Goal: Information Seeking & Learning: Learn about a topic

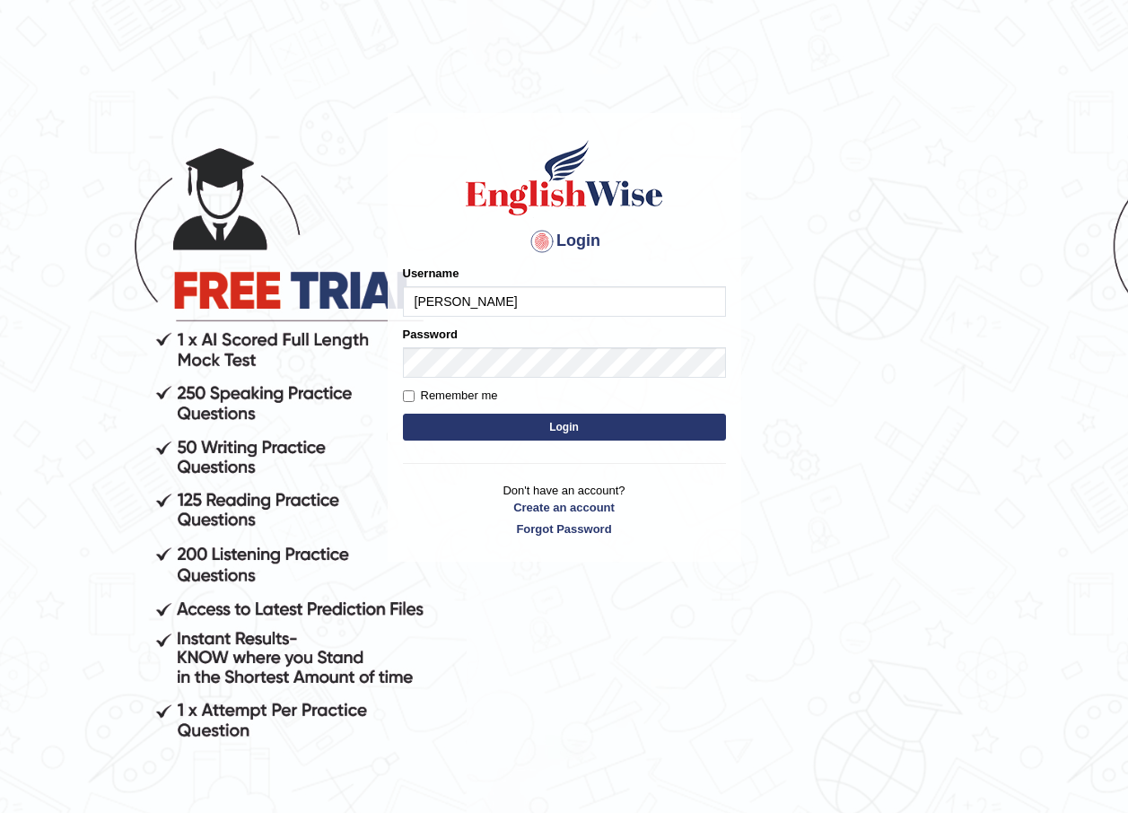
type input "maratais_parramatta"
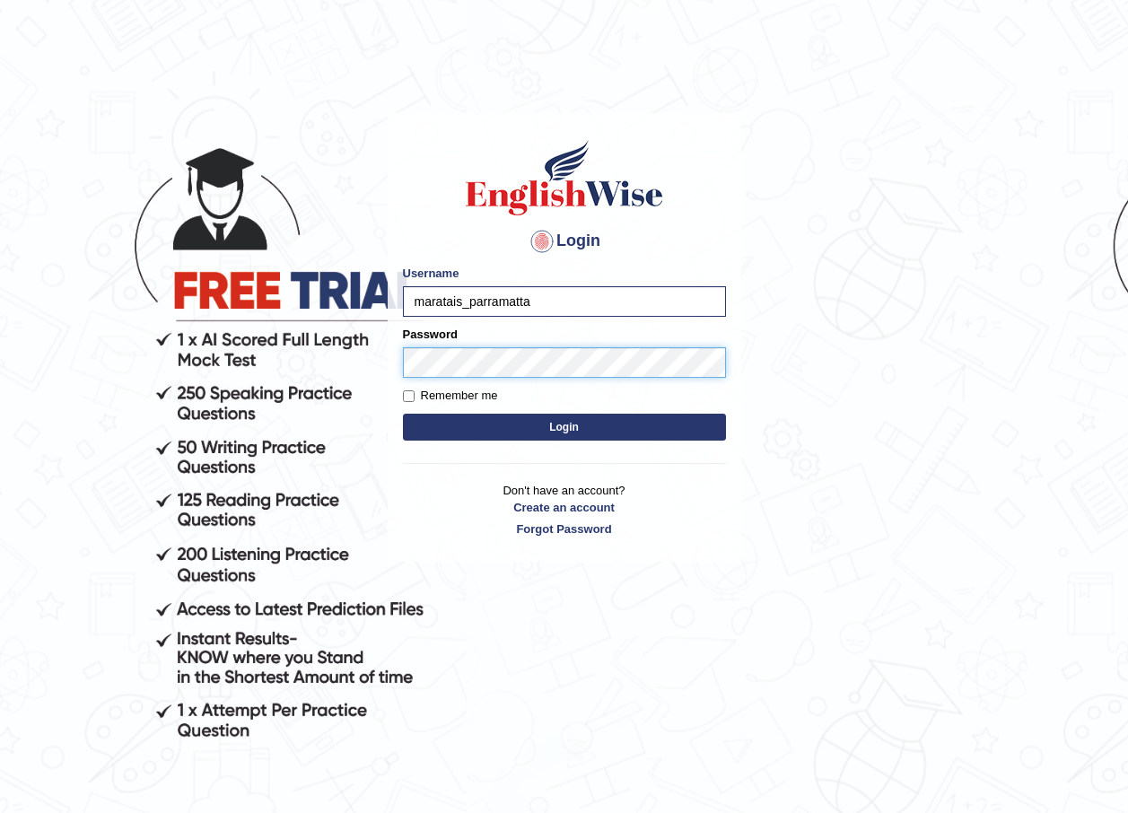
click at [403, 414] on button "Login" at bounding box center [564, 427] width 323 height 27
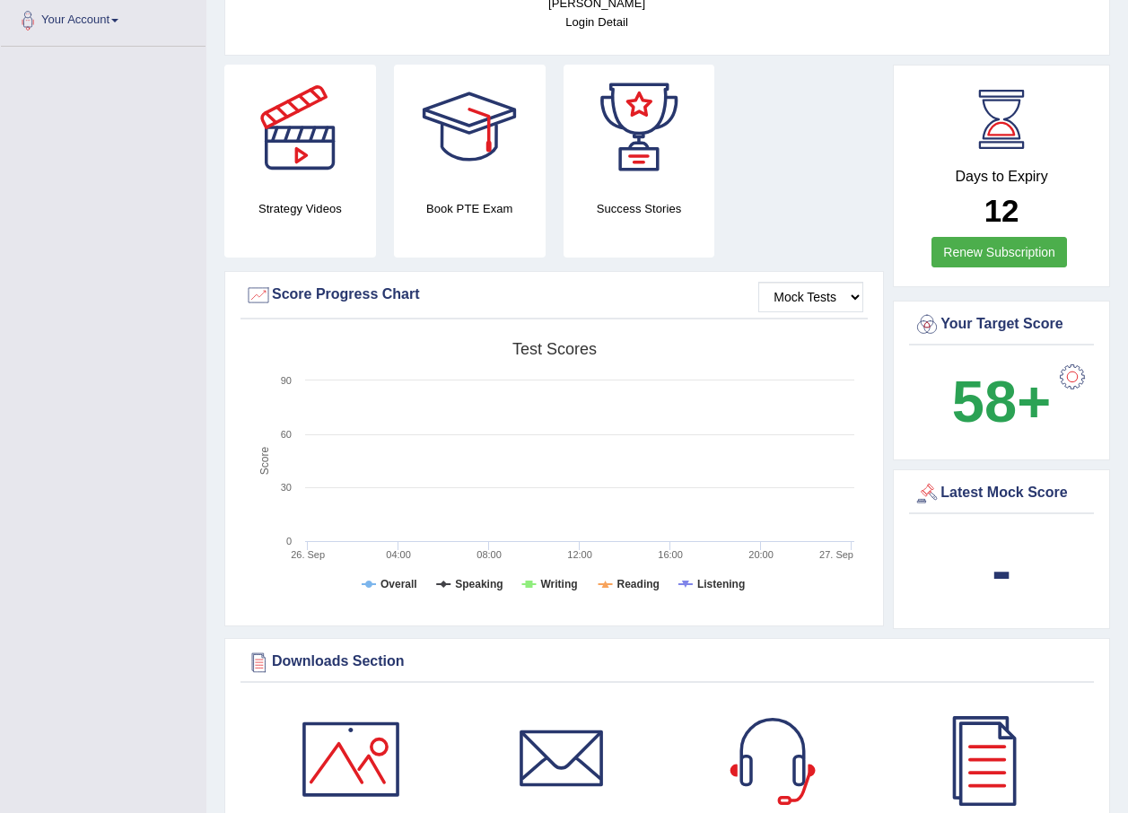
scroll to position [324, 0]
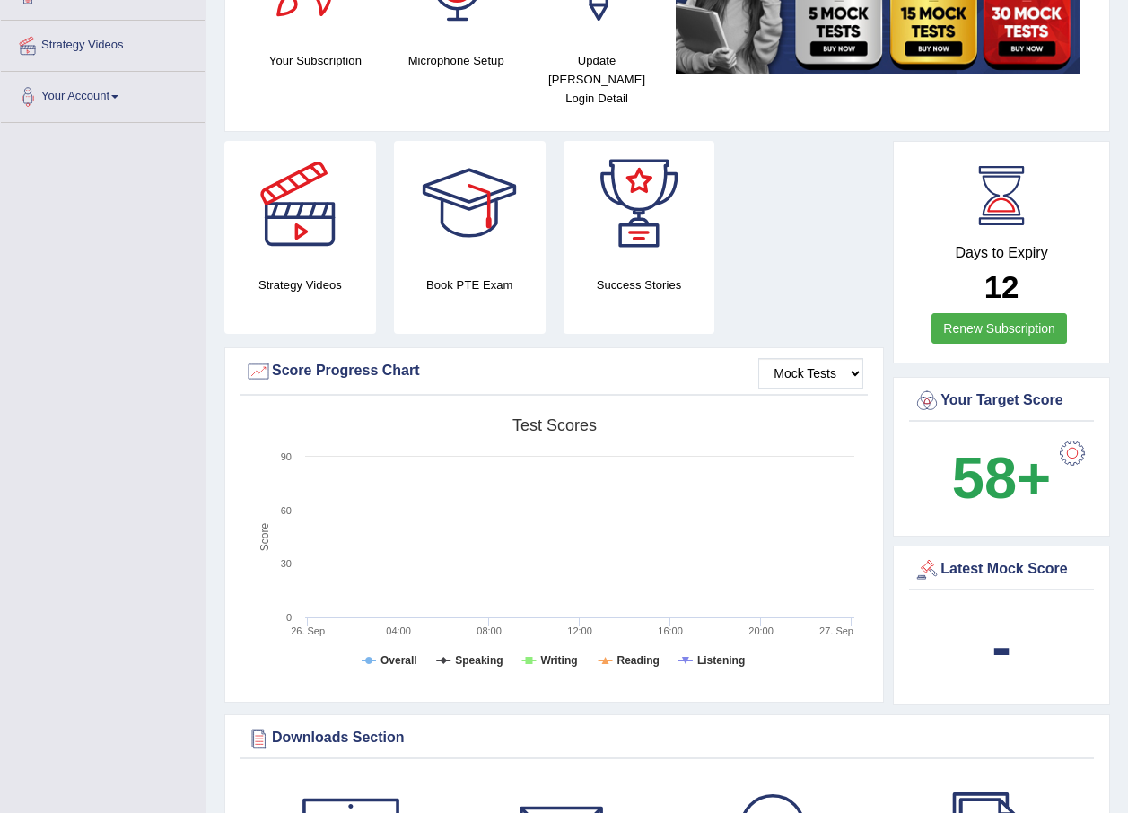
click at [976, 270] on h2 "12" at bounding box center [1002, 287] width 176 height 35
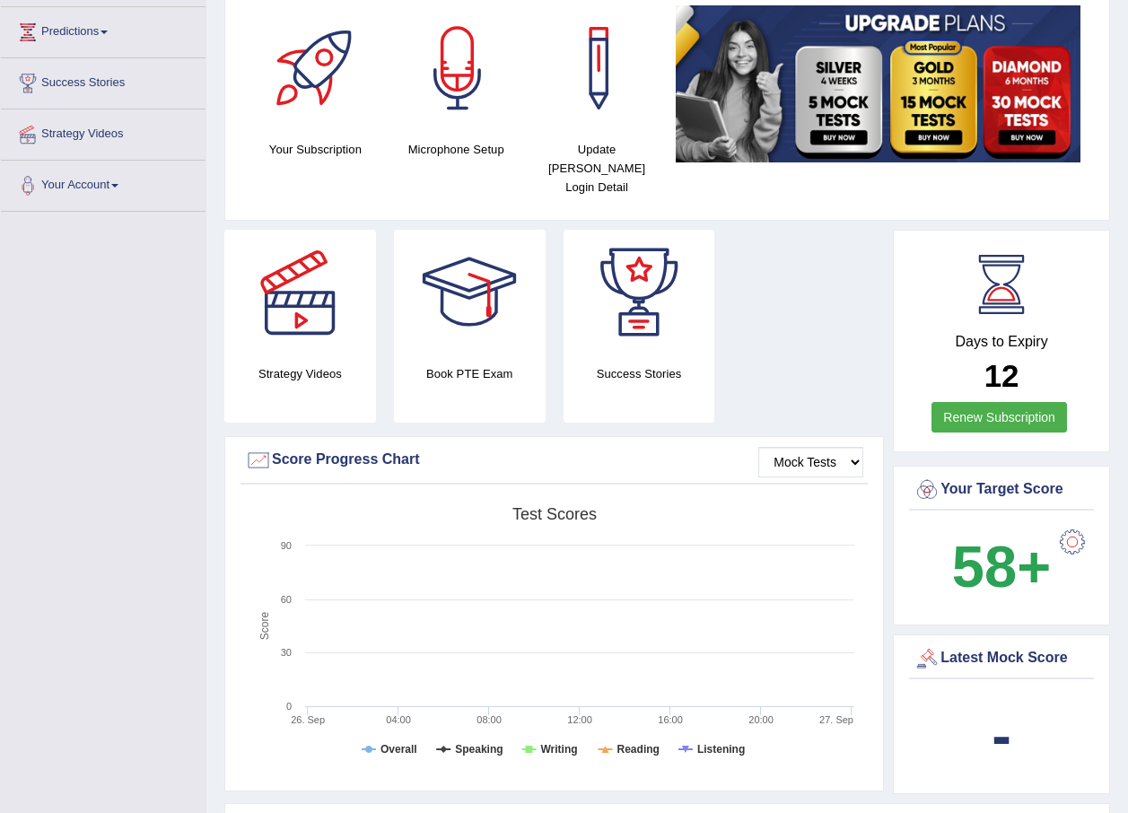
scroll to position [234, 0]
click at [1076, 525] on div at bounding box center [1073, 543] width 36 height 36
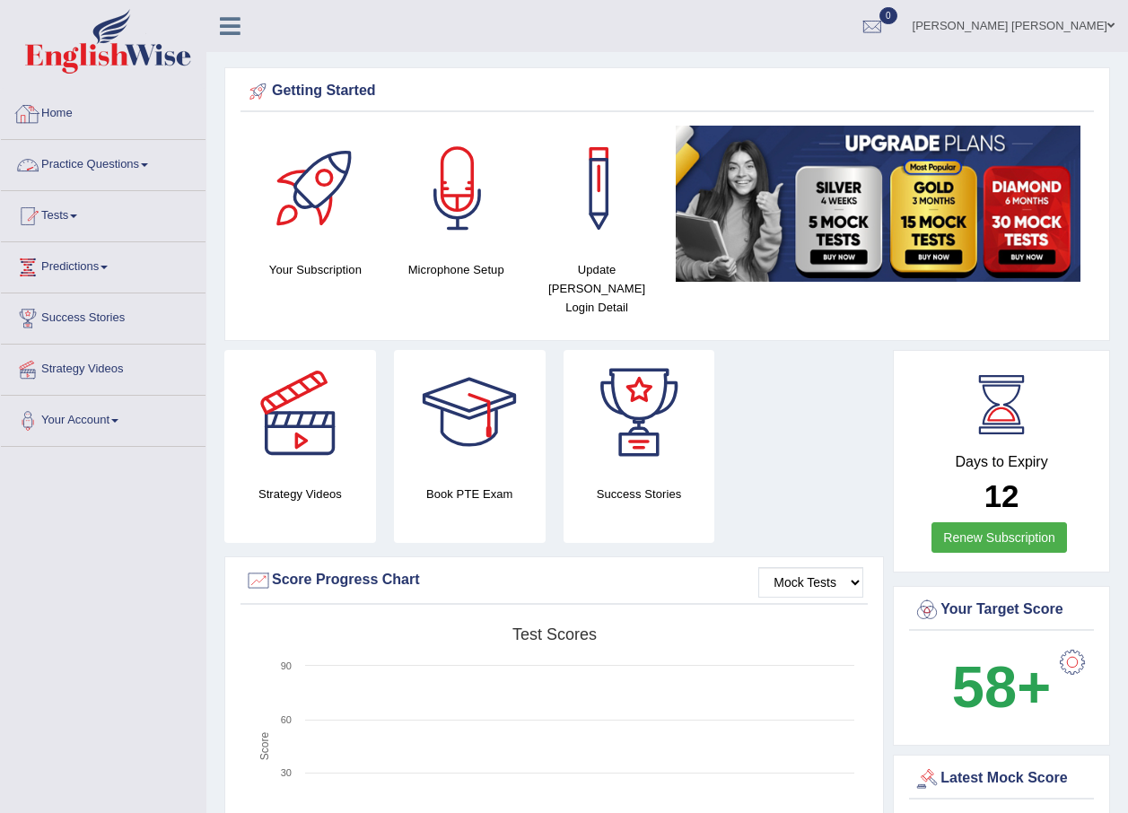
click at [68, 101] on link "Home" at bounding box center [103, 111] width 205 height 45
click at [323, 190] on div at bounding box center [317, 189] width 126 height 126
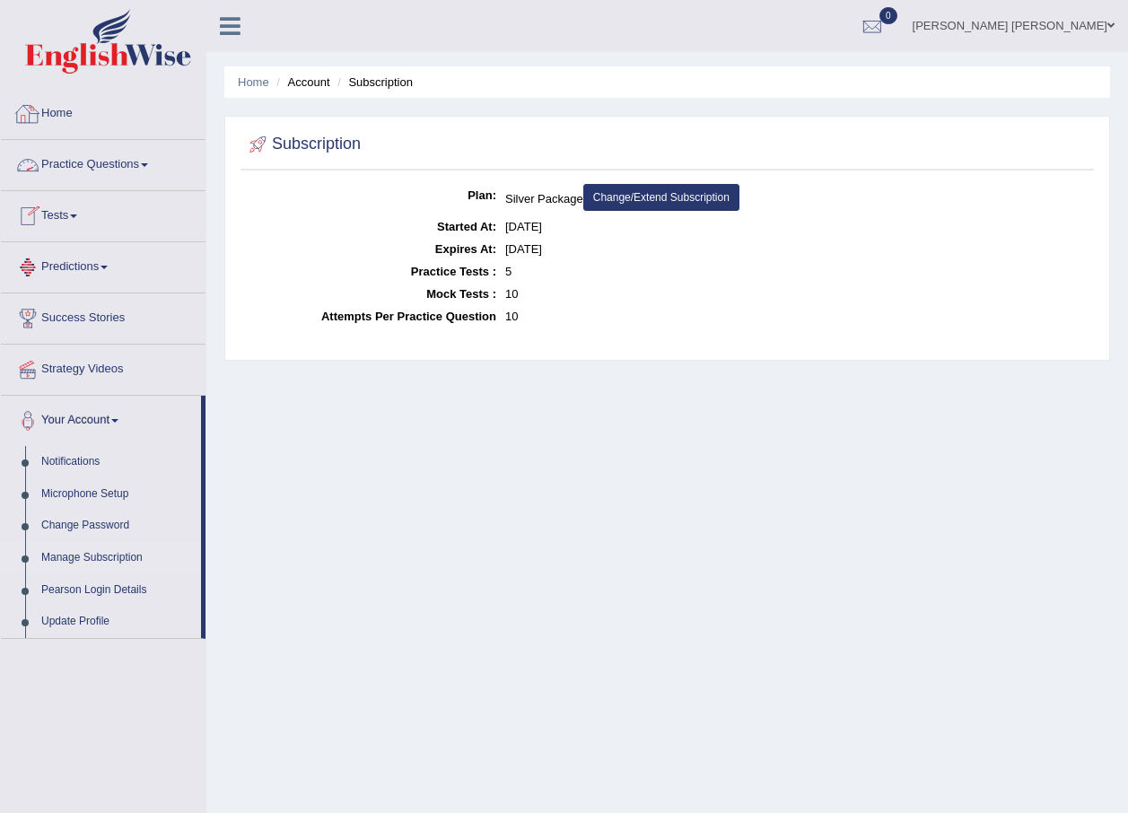
click at [69, 113] on link "Home" at bounding box center [103, 111] width 205 height 45
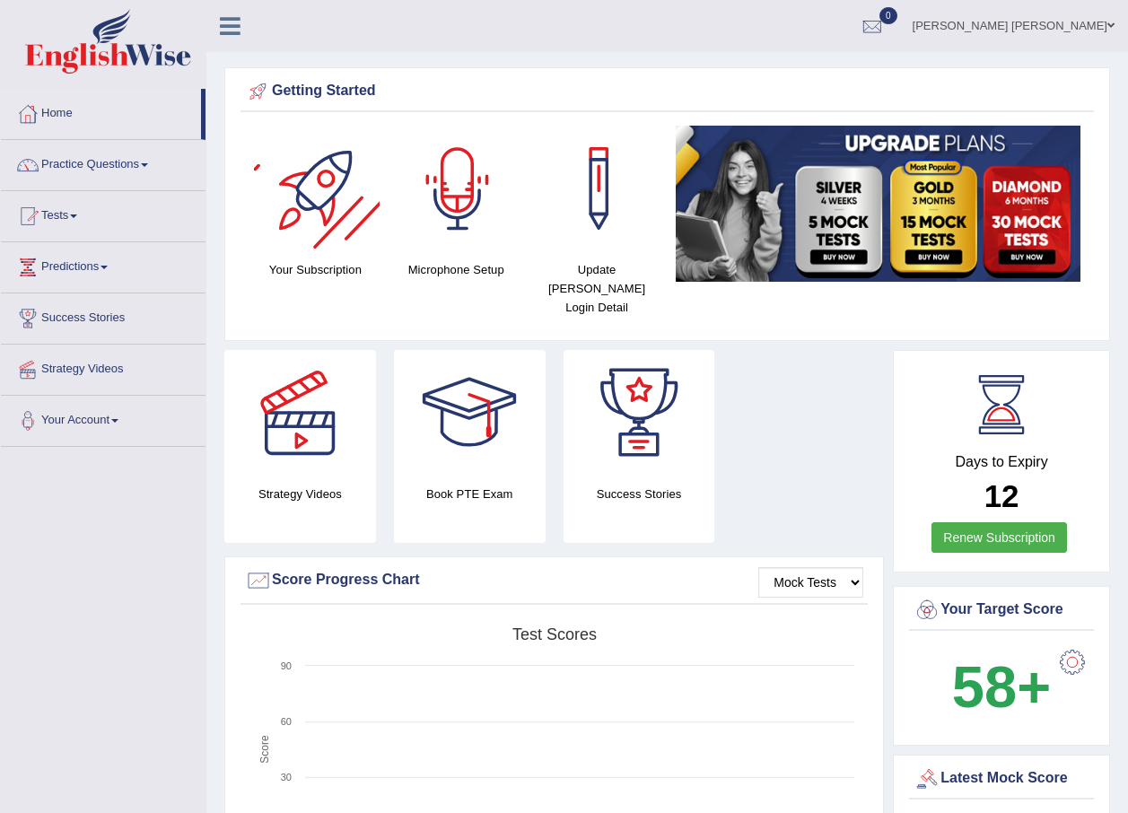
click at [331, 171] on div at bounding box center [317, 189] width 126 height 126
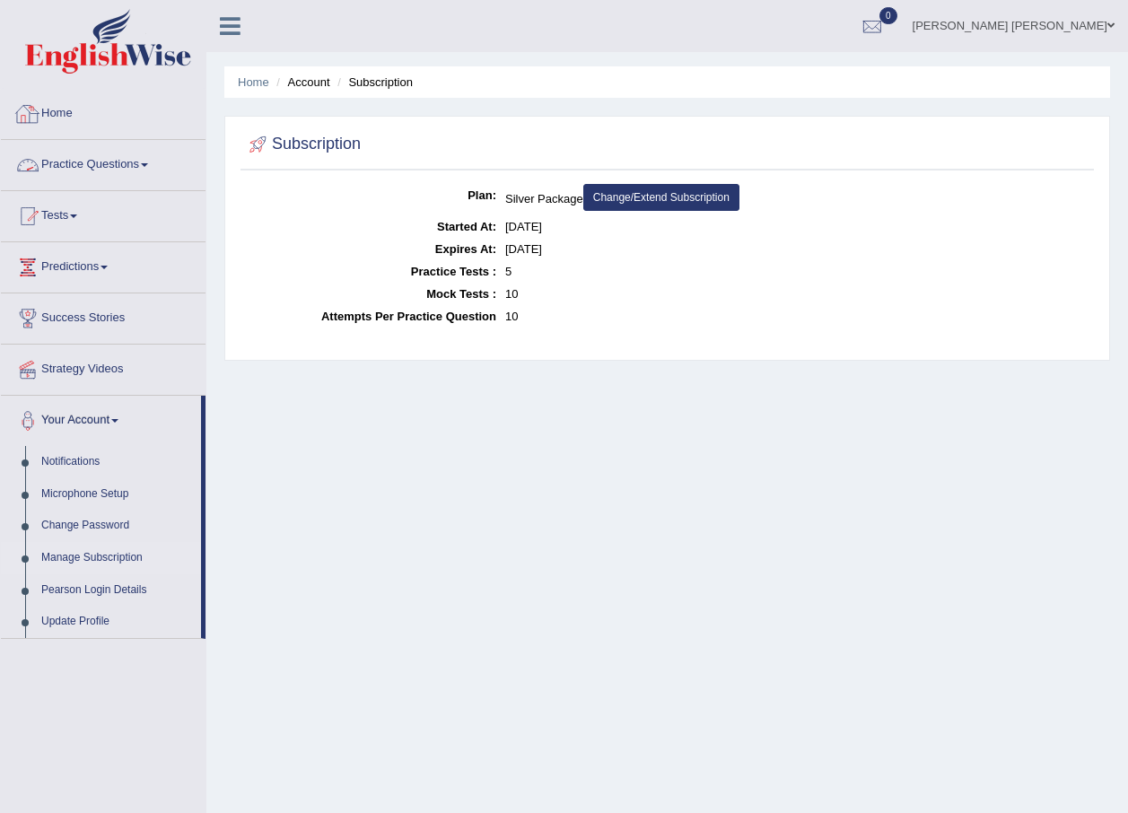
click at [51, 120] on link "Home" at bounding box center [103, 111] width 205 height 45
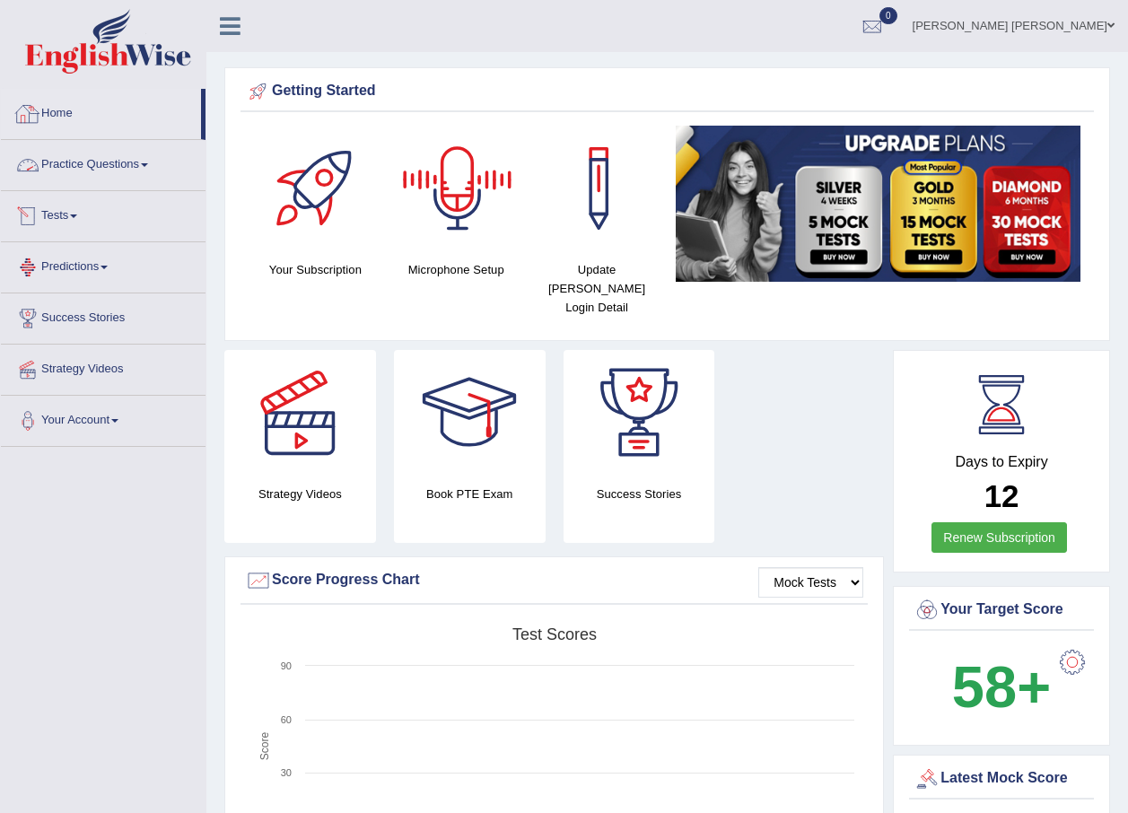
click at [67, 110] on link "Home" at bounding box center [101, 111] width 200 height 45
click at [94, 170] on link "Practice Questions" at bounding box center [103, 162] width 205 height 45
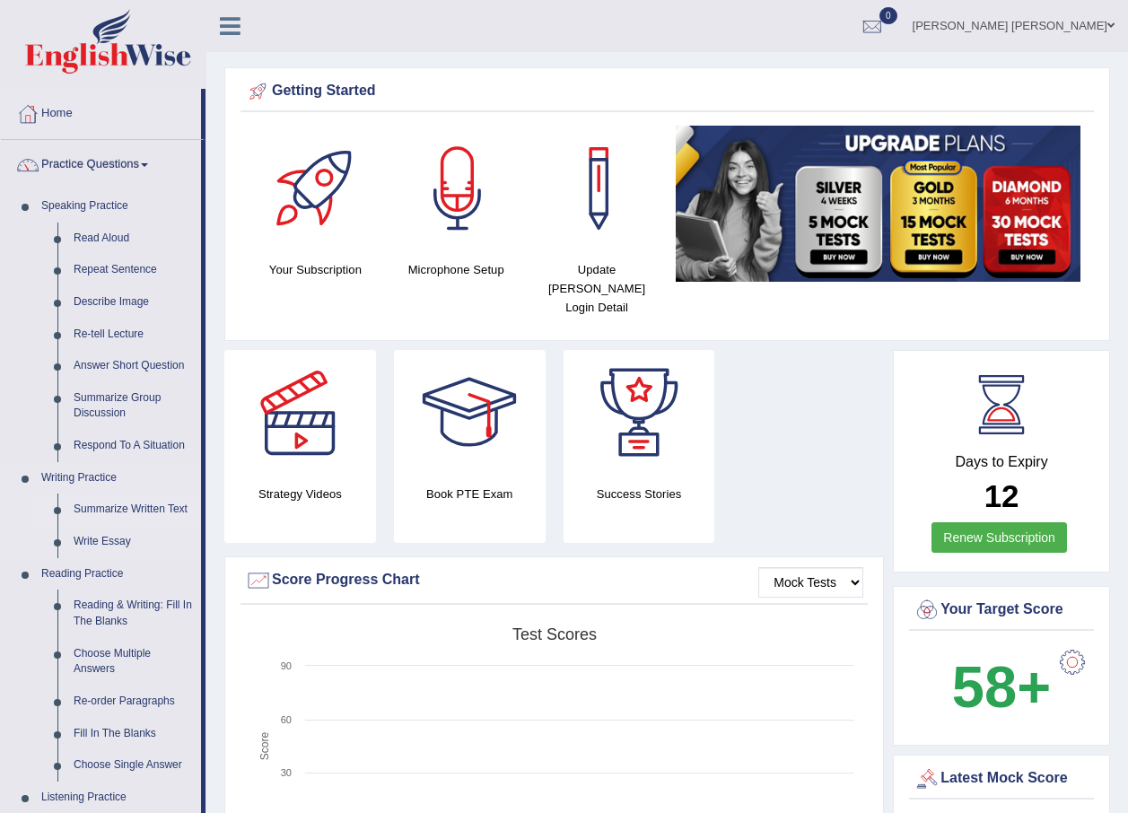
click at [87, 512] on link "Summarize Written Text" at bounding box center [134, 510] width 136 height 32
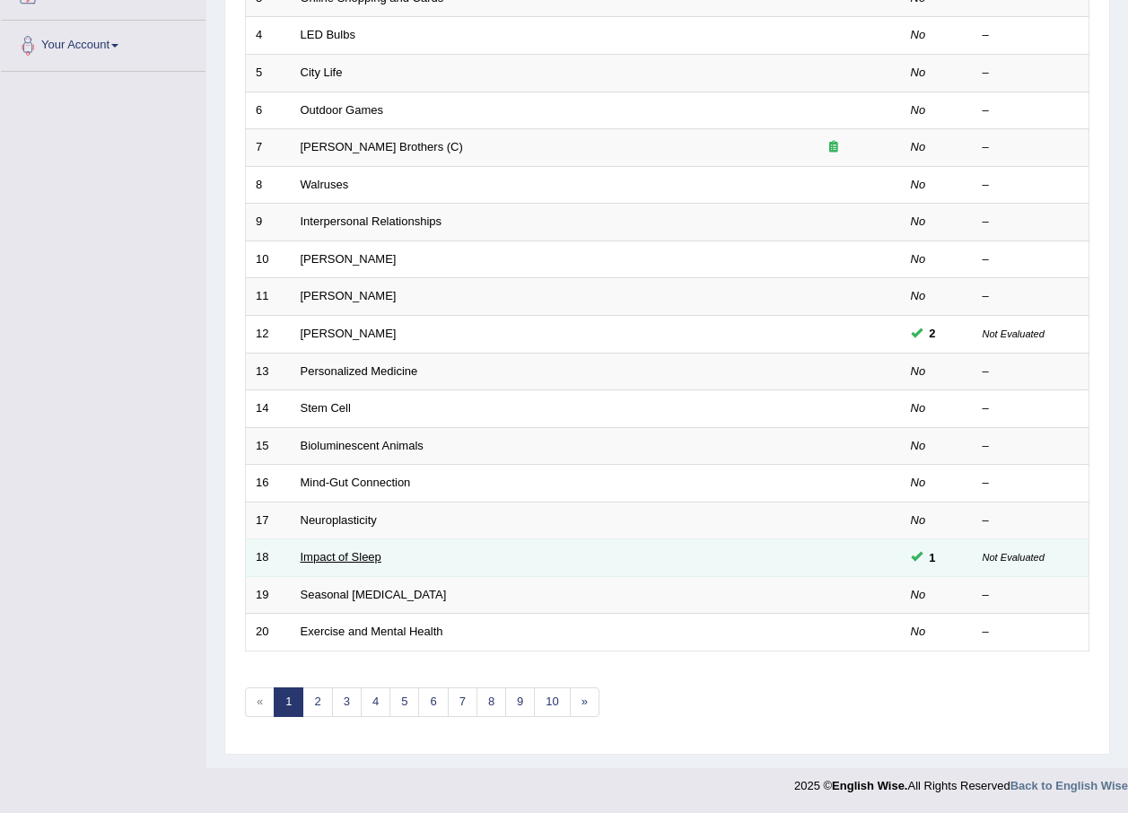
click at [344, 553] on link "Impact of Sleep" at bounding box center [341, 556] width 81 height 13
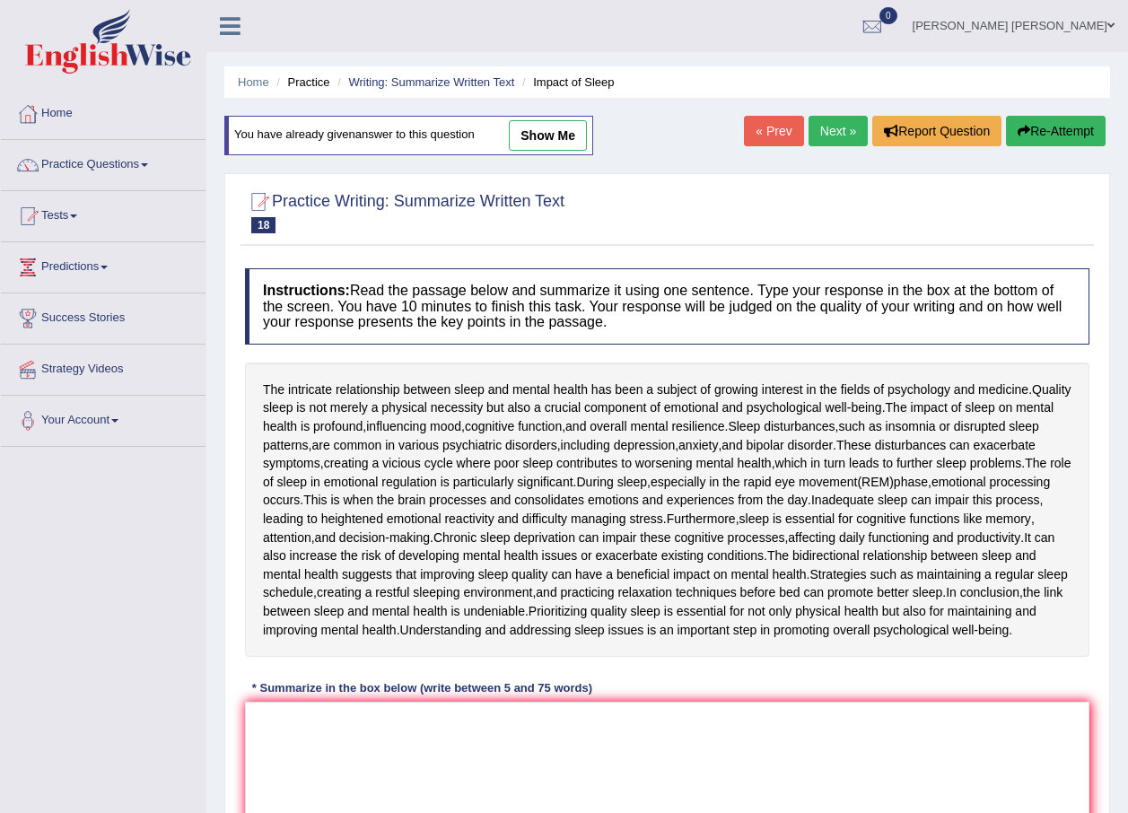
click at [522, 129] on link "show me" at bounding box center [548, 135] width 78 height 31
type textarea "The intricate relationship between sleep and mental health has been a subject o…"
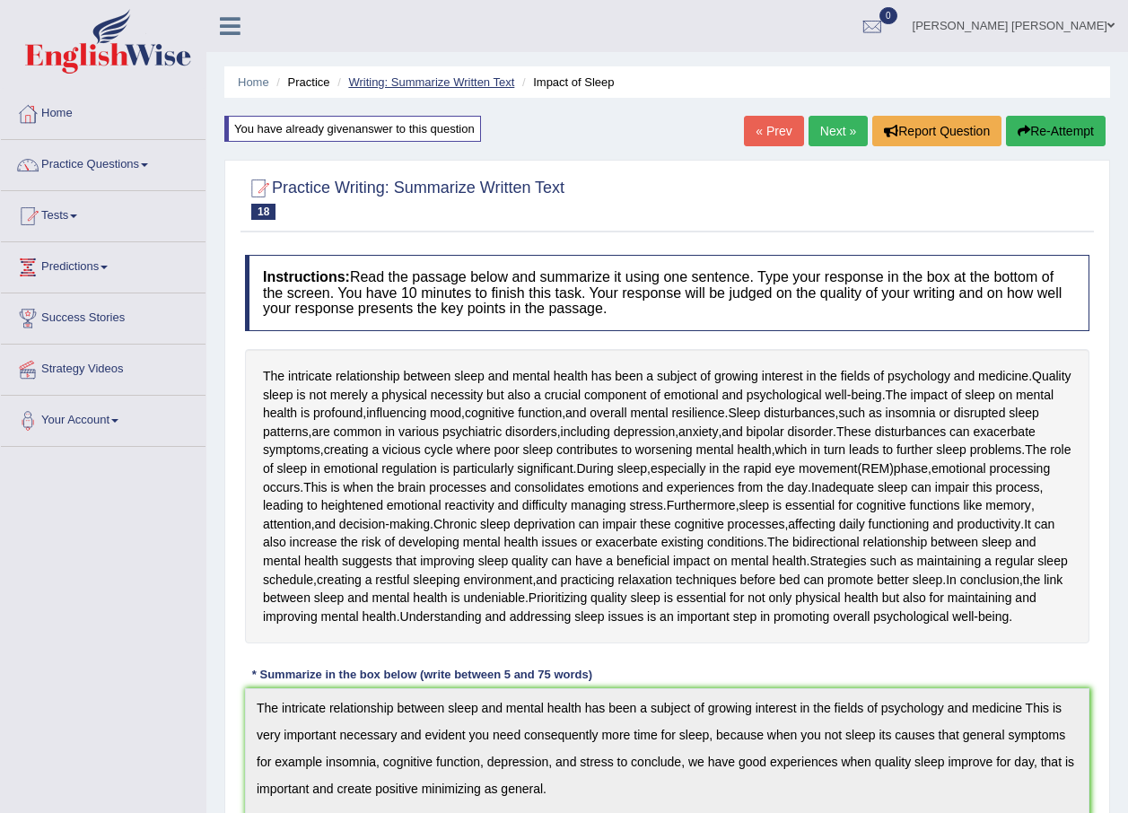
click at [488, 76] on link "Writing: Summarize Written Text" at bounding box center [431, 81] width 166 height 13
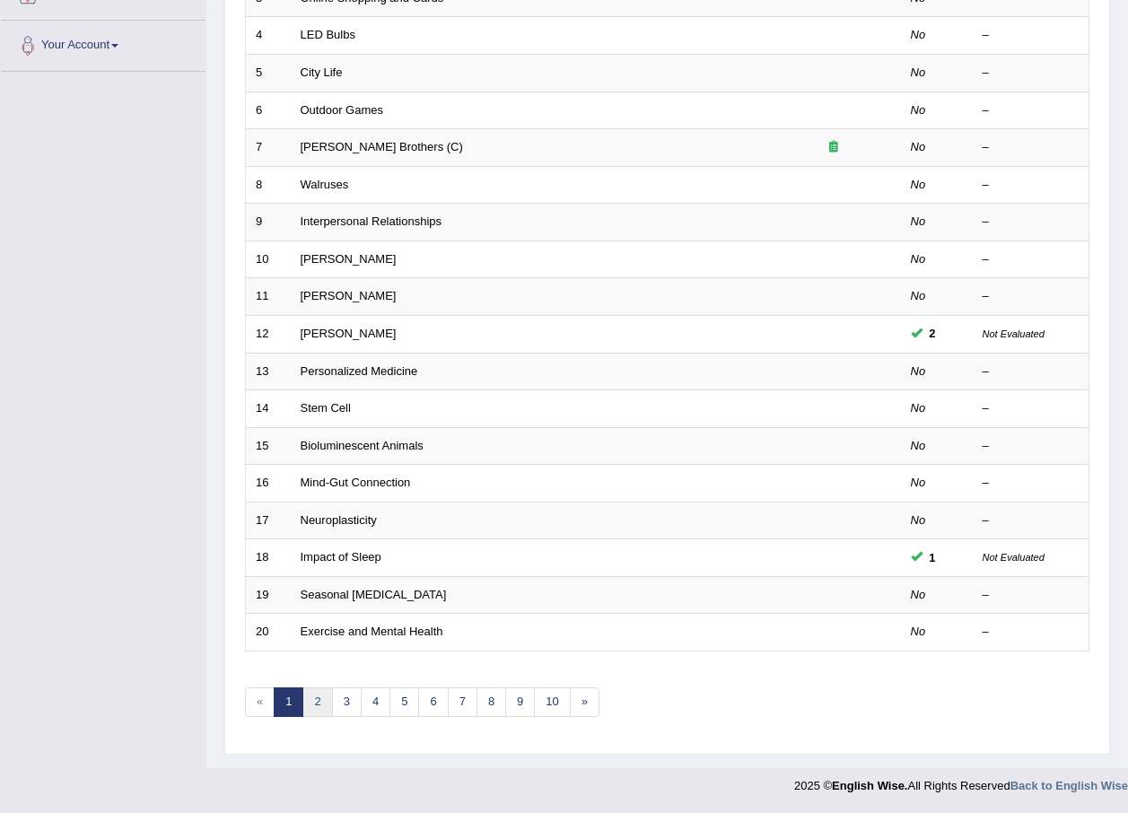
click at [322, 707] on link "2" at bounding box center [317, 703] width 30 height 30
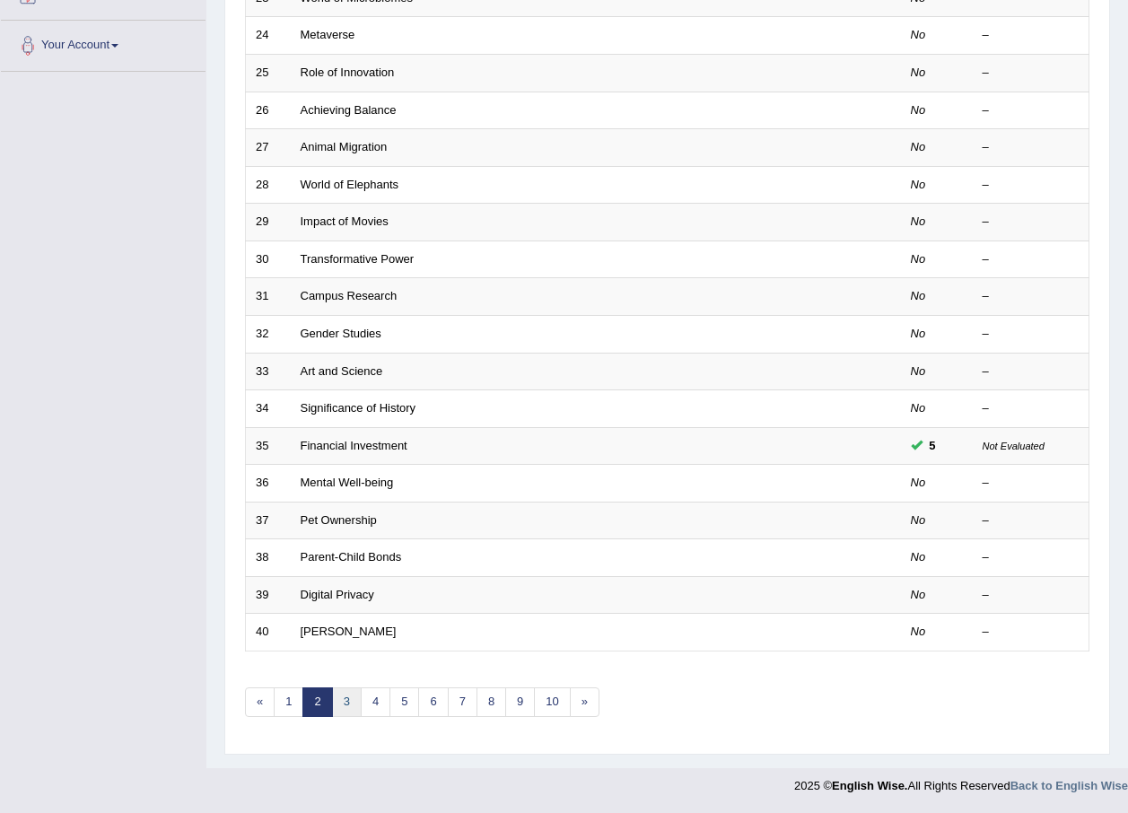
click at [342, 699] on link "3" at bounding box center [347, 703] width 30 height 30
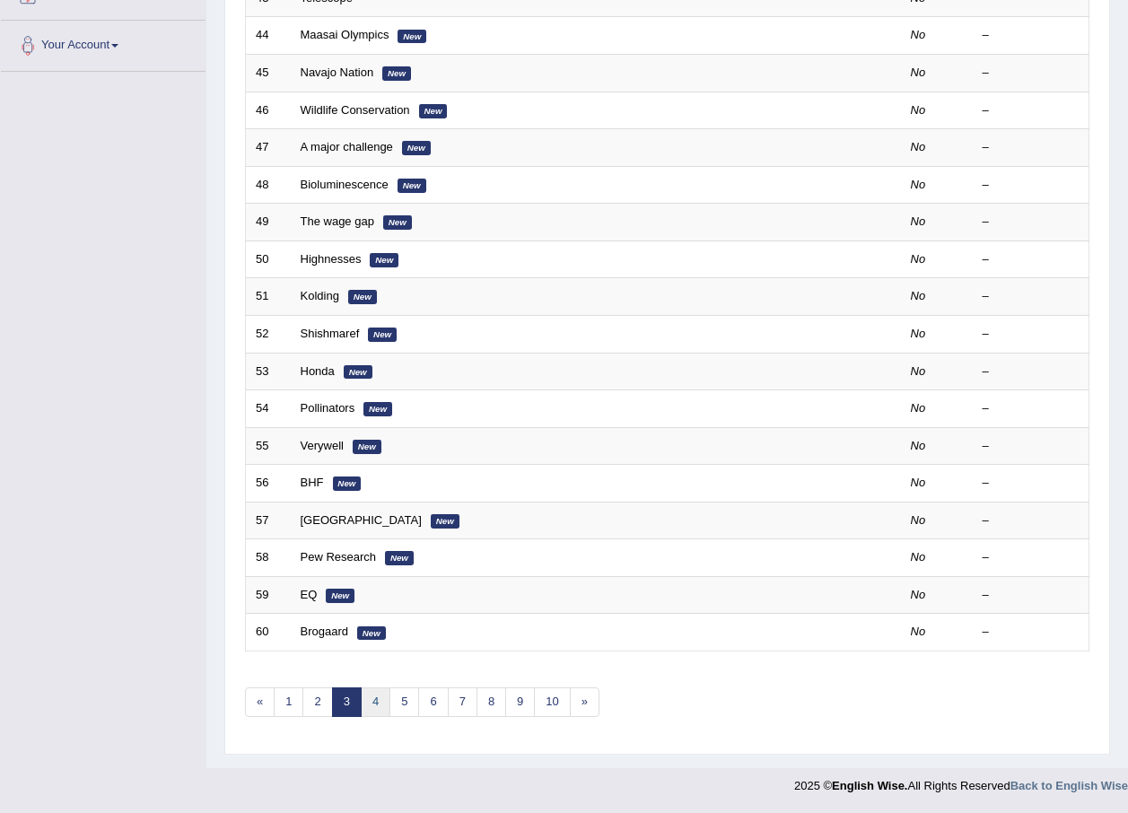
click at [376, 697] on link "4" at bounding box center [376, 703] width 30 height 30
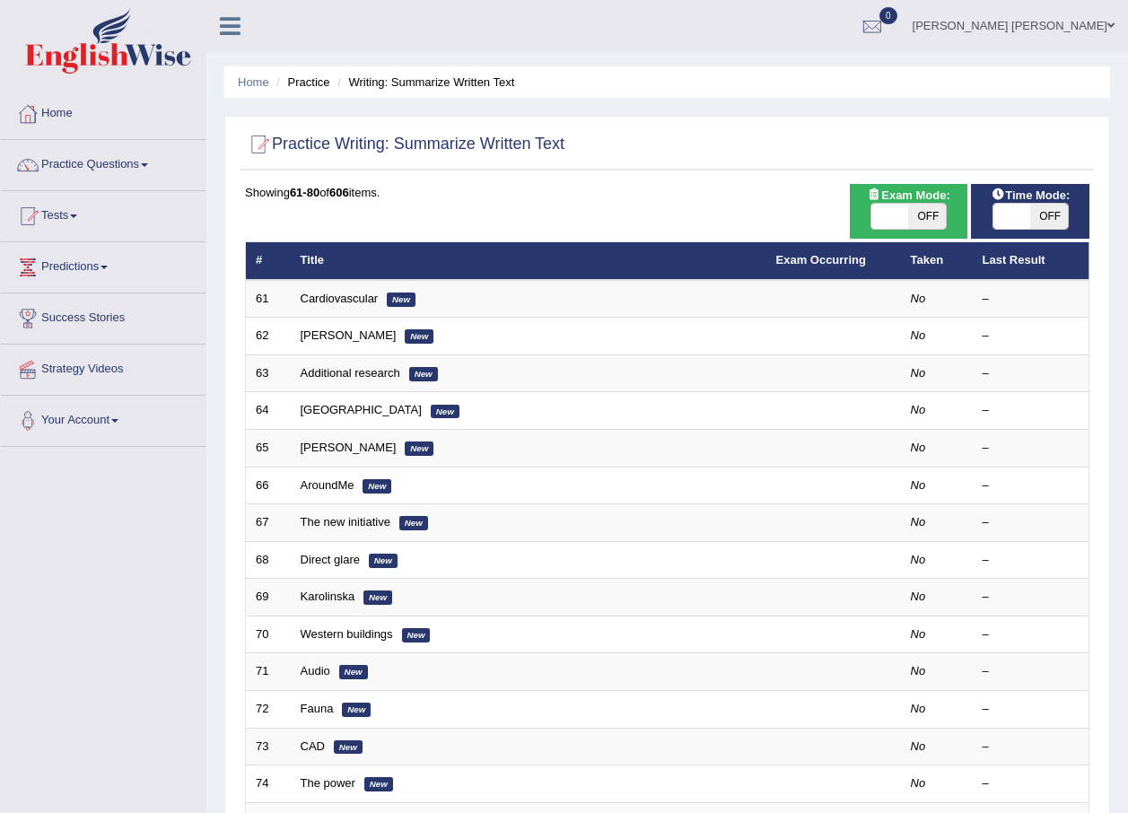
scroll to position [375, 0]
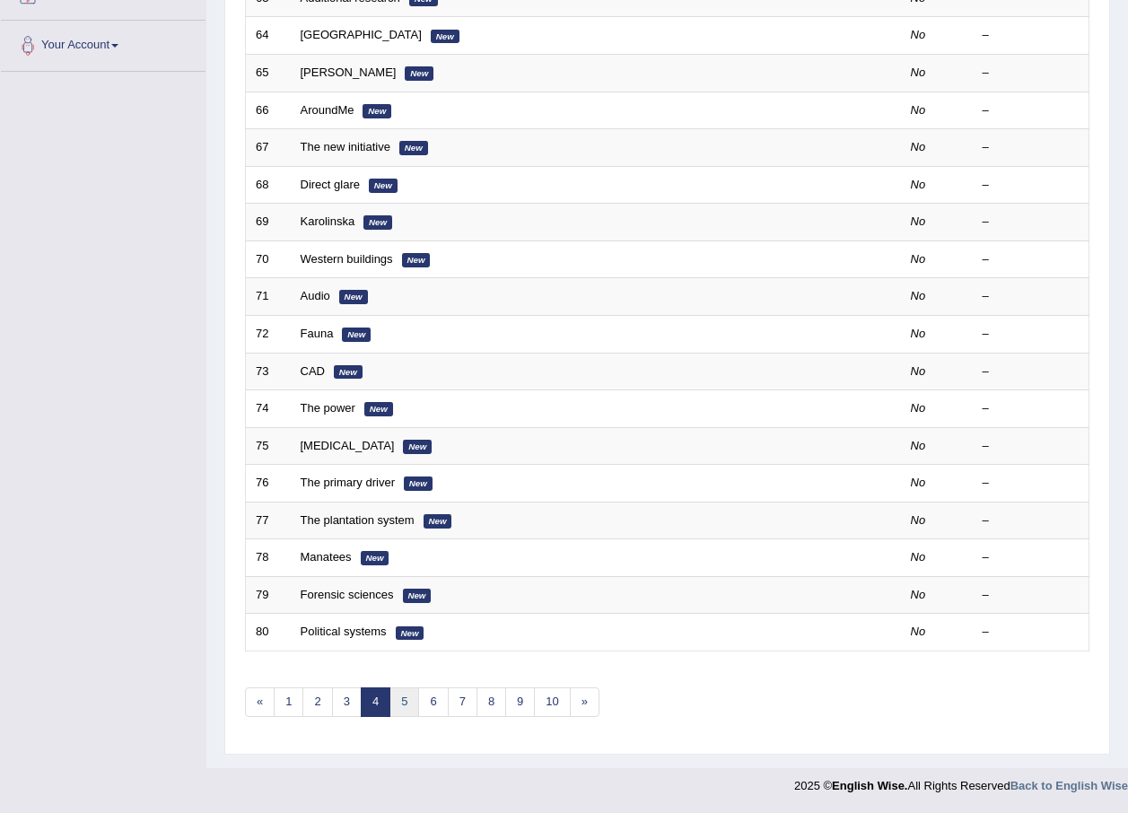
click at [408, 700] on link "5" at bounding box center [405, 703] width 30 height 30
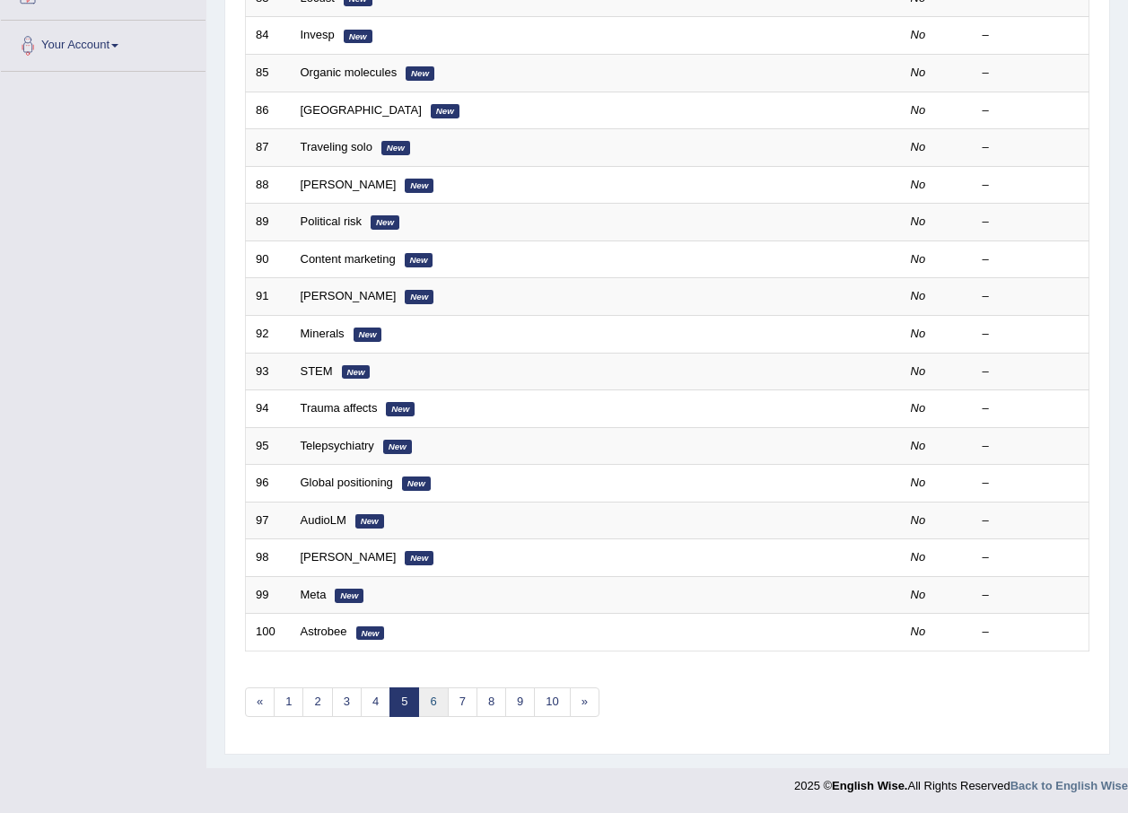
click at [431, 701] on link "6" at bounding box center [433, 703] width 30 height 30
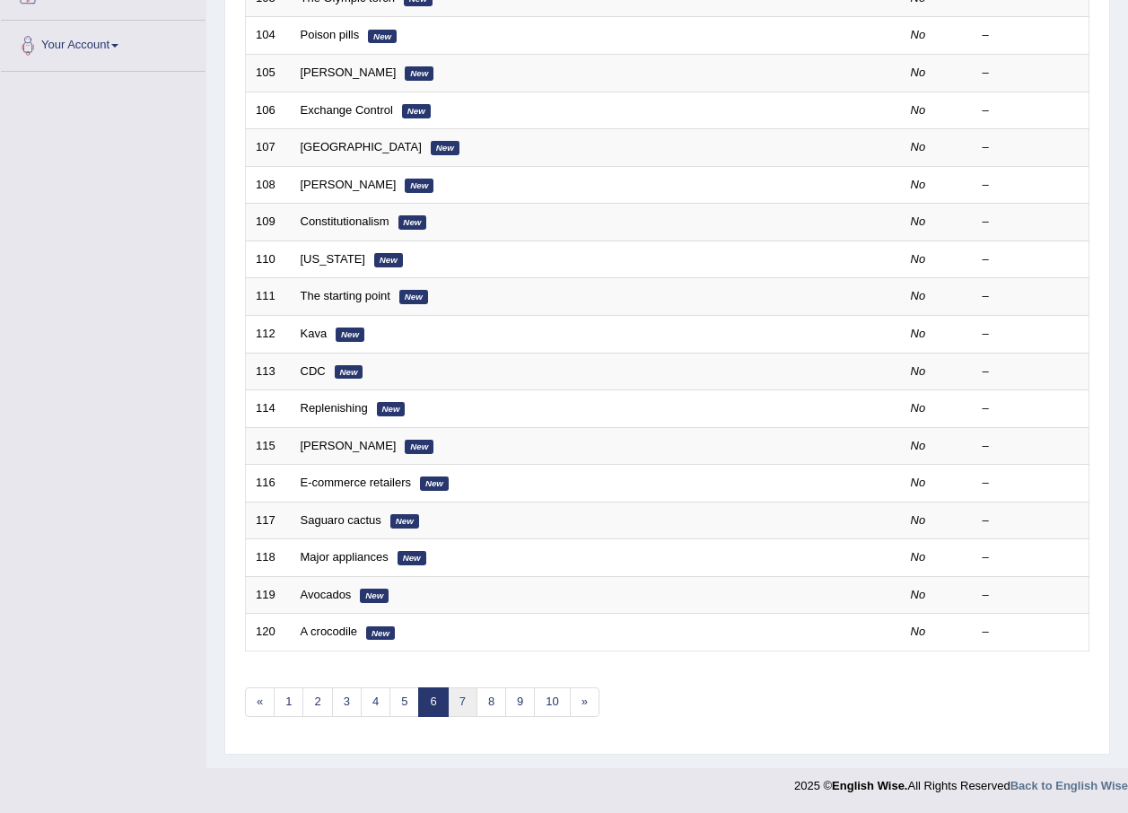
click at [456, 701] on link "7" at bounding box center [463, 703] width 30 height 30
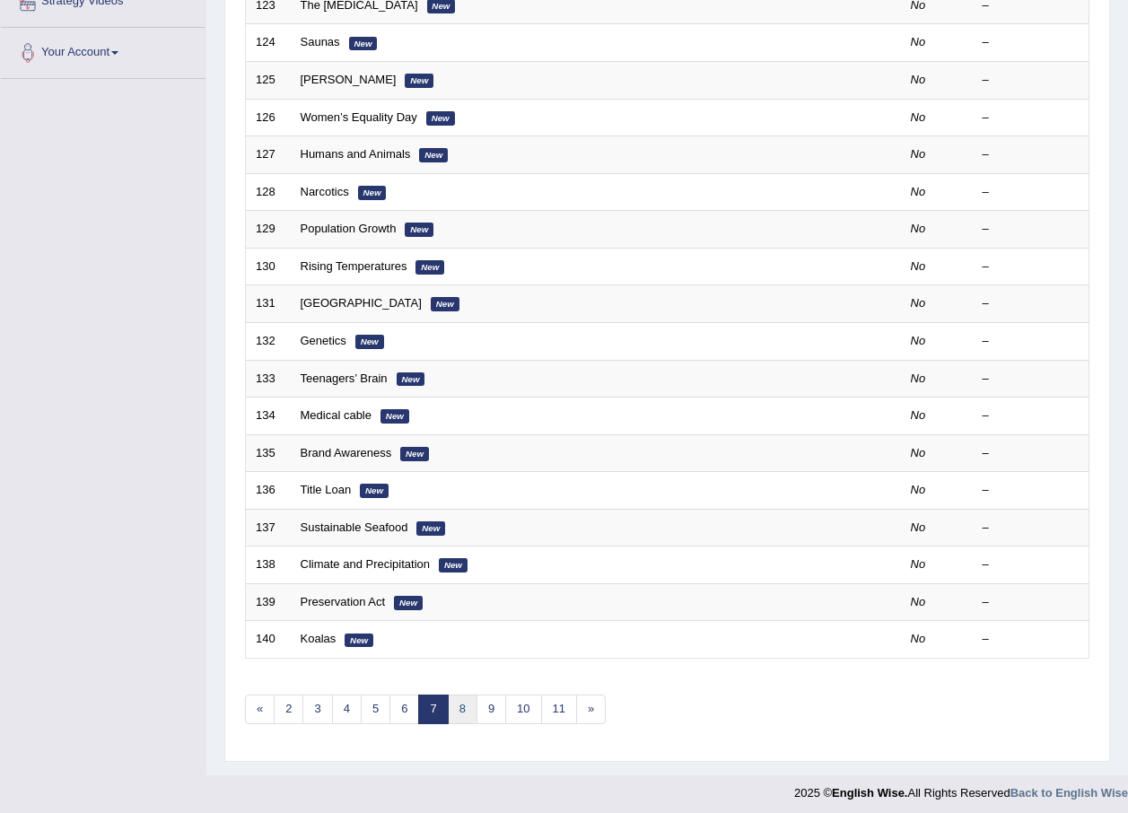
scroll to position [368, 0]
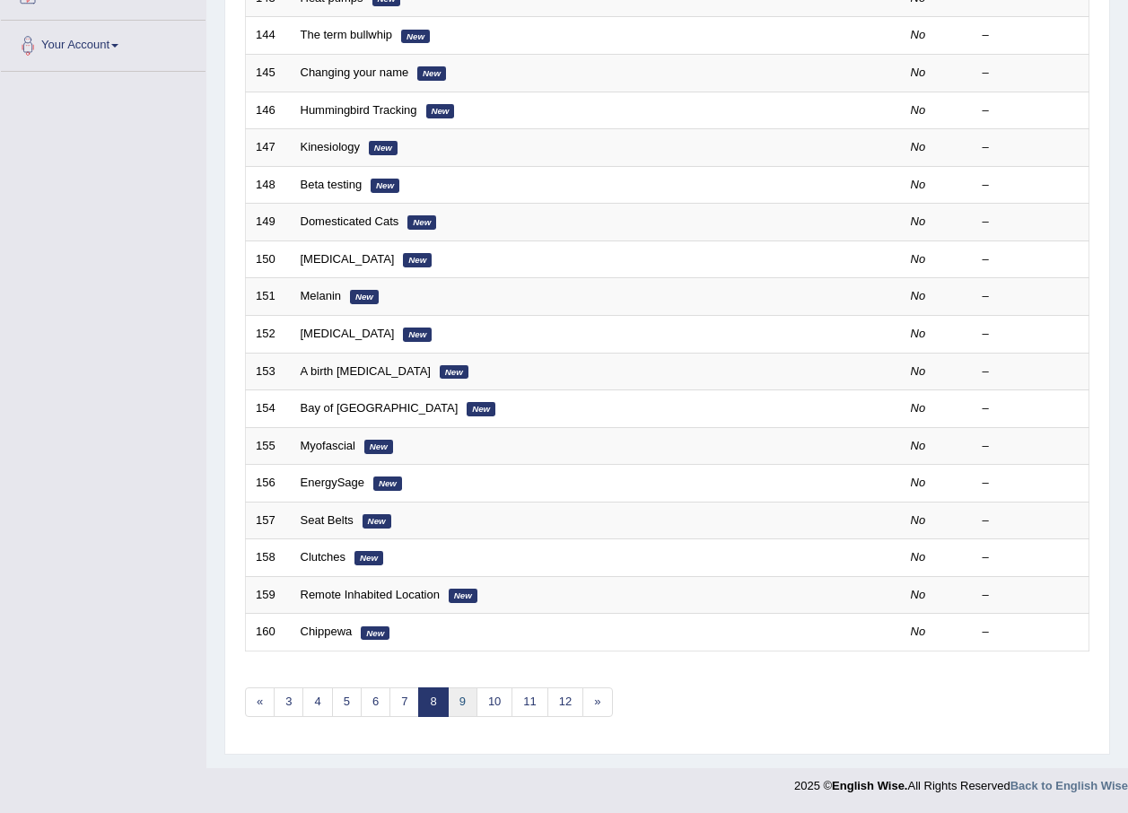
click at [470, 702] on link "9" at bounding box center [463, 703] width 30 height 30
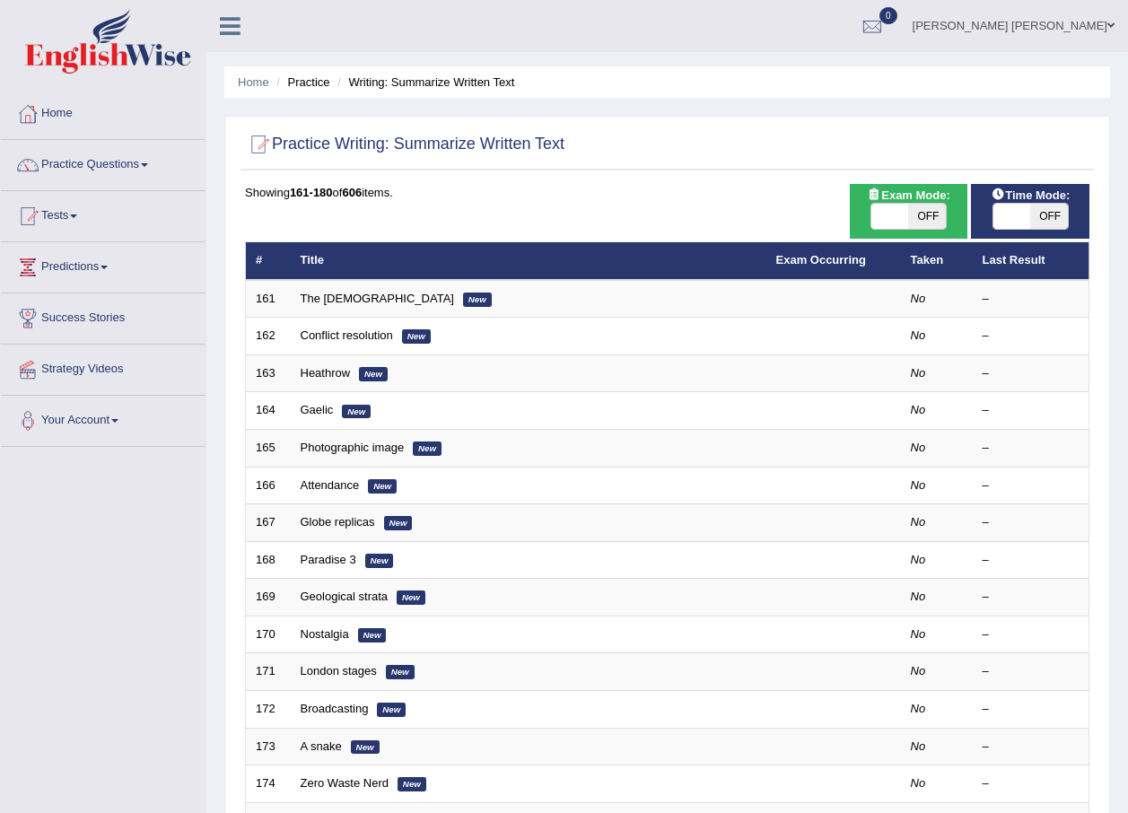
scroll to position [368, 0]
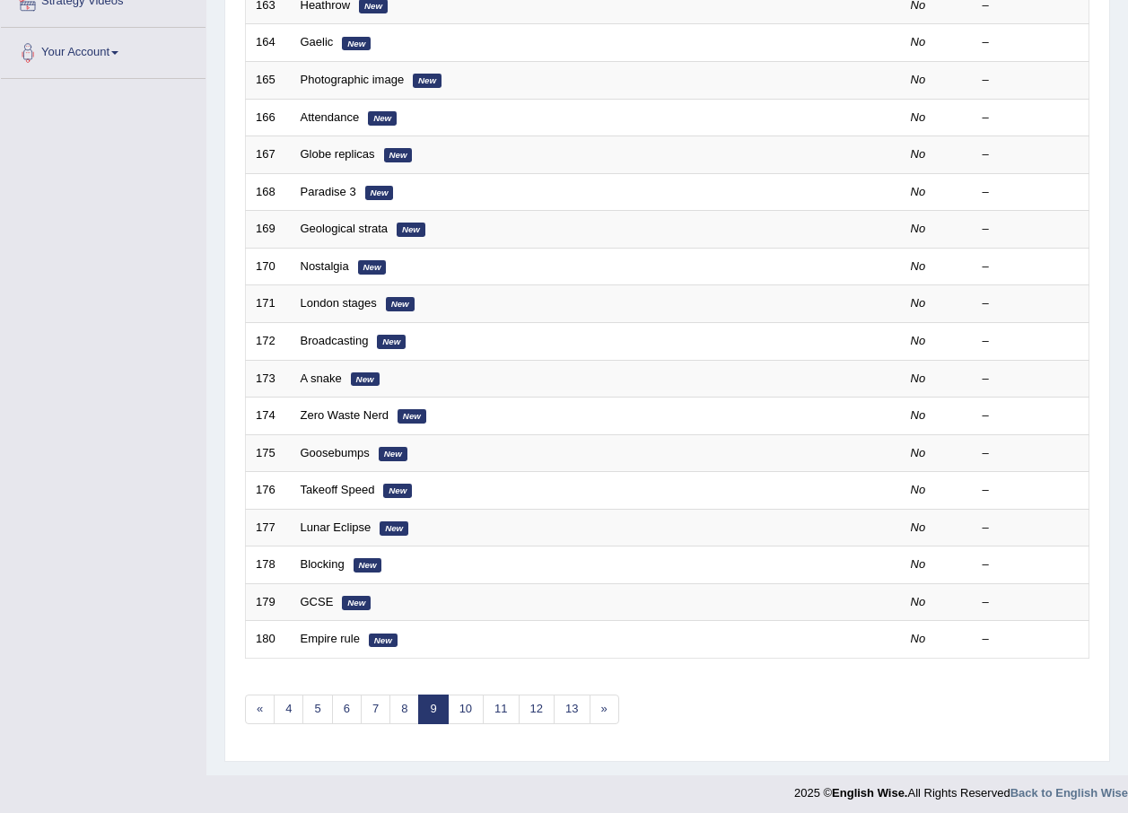
click at [470, 702] on link "10" at bounding box center [466, 710] width 36 height 30
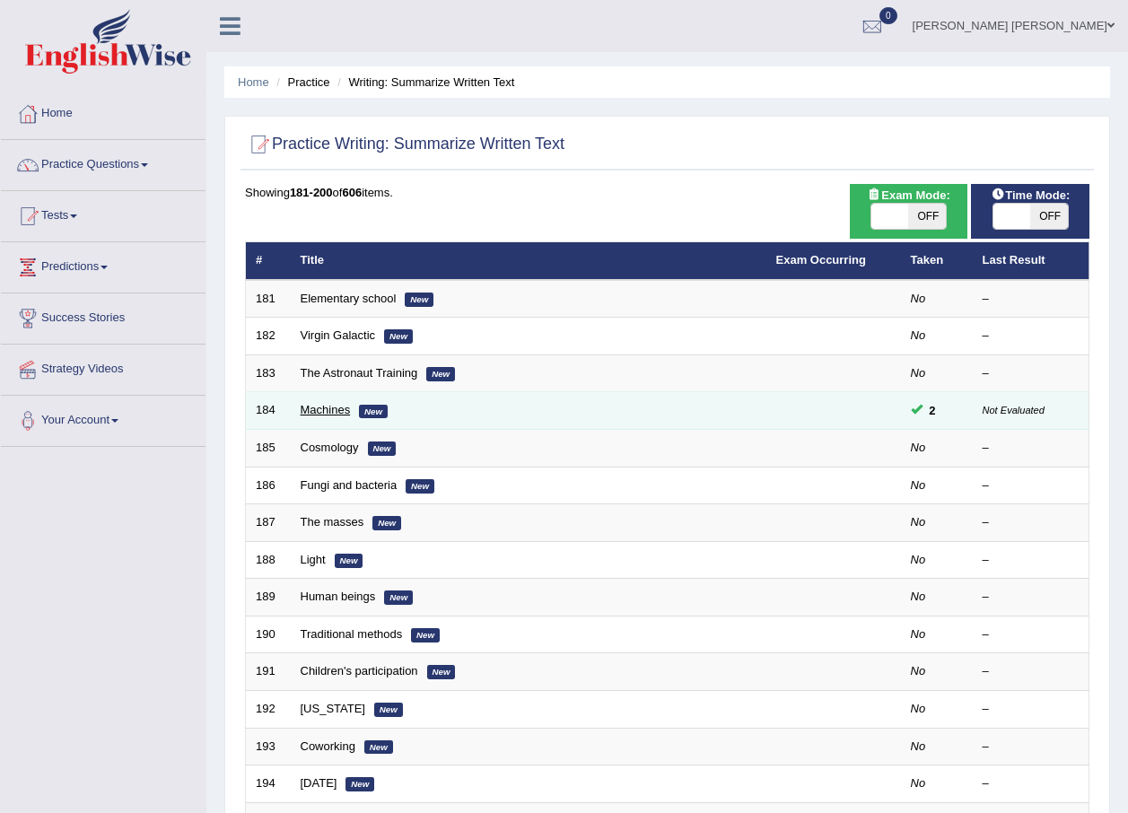
click at [323, 415] on link "Machines" at bounding box center [326, 409] width 50 height 13
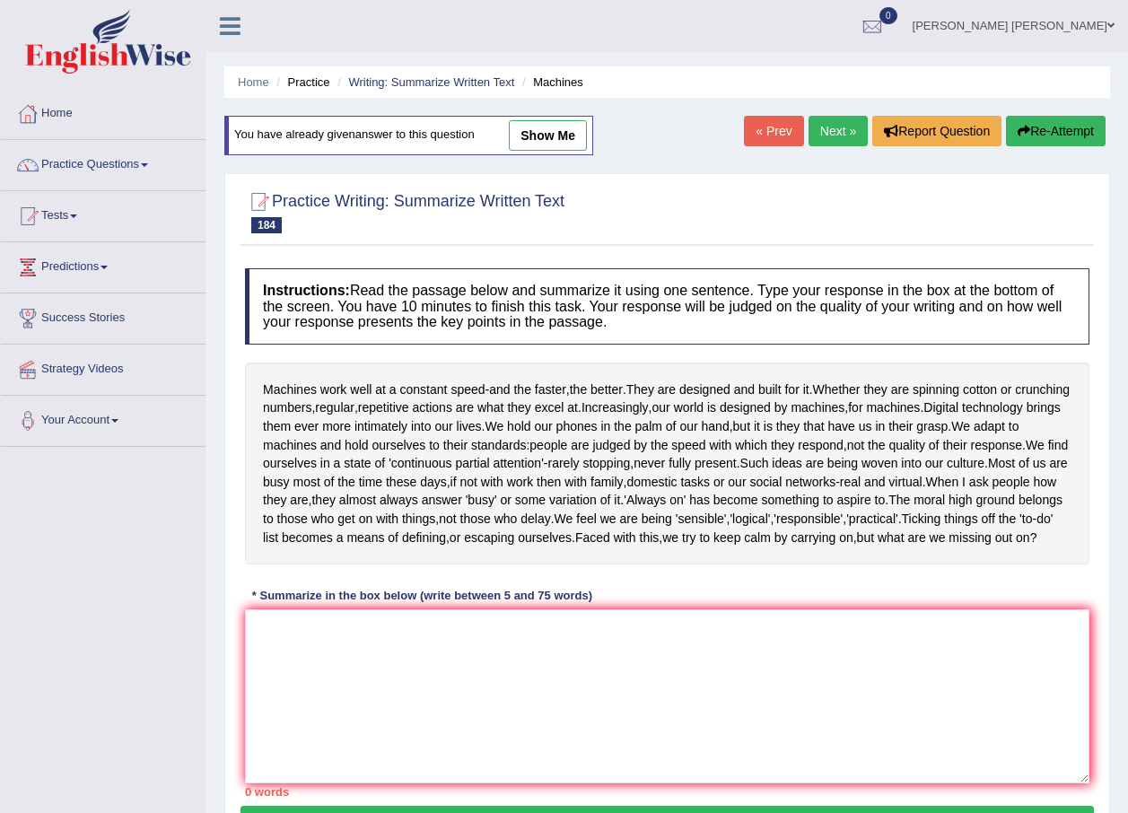
click at [552, 133] on link "show me" at bounding box center [548, 135] width 78 height 31
type textarea "Machines work well at a constant speed and the faster, the better we are design…"
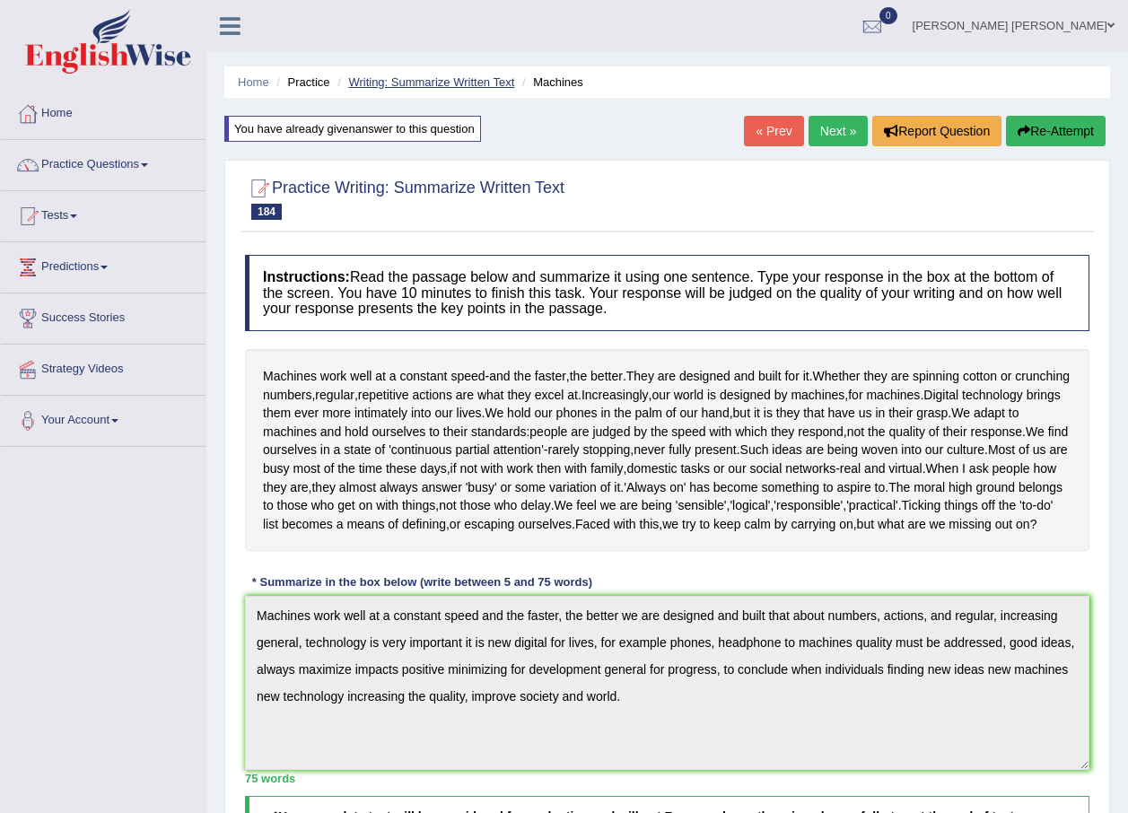
click at [430, 80] on link "Writing: Summarize Written Text" at bounding box center [431, 81] width 166 height 13
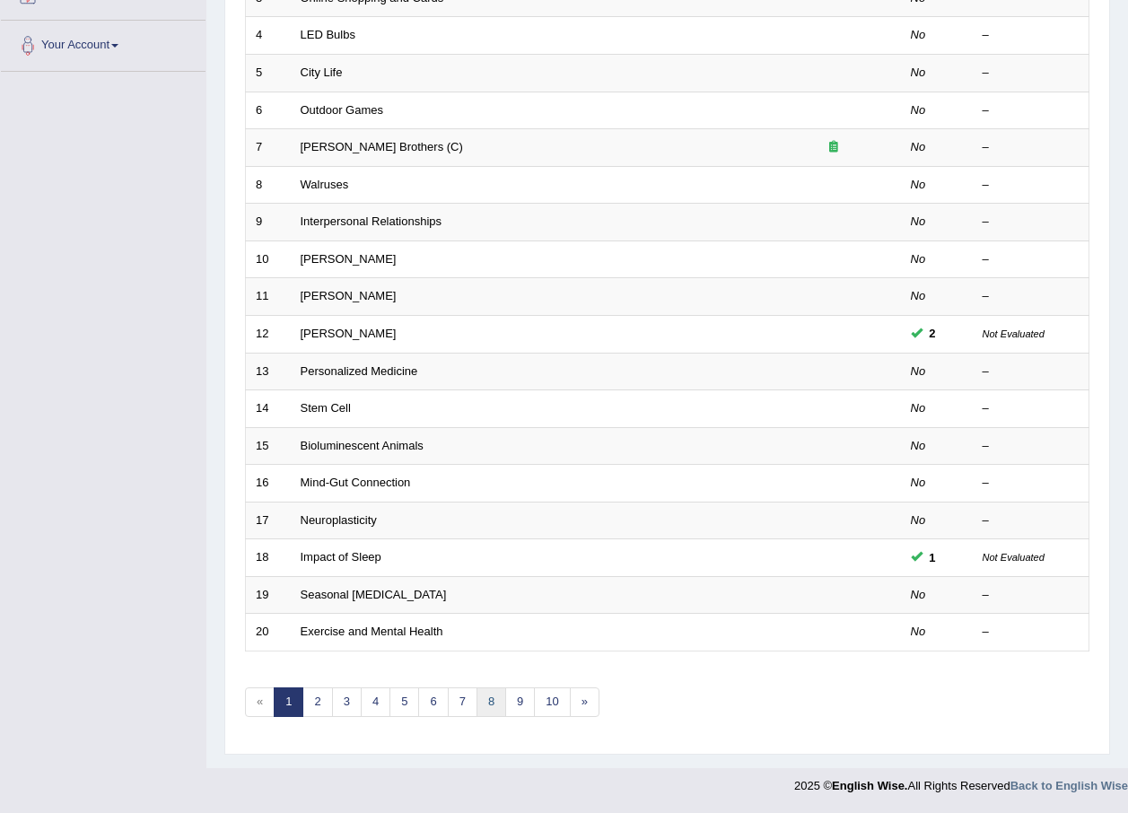
click at [486, 703] on link "8" at bounding box center [492, 703] width 30 height 30
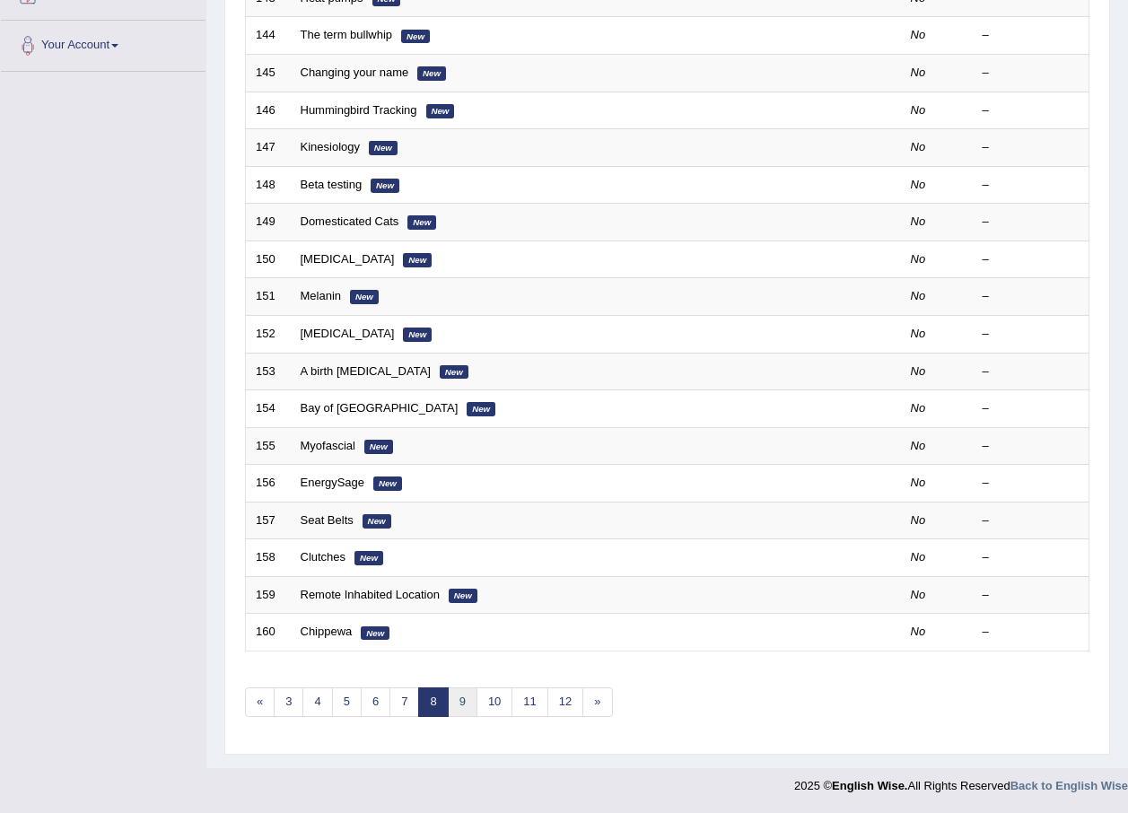
click at [470, 706] on link "9" at bounding box center [463, 703] width 30 height 30
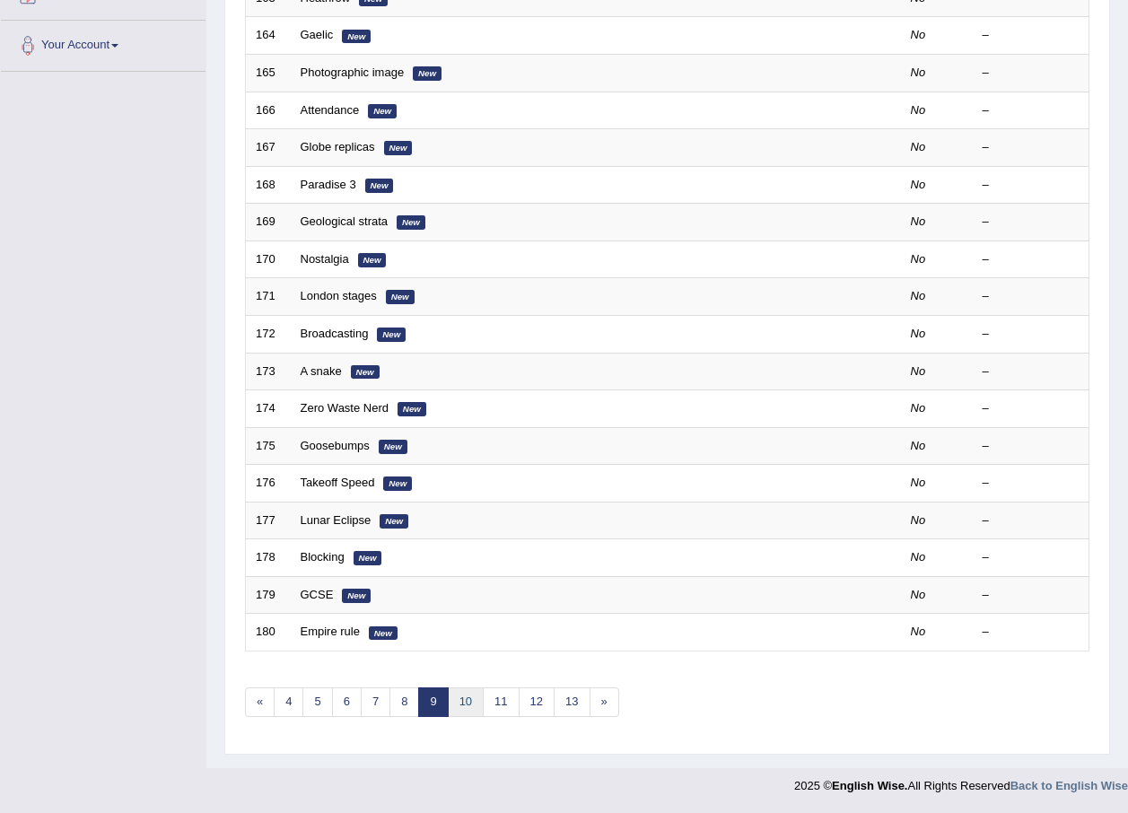
click at [471, 708] on link "10" at bounding box center [466, 703] width 36 height 30
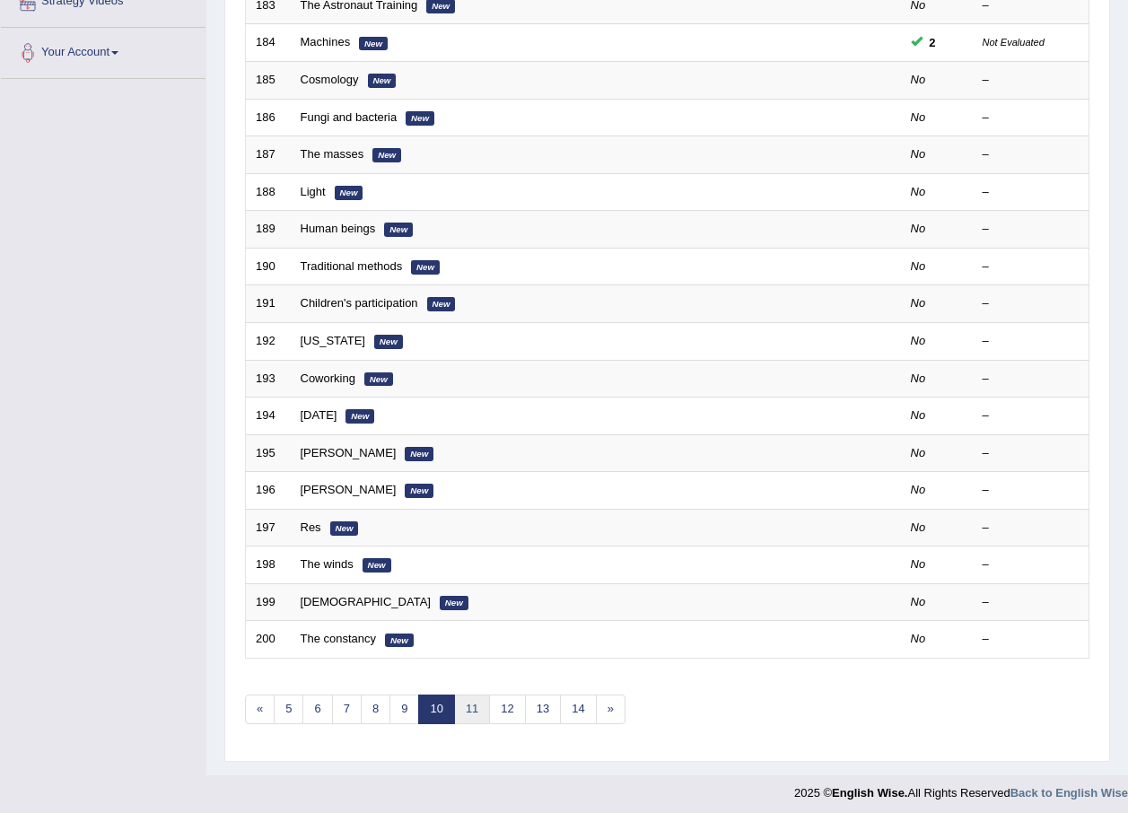
click at [469, 712] on link "11" at bounding box center [472, 710] width 36 height 30
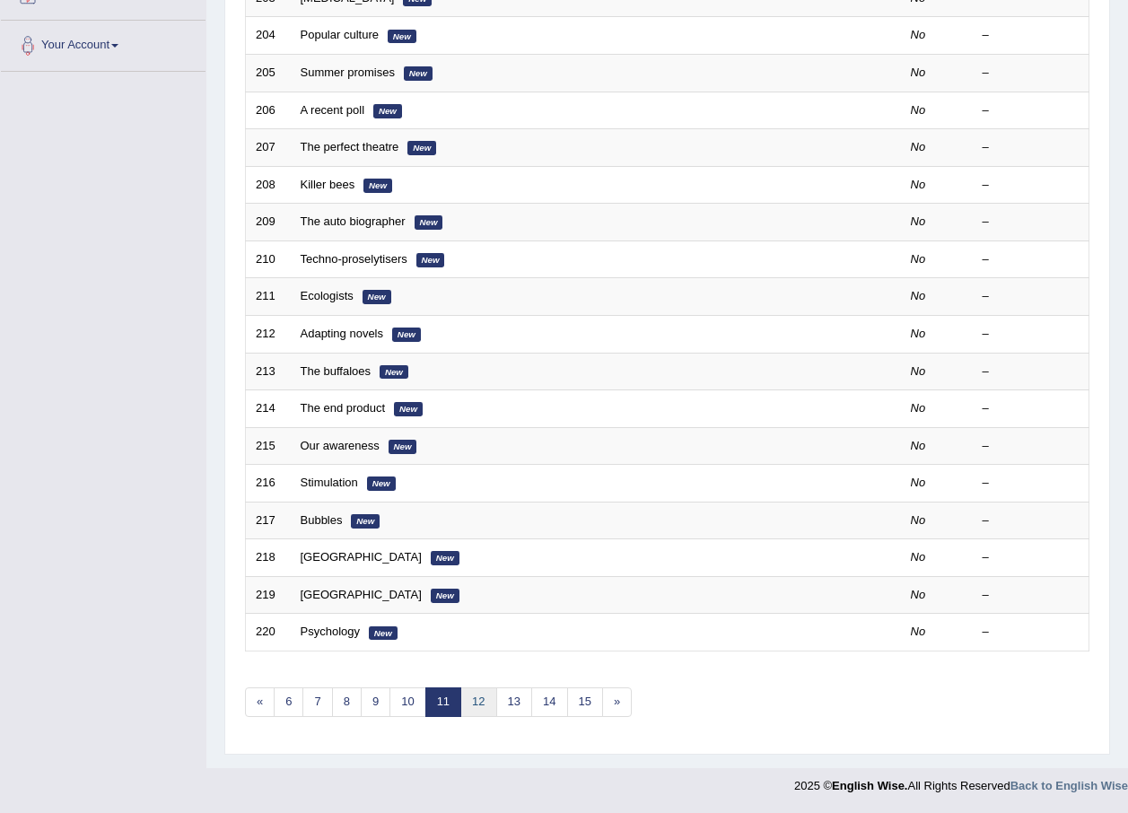
click at [477, 699] on link "12" at bounding box center [478, 703] width 36 height 30
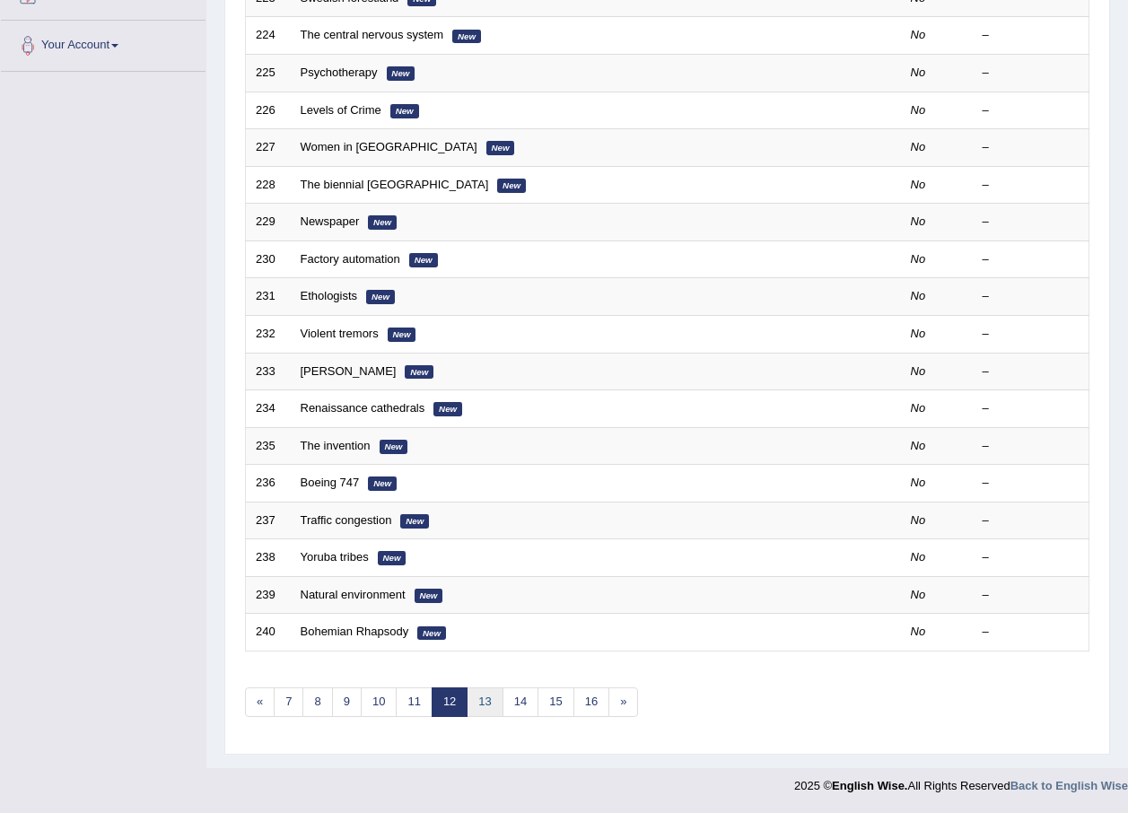
click at [486, 711] on link "13" at bounding box center [485, 703] width 36 height 30
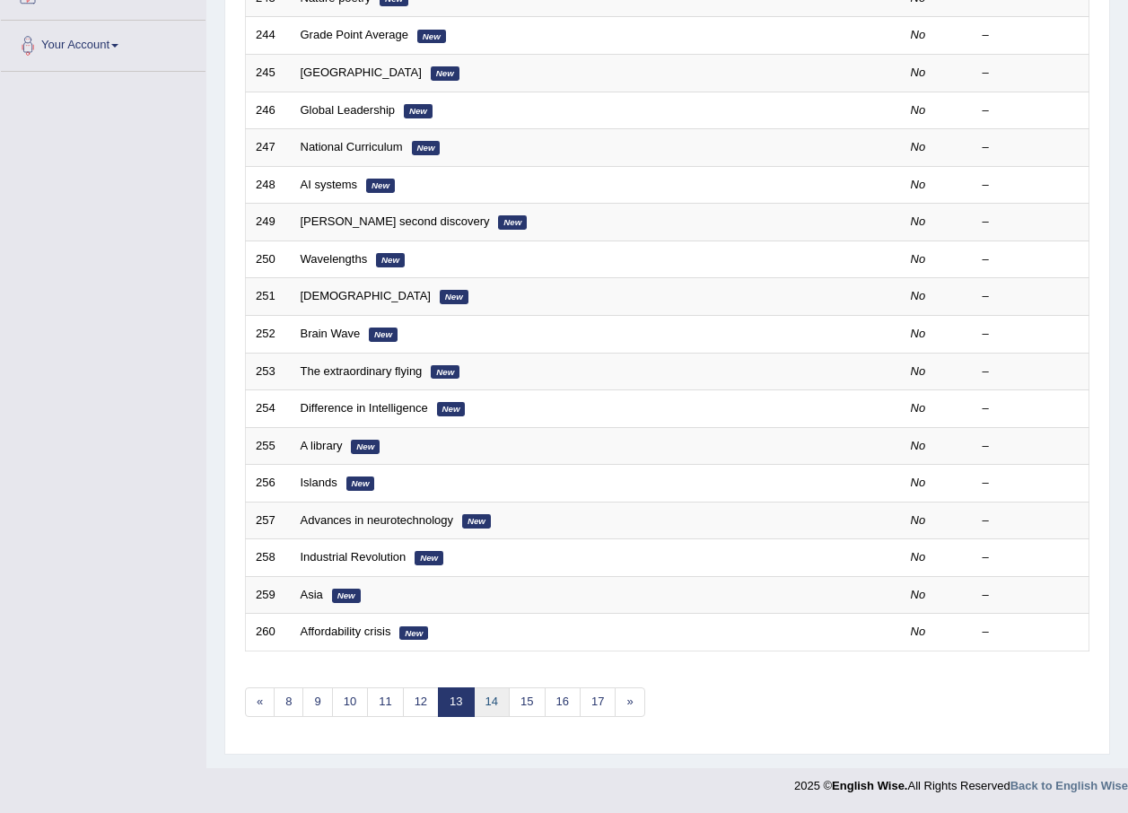
click at [486, 703] on link "14" at bounding box center [492, 703] width 36 height 30
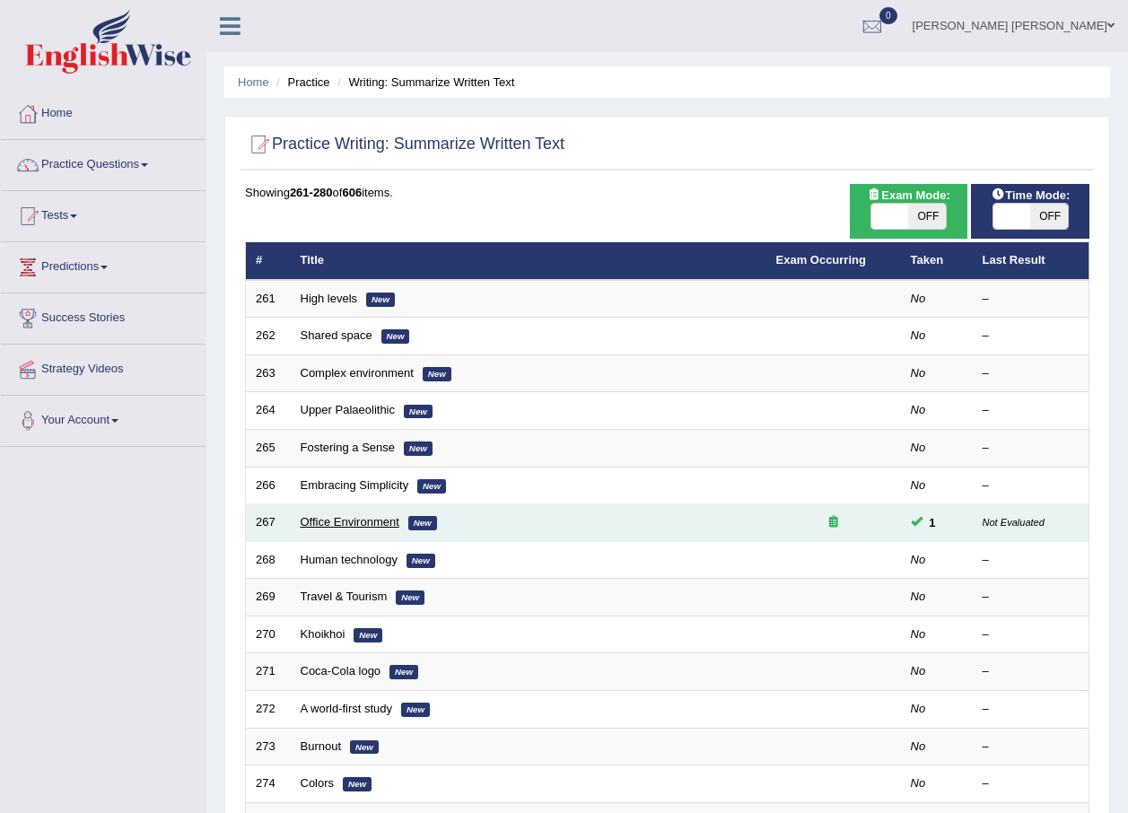
click at [379, 523] on link "Office Environment" at bounding box center [350, 521] width 99 height 13
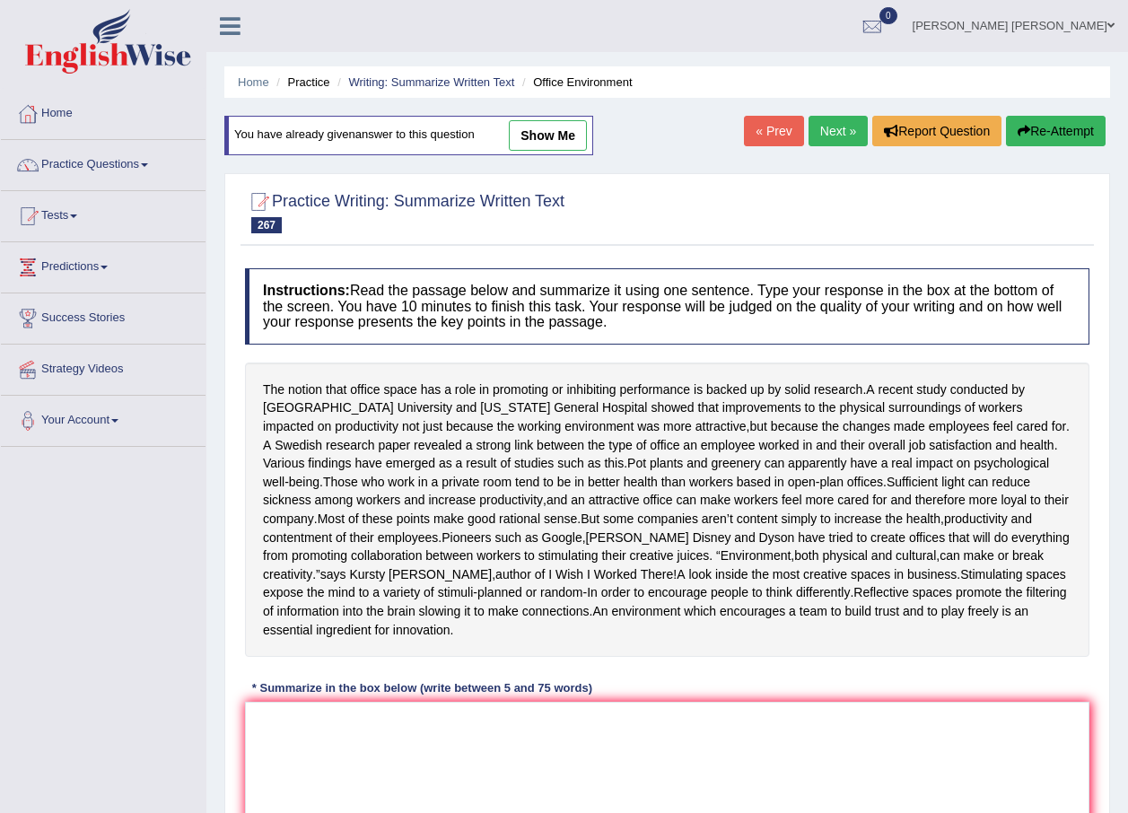
click at [557, 133] on link "show me" at bounding box center [548, 135] width 78 height 31
type textarea "The notion that office space has a role in promoting or inhibiting performance …"
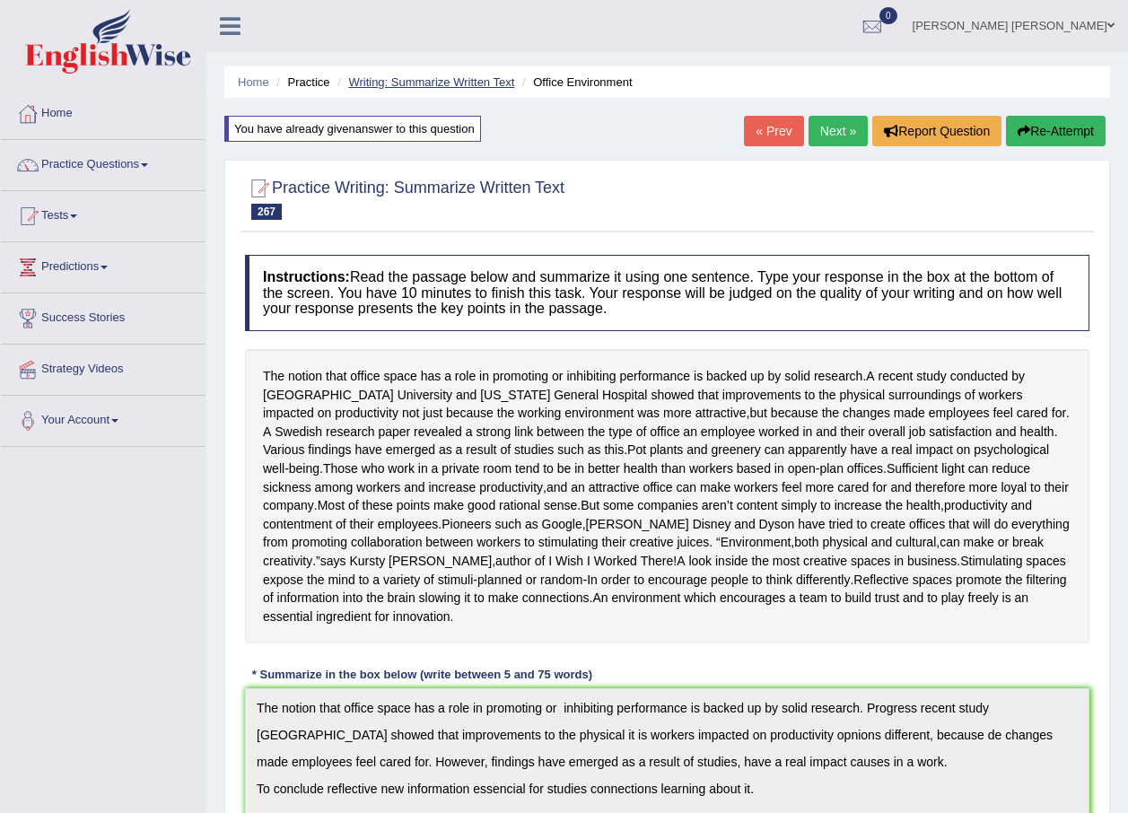
click at [470, 82] on link "Writing: Summarize Written Text" at bounding box center [431, 81] width 166 height 13
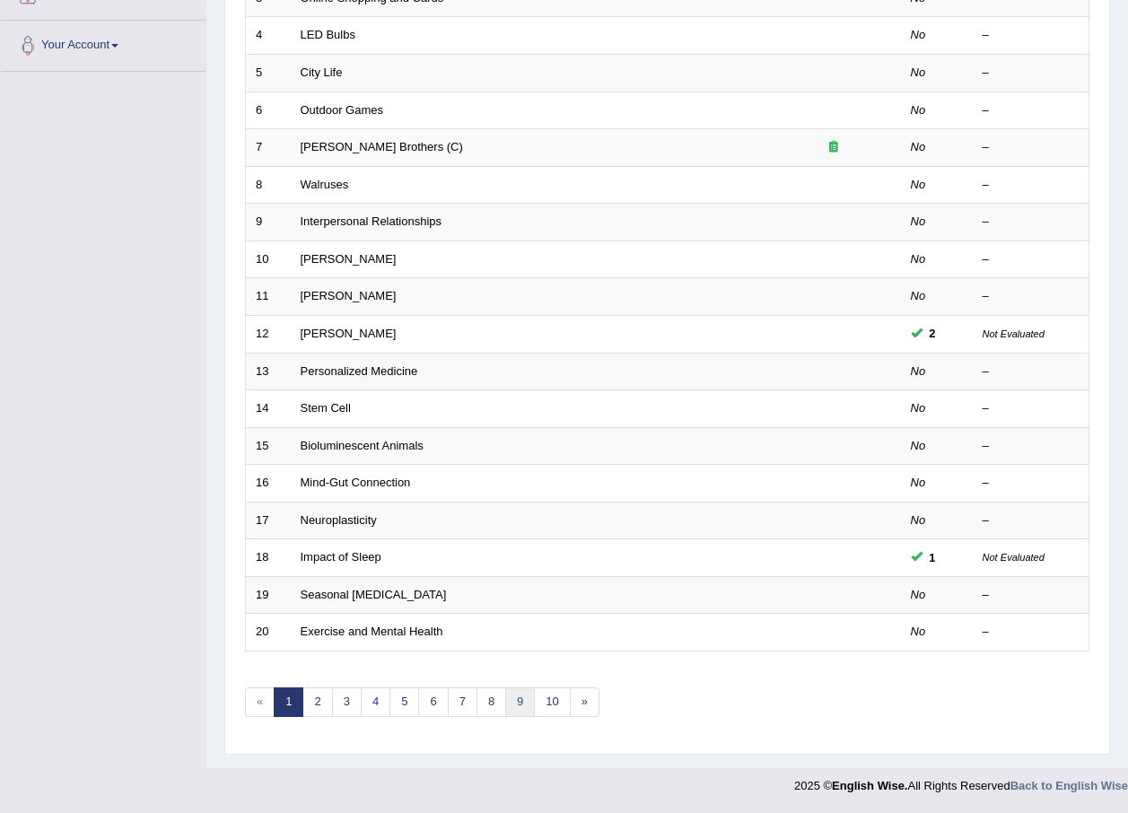
click at [523, 701] on link "9" at bounding box center [520, 703] width 30 height 30
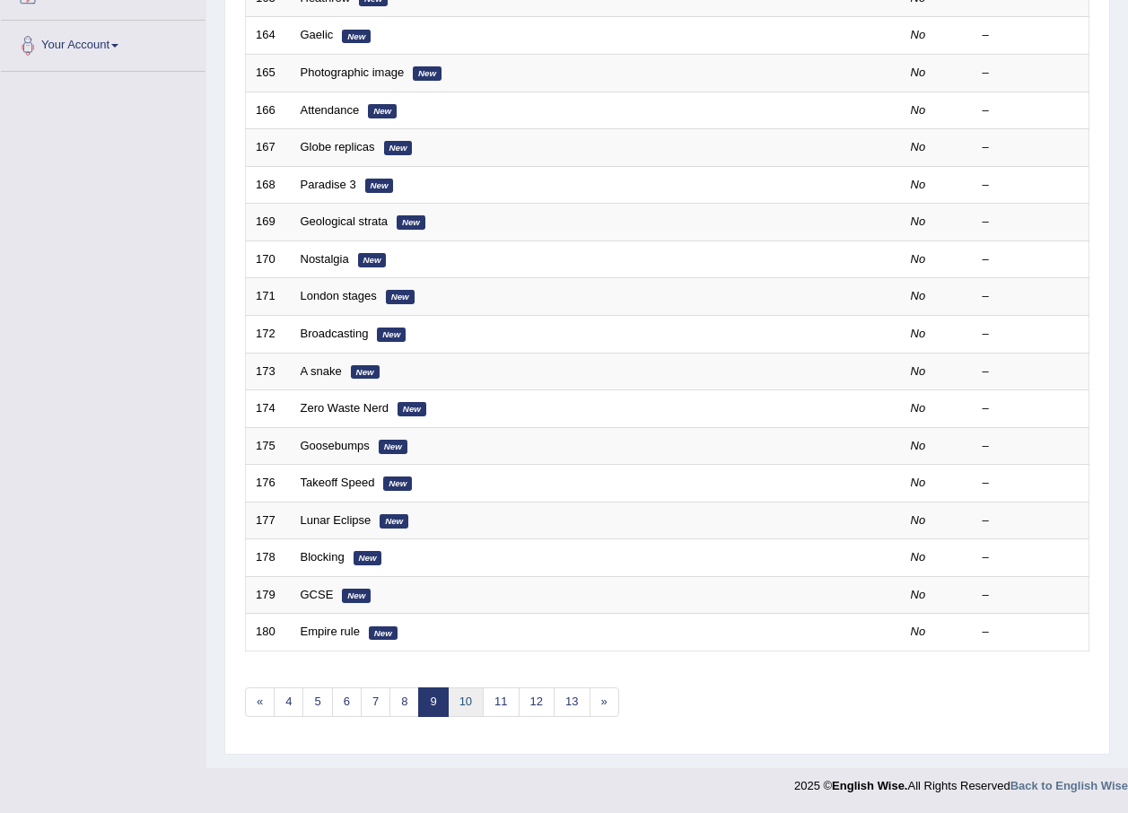
click at [470, 698] on link "10" at bounding box center [466, 703] width 36 height 30
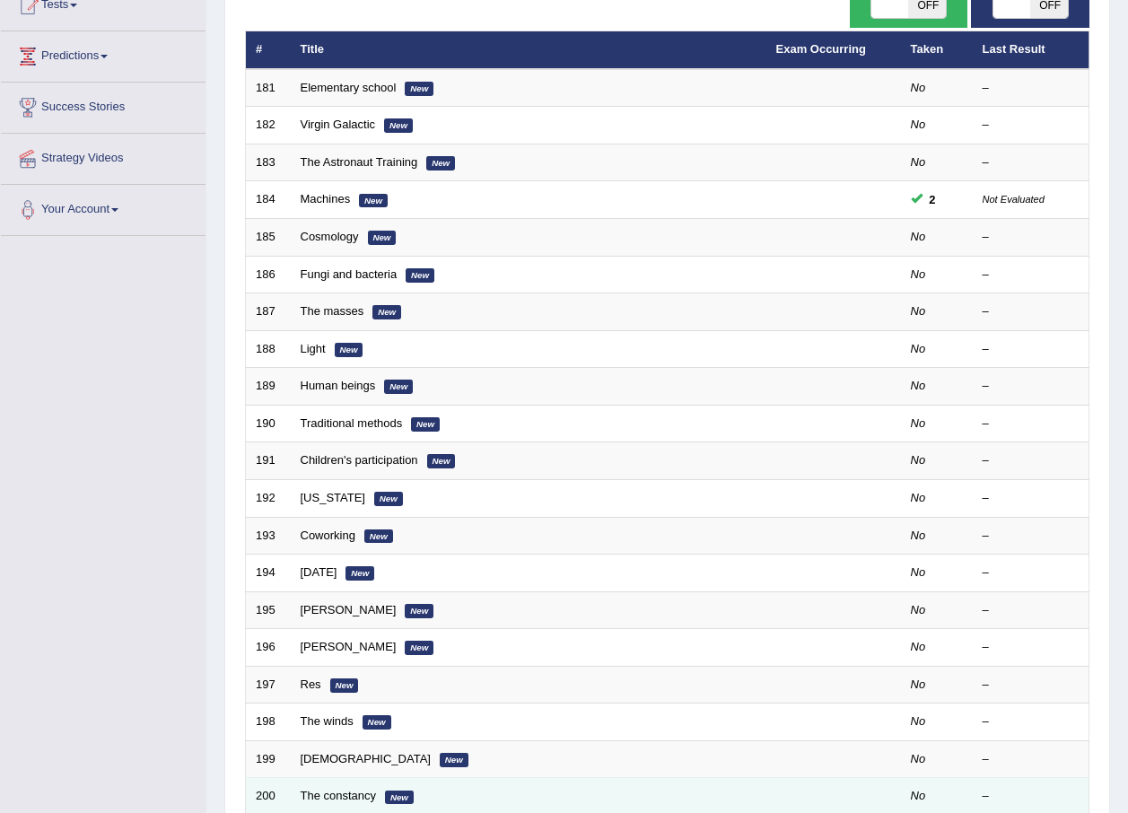
scroll to position [375, 0]
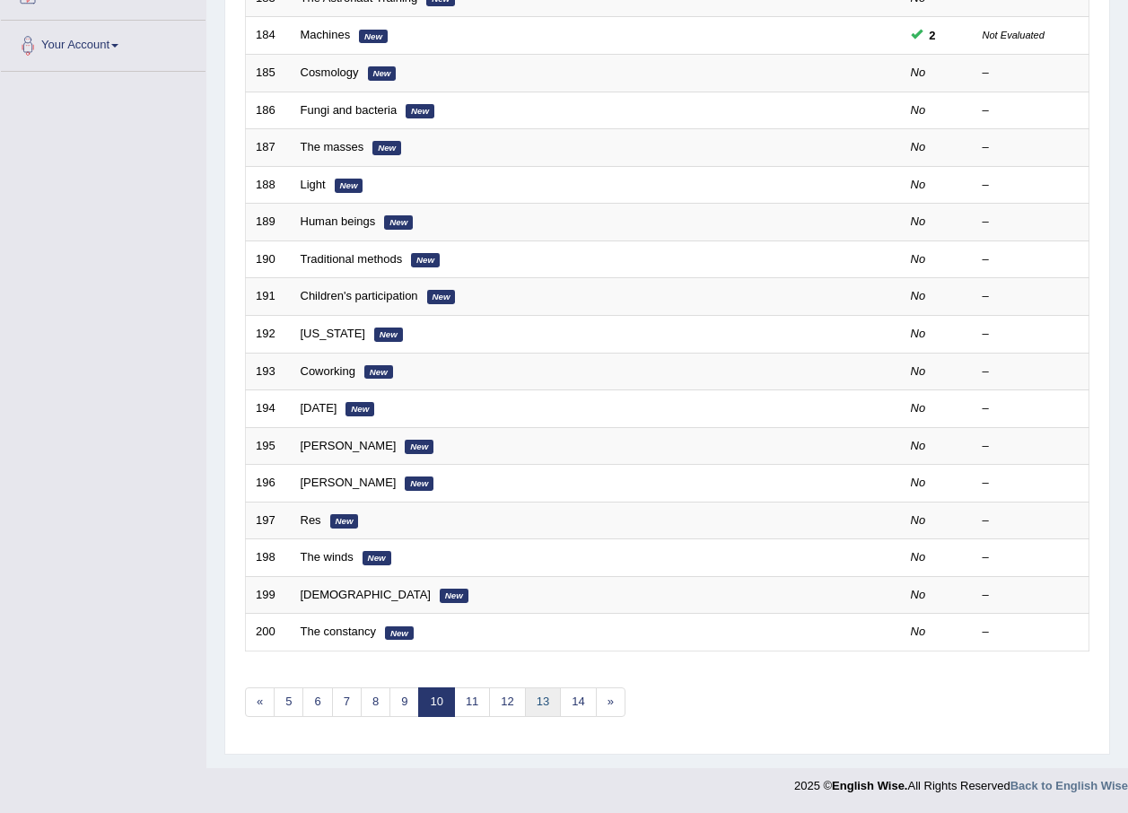
click at [533, 703] on link "13" at bounding box center [543, 703] width 36 height 30
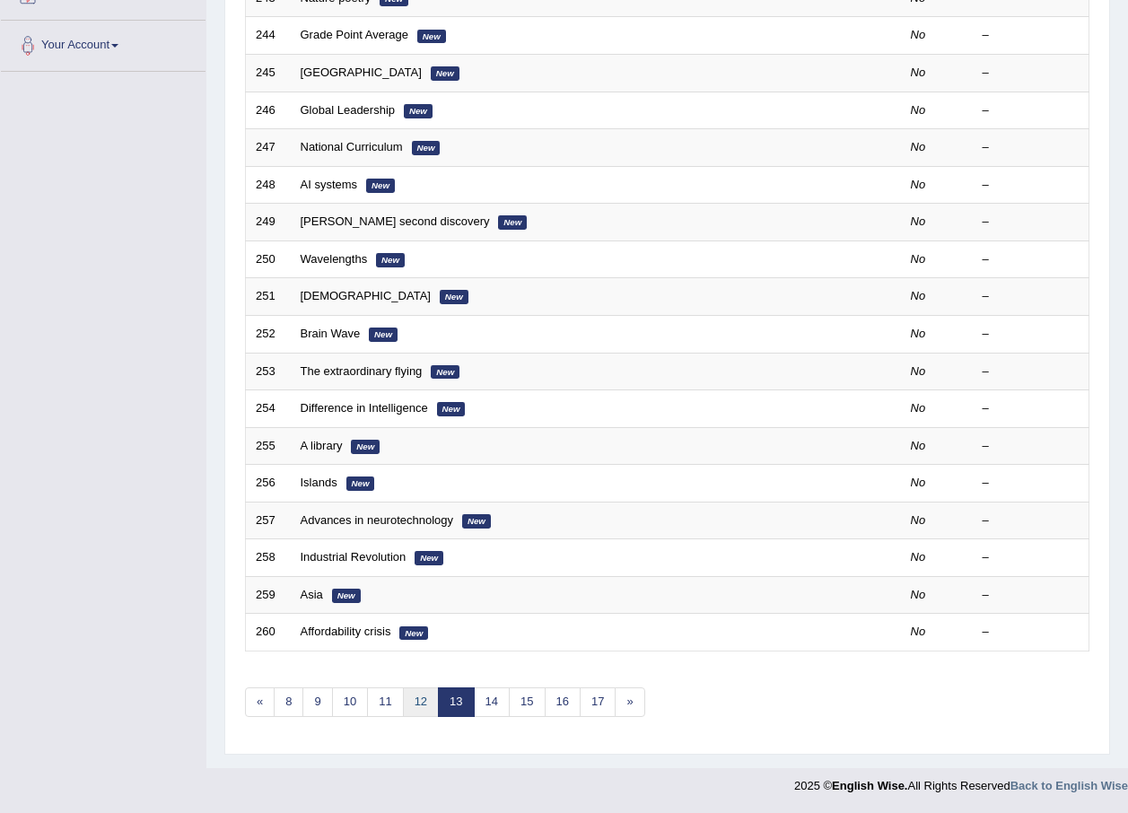
click at [424, 697] on link "12" at bounding box center [421, 703] width 36 height 30
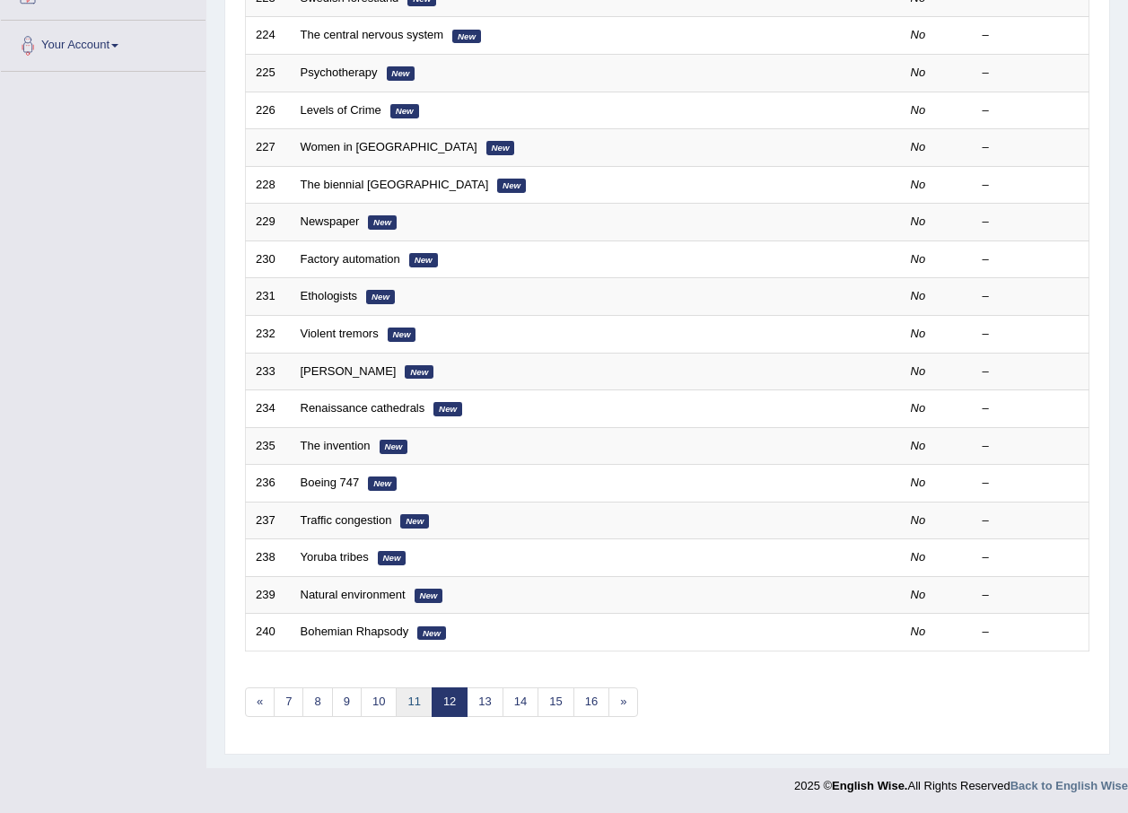
click at [417, 706] on link "11" at bounding box center [414, 703] width 36 height 30
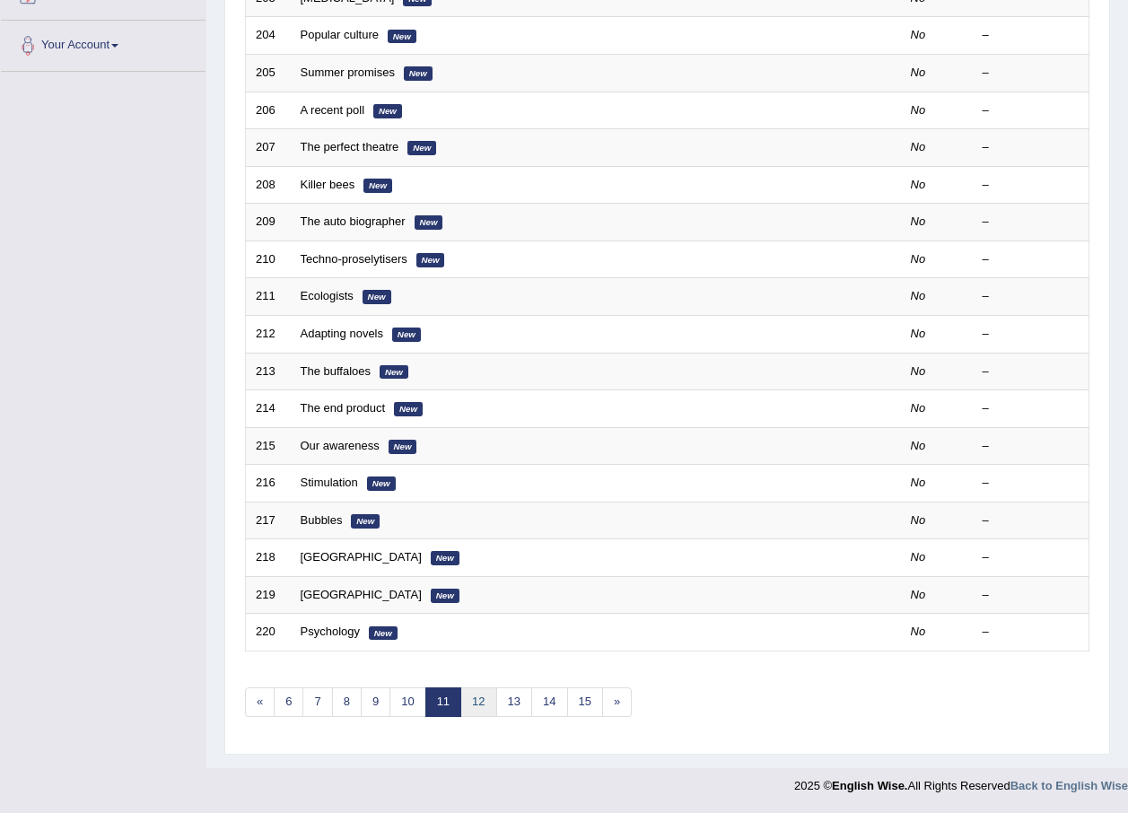
click at [476, 701] on link "12" at bounding box center [478, 703] width 36 height 30
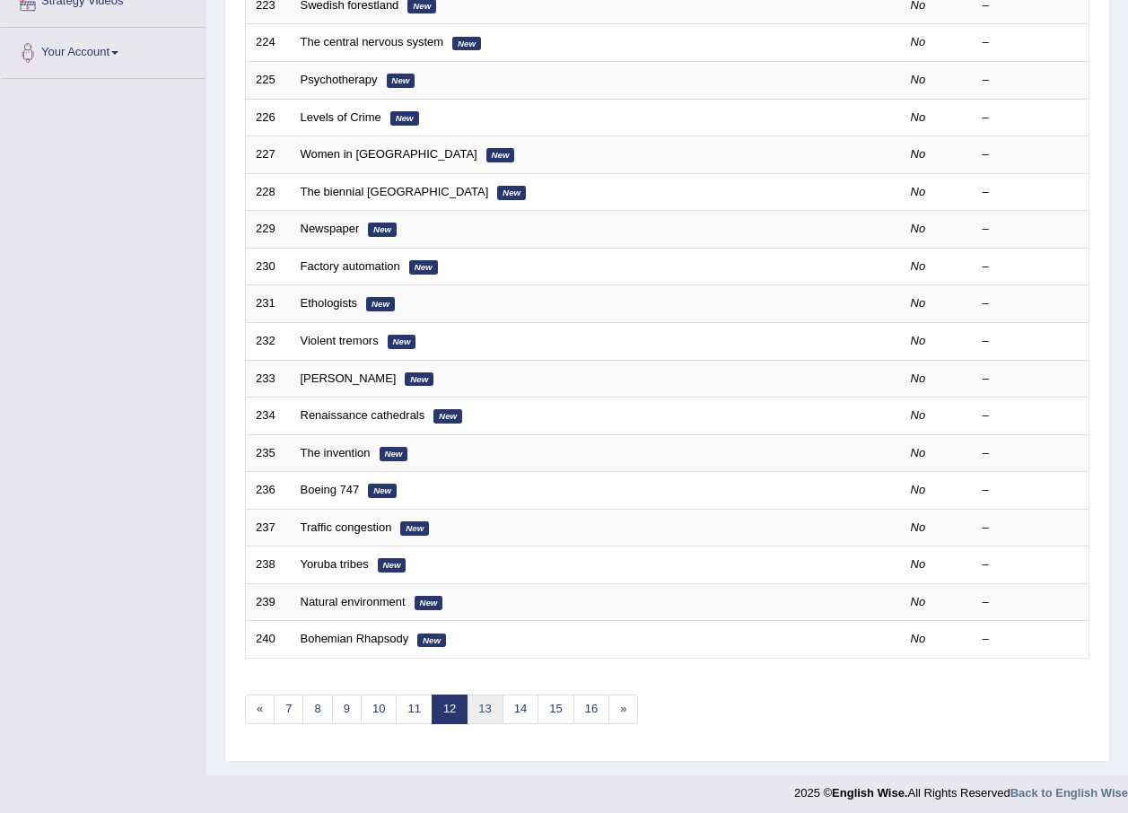
scroll to position [368, 0]
click at [488, 708] on link "13" at bounding box center [485, 710] width 36 height 30
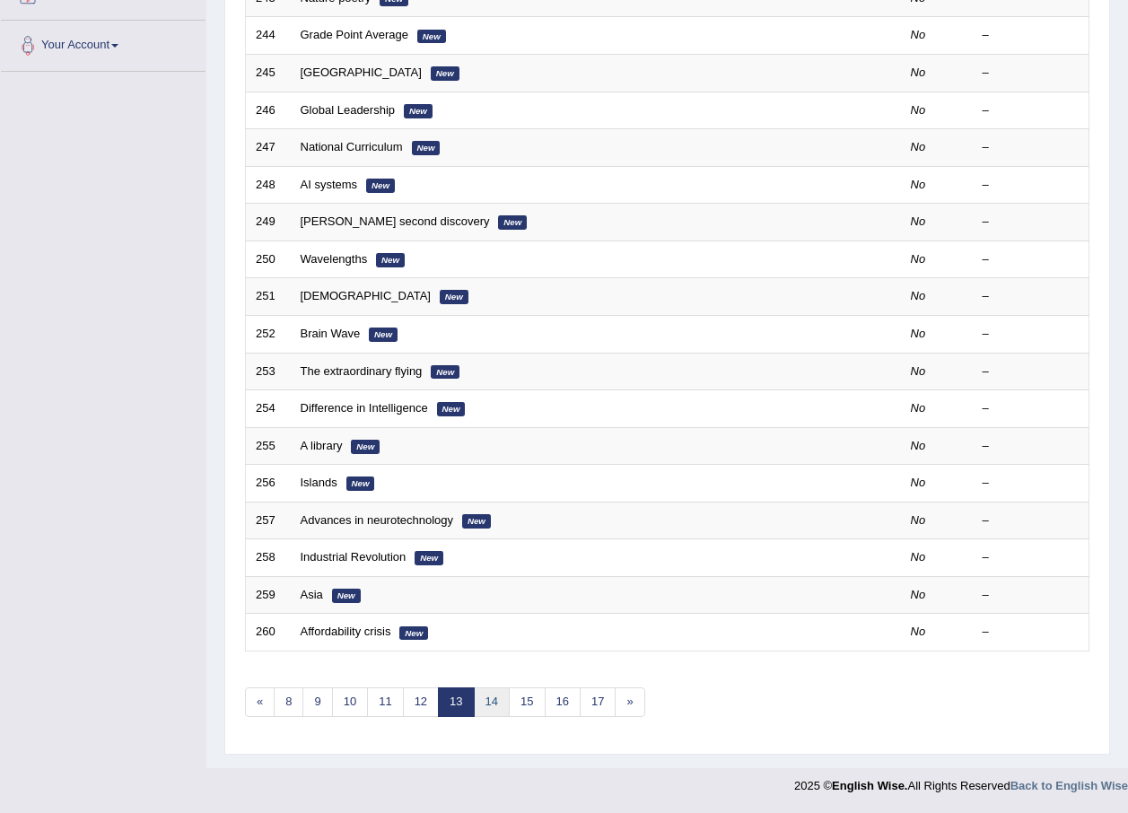
click at [488, 708] on link "14" at bounding box center [492, 703] width 36 height 30
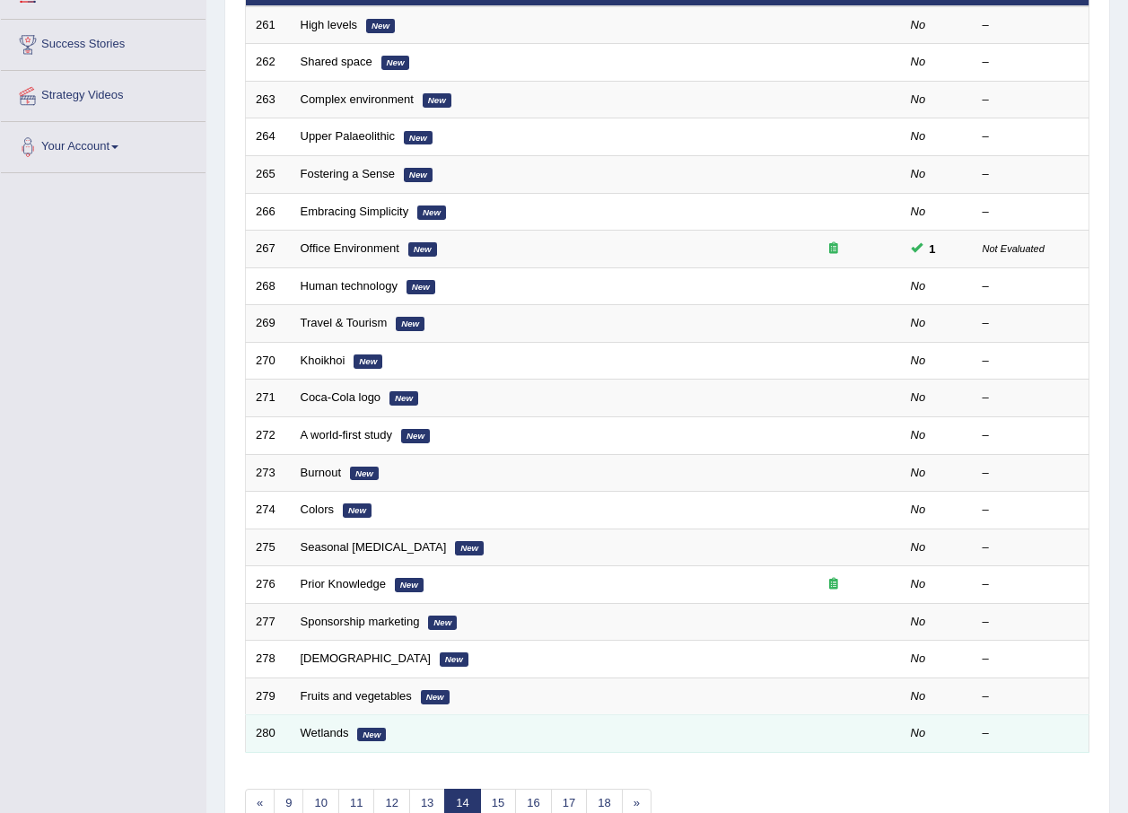
scroll to position [375, 0]
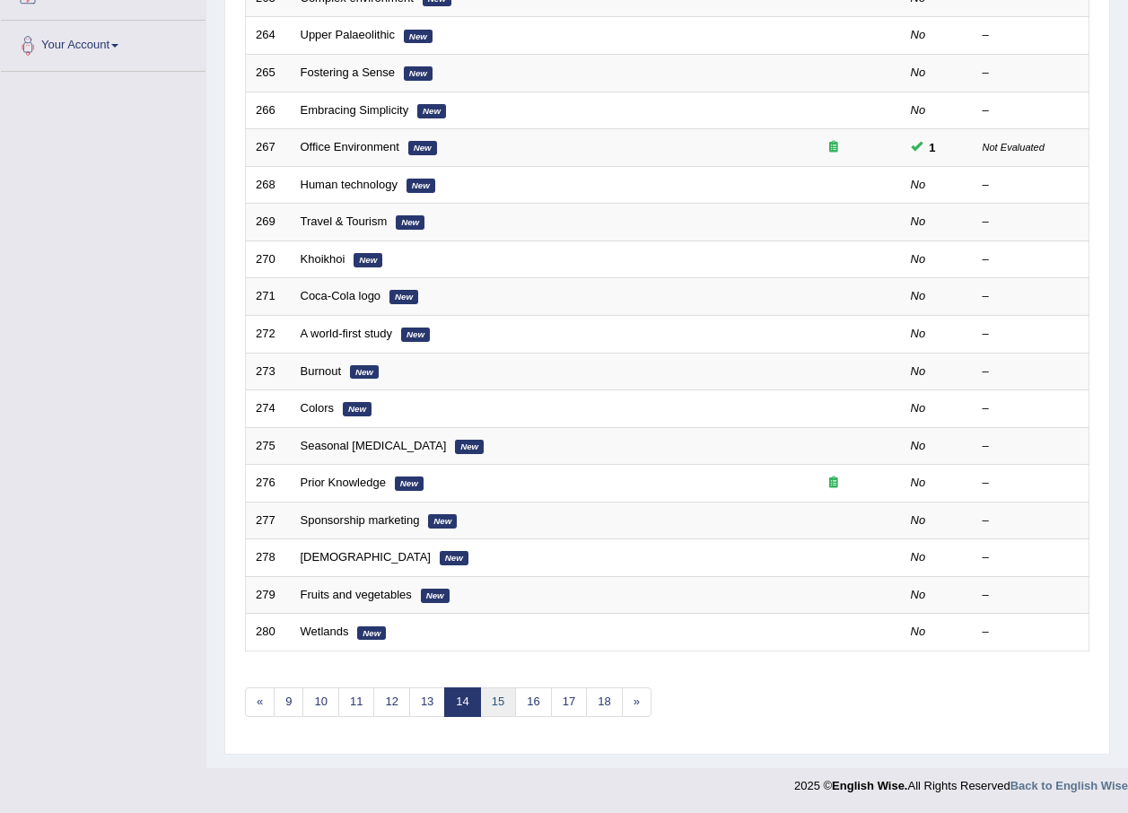
click at [495, 705] on link "15" at bounding box center [498, 703] width 36 height 30
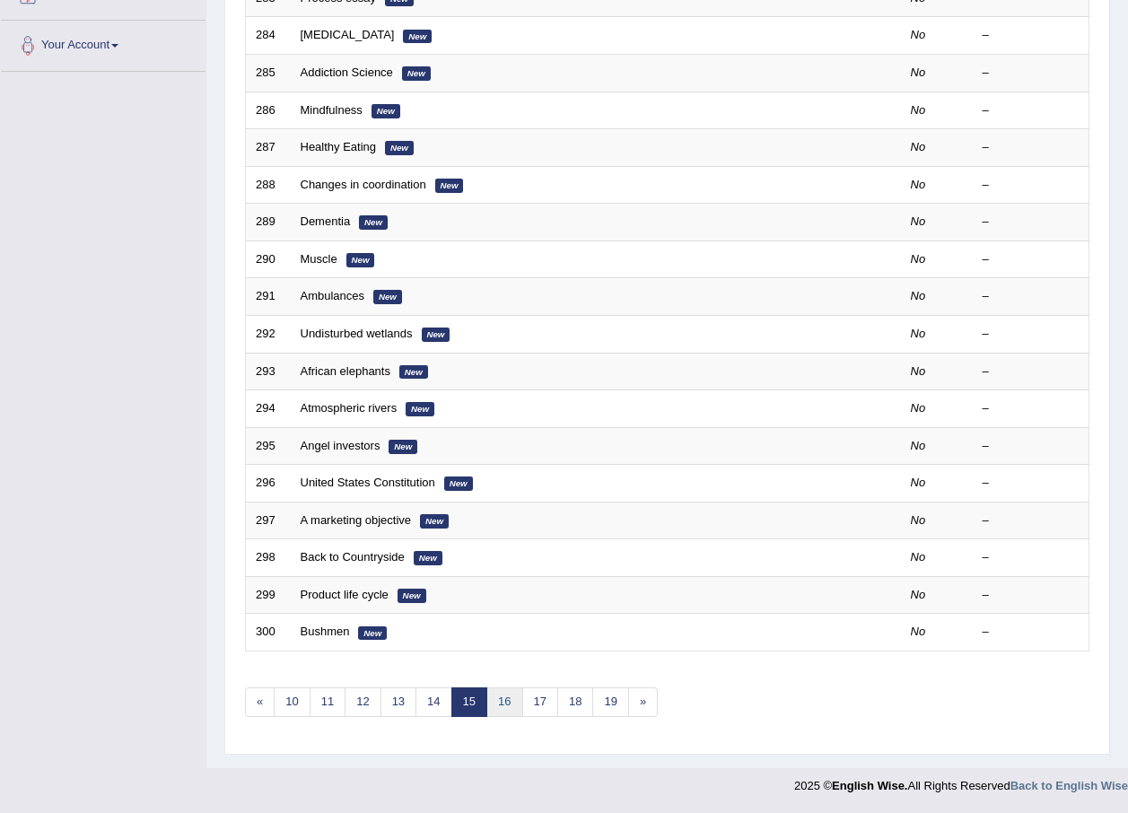
click at [495, 705] on link "16" at bounding box center [505, 703] width 36 height 30
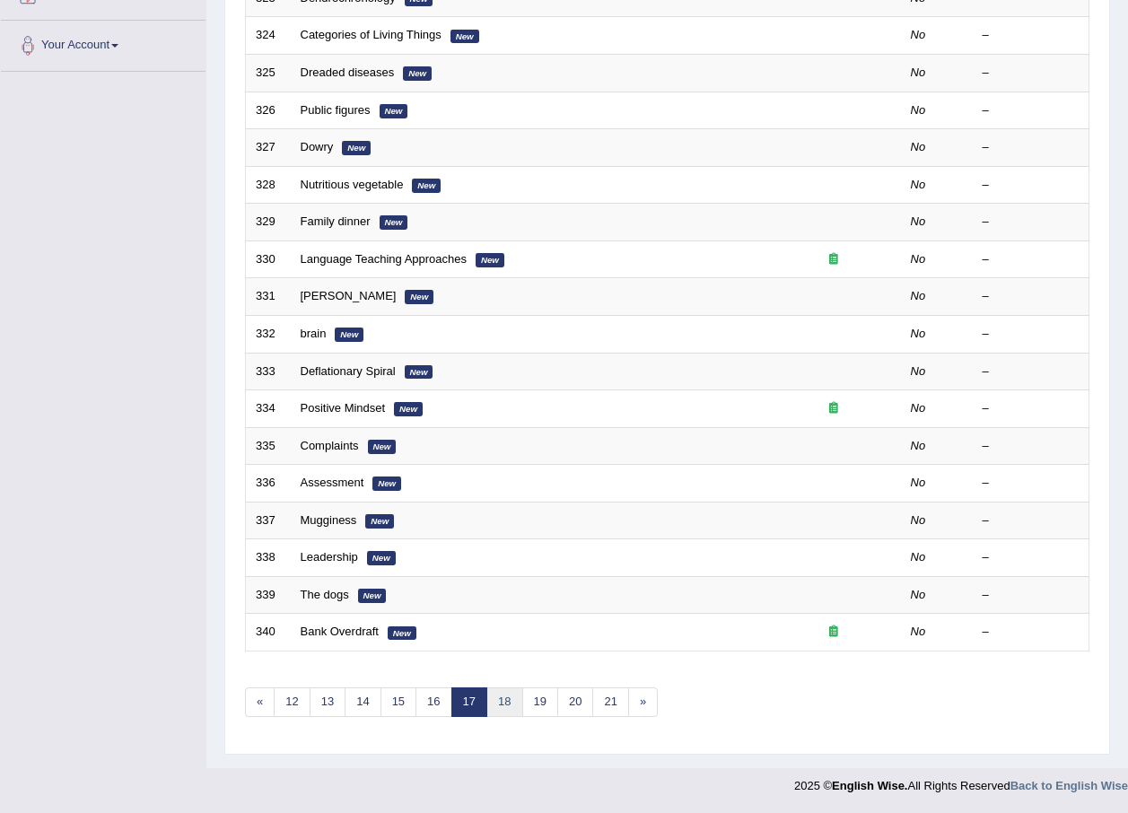
scroll to position [375, 0]
click at [495, 705] on link "18" at bounding box center [505, 703] width 36 height 30
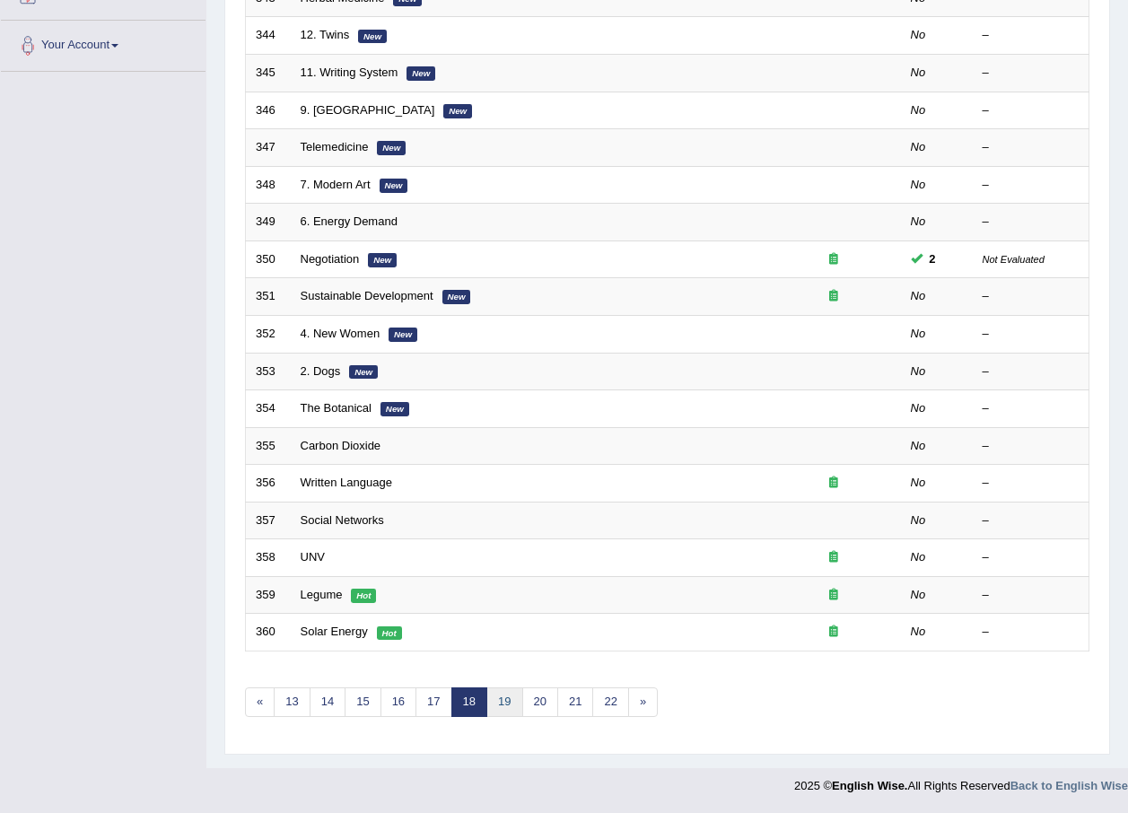
click at [495, 705] on link "19" at bounding box center [505, 703] width 36 height 30
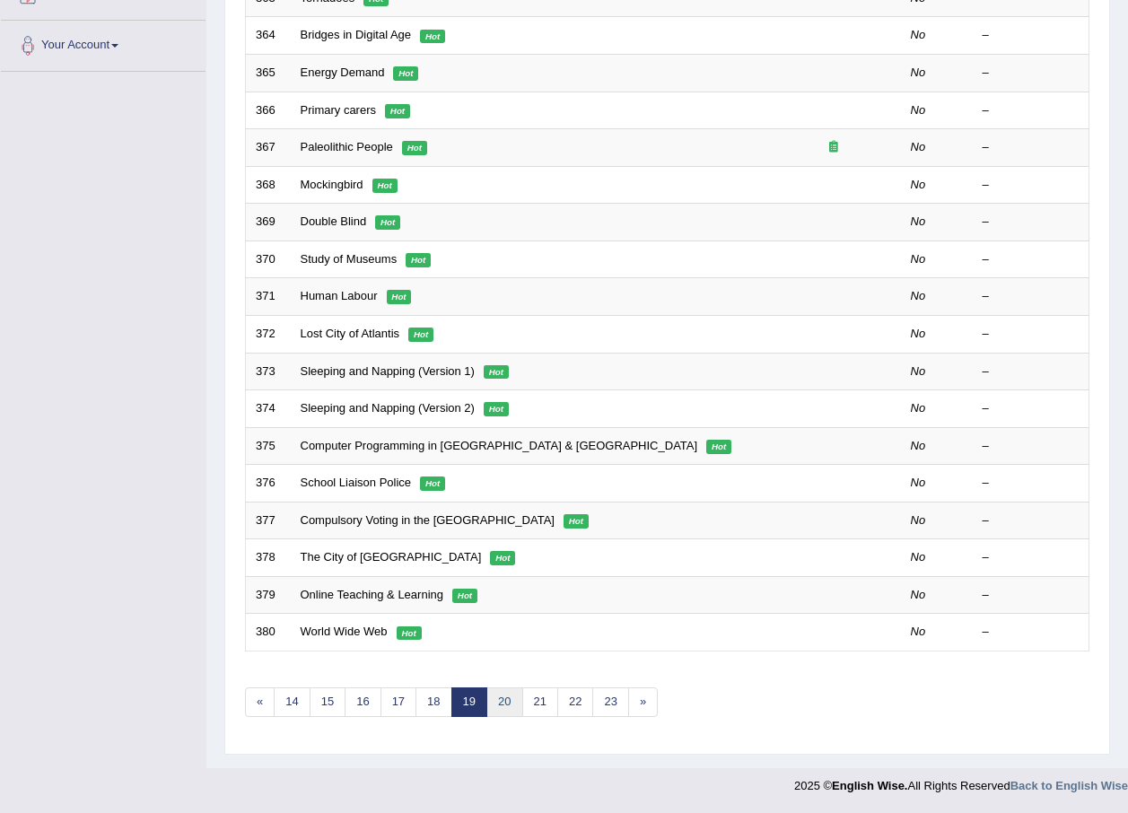
click at [495, 705] on link "20" at bounding box center [505, 703] width 36 height 30
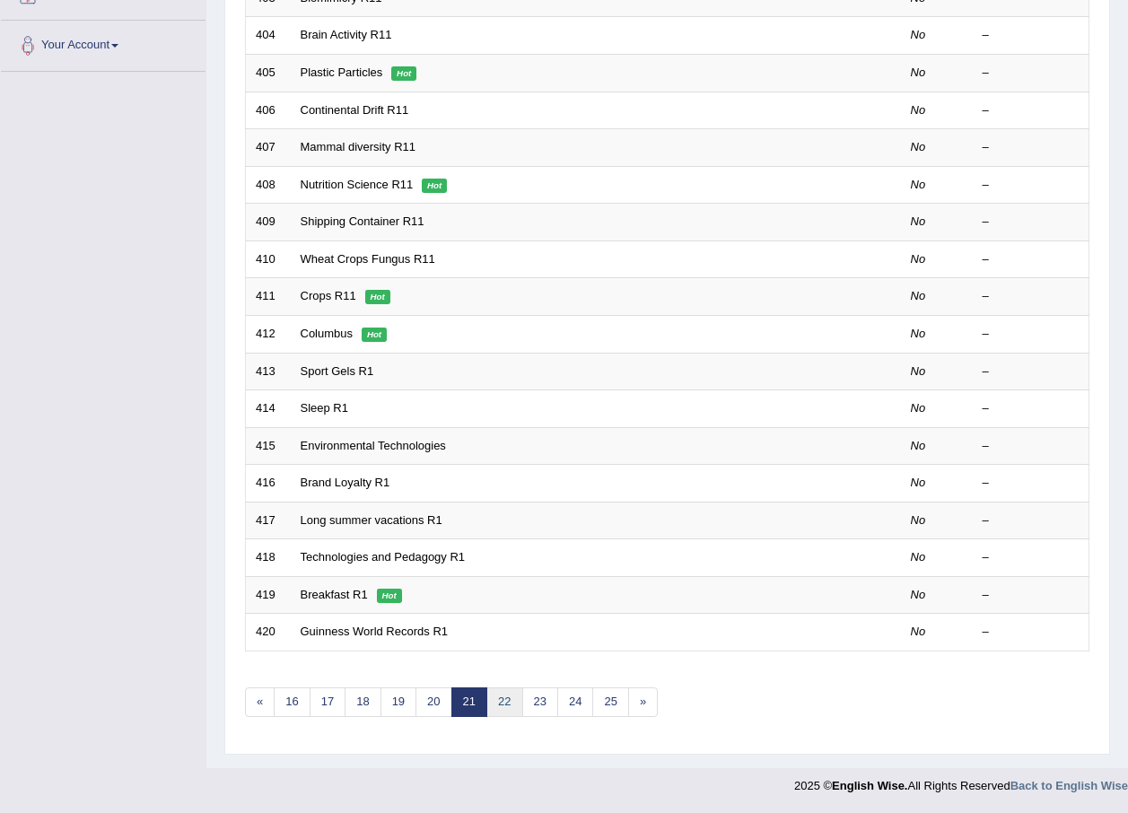
click at [501, 707] on link "22" at bounding box center [505, 703] width 36 height 30
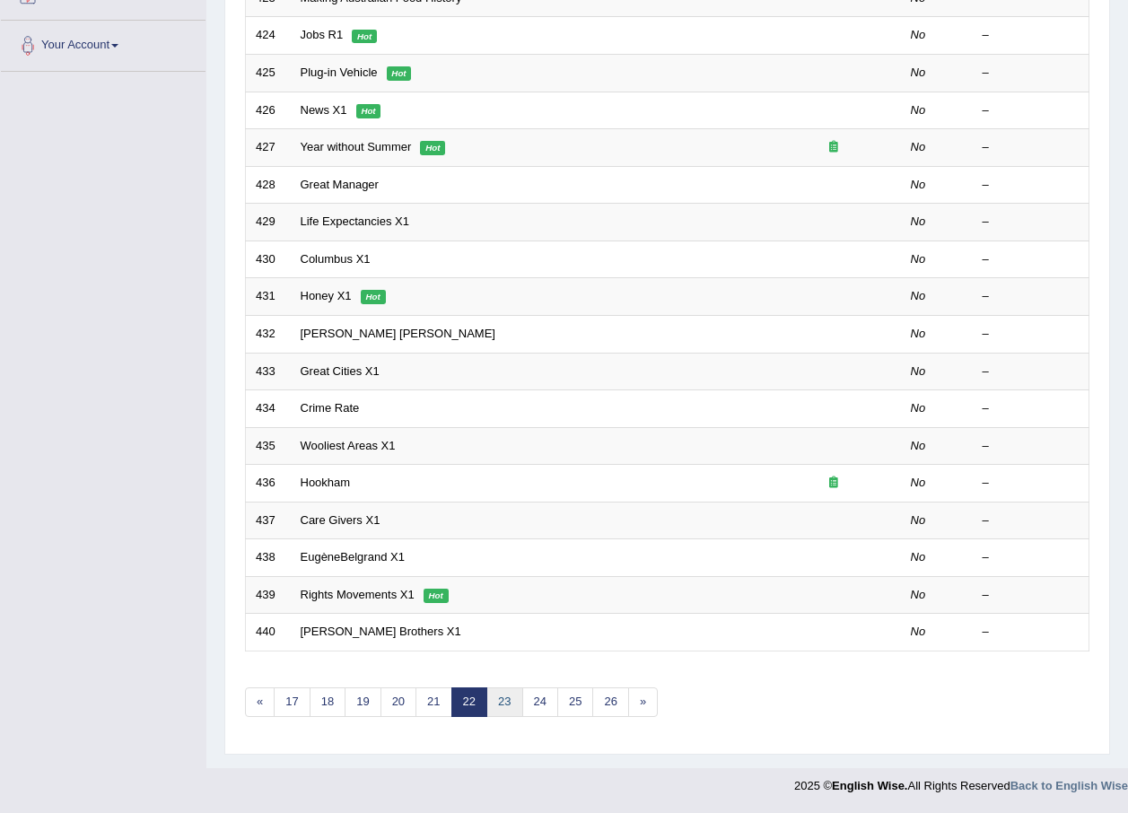
click at [501, 707] on link "23" at bounding box center [505, 703] width 36 height 30
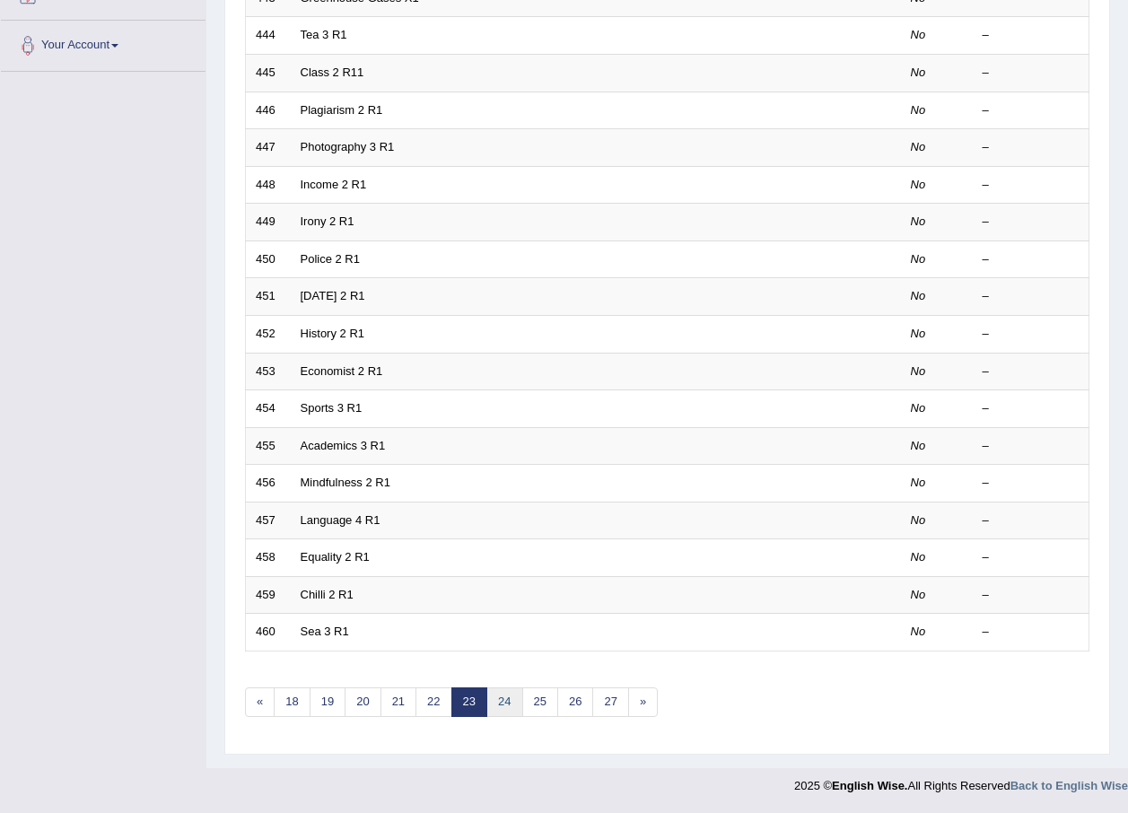
click at [501, 707] on link "24" at bounding box center [505, 703] width 36 height 30
click at [501, 707] on link "25" at bounding box center [505, 703] width 36 height 30
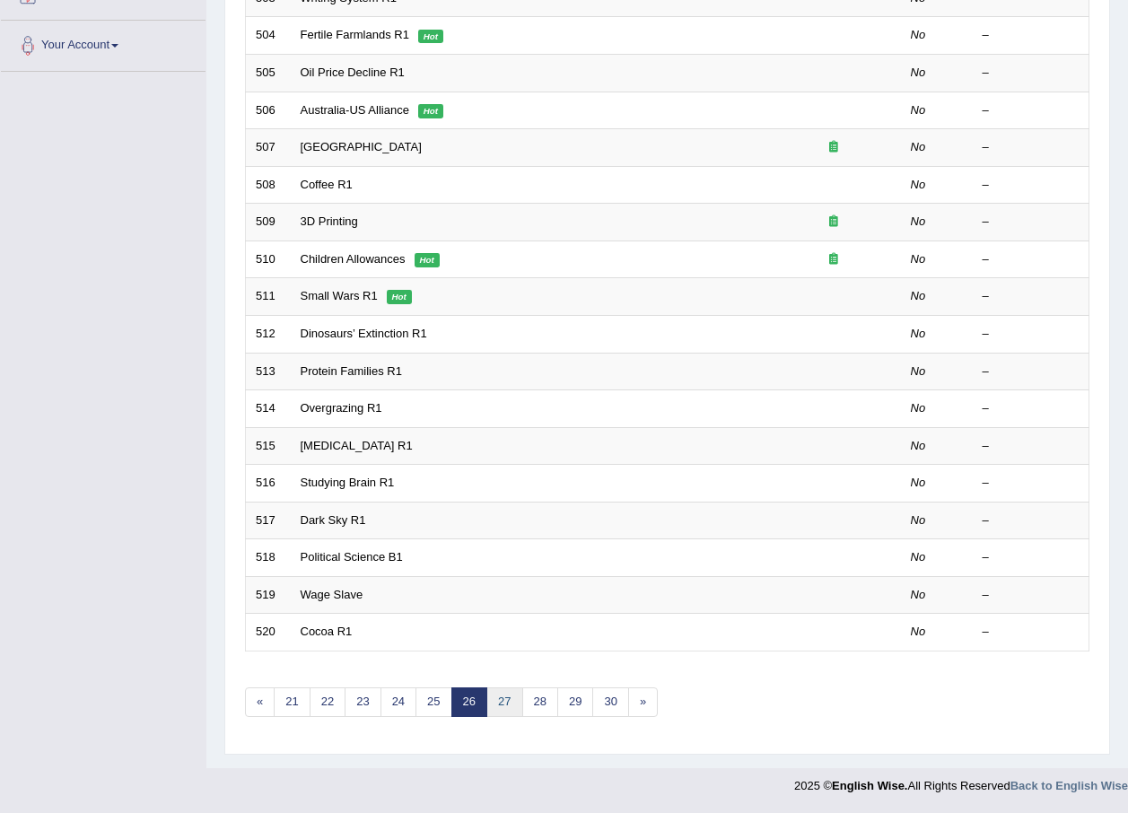
click at [501, 707] on link "27" at bounding box center [505, 703] width 36 height 30
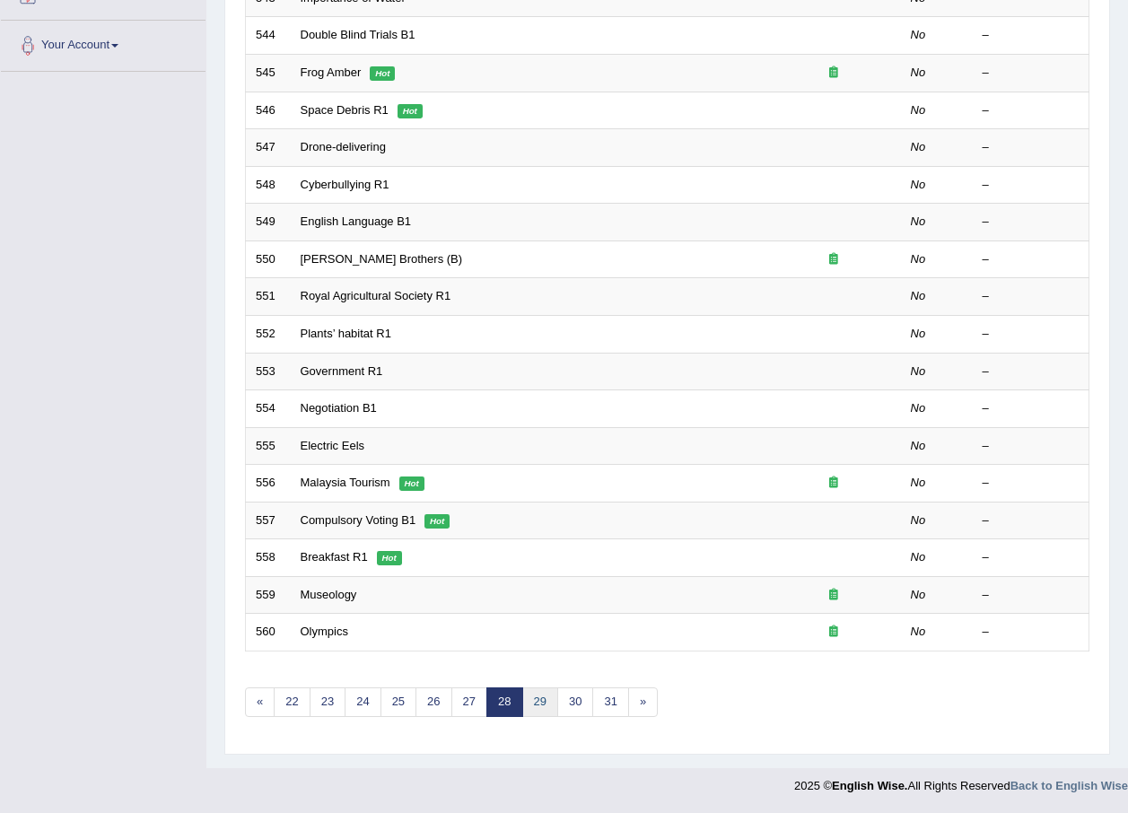
click at [530, 704] on link "29" at bounding box center [540, 703] width 36 height 30
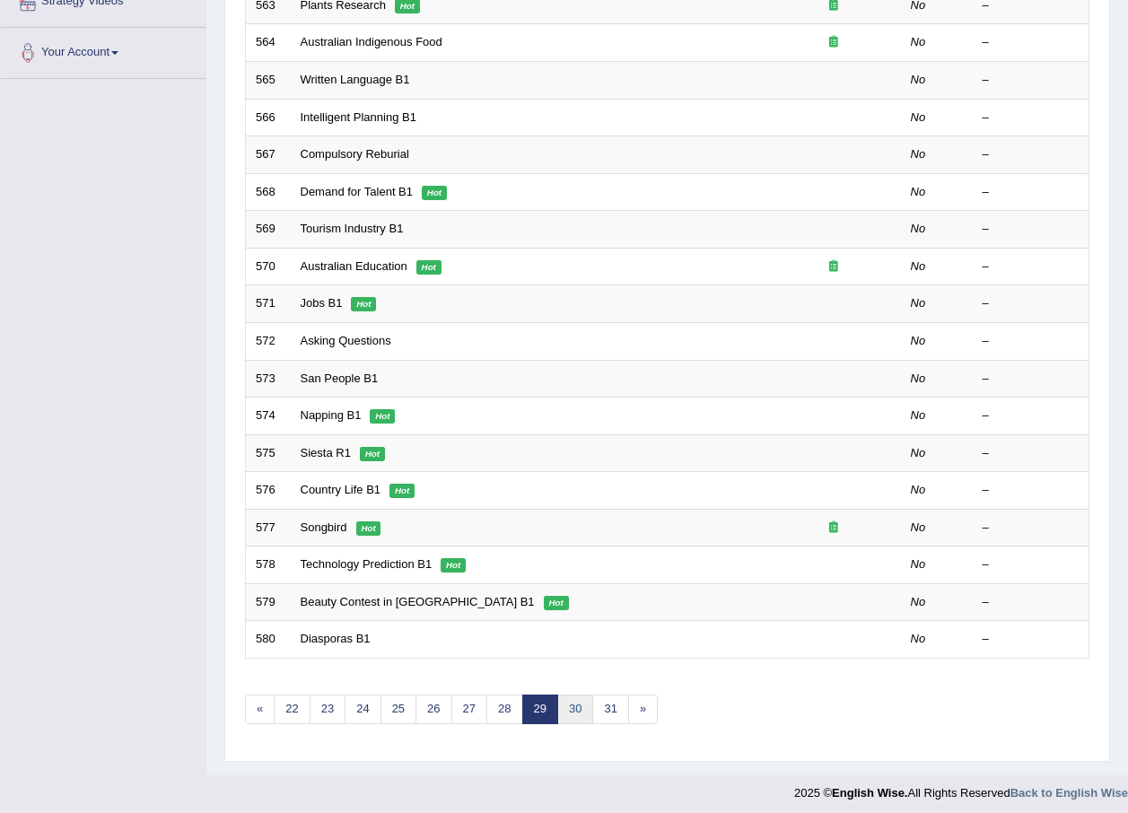
click at [565, 707] on link "30" at bounding box center [575, 710] width 36 height 30
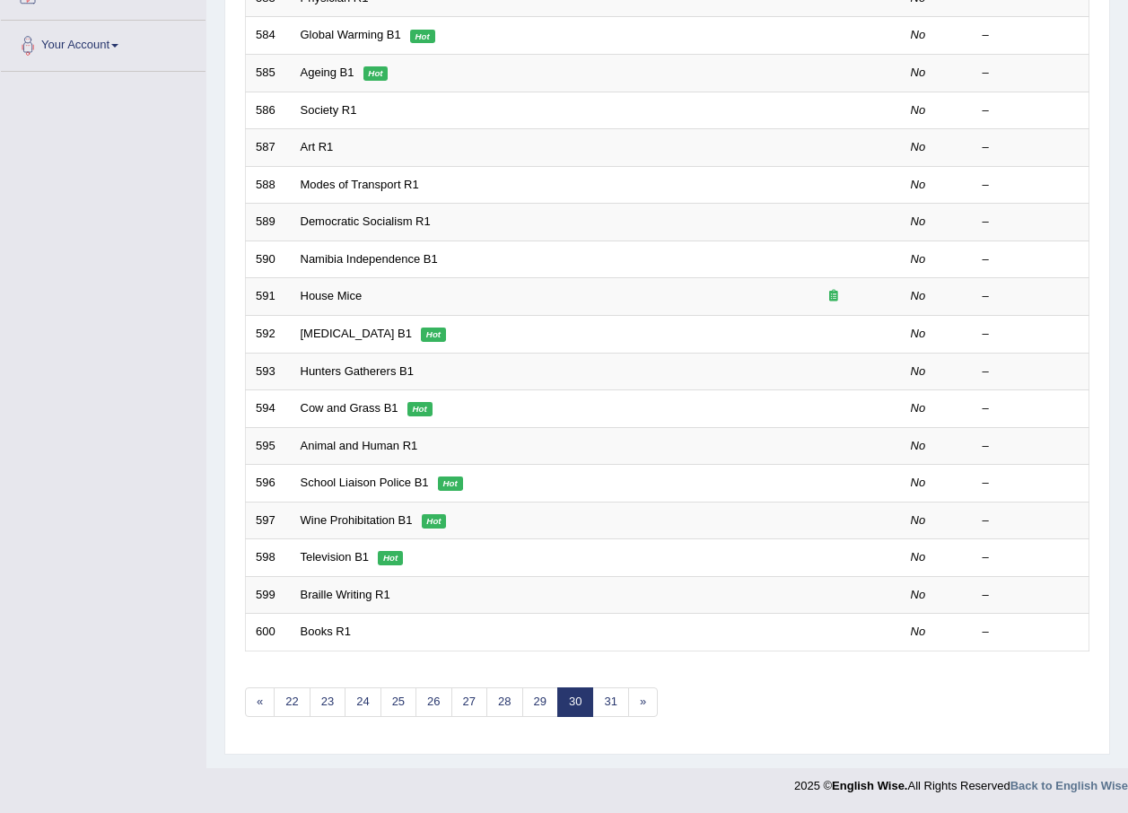
scroll to position [375, 0]
click at [596, 699] on link "31" at bounding box center [610, 703] width 36 height 30
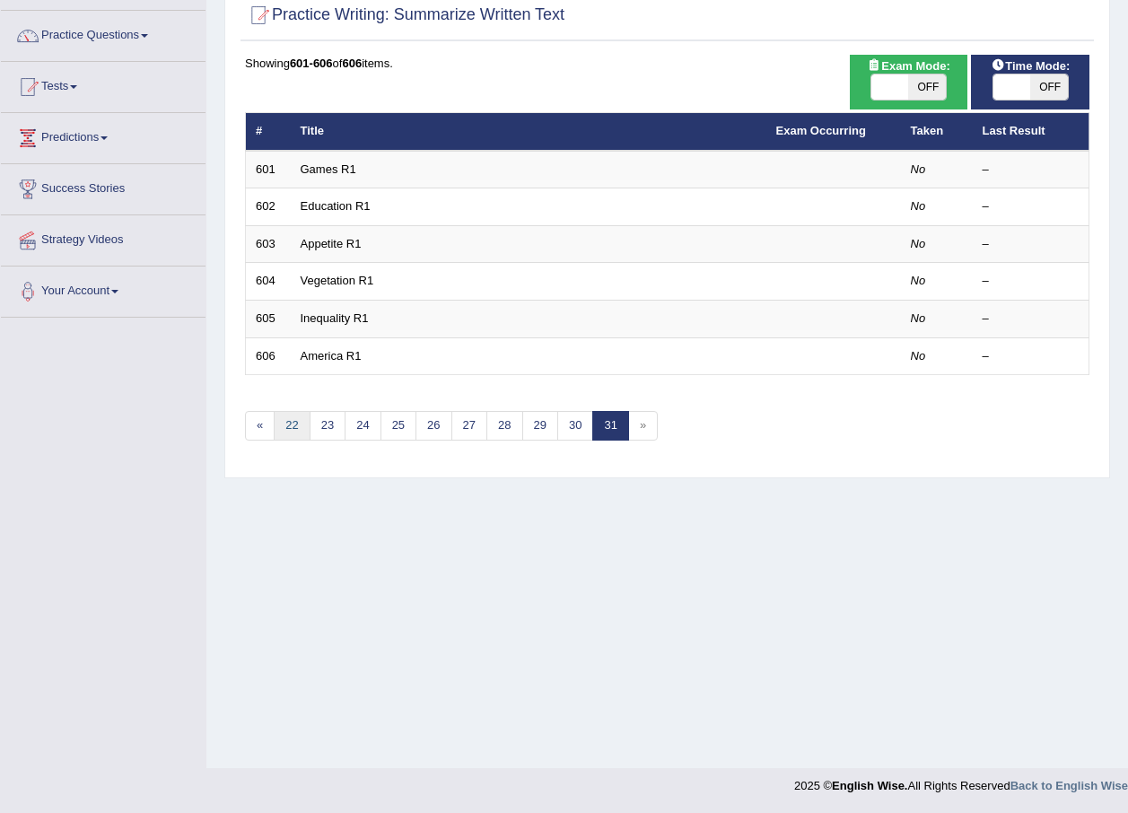
click at [280, 420] on link "22" at bounding box center [292, 426] width 36 height 30
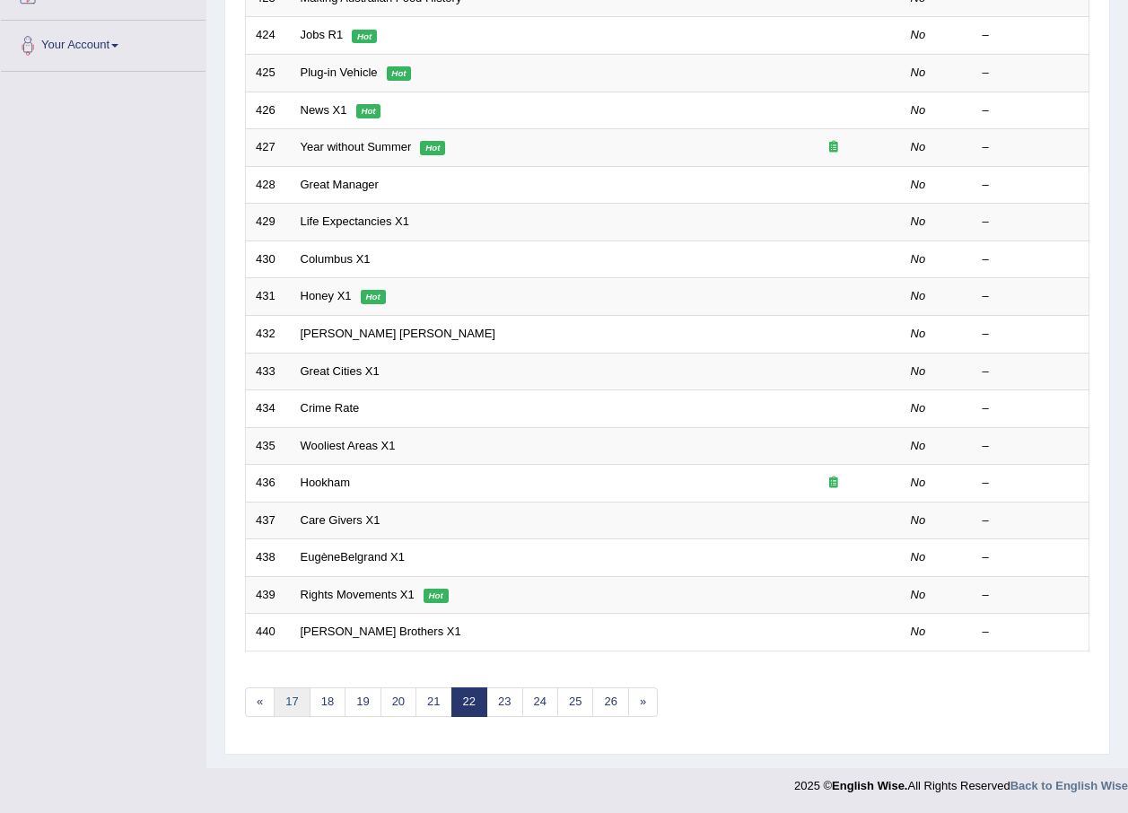
click at [285, 701] on link "17" at bounding box center [292, 703] width 36 height 30
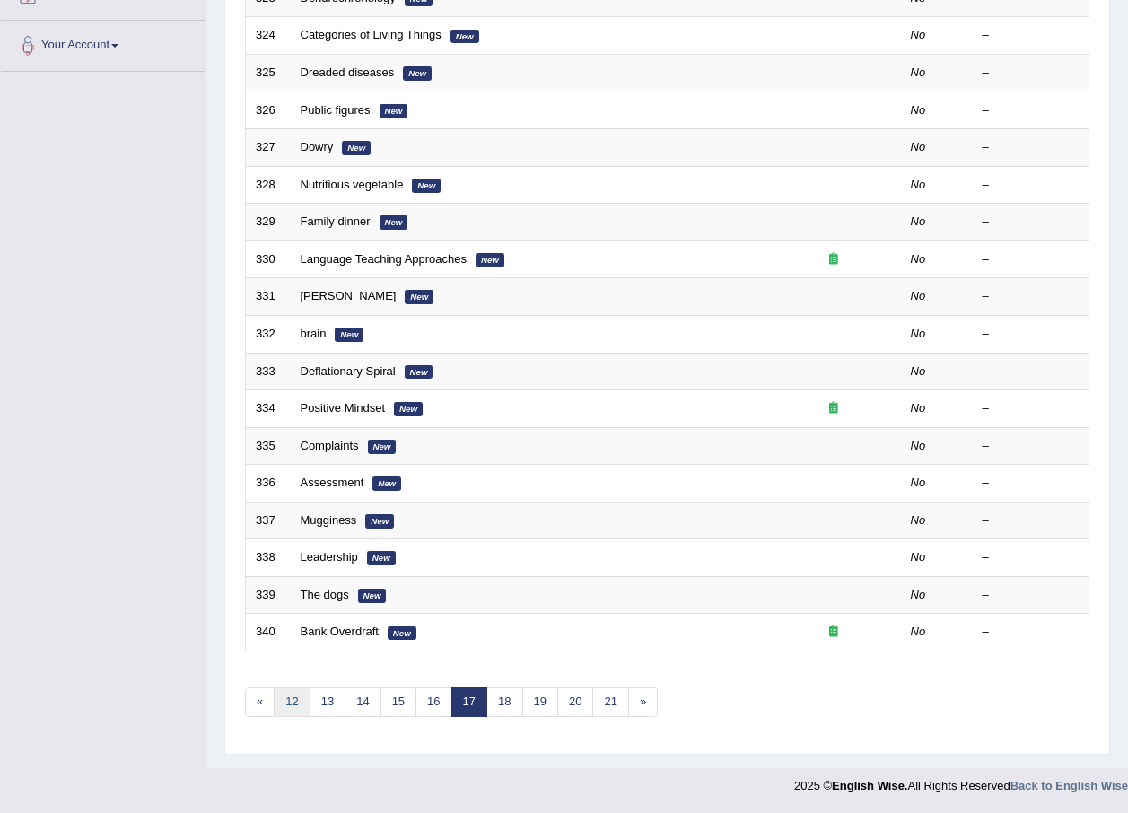
click at [284, 711] on link "12" at bounding box center [292, 703] width 36 height 30
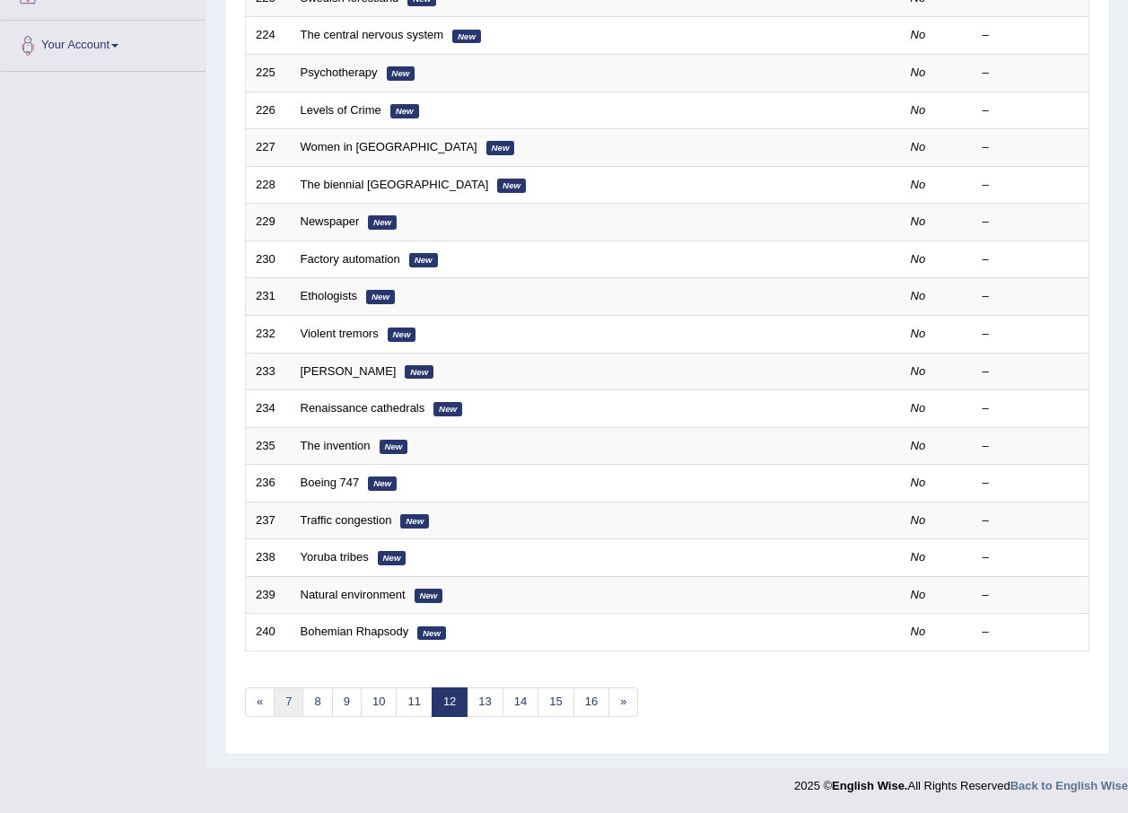
click at [279, 707] on link "7" at bounding box center [289, 703] width 30 height 30
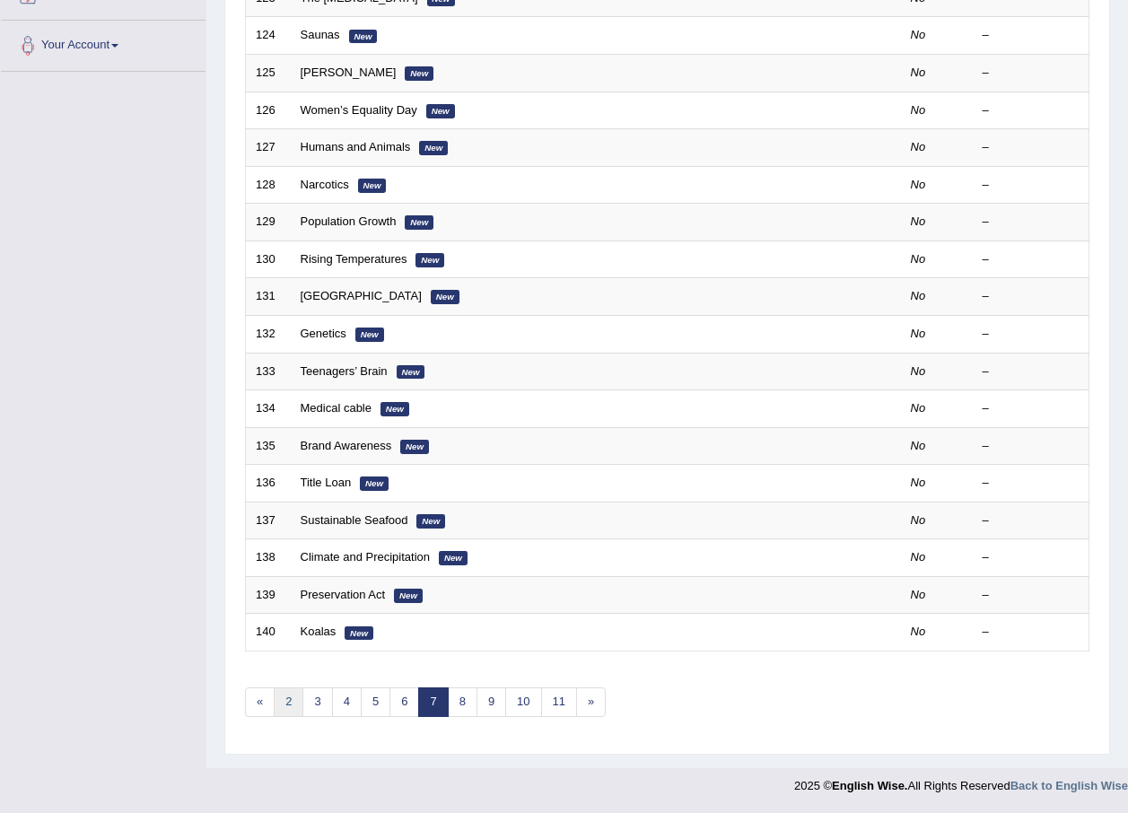
click at [285, 698] on link "2" at bounding box center [289, 703] width 30 height 30
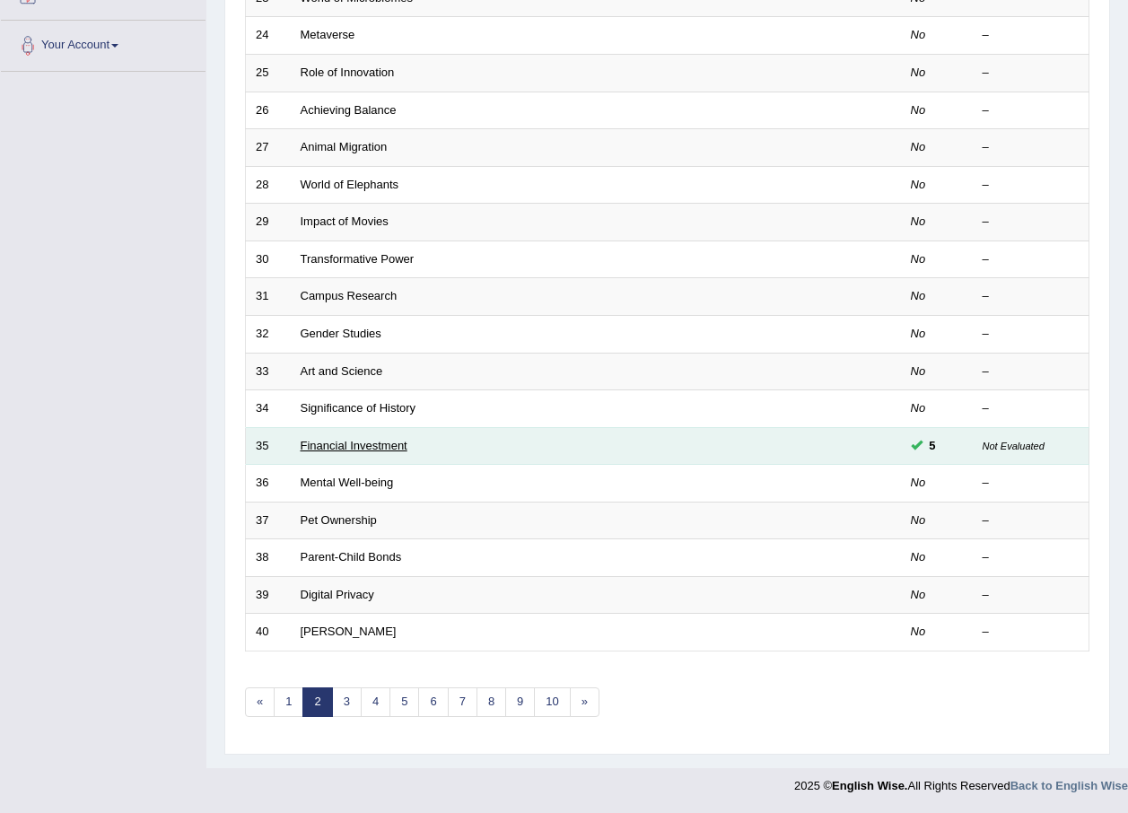
click at [365, 447] on link "Financial Investment" at bounding box center [354, 445] width 107 height 13
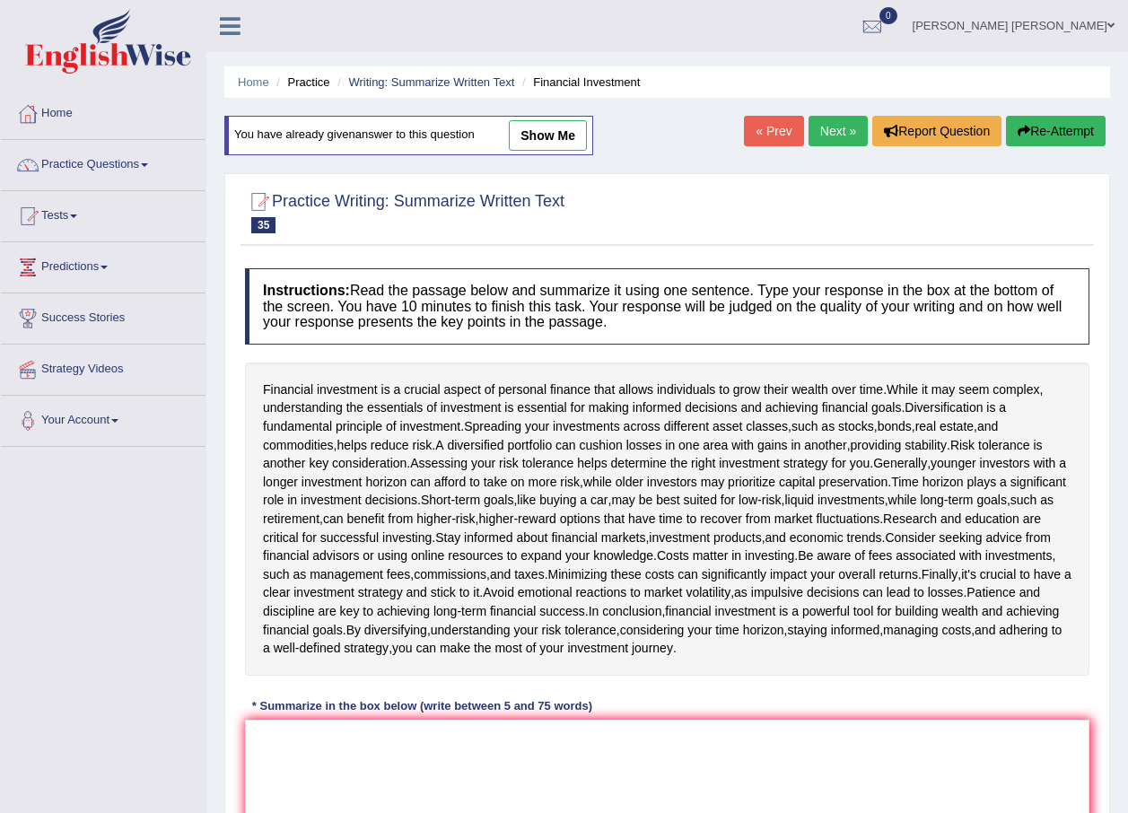
click at [544, 138] on link "show me" at bounding box center [548, 135] width 78 height 31
type textarea "Financial investment is very important for individuals and society I can see ab…"
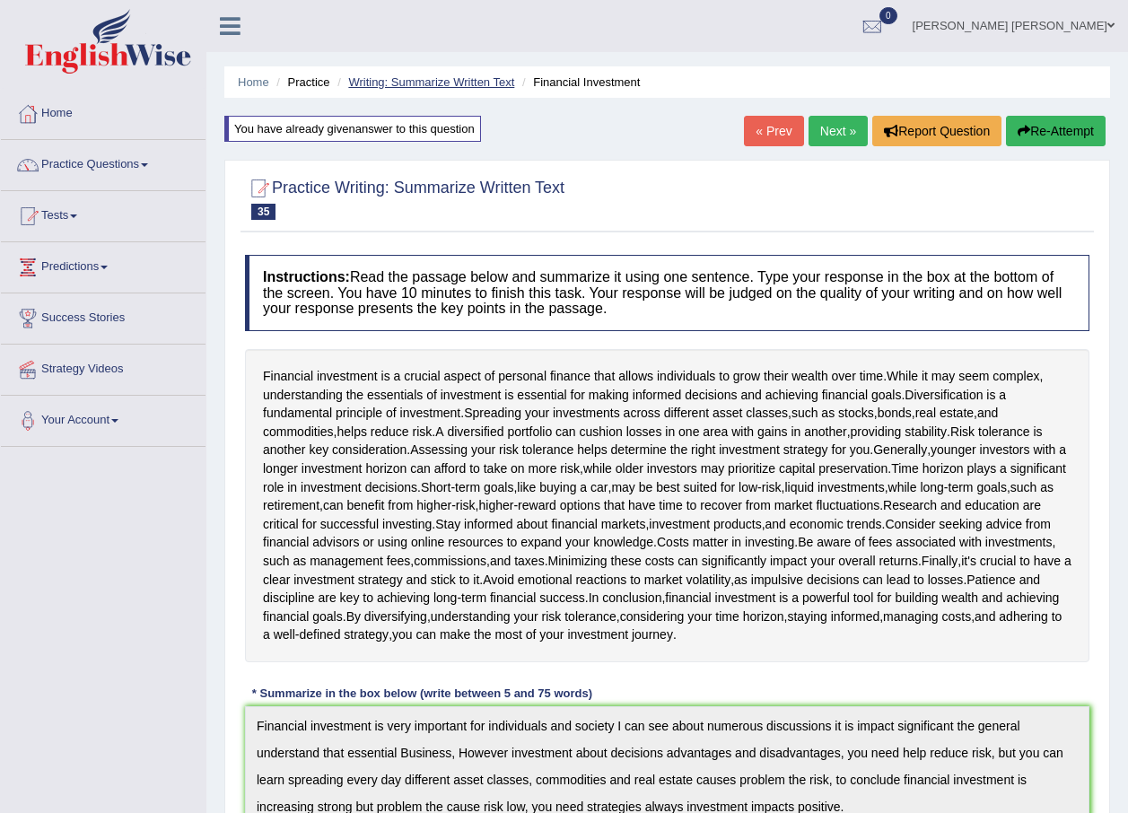
click at [424, 83] on link "Writing: Summarize Written Text" at bounding box center [431, 81] width 166 height 13
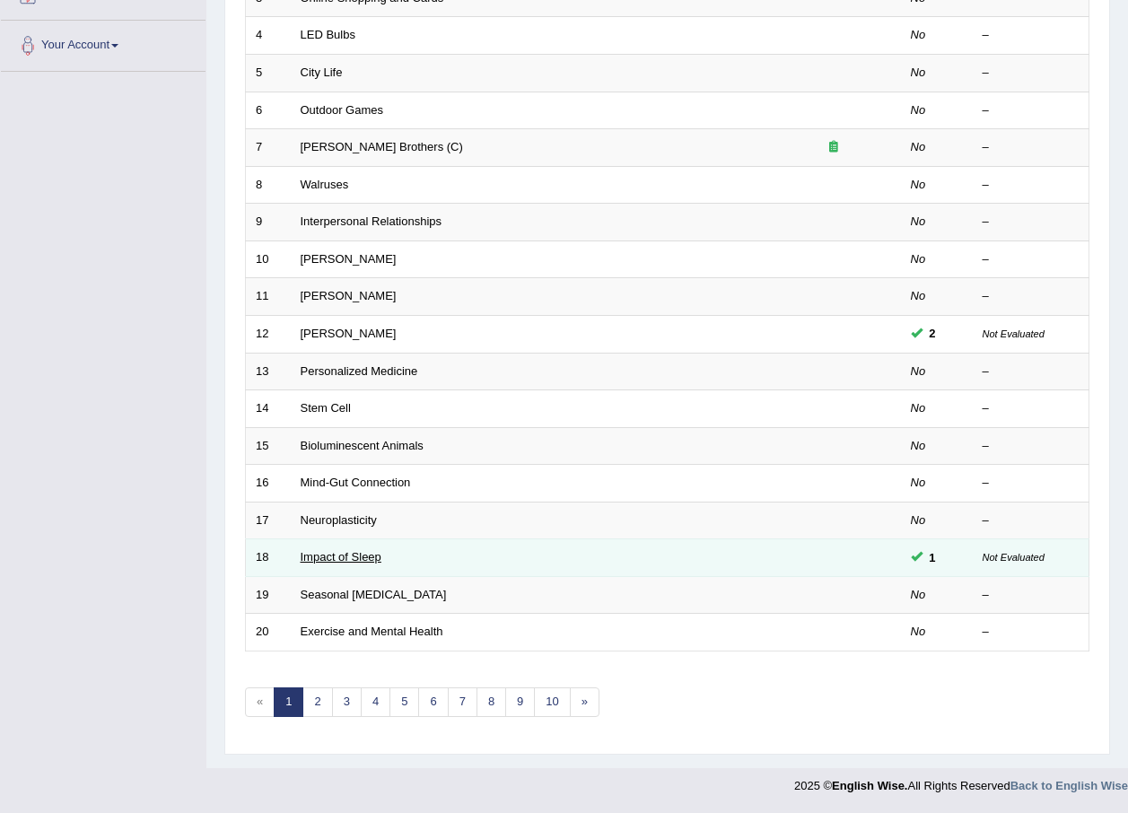
click at [343, 560] on link "Impact of Sleep" at bounding box center [341, 556] width 81 height 13
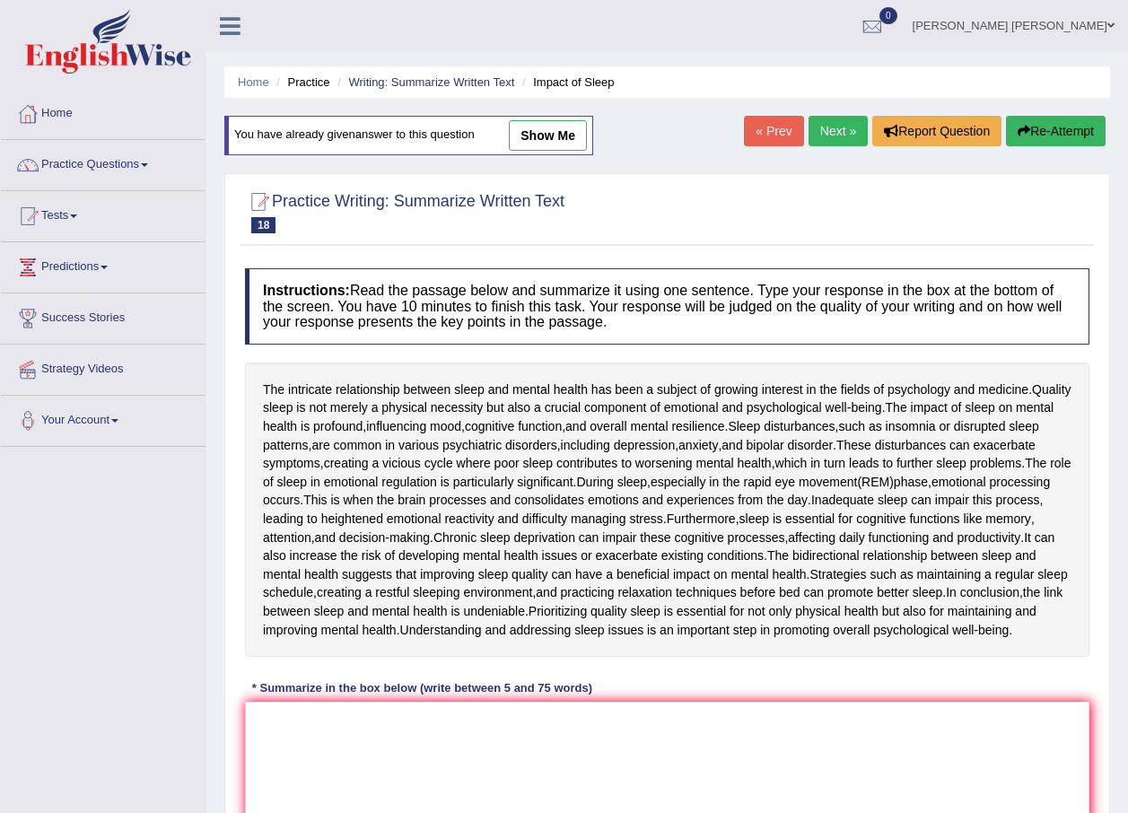
click at [542, 136] on link "show me" at bounding box center [548, 135] width 78 height 31
type textarea "The intricate relationship between sleep and mental health has been a subject o…"
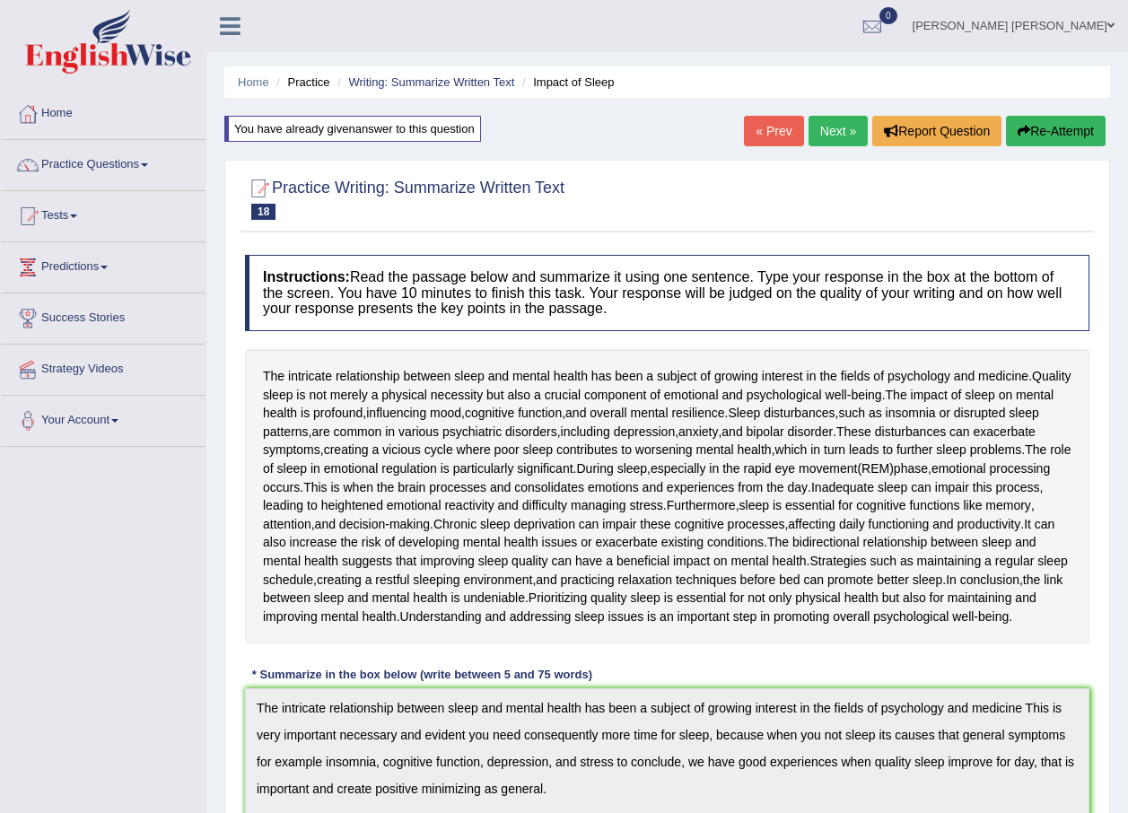
drag, startPoint x: 578, startPoint y: 280, endPoint x: 579, endPoint y: 262, distance: 18.0
click at [579, 262] on h4 "Instructions: Read the passage below and summarize it using one sentence. Type …" at bounding box center [667, 293] width 845 height 76
click at [66, 172] on link "Practice Questions" at bounding box center [103, 162] width 205 height 45
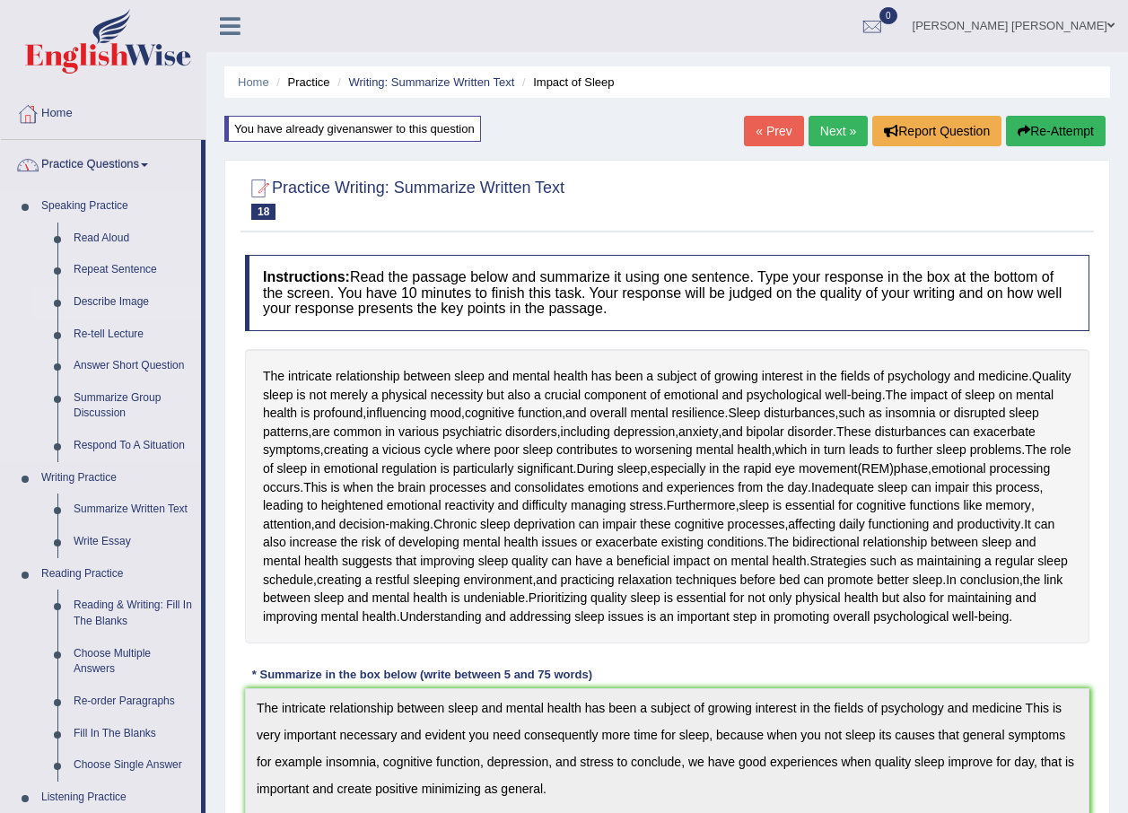
click at [121, 305] on link "Describe Image" at bounding box center [134, 302] width 136 height 32
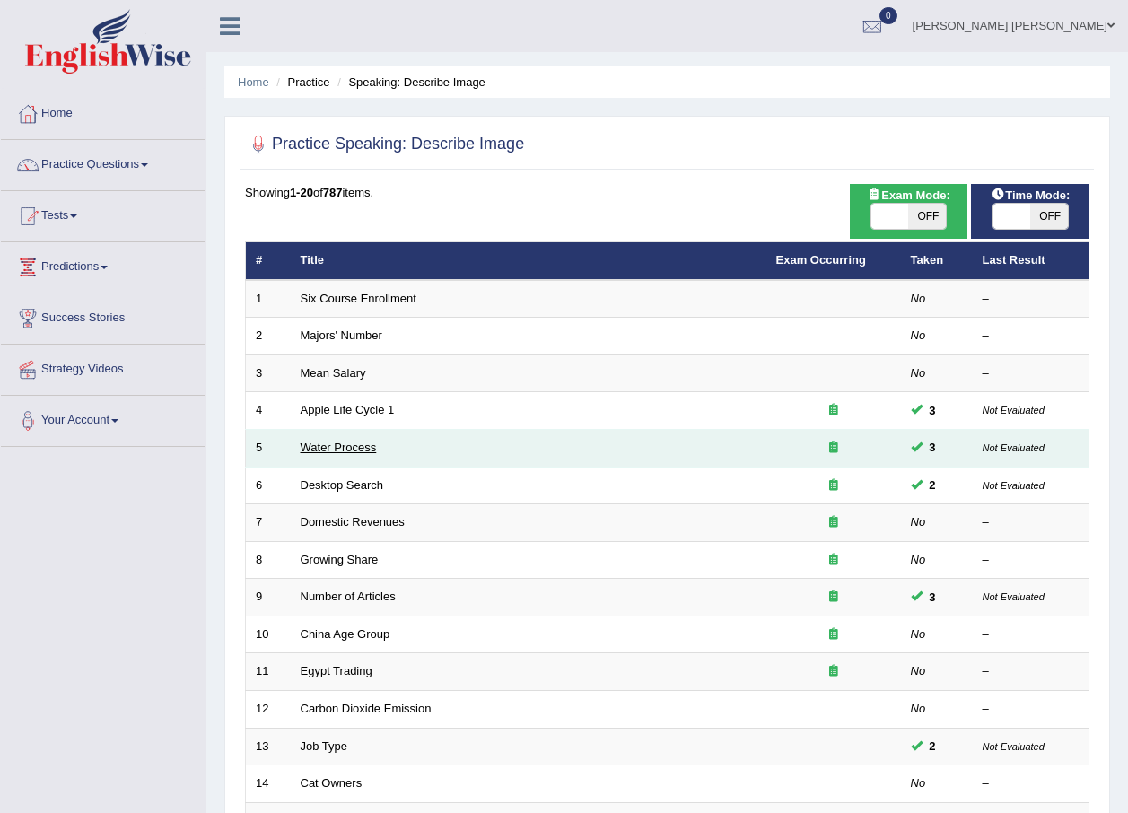
click at [317, 452] on link "Water Process" at bounding box center [339, 447] width 76 height 13
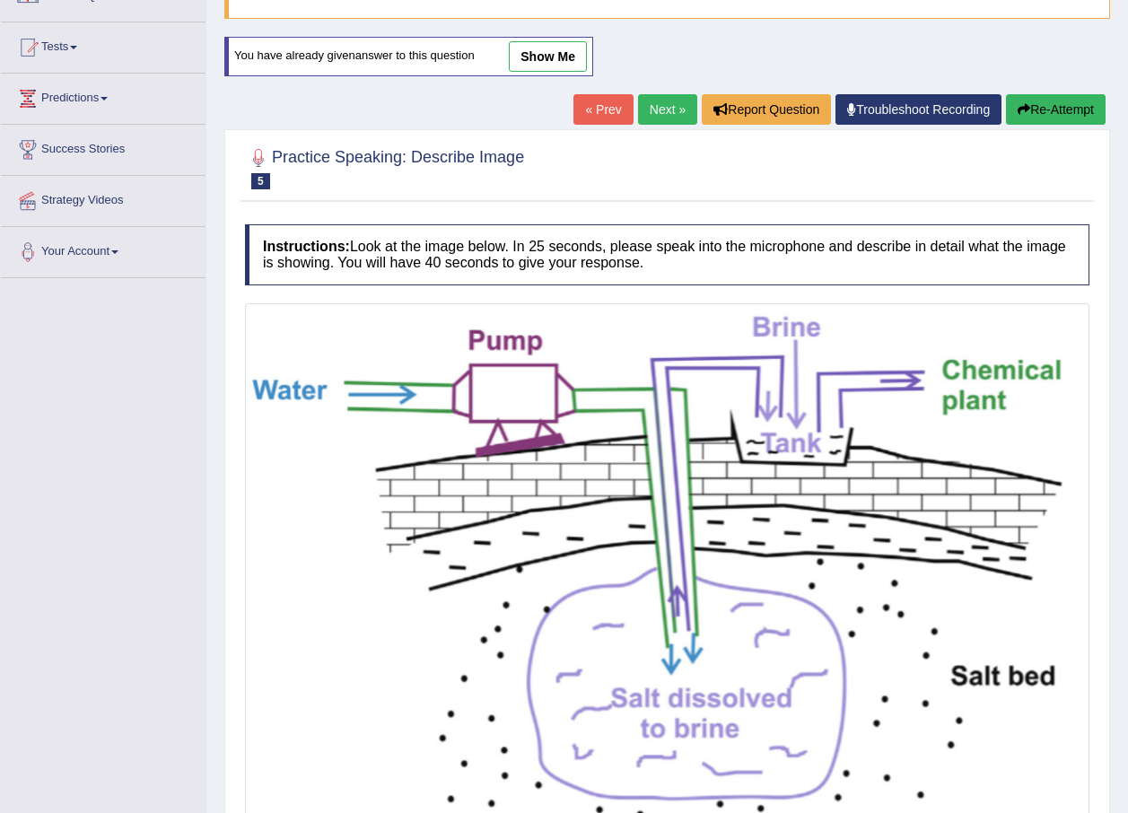
scroll to position [180, 0]
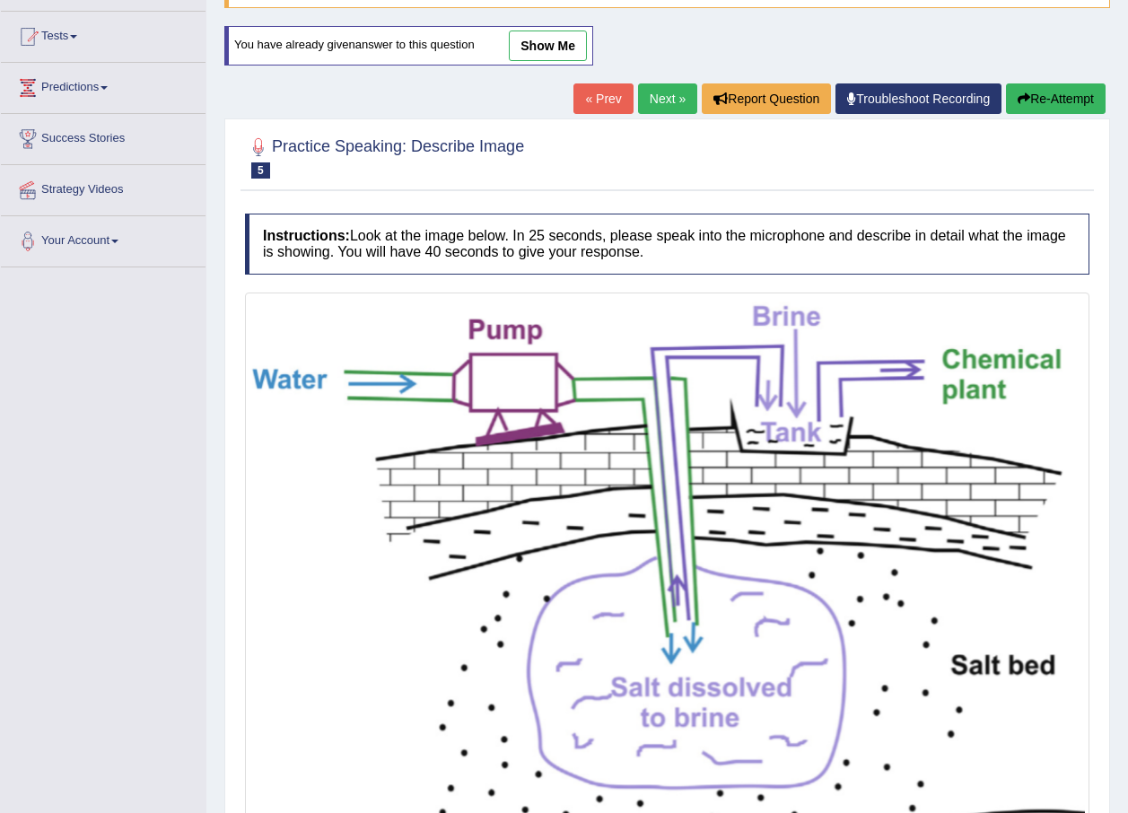
click at [530, 62] on div "You have already given answer to this question show me" at bounding box center [408, 45] width 369 height 39
click at [540, 35] on link "show me" at bounding box center [548, 46] width 78 height 31
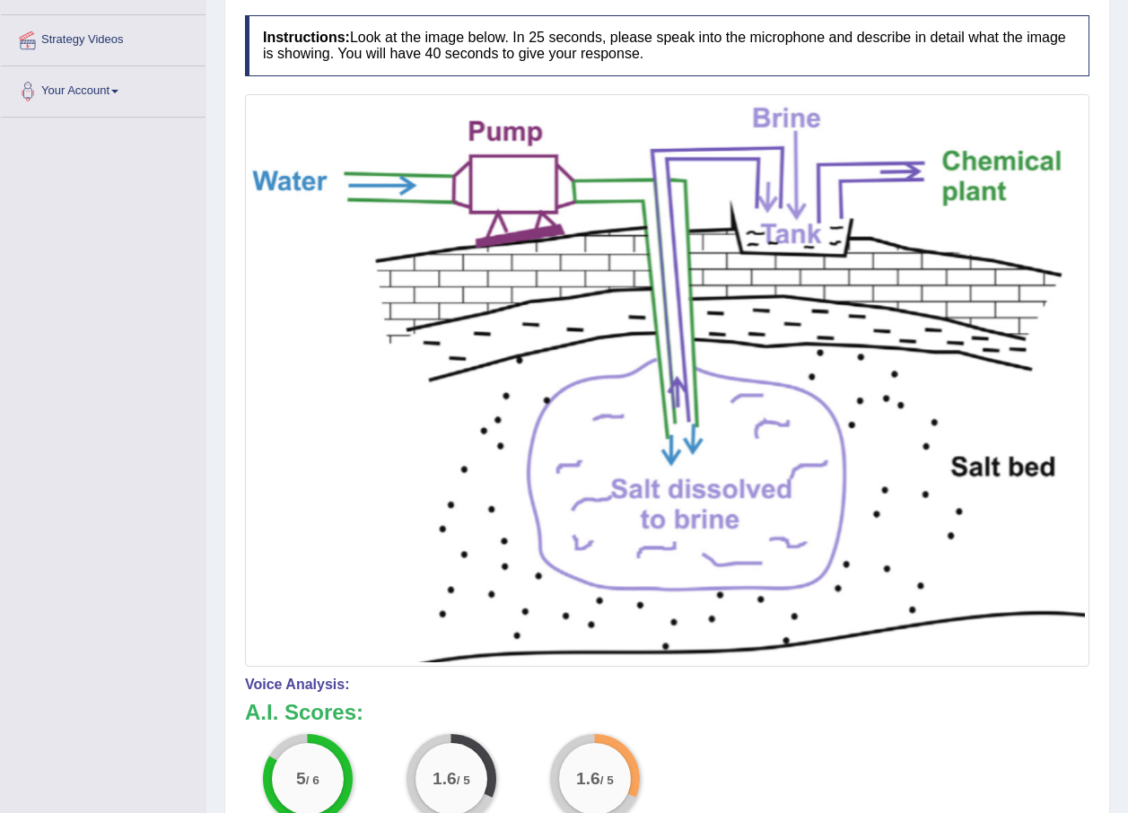
scroll to position [0, 0]
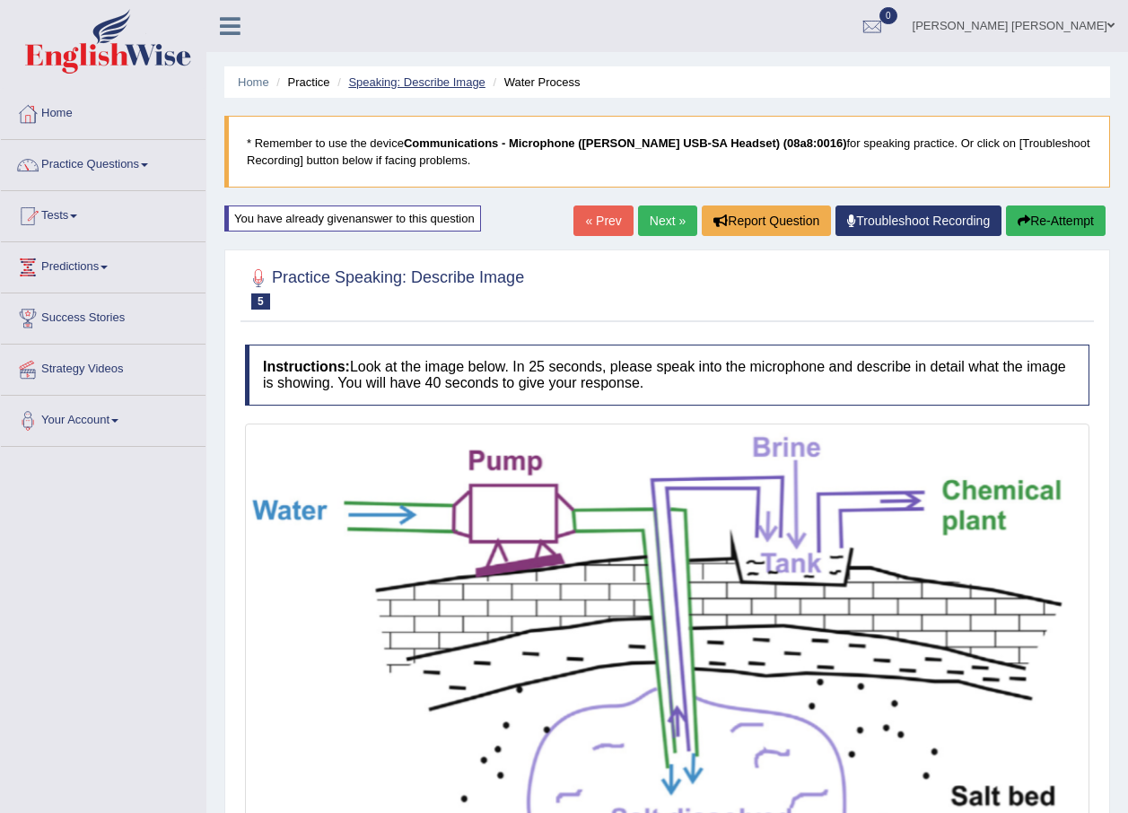
click at [433, 86] on link "Speaking: Describe Image" at bounding box center [416, 81] width 136 height 13
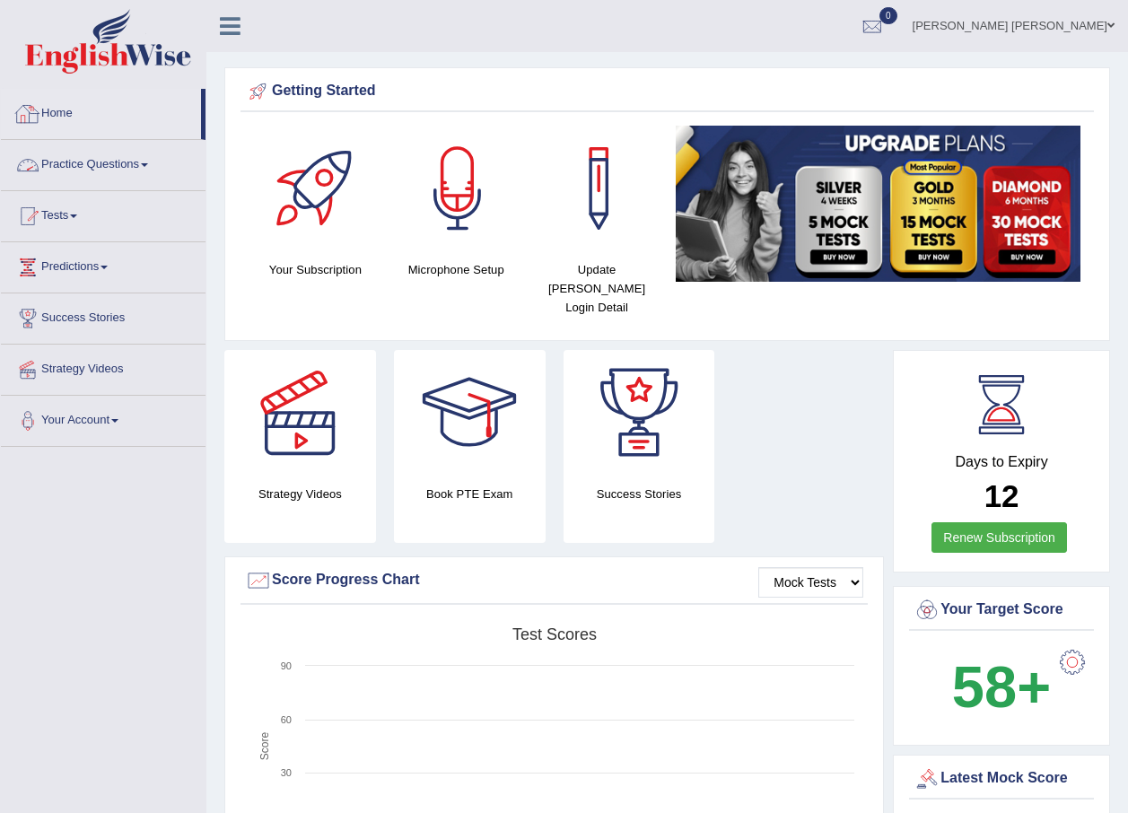
click at [76, 119] on link "Home" at bounding box center [101, 111] width 200 height 45
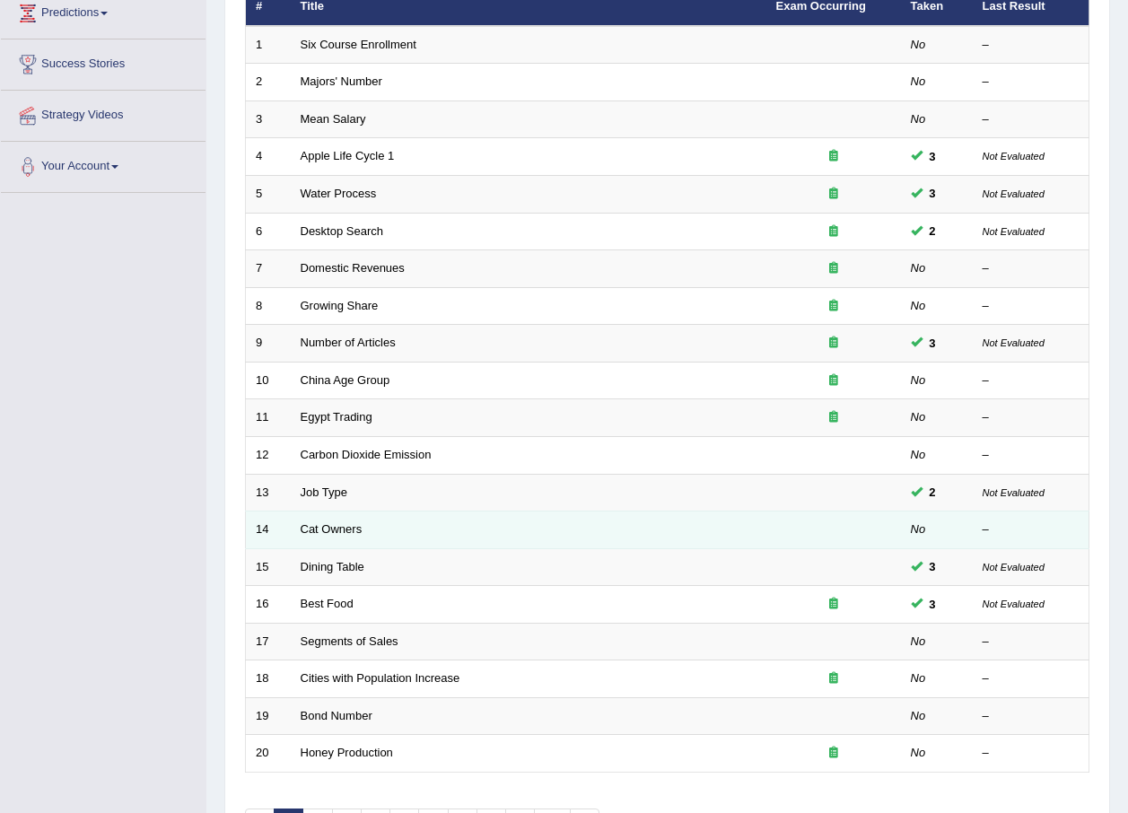
scroll to position [269, 0]
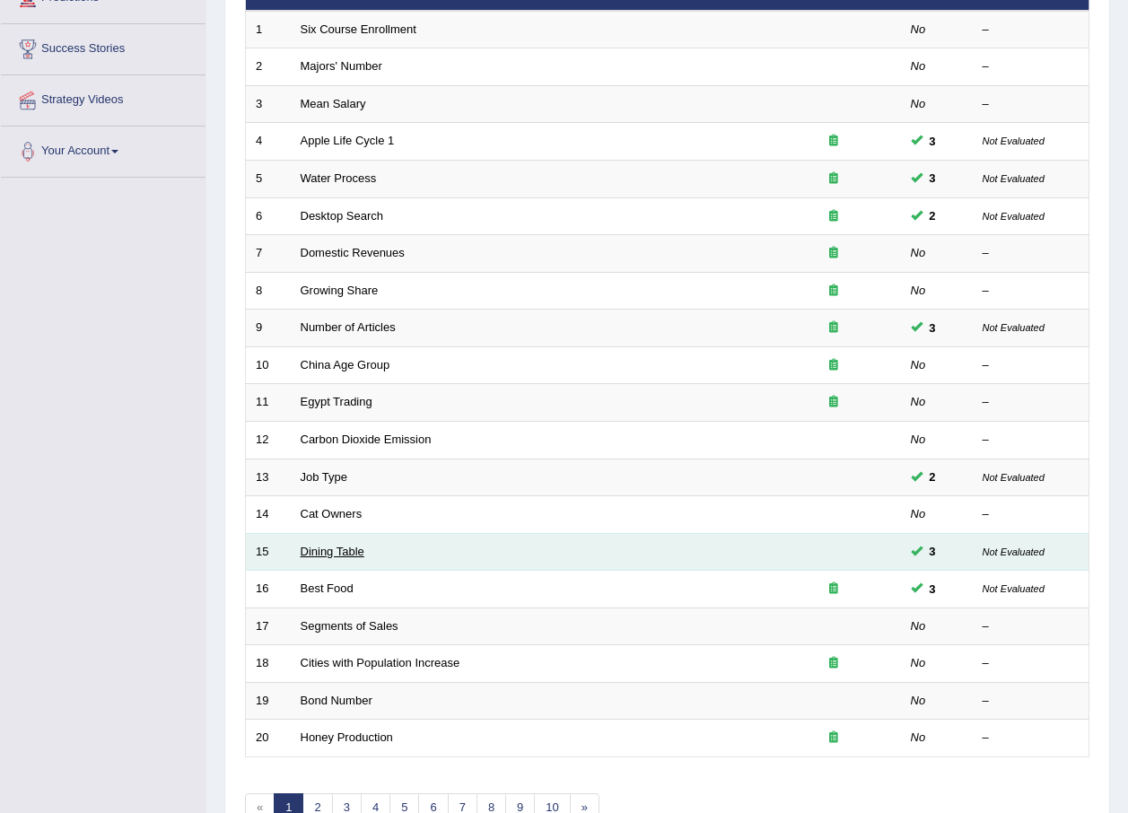
click at [348, 547] on link "Dining Table" at bounding box center [333, 551] width 64 height 13
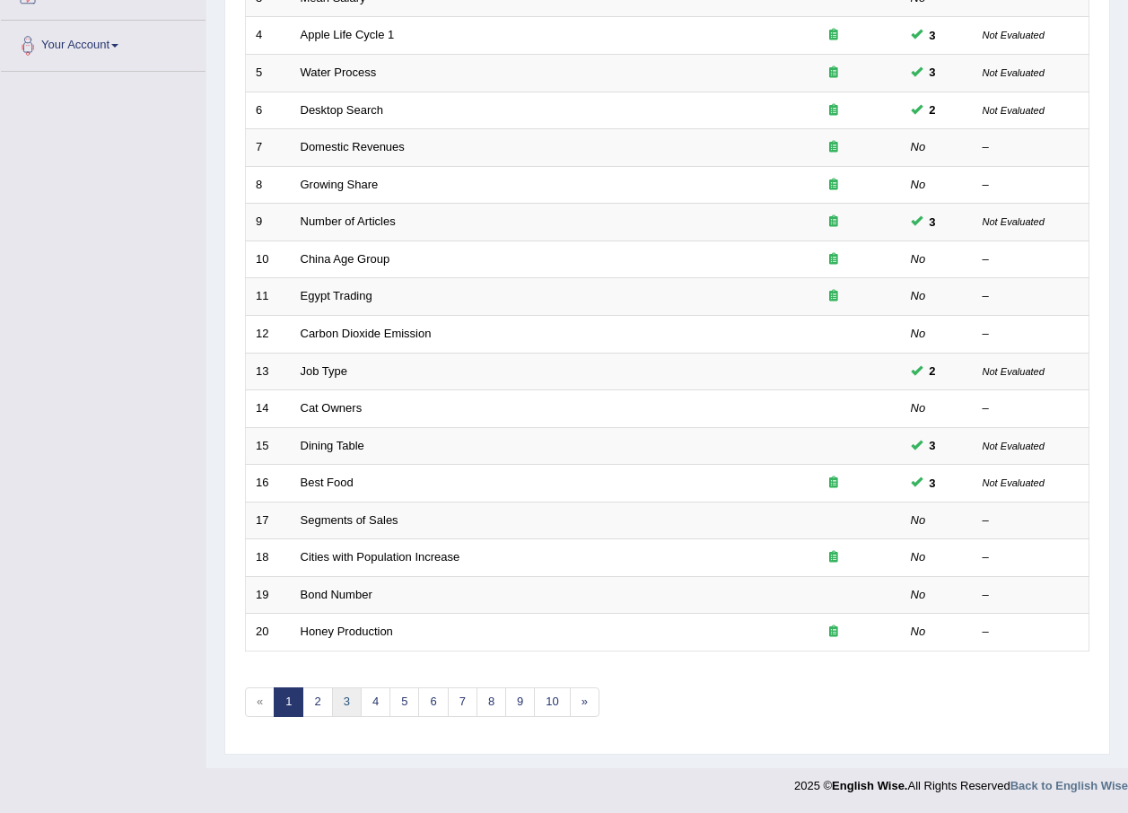
scroll to position [375, 0]
click at [332, 708] on link "3" at bounding box center [347, 703] width 30 height 30
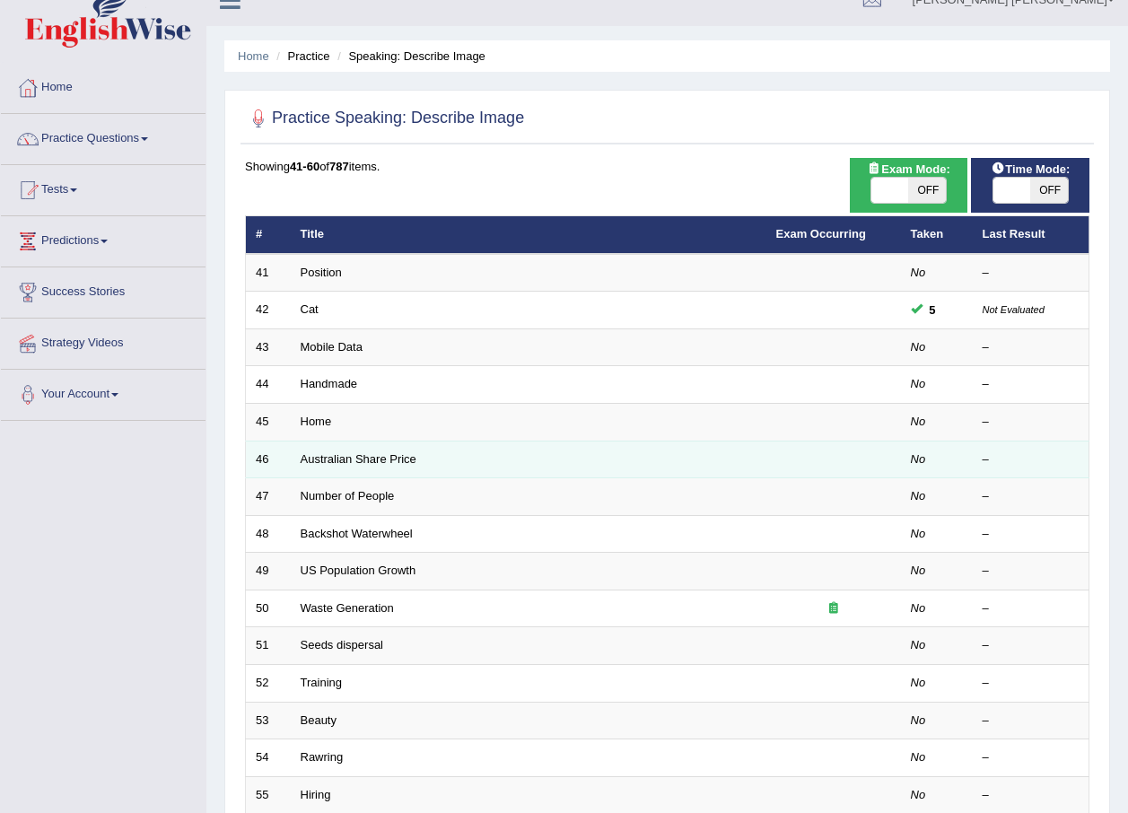
scroll to position [16, 0]
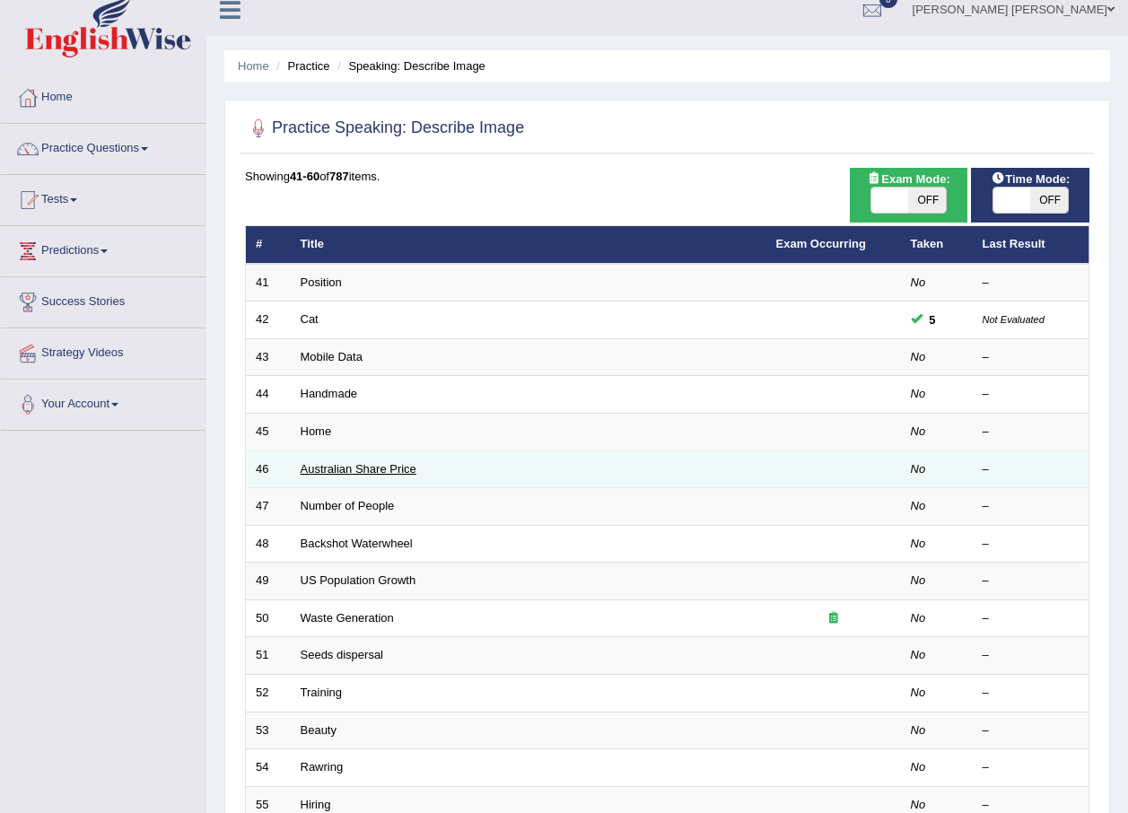
click at [339, 467] on link "Australian Share Price" at bounding box center [359, 468] width 116 height 13
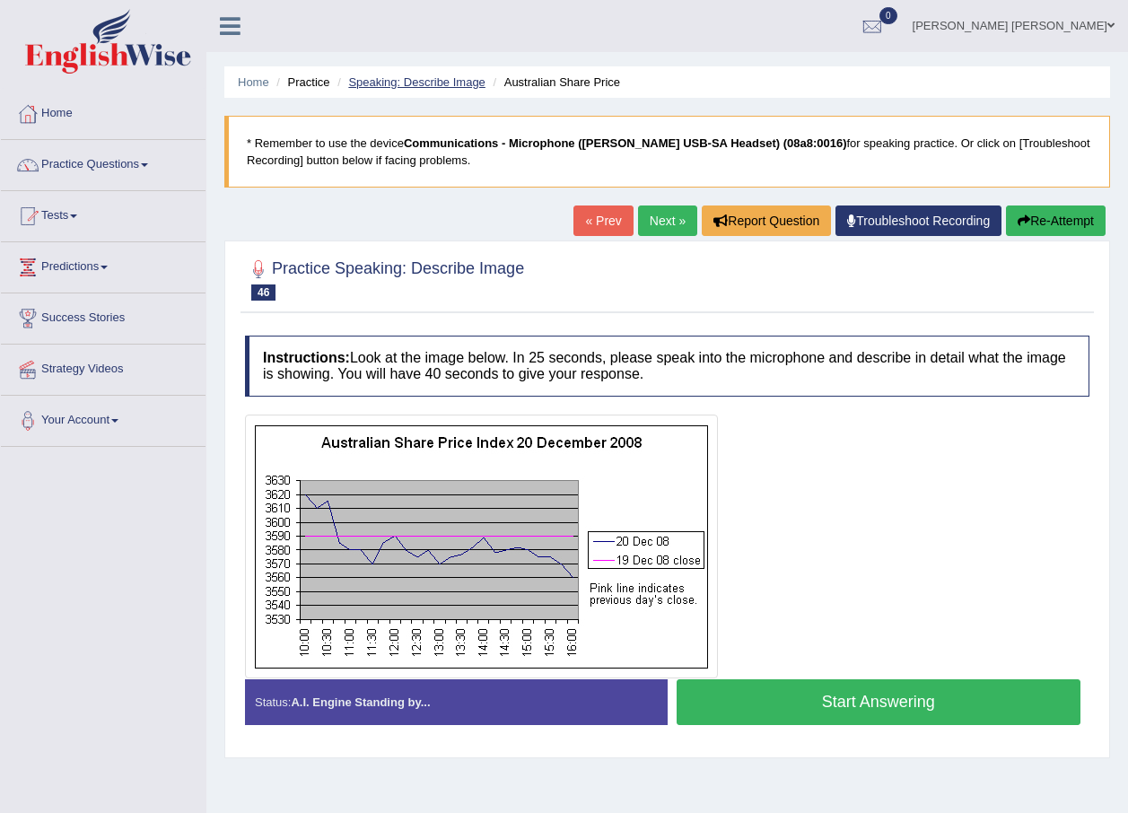
click at [461, 84] on link "Speaking: Describe Image" at bounding box center [416, 81] width 136 height 13
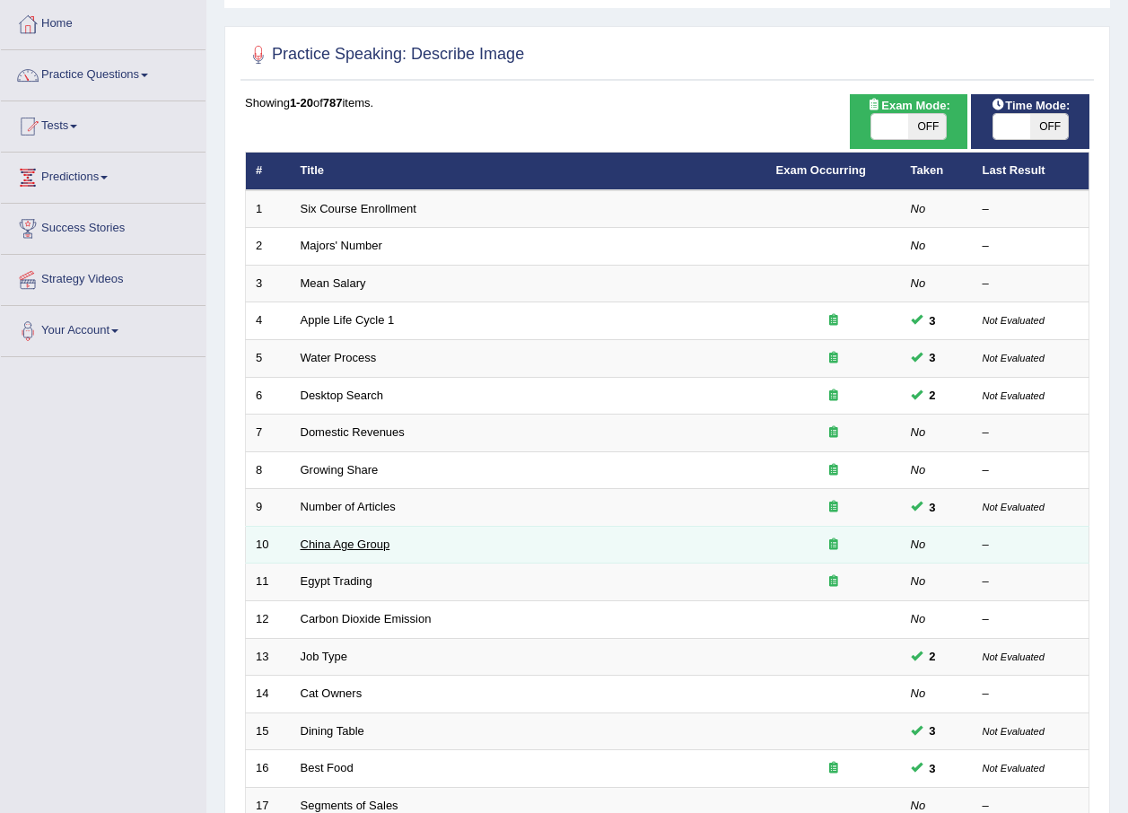
scroll to position [90, 0]
click at [341, 546] on link "China Age Group" at bounding box center [346, 544] width 90 height 13
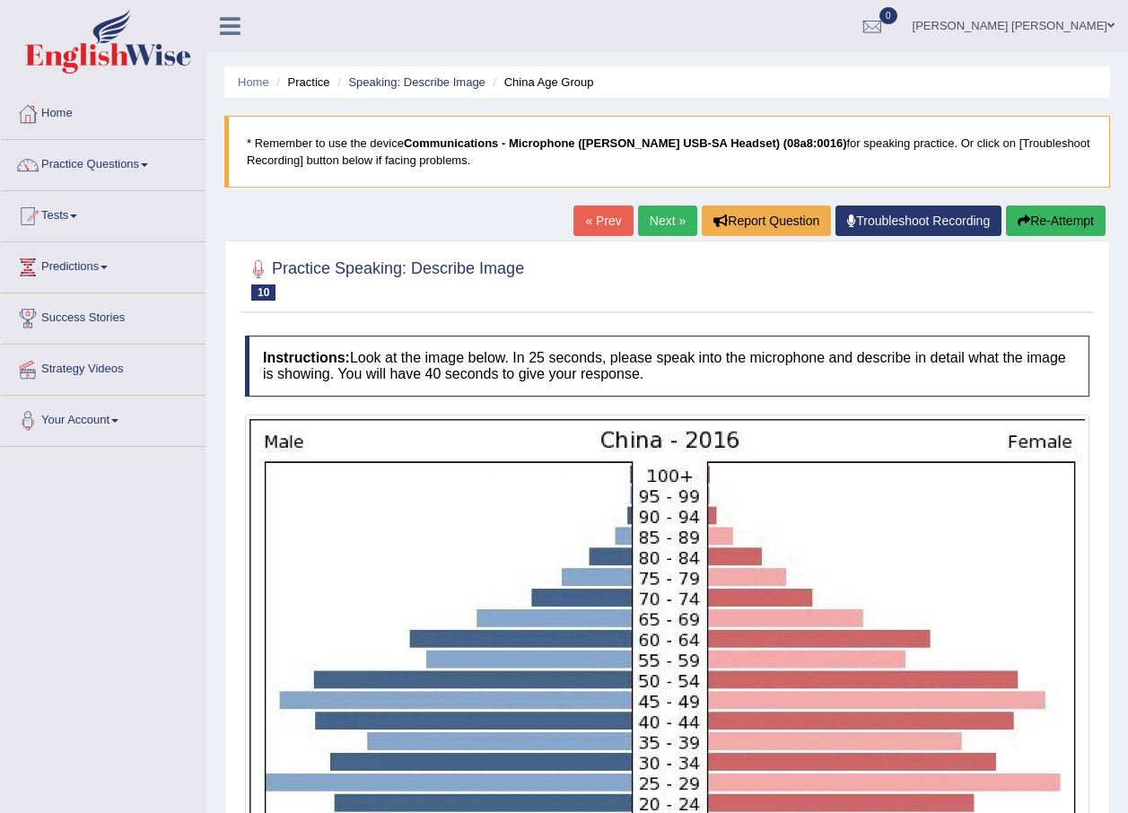
click at [664, 204] on div "Home Practice Speaking: Describe Image China Age Group * Remember to use the de…" at bounding box center [667, 550] width 922 height 1101
click at [664, 210] on link "Next »" at bounding box center [667, 221] width 59 height 31
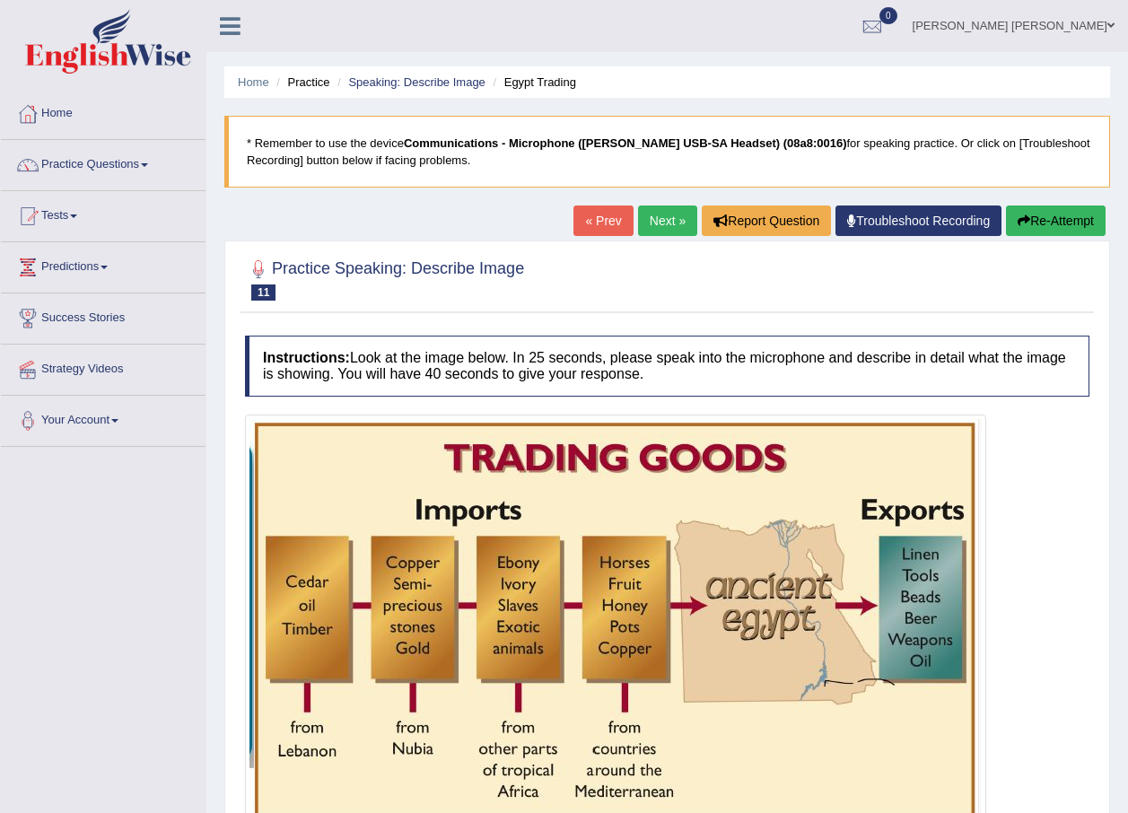
scroll to position [90, 0]
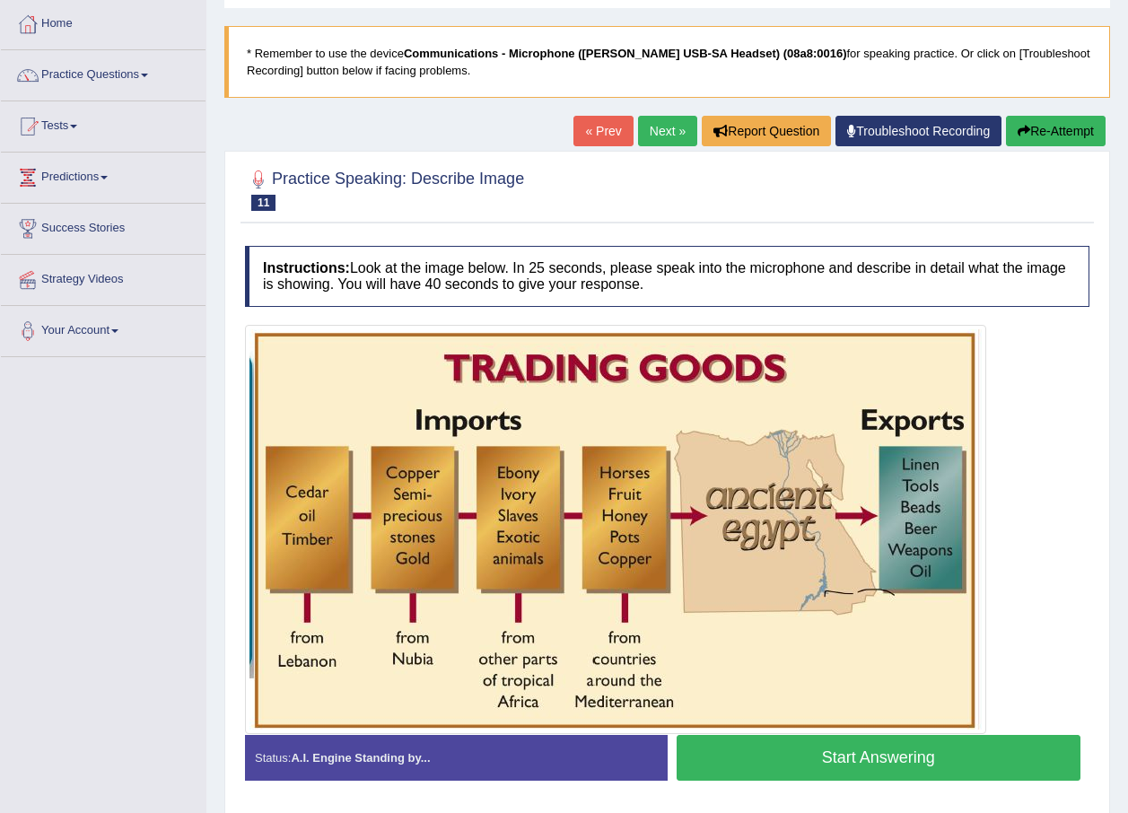
click at [658, 127] on link "Next »" at bounding box center [667, 131] width 59 height 31
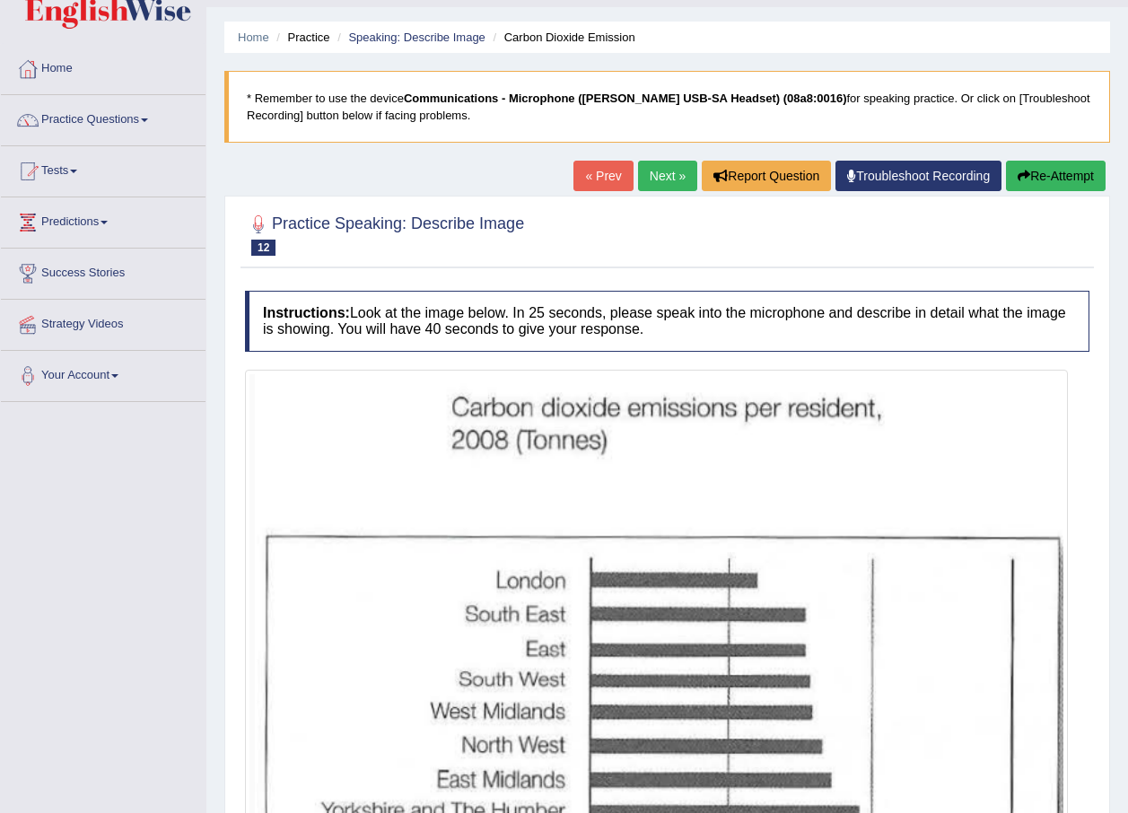
scroll to position [18, 0]
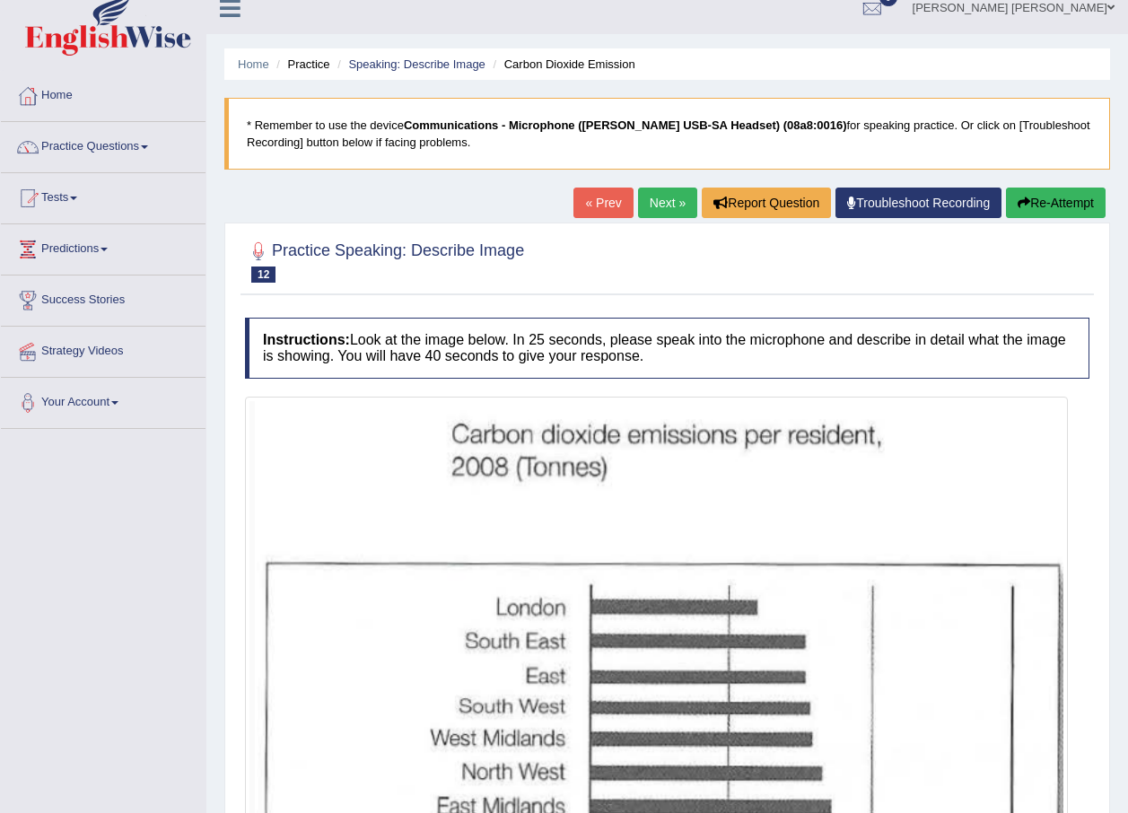
click at [656, 201] on link "Next »" at bounding box center [667, 203] width 59 height 31
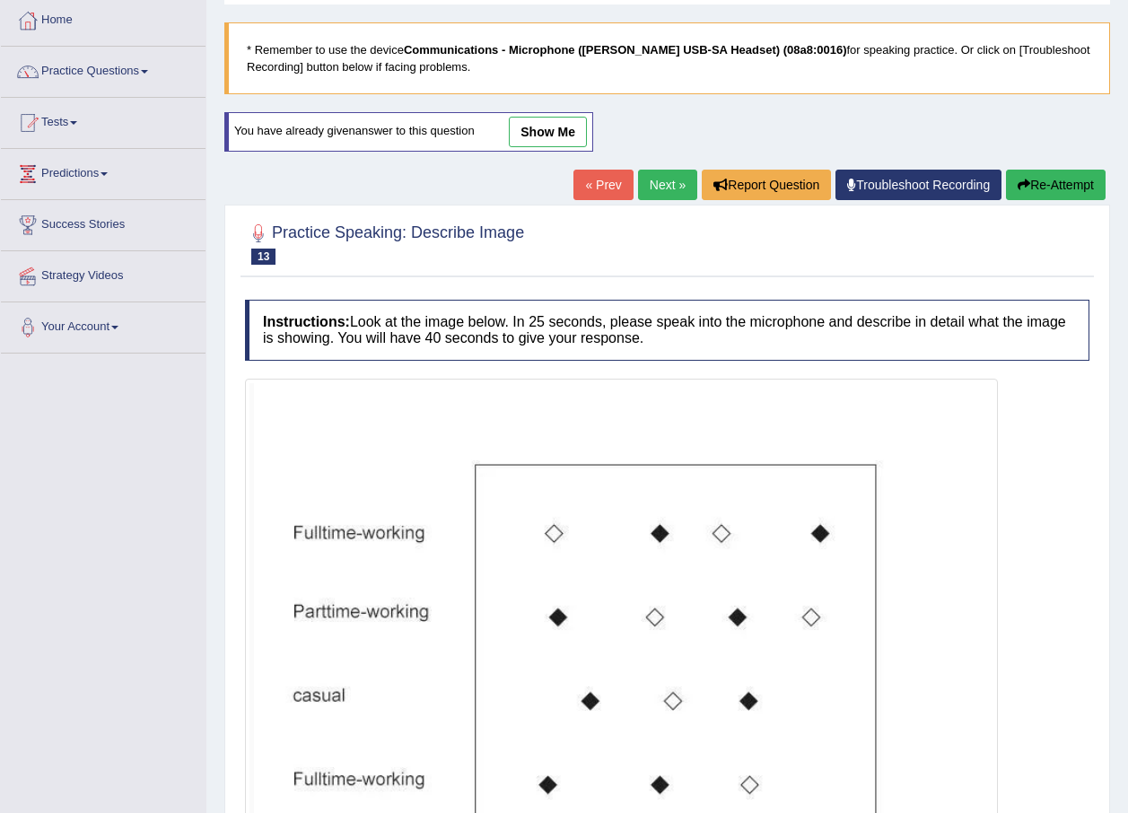
scroll to position [90, 0]
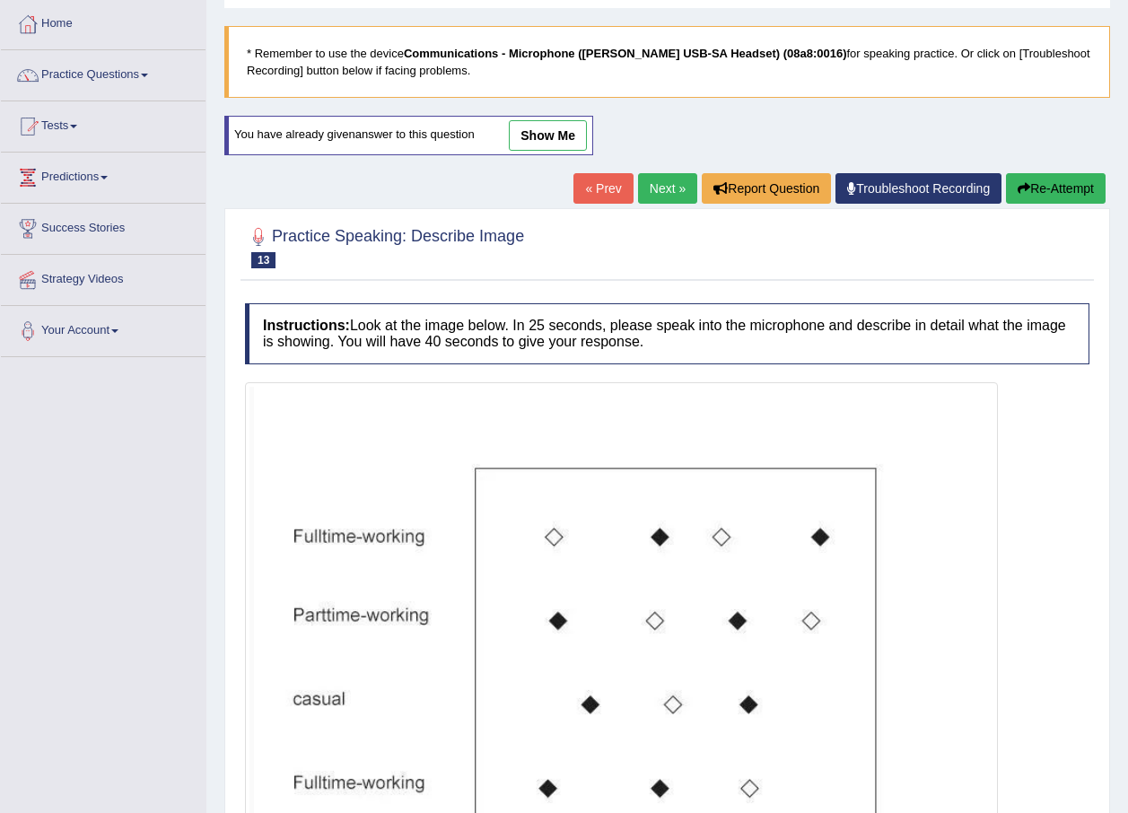
click at [658, 182] on link "Next »" at bounding box center [667, 188] width 59 height 31
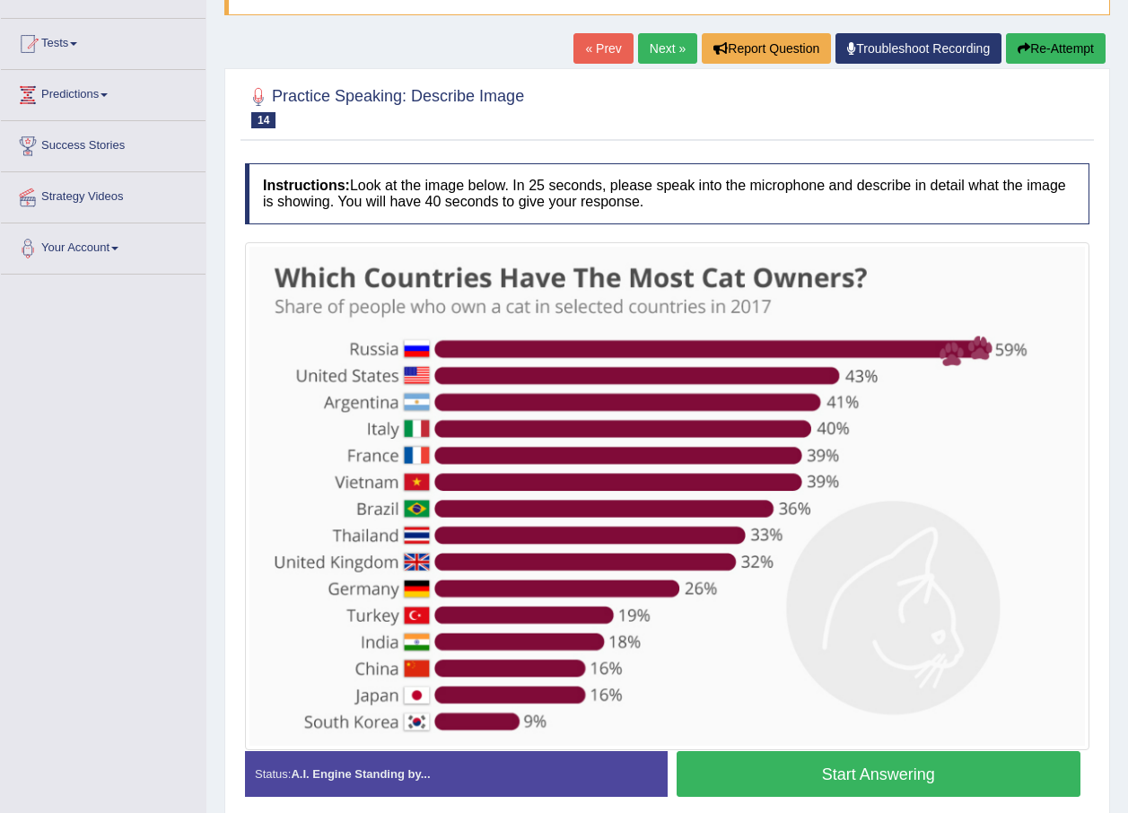
scroll to position [180, 0]
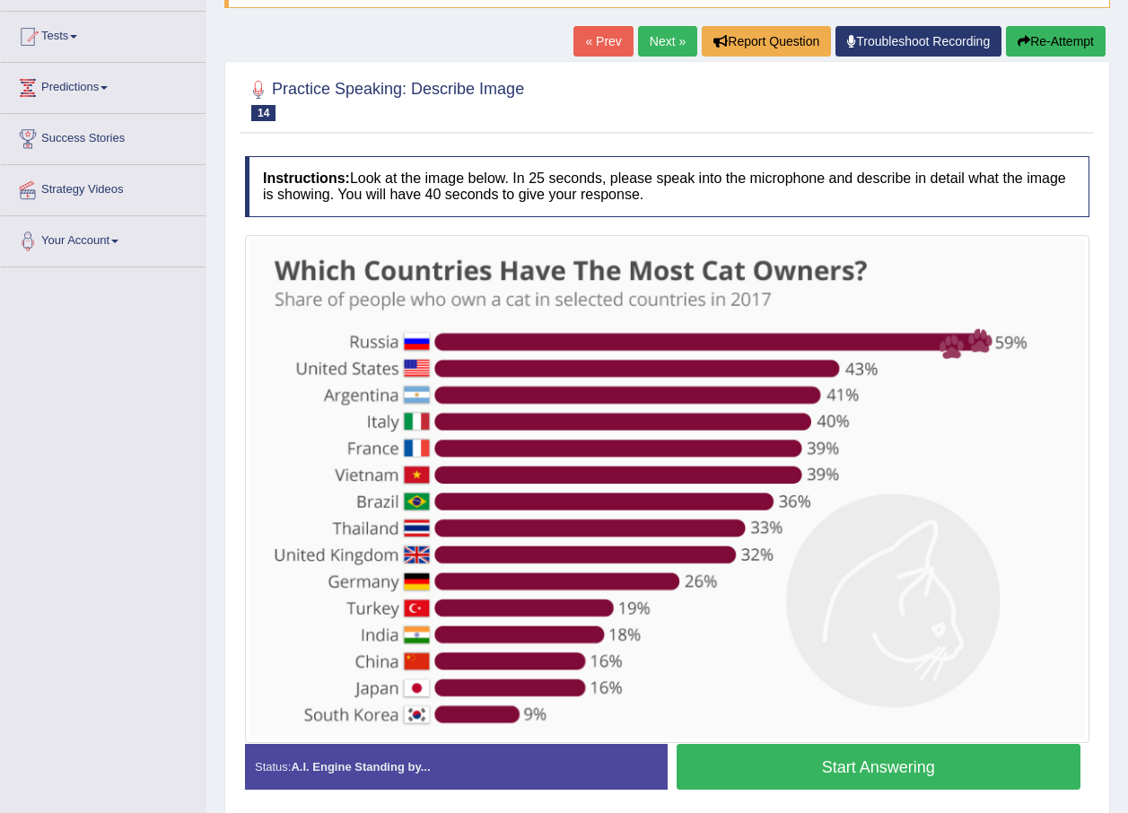
click at [679, 44] on link "Next »" at bounding box center [667, 41] width 59 height 31
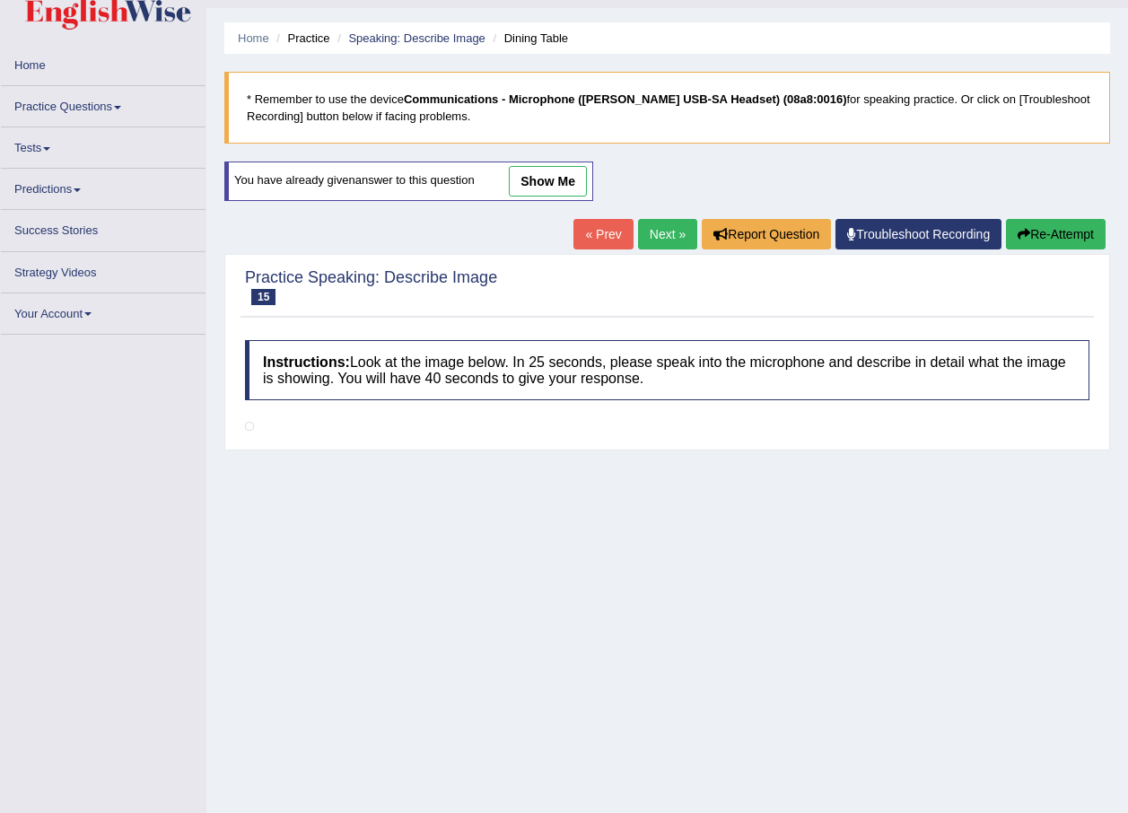
scroll to position [120, 0]
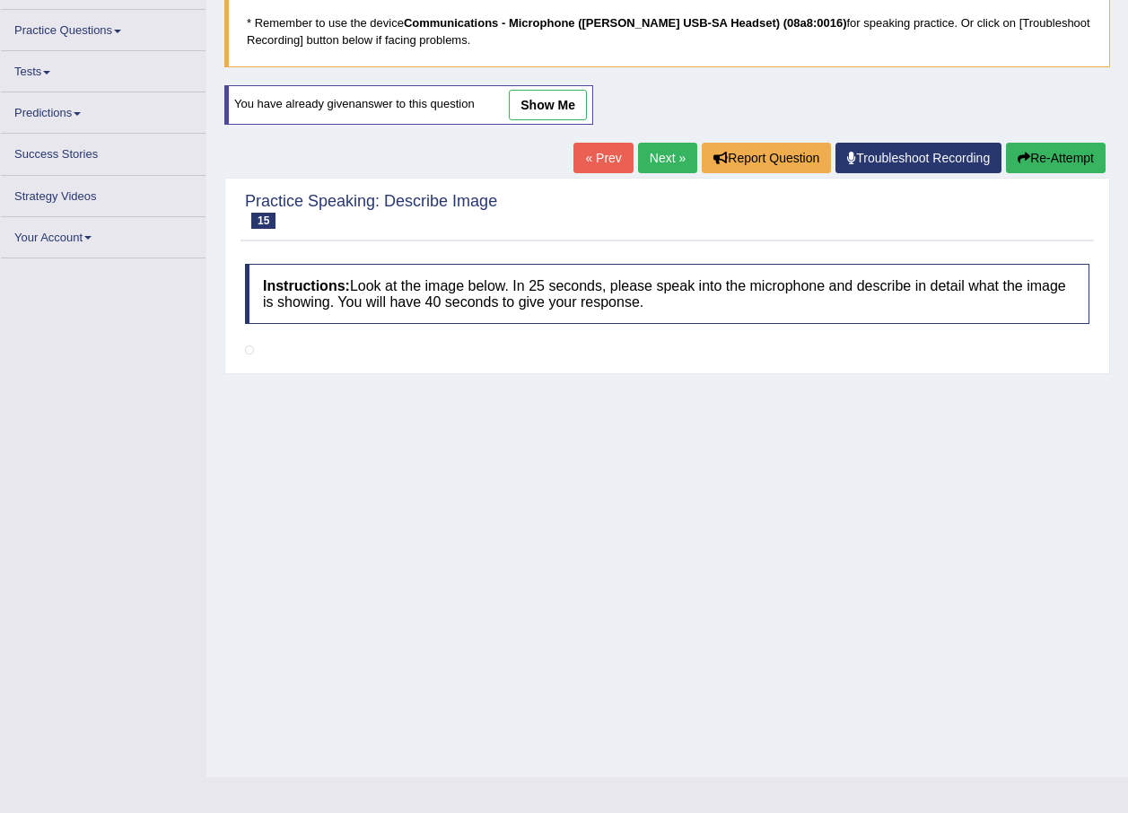
click at [648, 151] on link "Next »" at bounding box center [667, 158] width 59 height 31
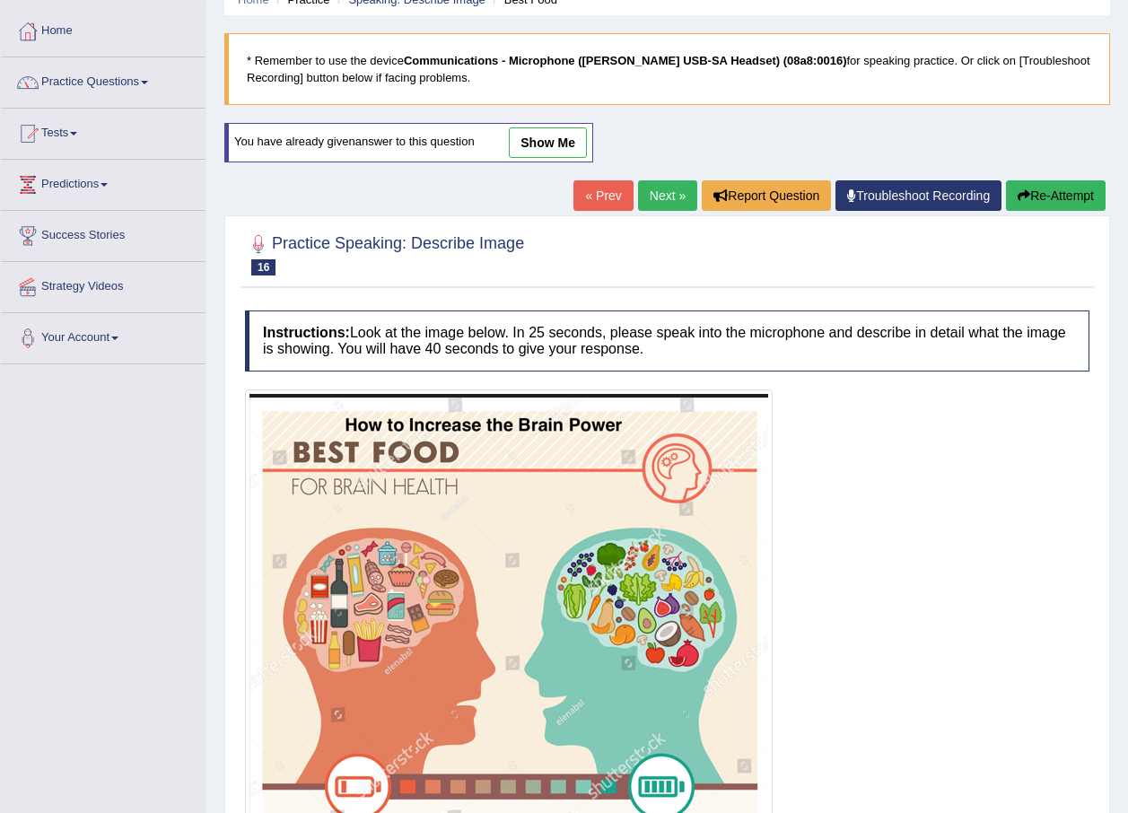
scroll to position [180, 0]
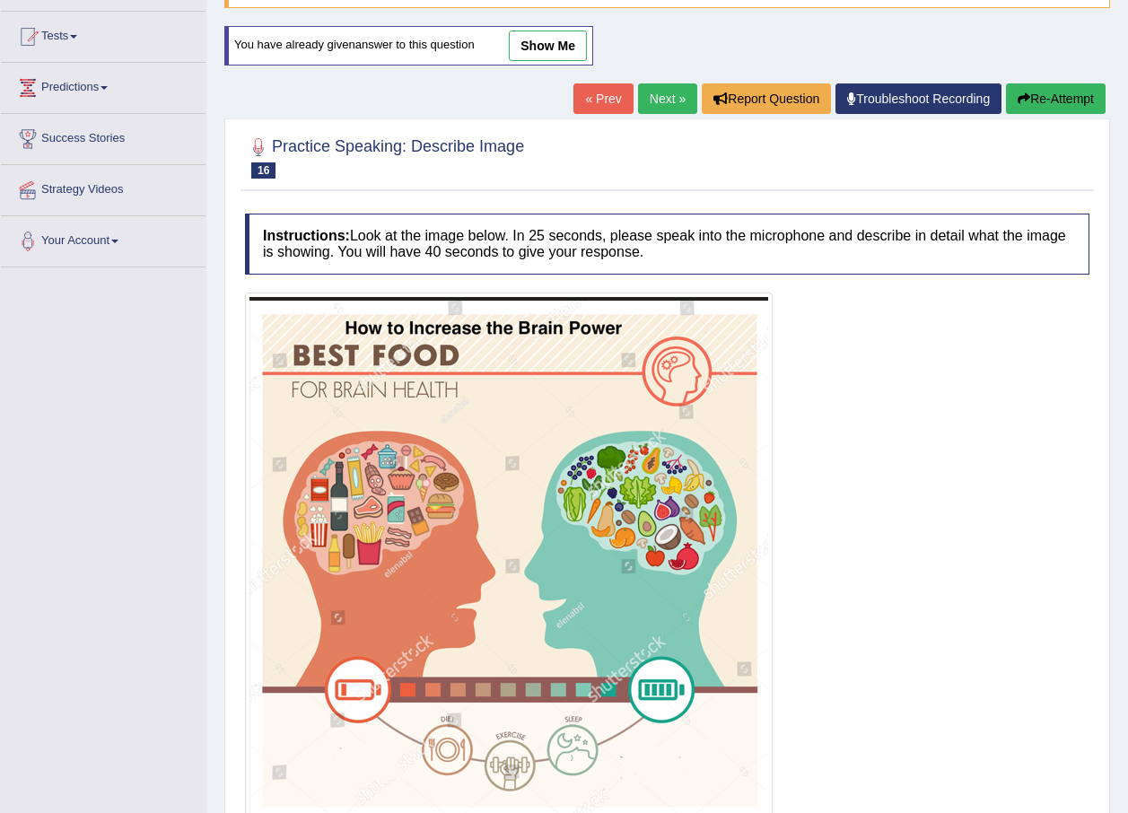
click at [607, 103] on link "« Prev" at bounding box center [603, 98] width 59 height 31
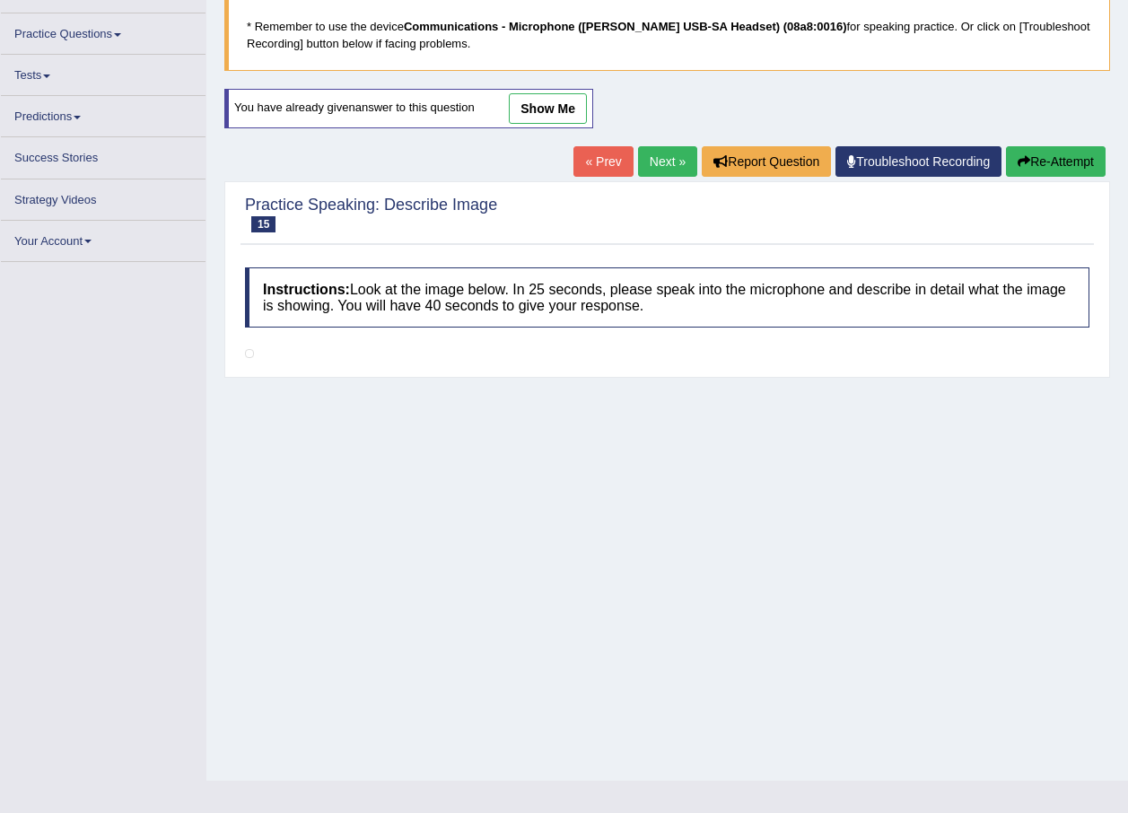
scroll to position [120, 0]
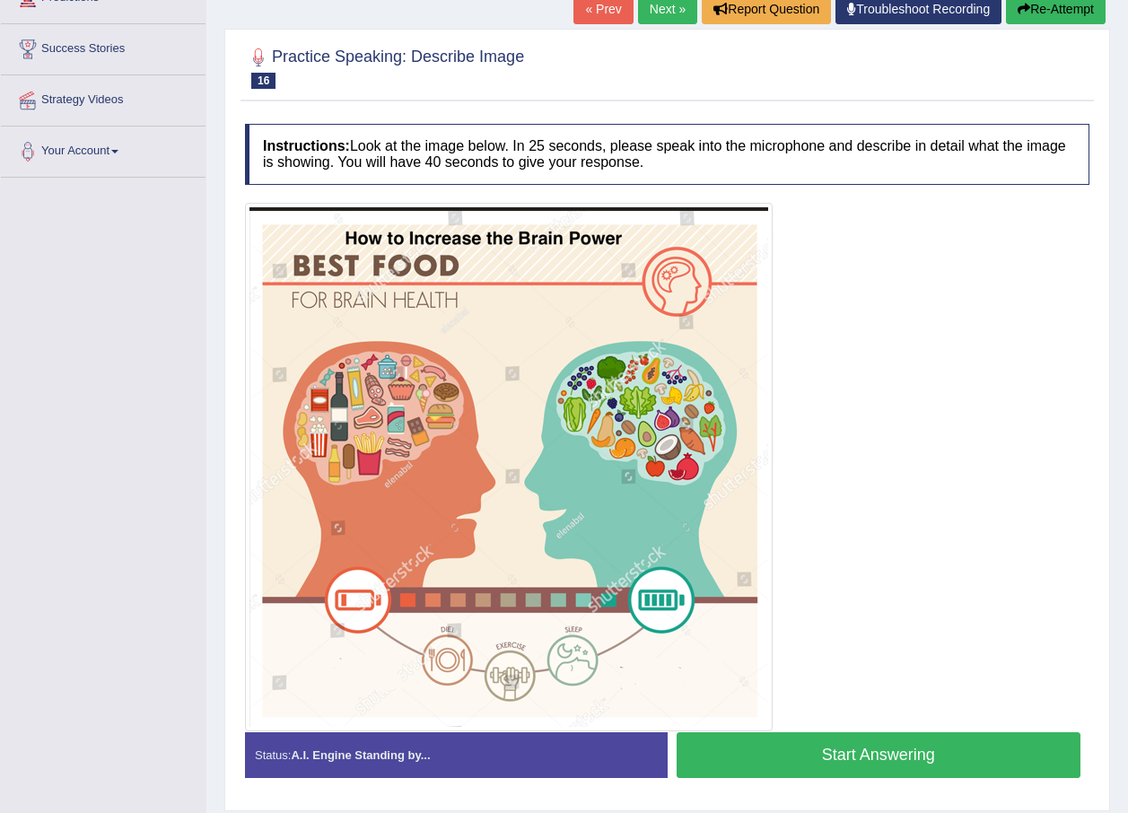
click at [660, 14] on link "Next »" at bounding box center [667, 9] width 59 height 31
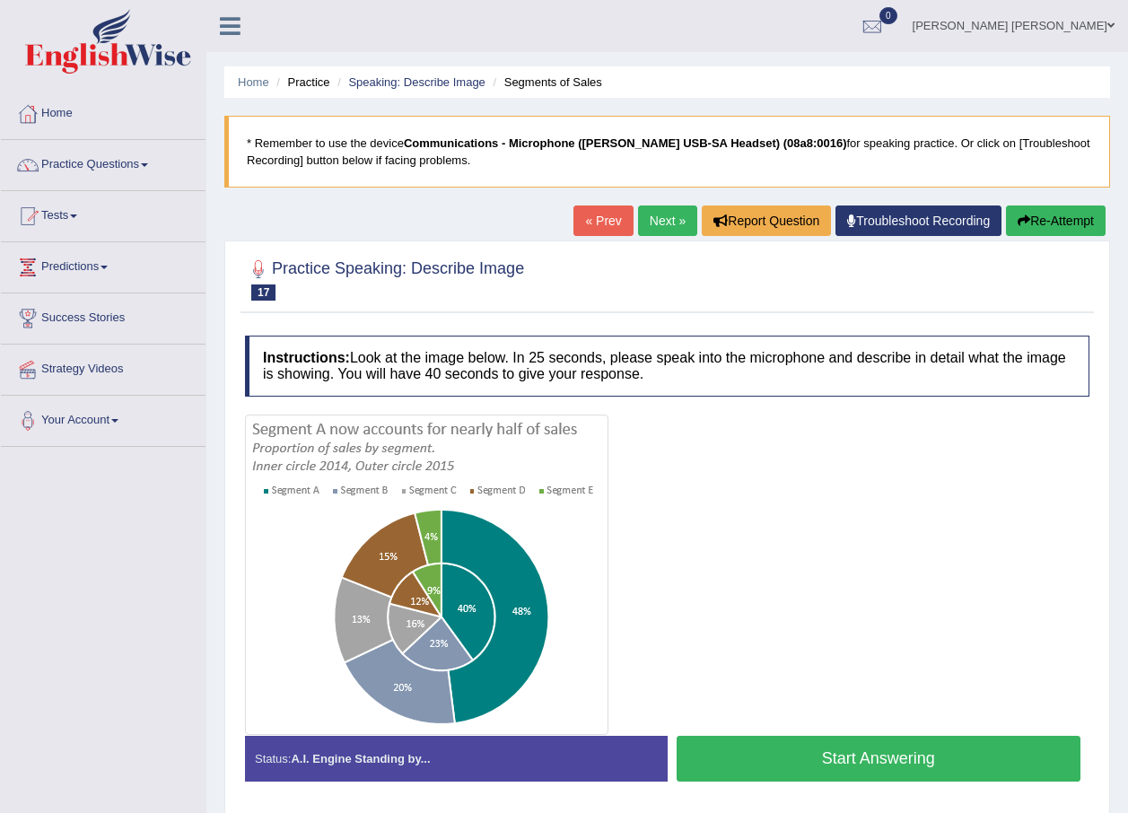
click at [652, 210] on link "Next »" at bounding box center [667, 221] width 59 height 31
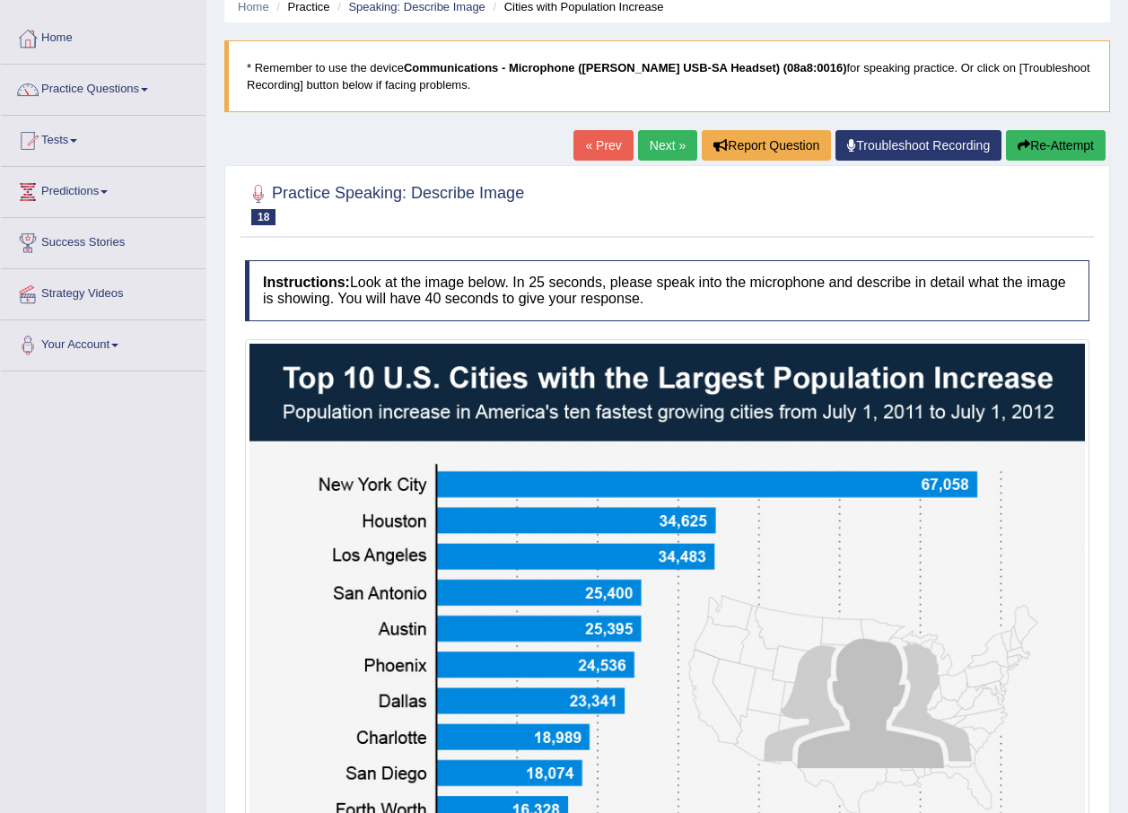
scroll to position [75, 0]
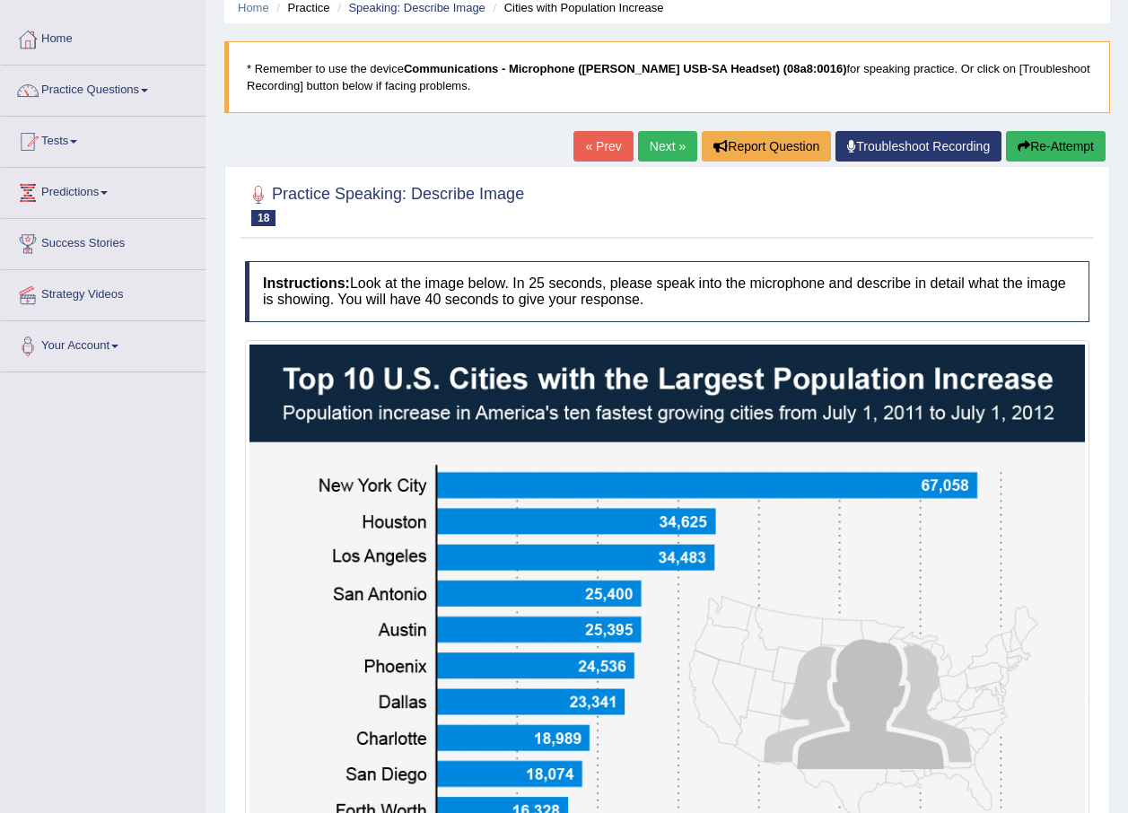
click at [662, 144] on link "Next »" at bounding box center [667, 146] width 59 height 31
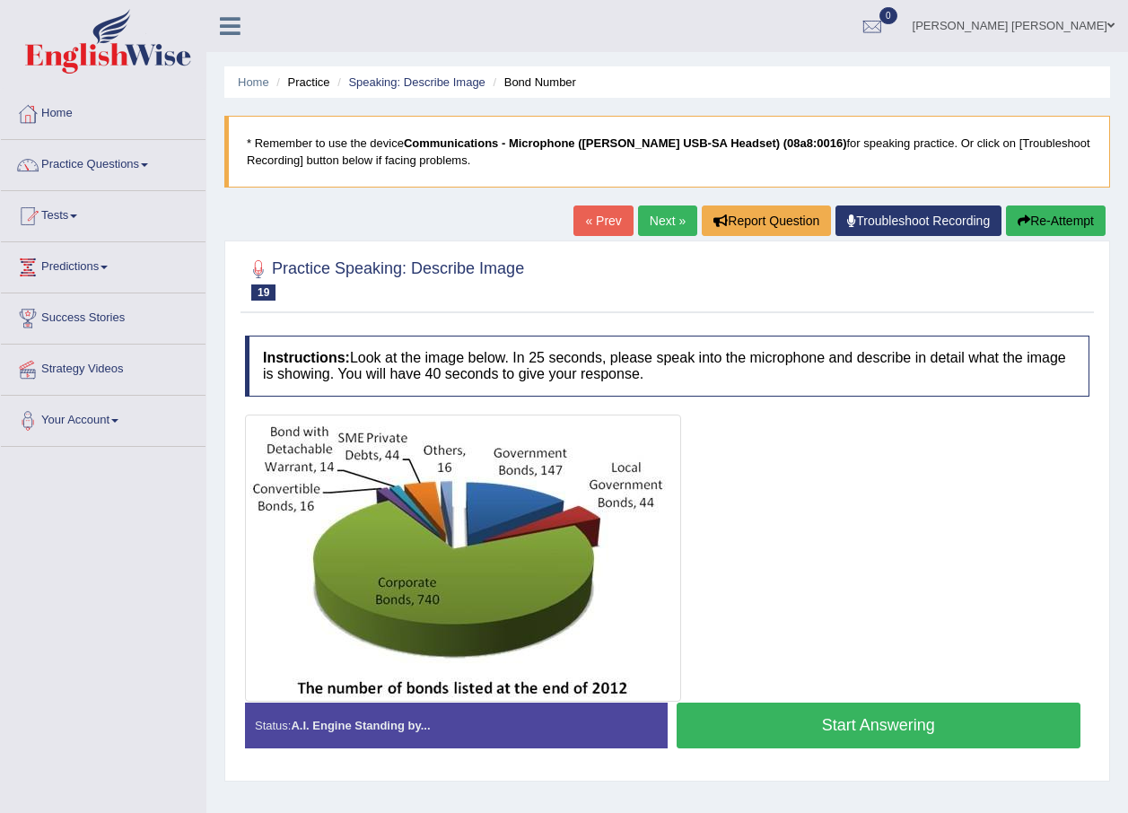
click at [649, 217] on link "Next »" at bounding box center [667, 221] width 59 height 31
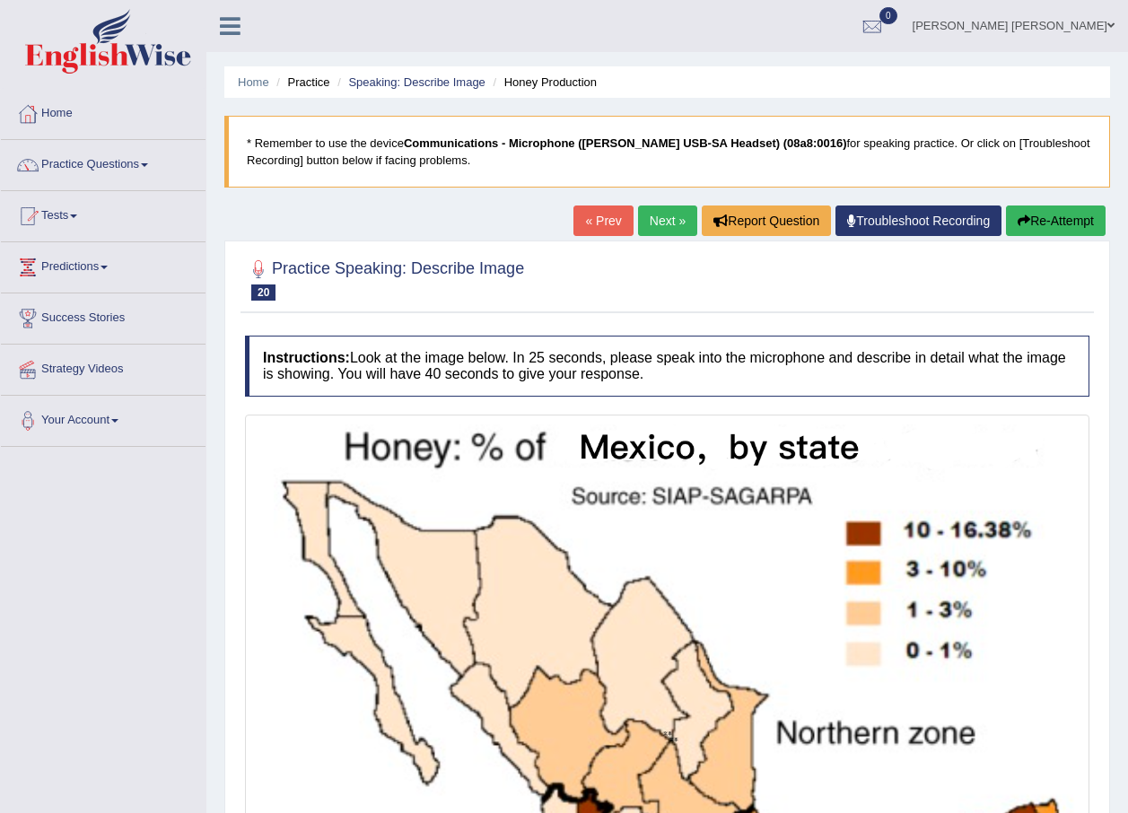
click at [654, 215] on link "Next »" at bounding box center [667, 221] width 59 height 31
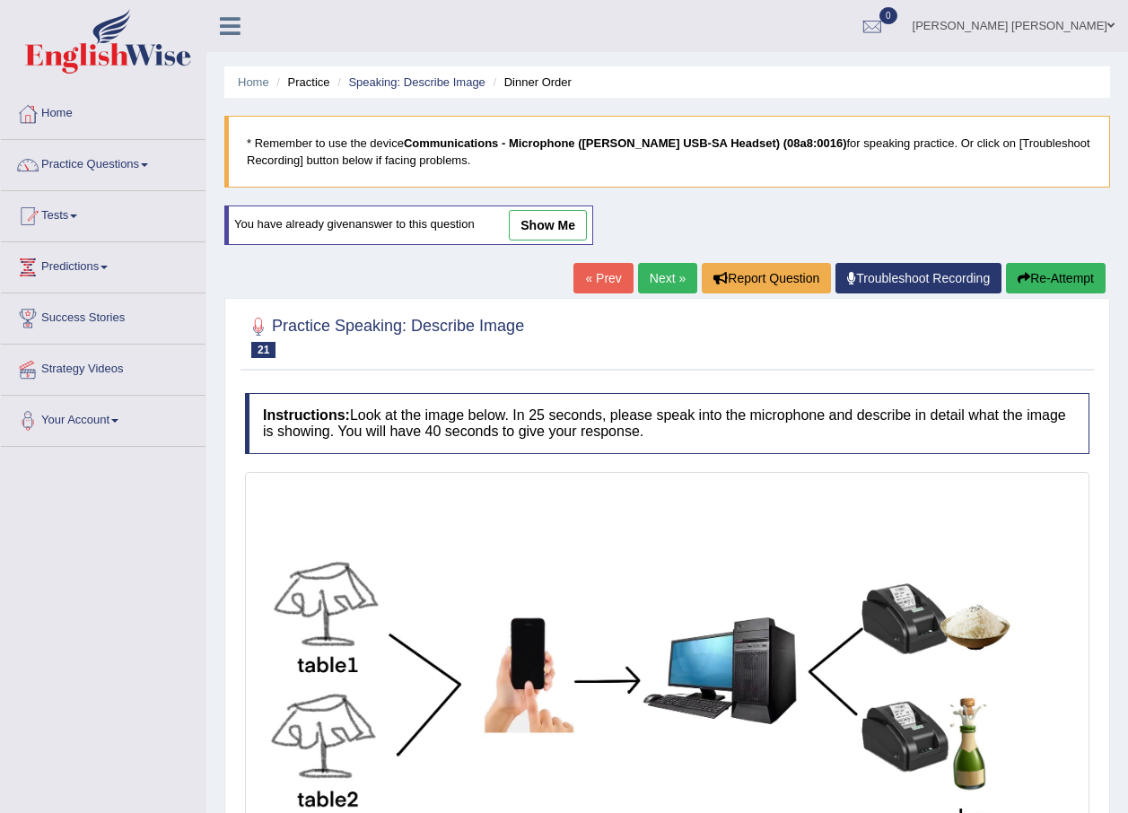
click at [661, 265] on link "Next »" at bounding box center [667, 278] width 59 height 31
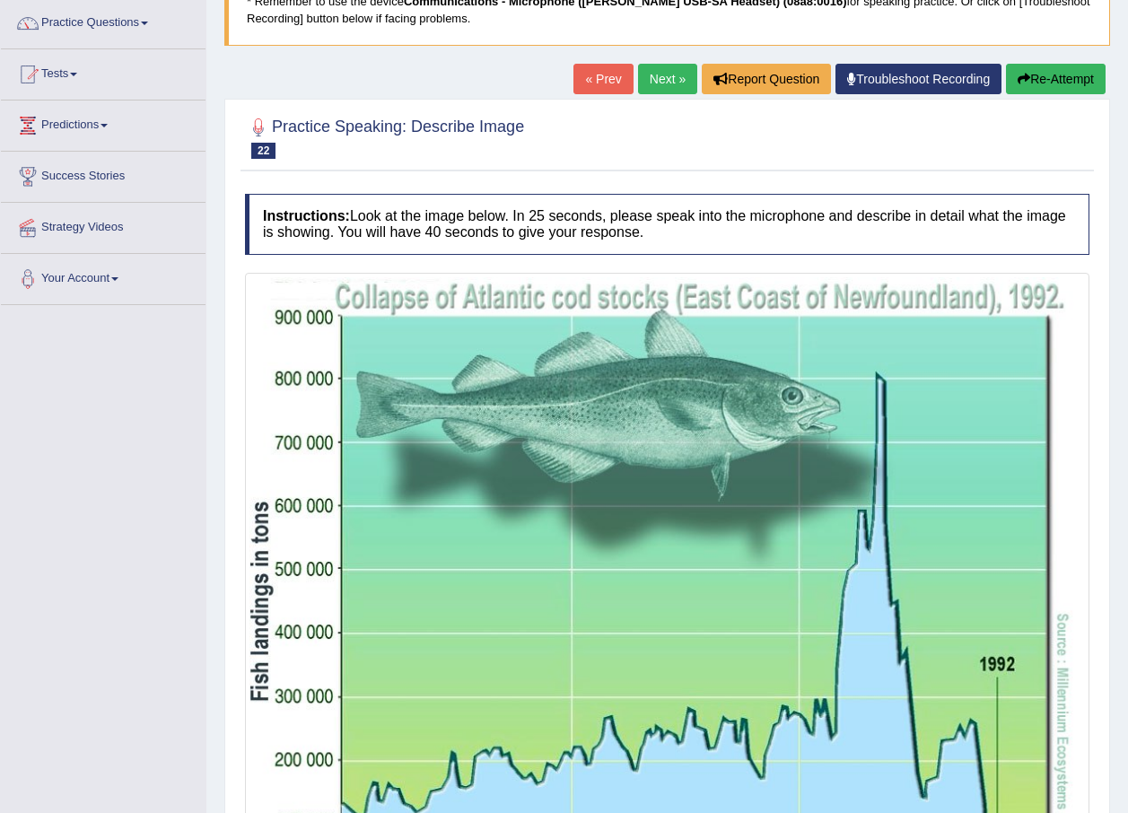
scroll to position [134, 0]
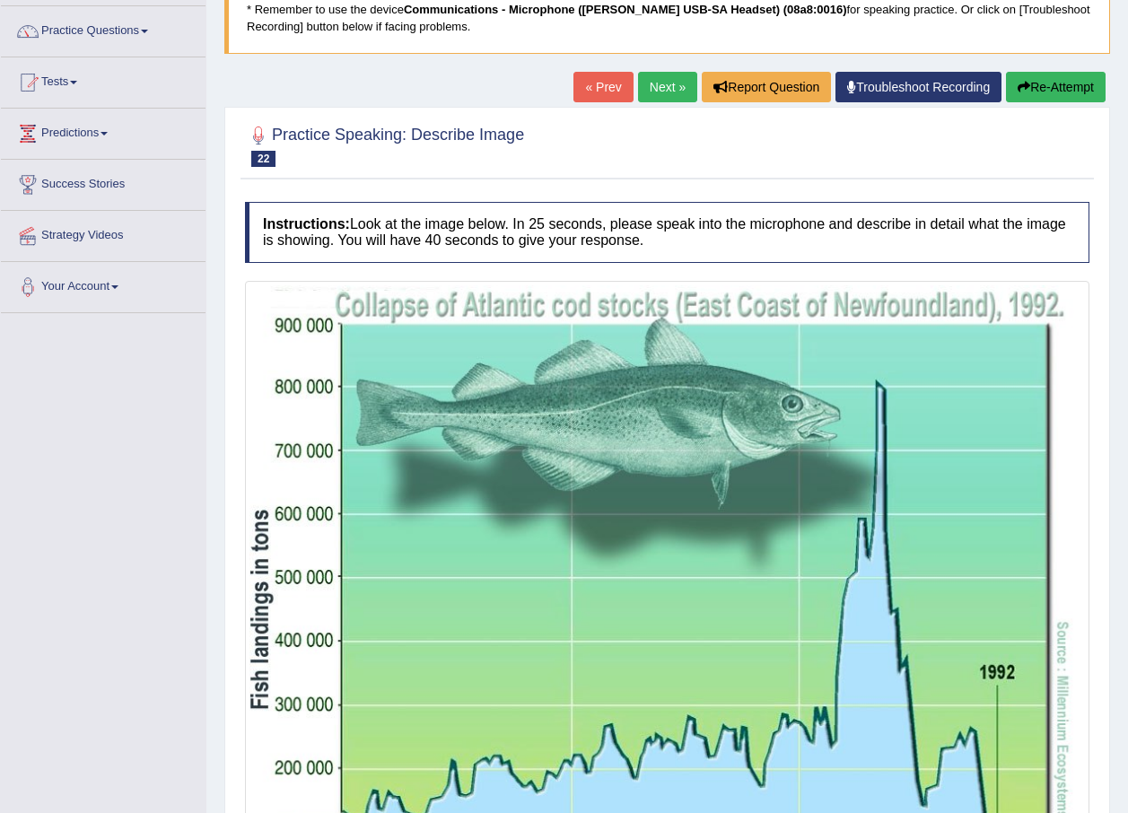
click at [656, 76] on link "Next »" at bounding box center [667, 87] width 59 height 31
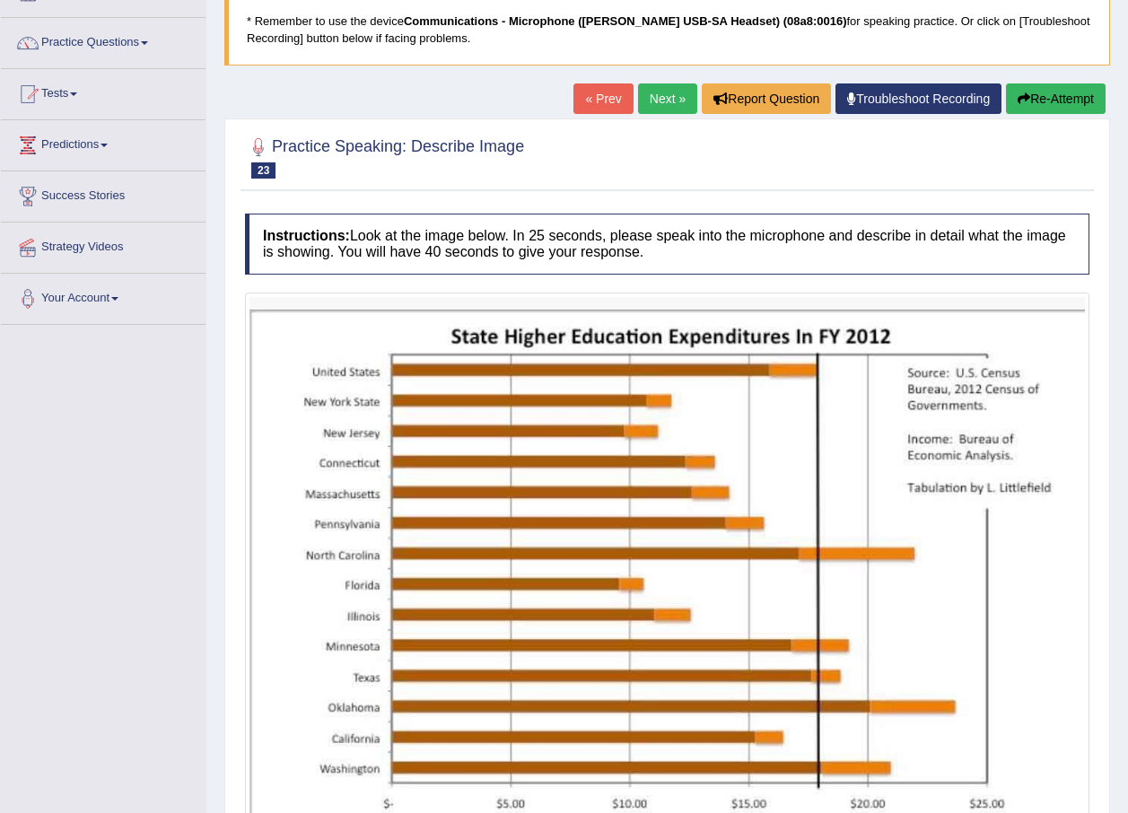
scroll to position [90, 0]
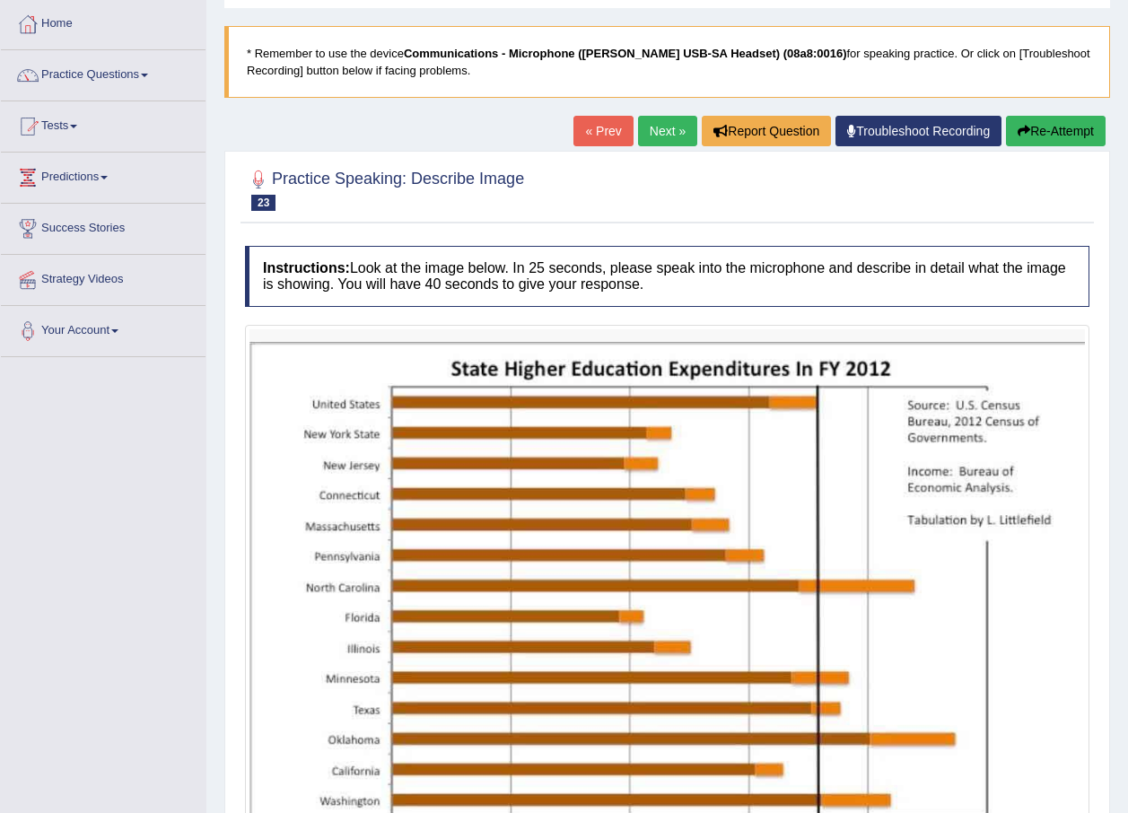
click at [674, 127] on link "Next »" at bounding box center [667, 131] width 59 height 31
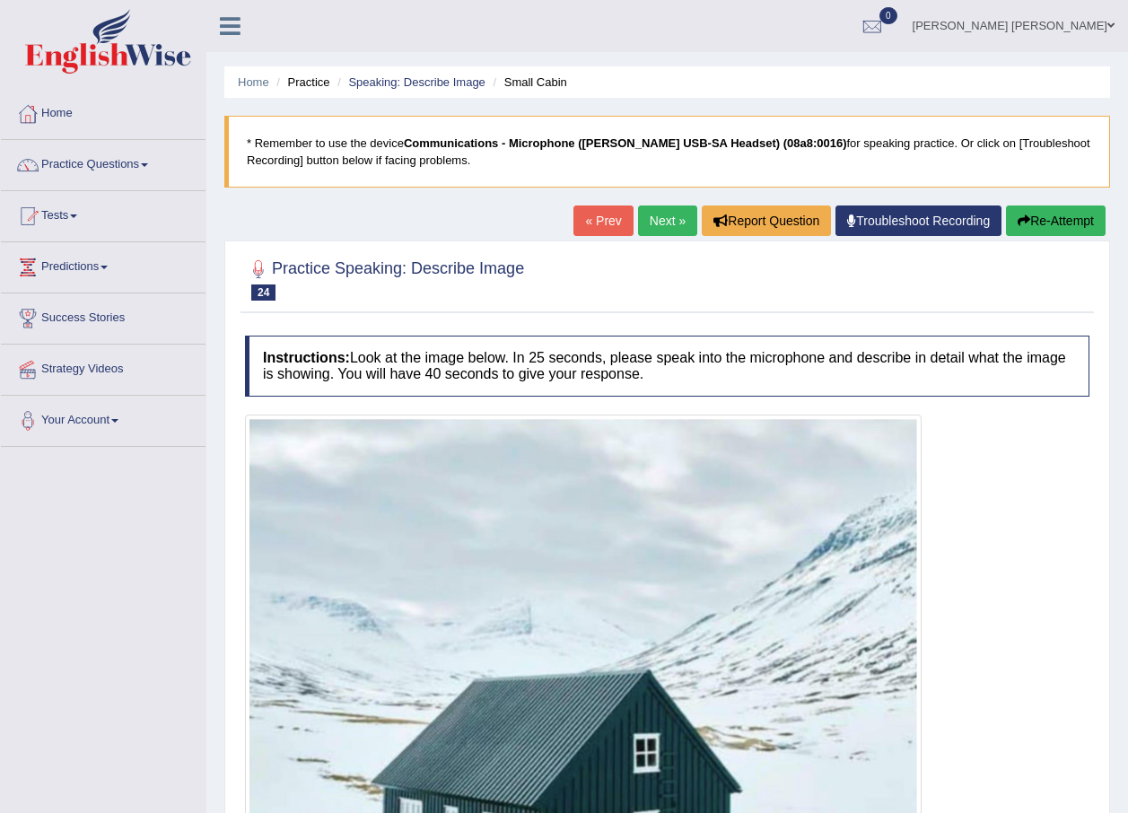
click at [646, 218] on link "Next »" at bounding box center [667, 221] width 59 height 31
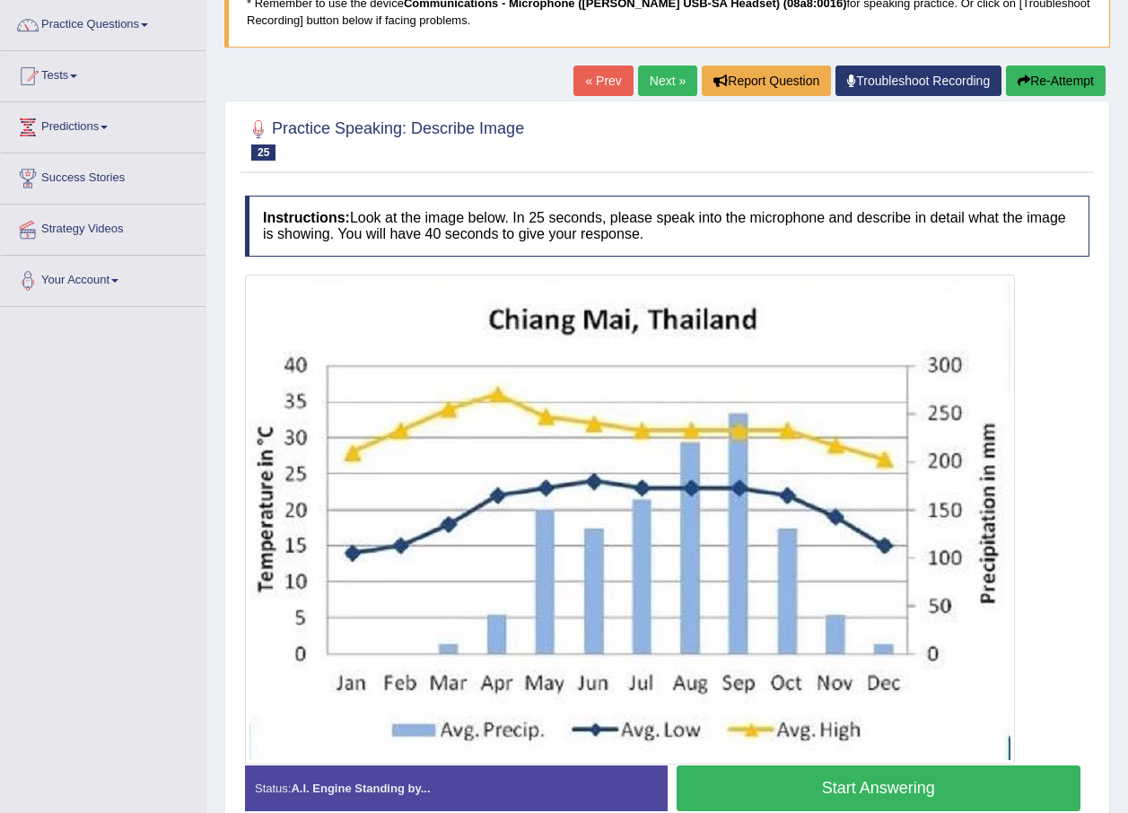
scroll to position [230, 0]
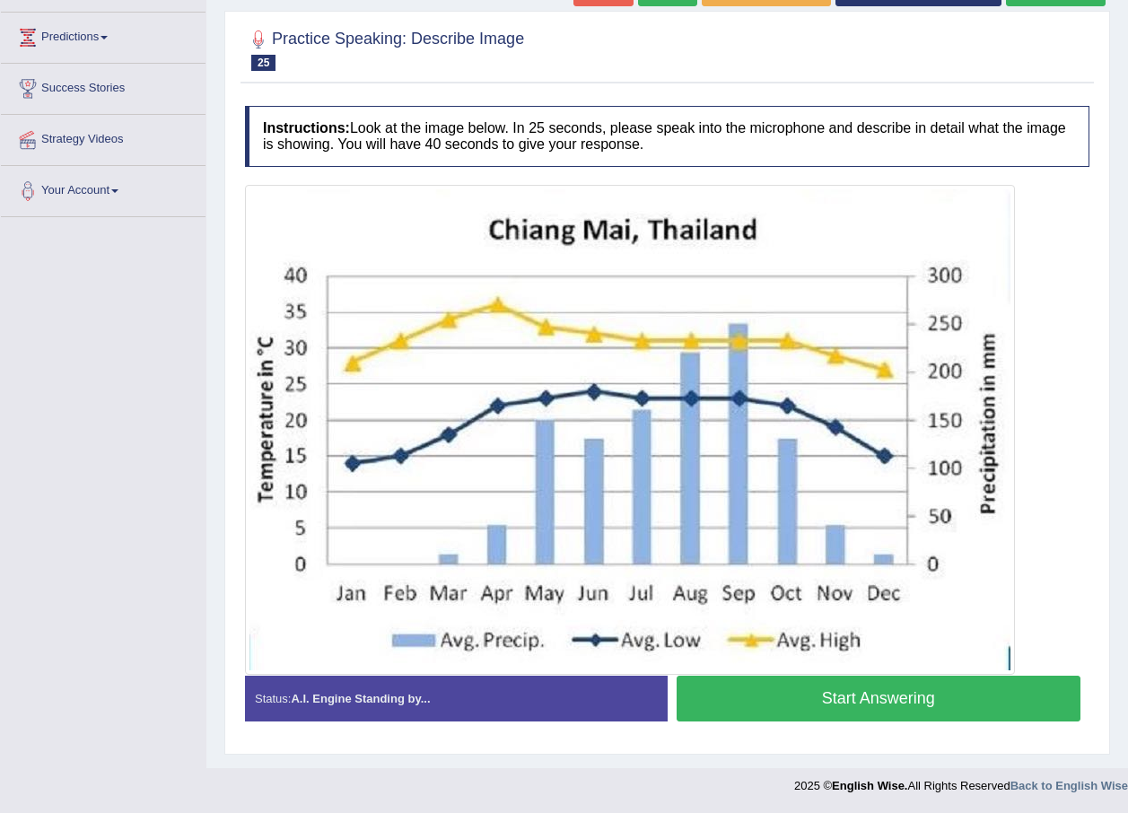
click at [848, 688] on button "Start Answering" at bounding box center [879, 699] width 405 height 46
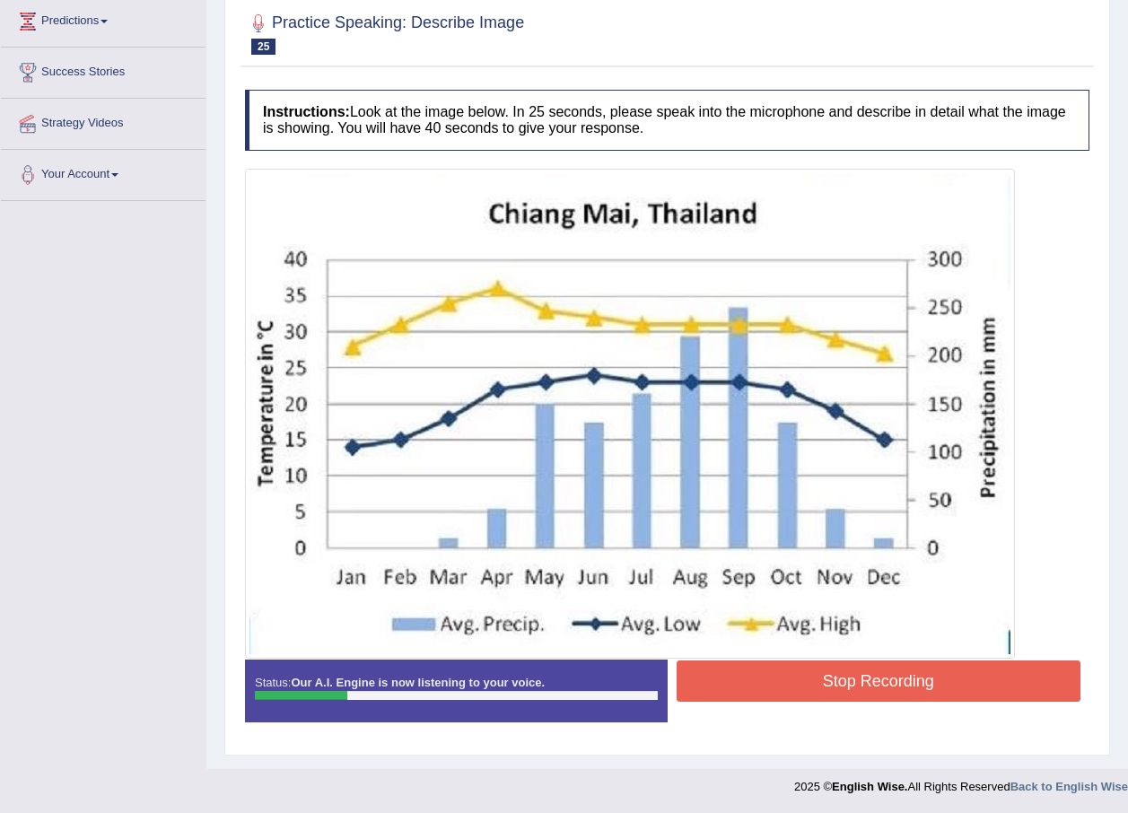
scroll to position [247, 0]
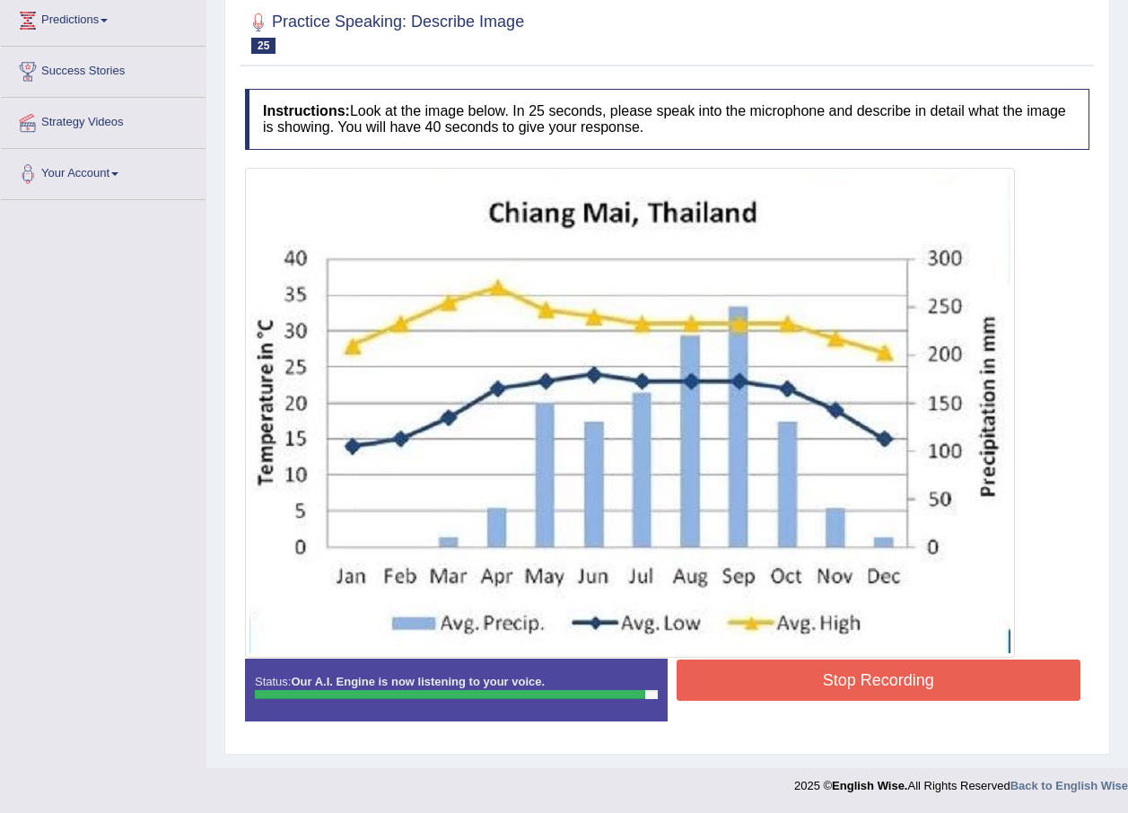
click at [916, 675] on button "Stop Recording" at bounding box center [879, 680] width 405 height 41
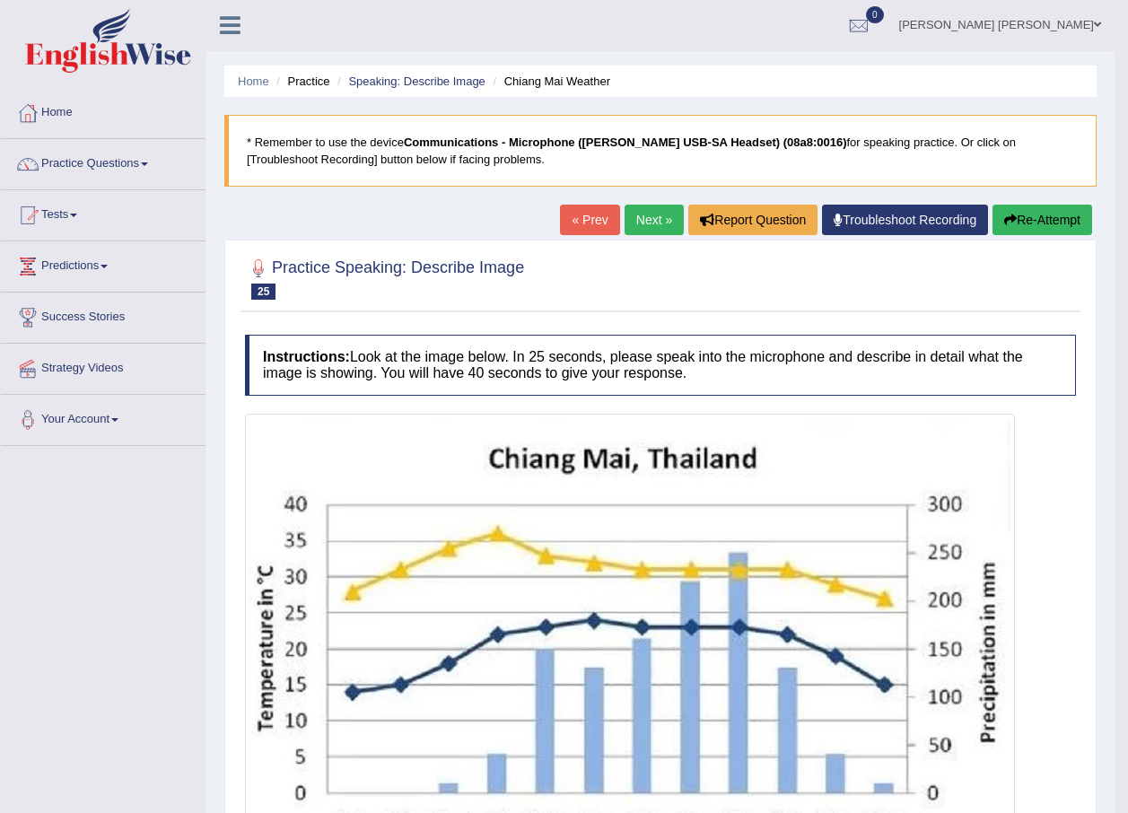
scroll to position [0, 0]
click at [655, 213] on link "Next »" at bounding box center [654, 221] width 59 height 31
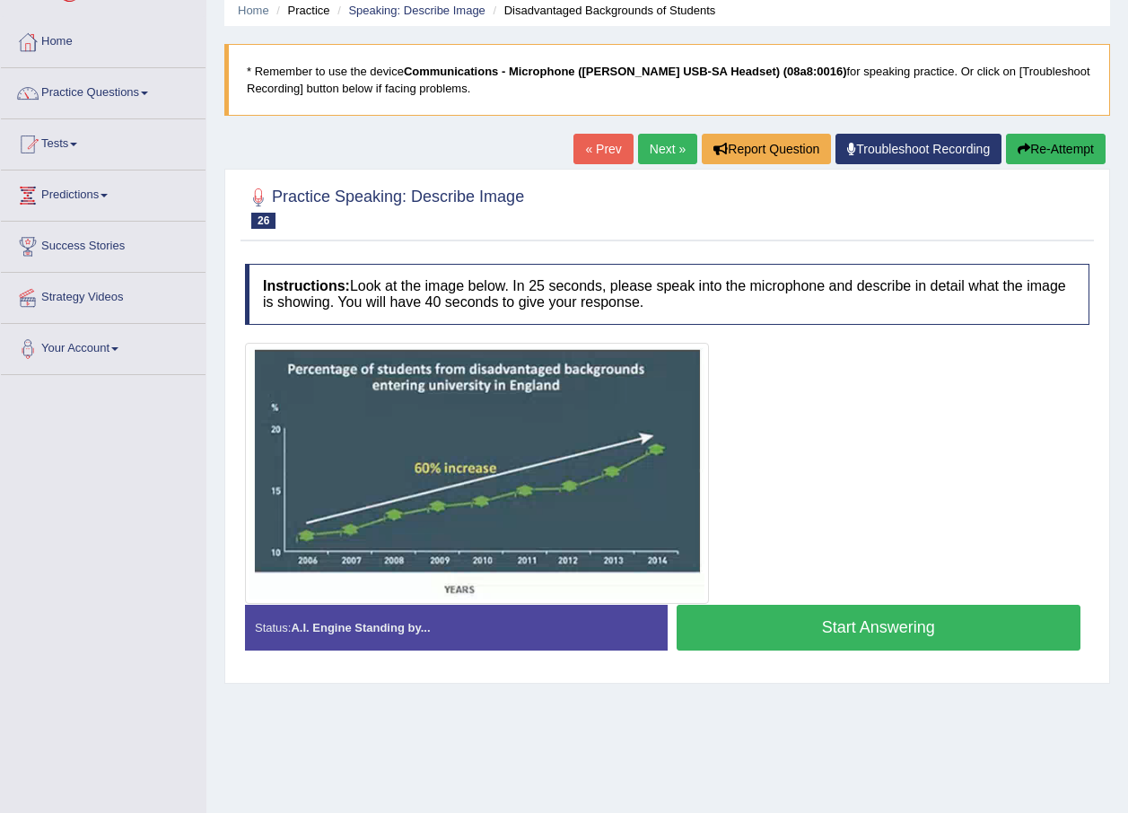
scroll to position [39, 0]
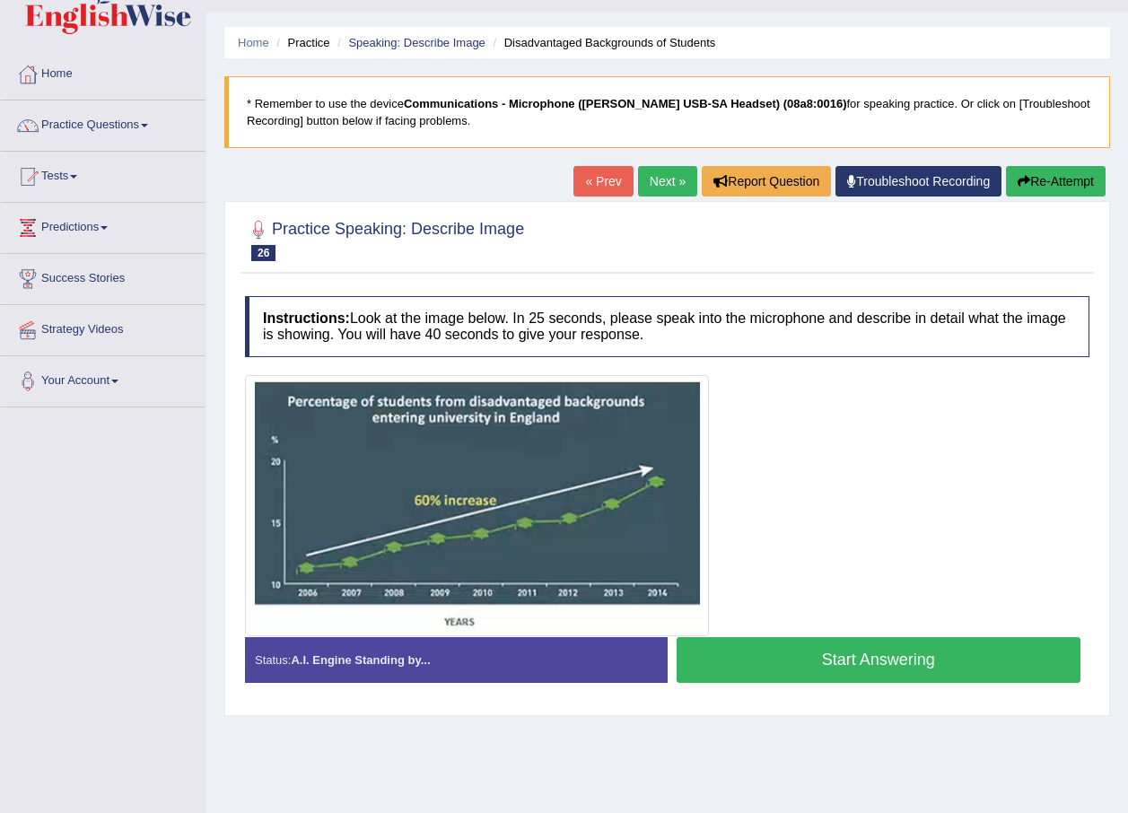
click at [863, 667] on button "Start Answering" at bounding box center [879, 660] width 405 height 46
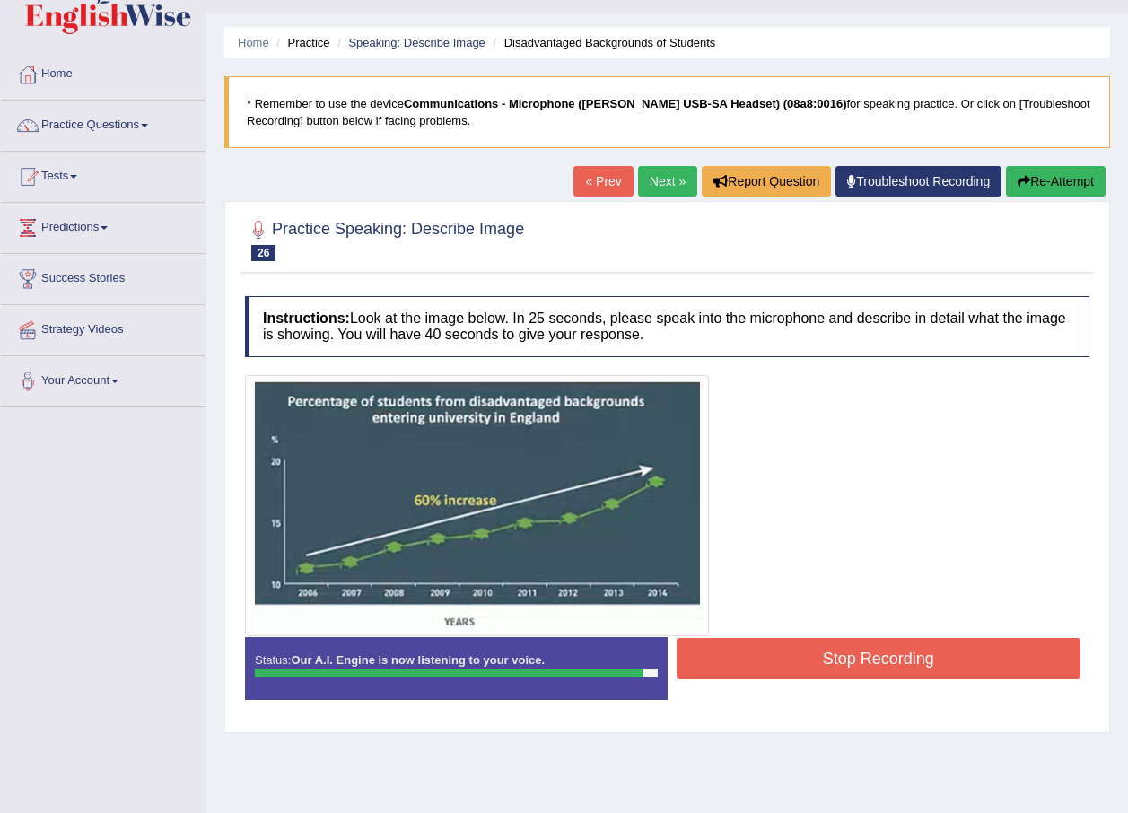
click at [964, 657] on button "Stop Recording" at bounding box center [879, 658] width 405 height 41
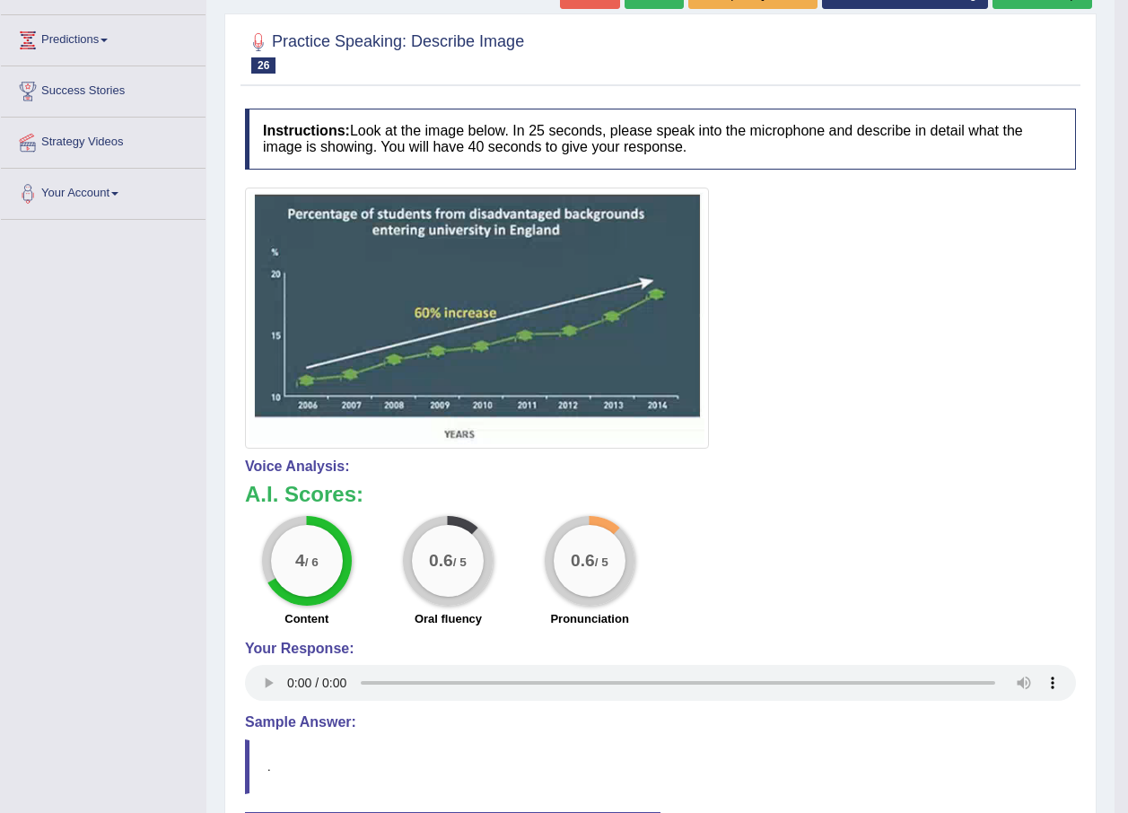
scroll to position [22, 0]
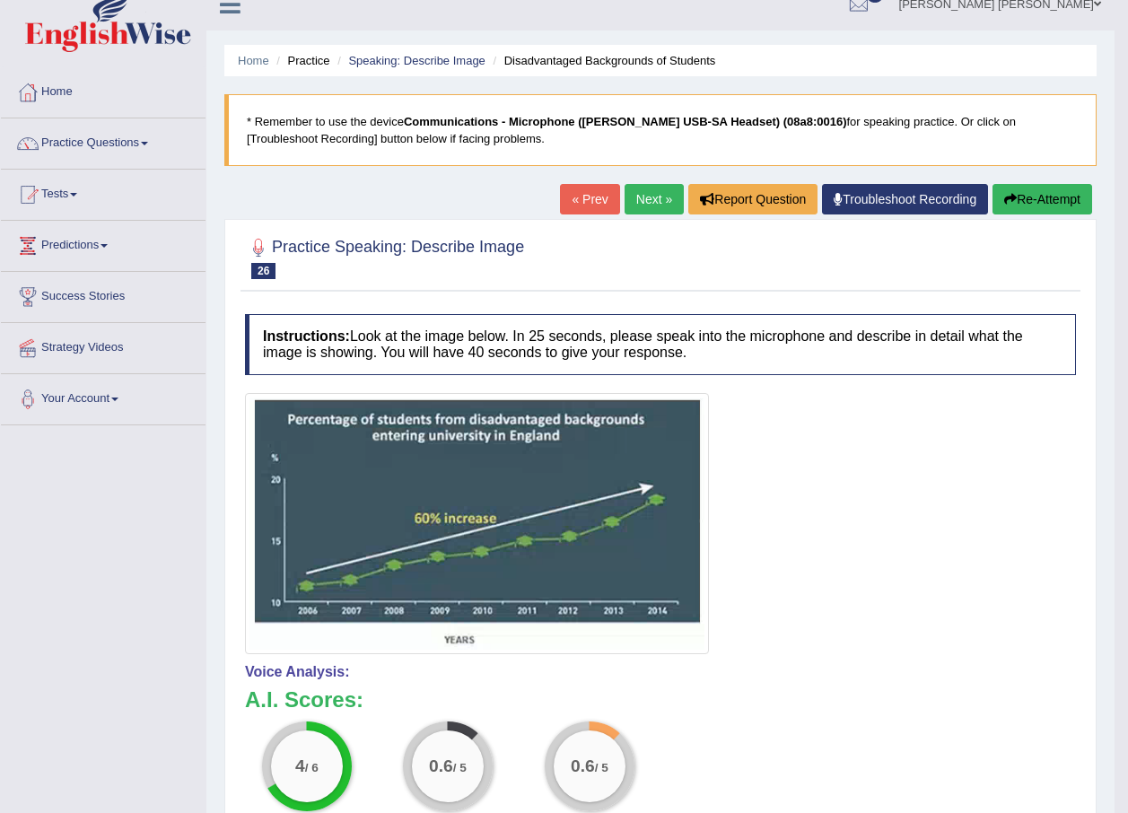
click at [636, 201] on link "Next »" at bounding box center [654, 199] width 59 height 31
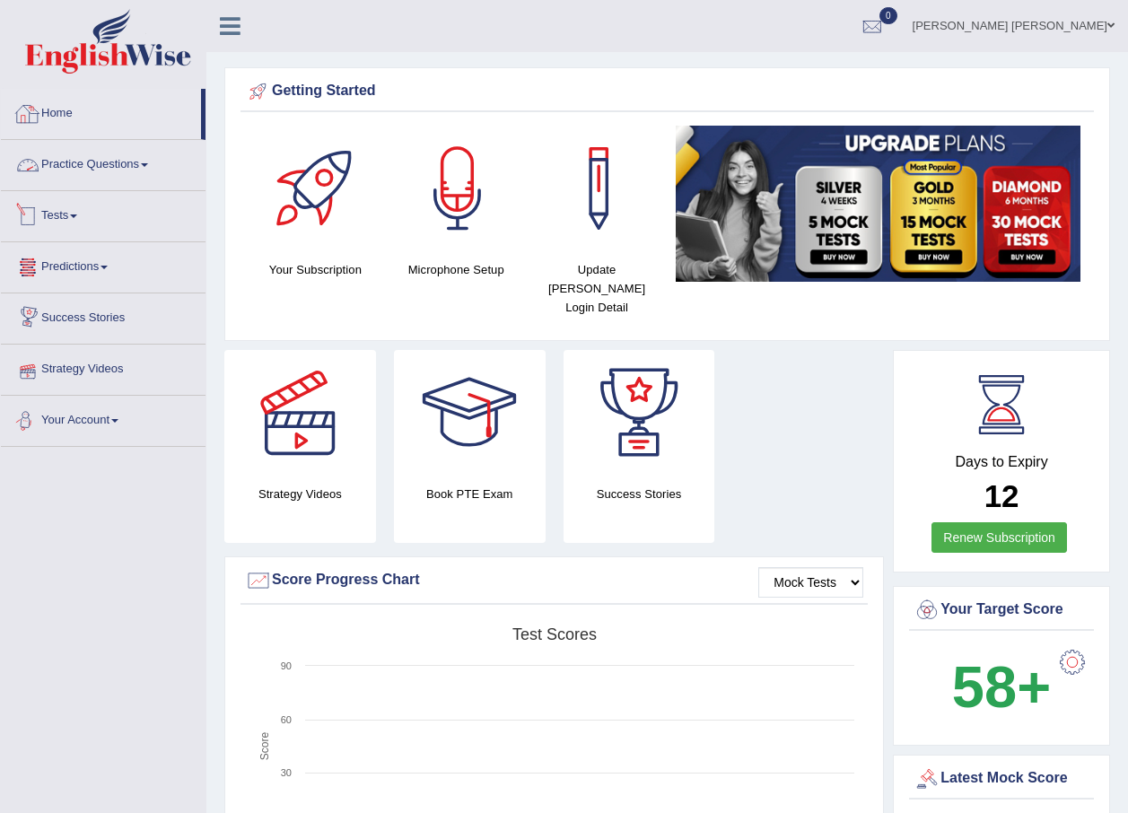
click at [47, 116] on link "Home" at bounding box center [101, 111] width 200 height 45
click at [125, 161] on link "Practice Questions" at bounding box center [103, 162] width 205 height 45
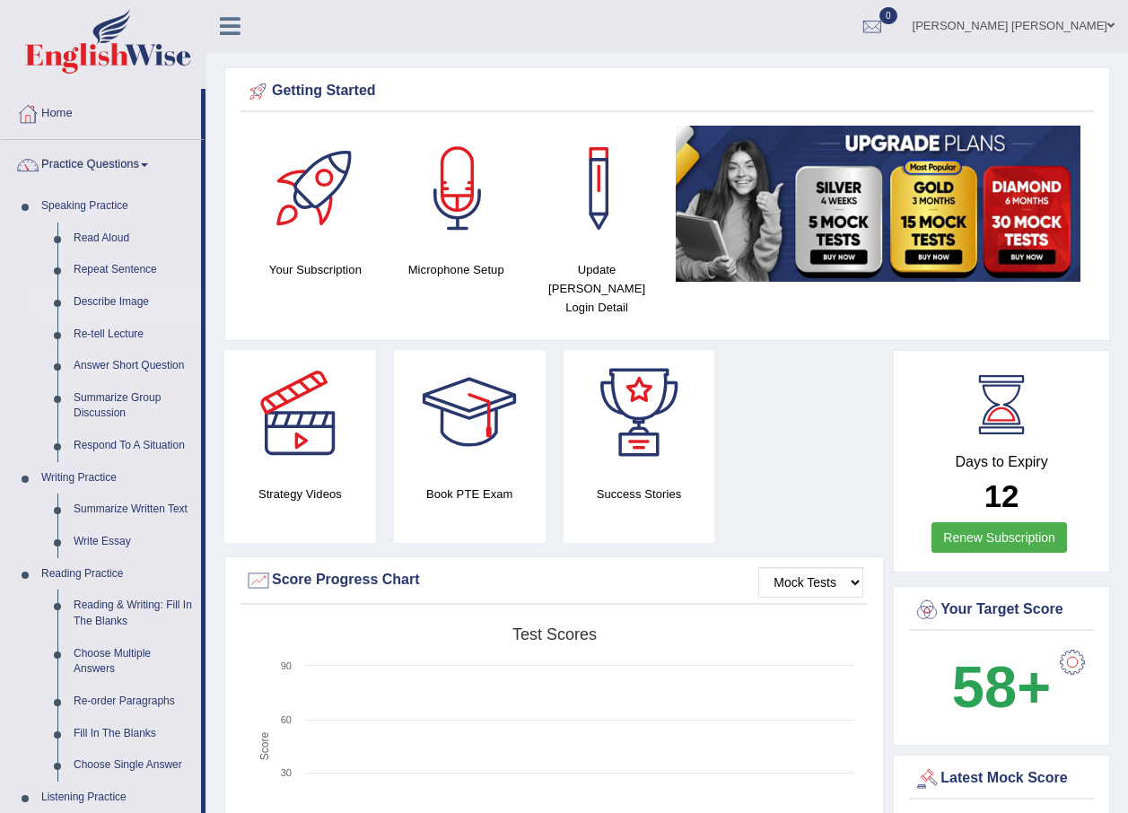
click at [105, 300] on link "Describe Image" at bounding box center [134, 302] width 136 height 32
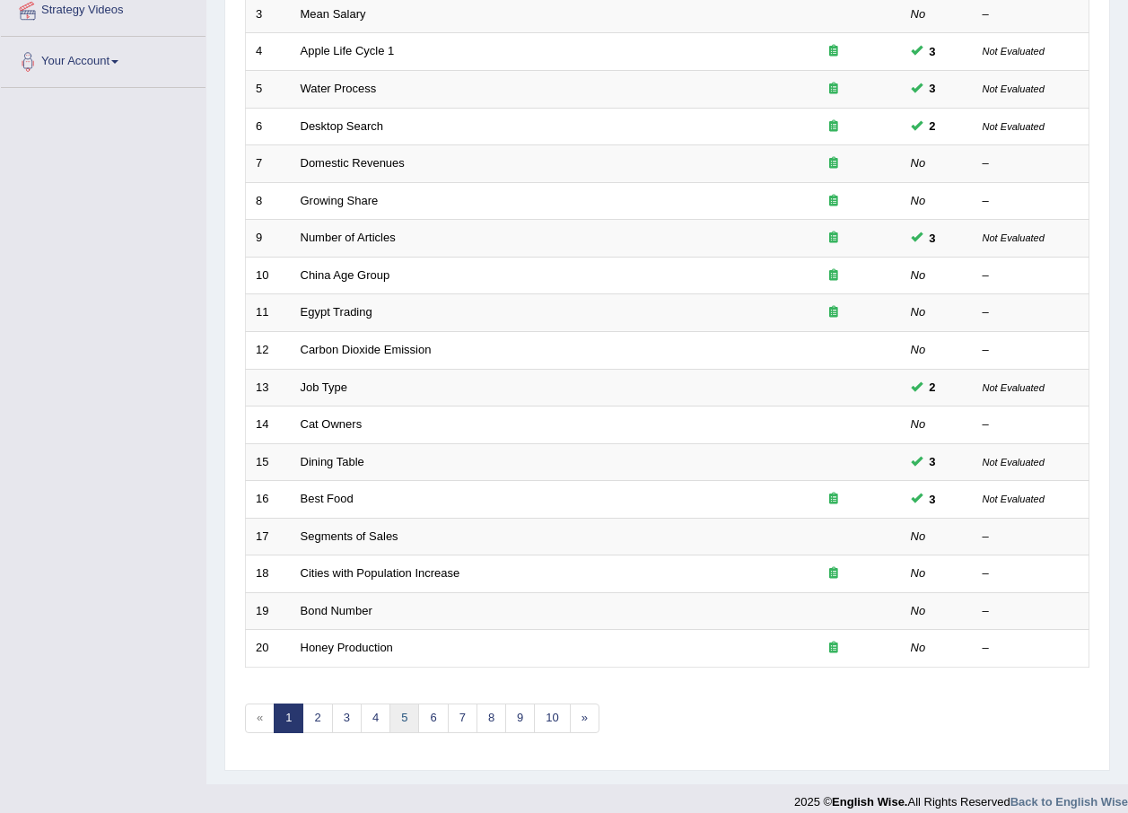
scroll to position [375, 0]
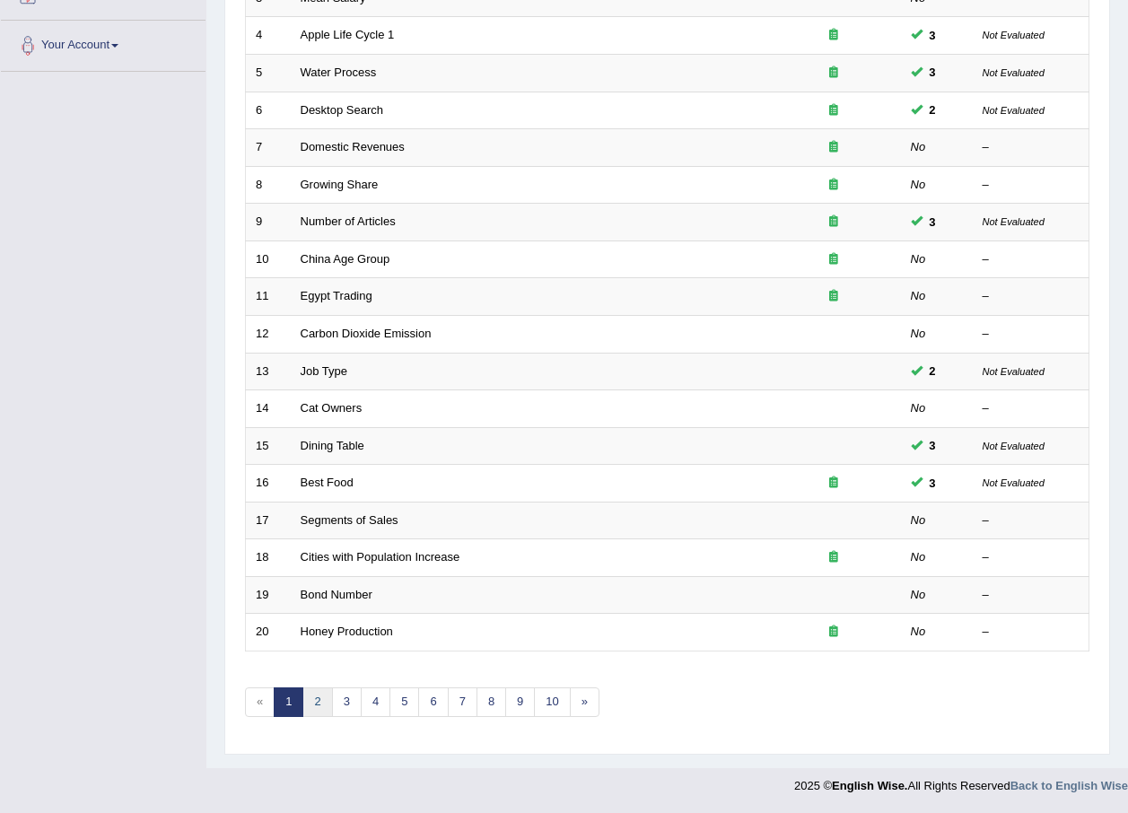
click at [320, 706] on link "2" at bounding box center [317, 703] width 30 height 30
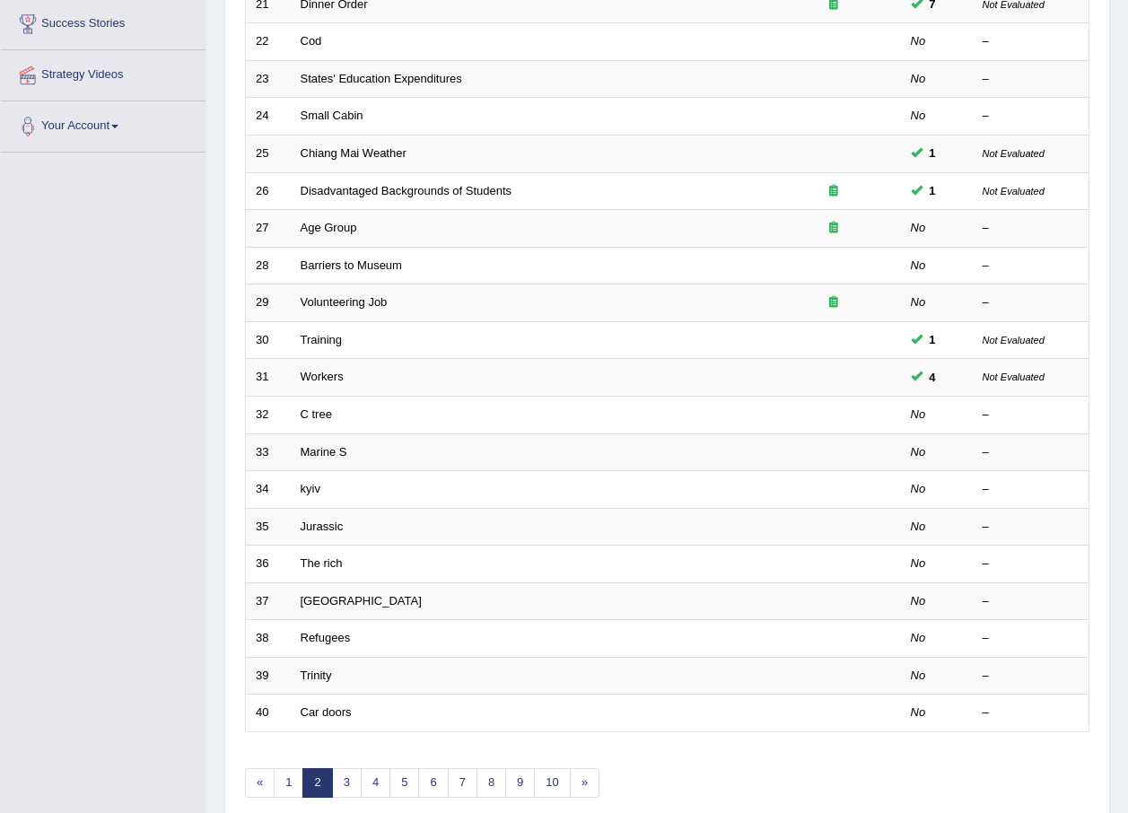
scroll to position [359, 0]
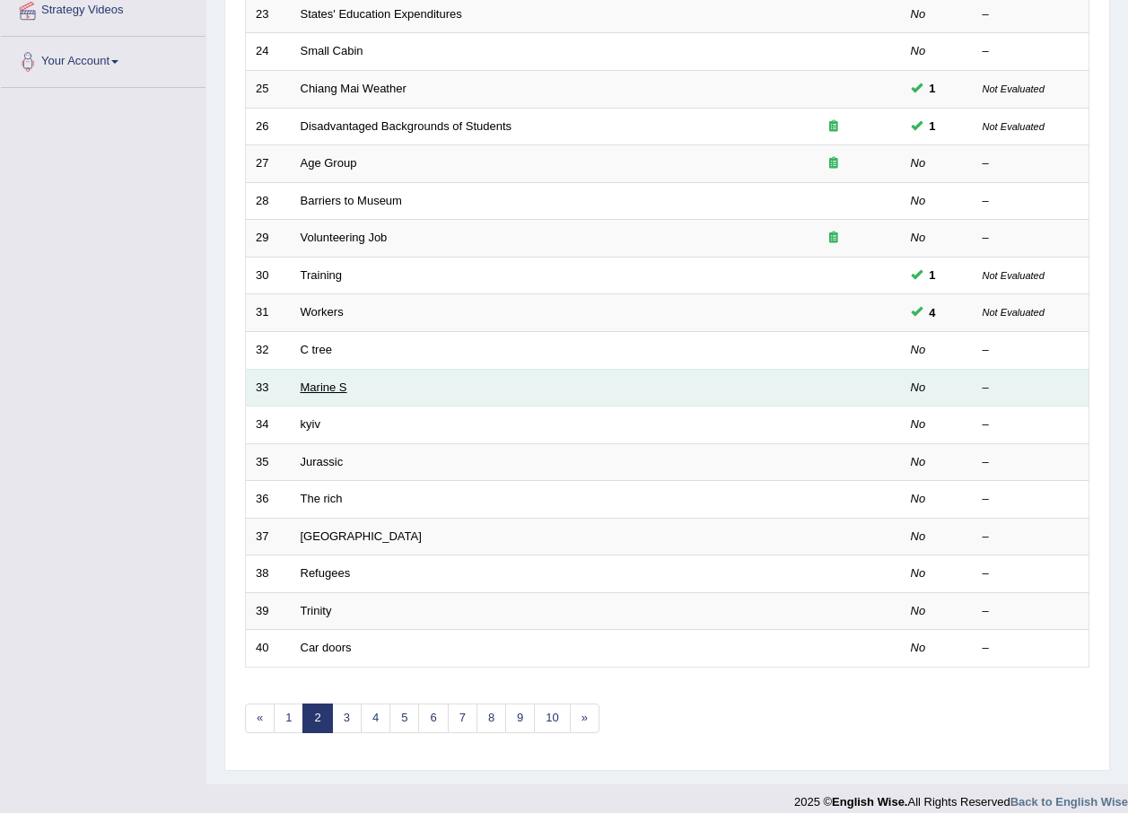
click at [320, 386] on link "Marine S" at bounding box center [324, 387] width 47 height 13
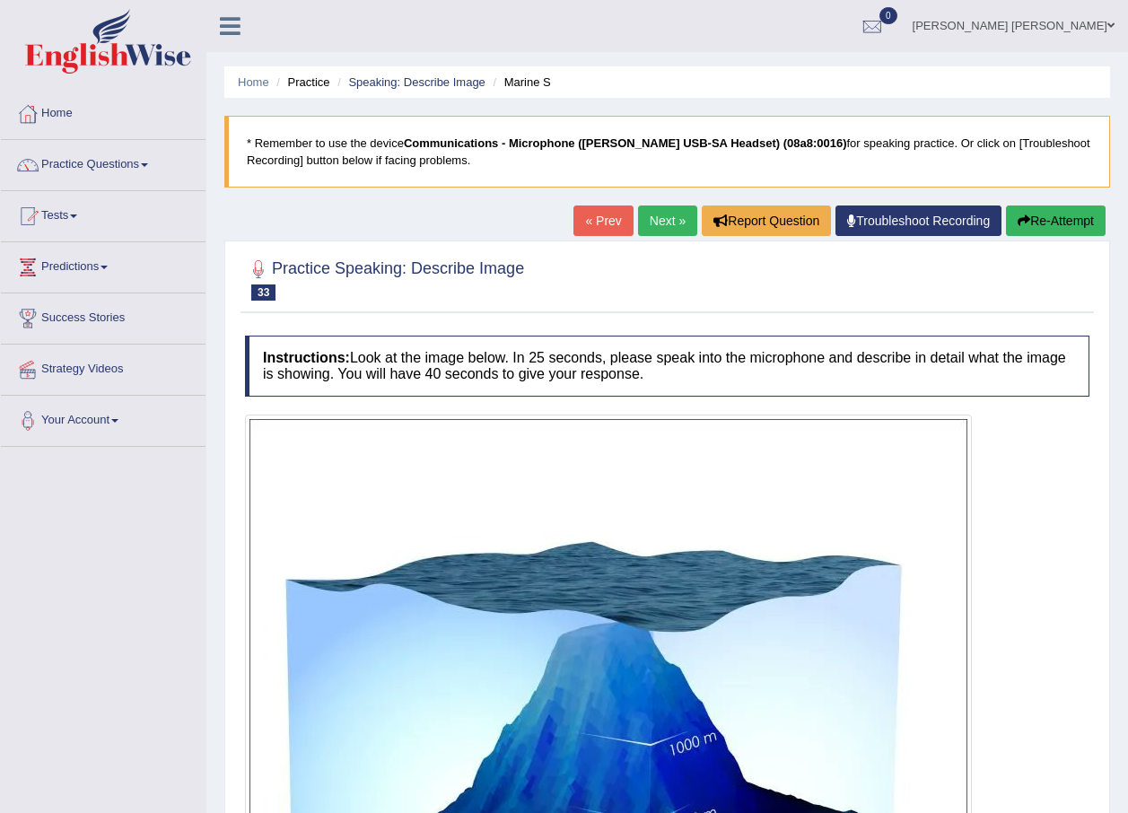
click at [652, 219] on link "Next »" at bounding box center [667, 221] width 59 height 31
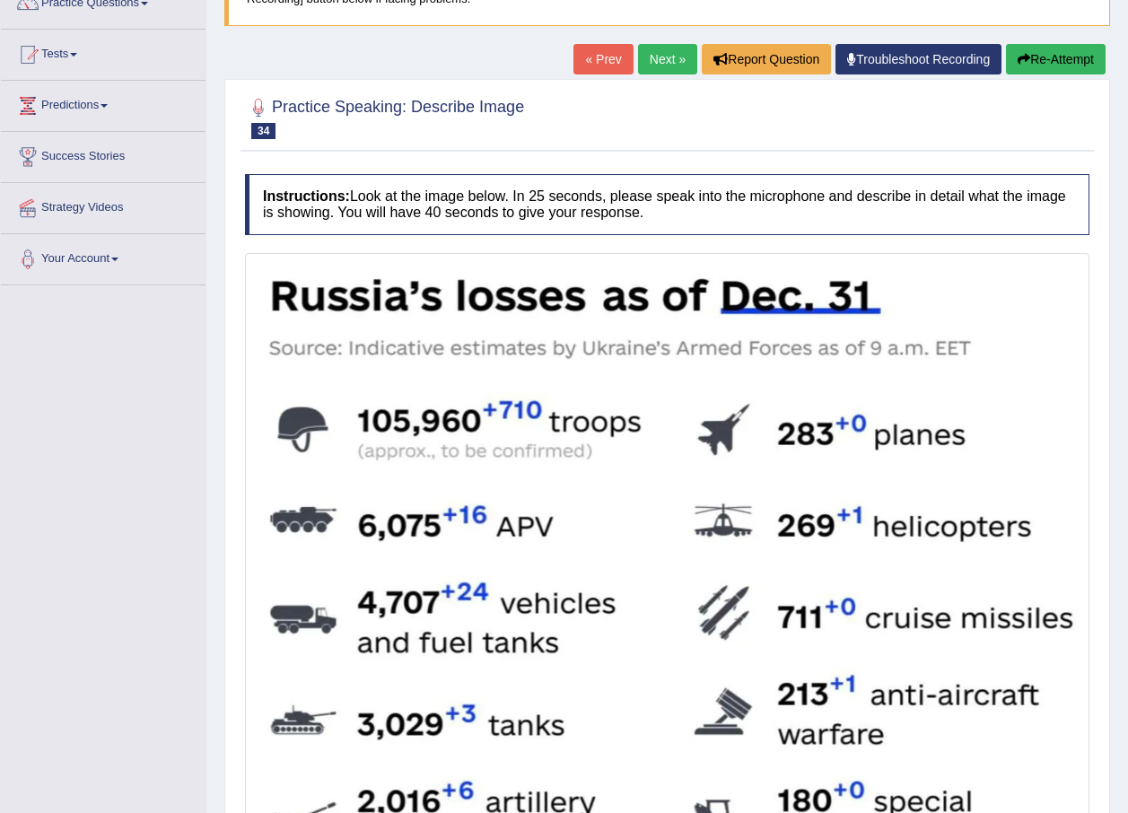
scroll to position [180, 0]
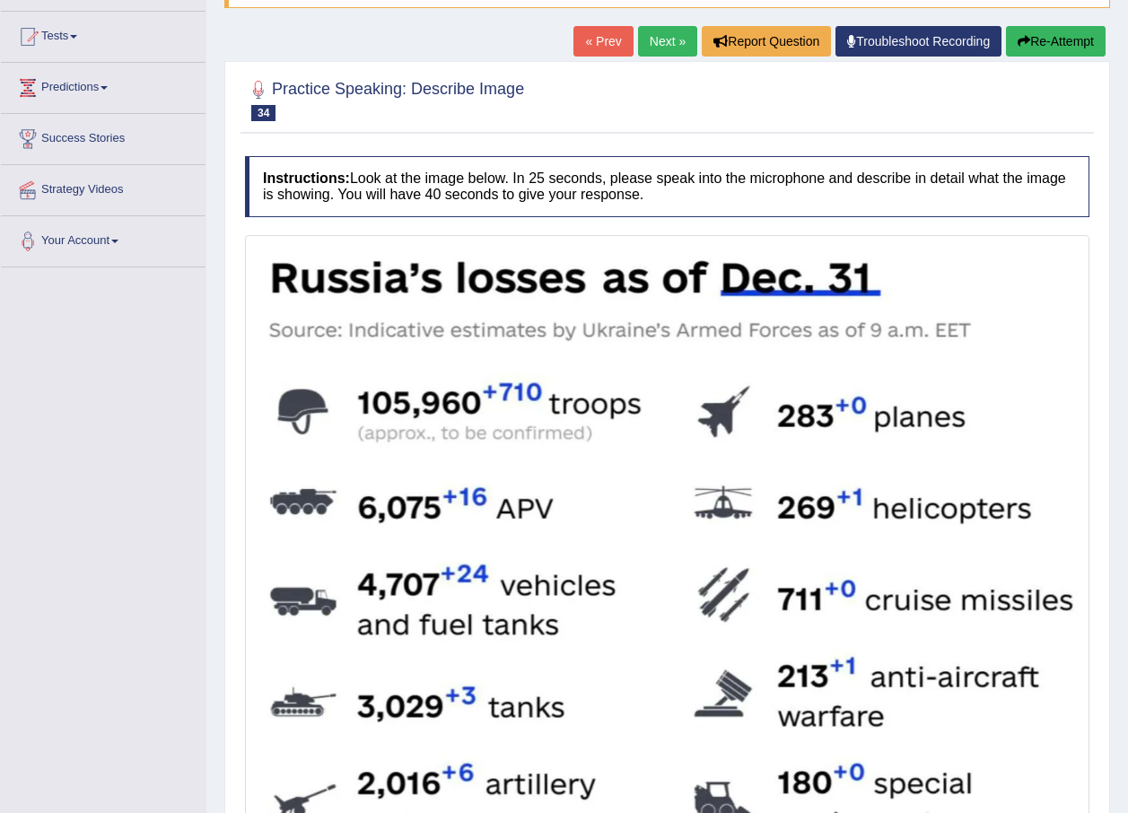
click at [663, 42] on link "Next »" at bounding box center [667, 41] width 59 height 31
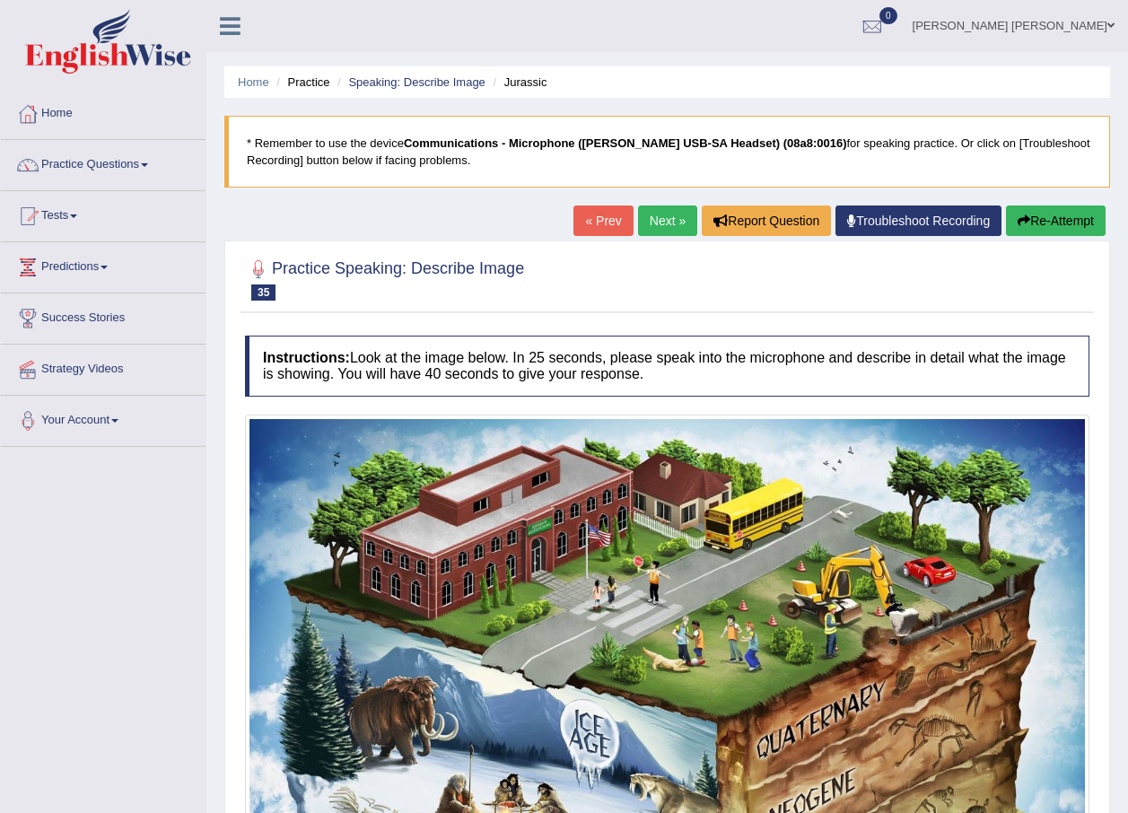
click at [646, 221] on link "Next »" at bounding box center [667, 221] width 59 height 31
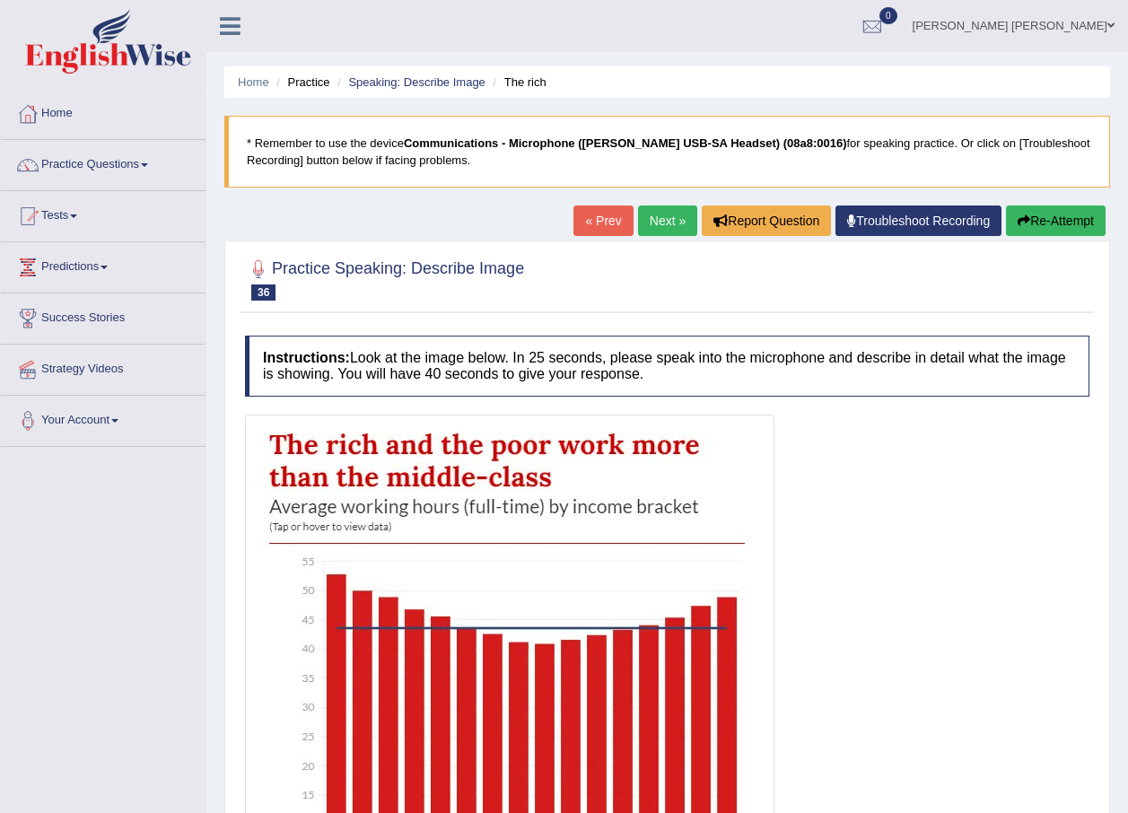
click at [679, 221] on link "Next »" at bounding box center [667, 221] width 59 height 31
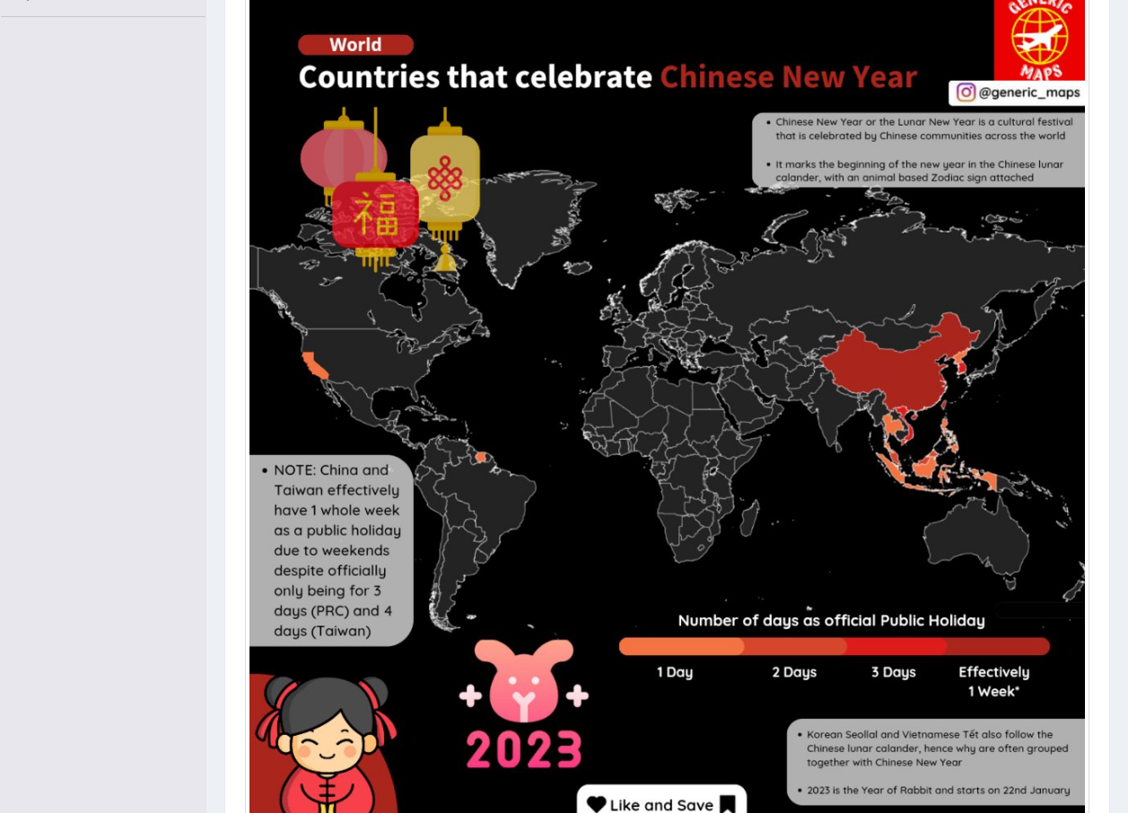
scroll to position [136, 0]
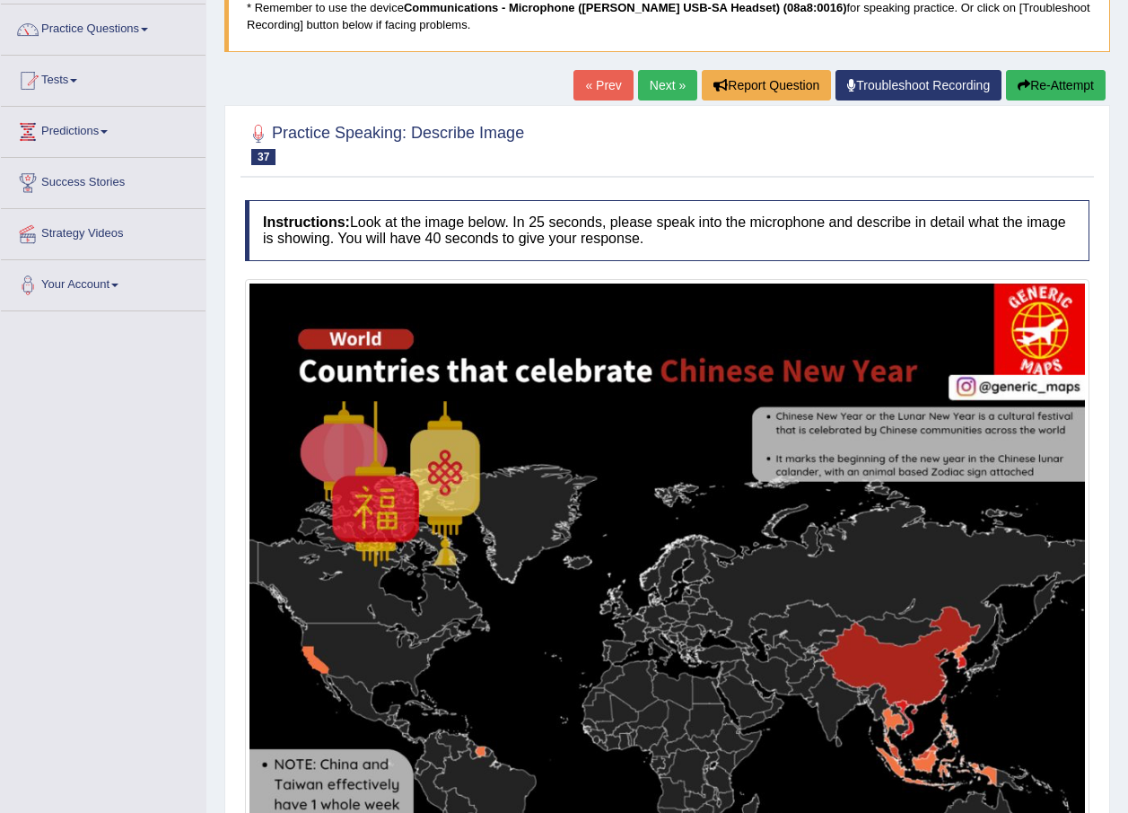
click at [662, 86] on link "Next »" at bounding box center [667, 85] width 59 height 31
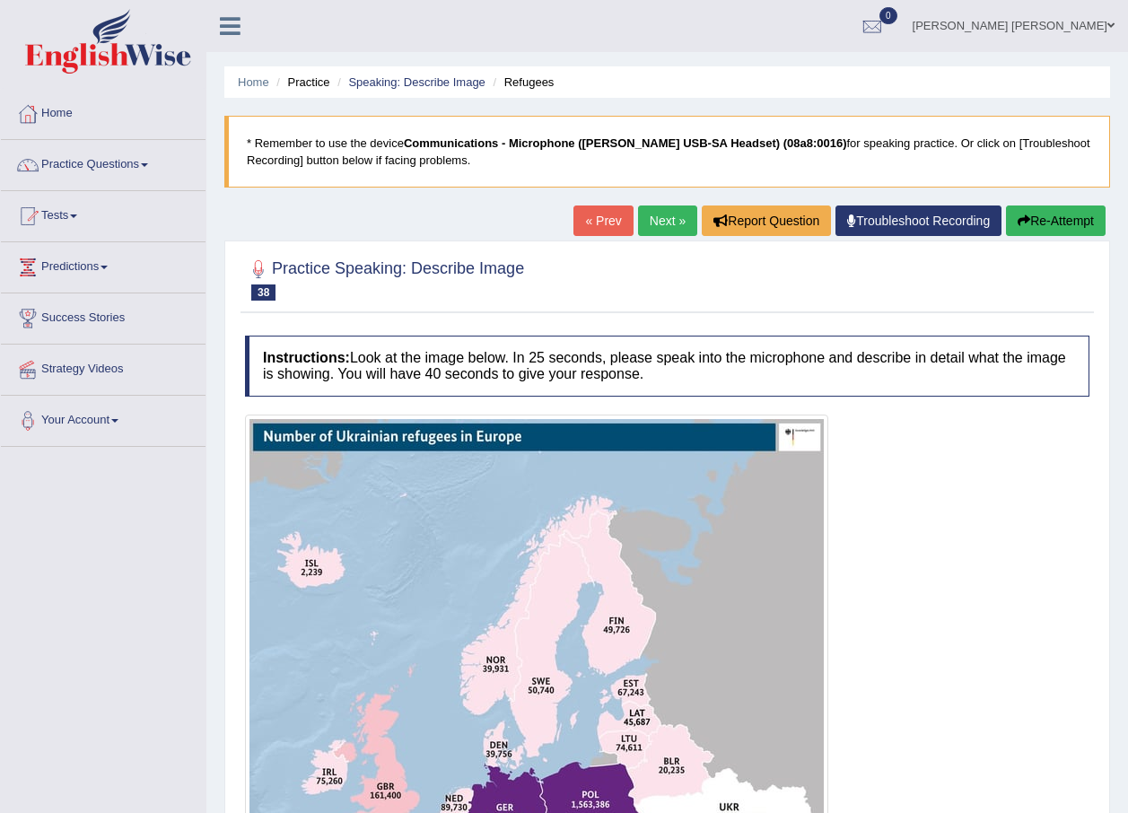
click at [666, 207] on link "Next »" at bounding box center [667, 221] width 59 height 31
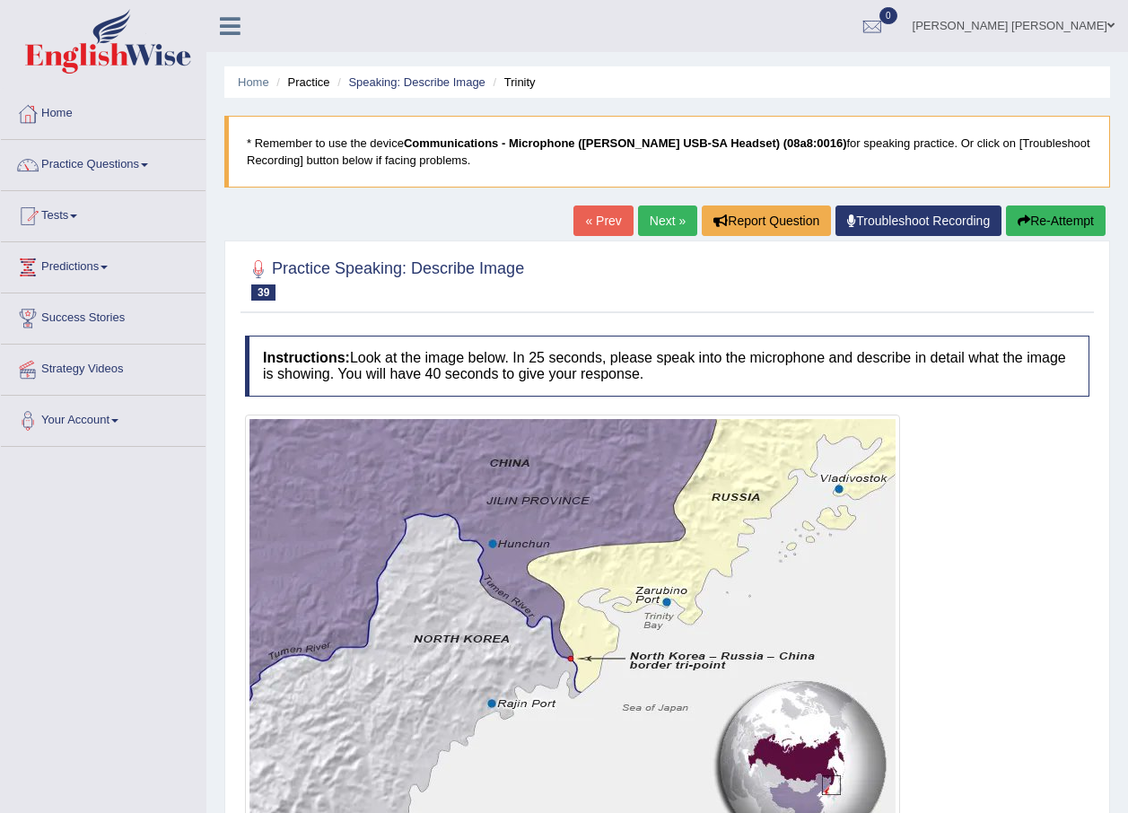
click at [668, 222] on link "Next »" at bounding box center [667, 221] width 59 height 31
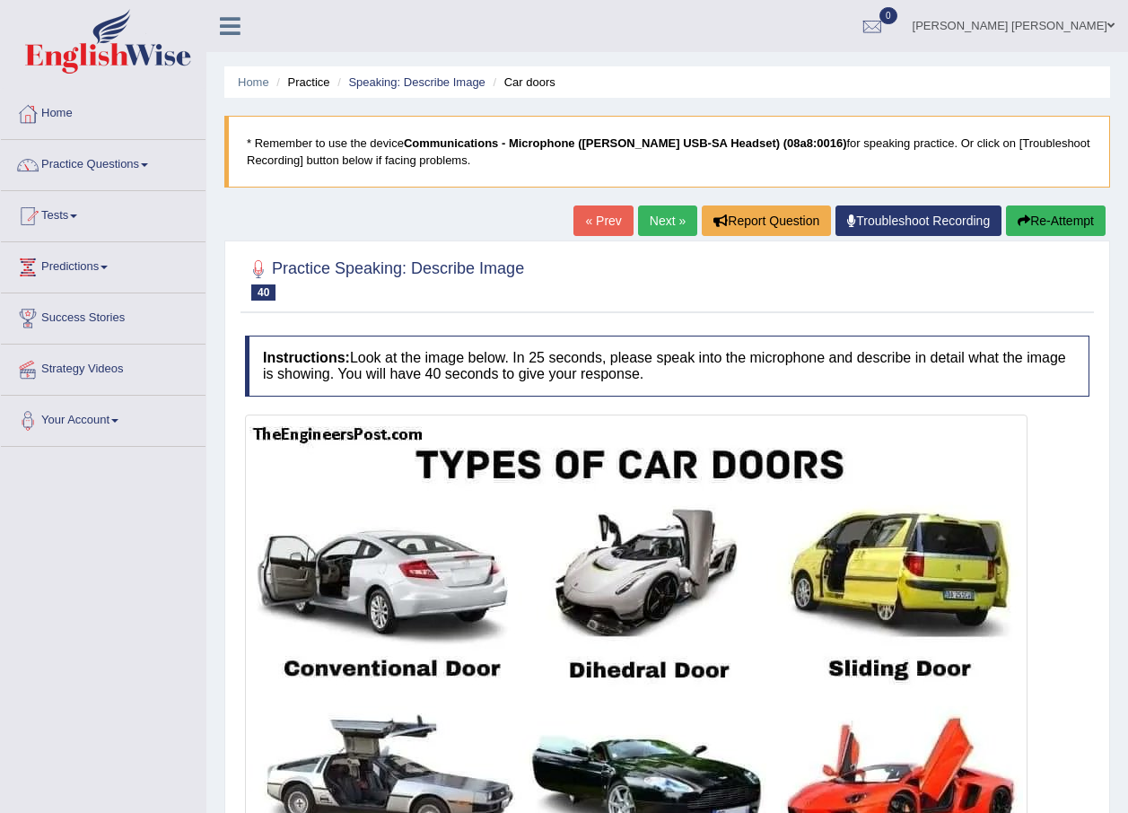
click at [653, 215] on link "Next »" at bounding box center [667, 221] width 59 height 31
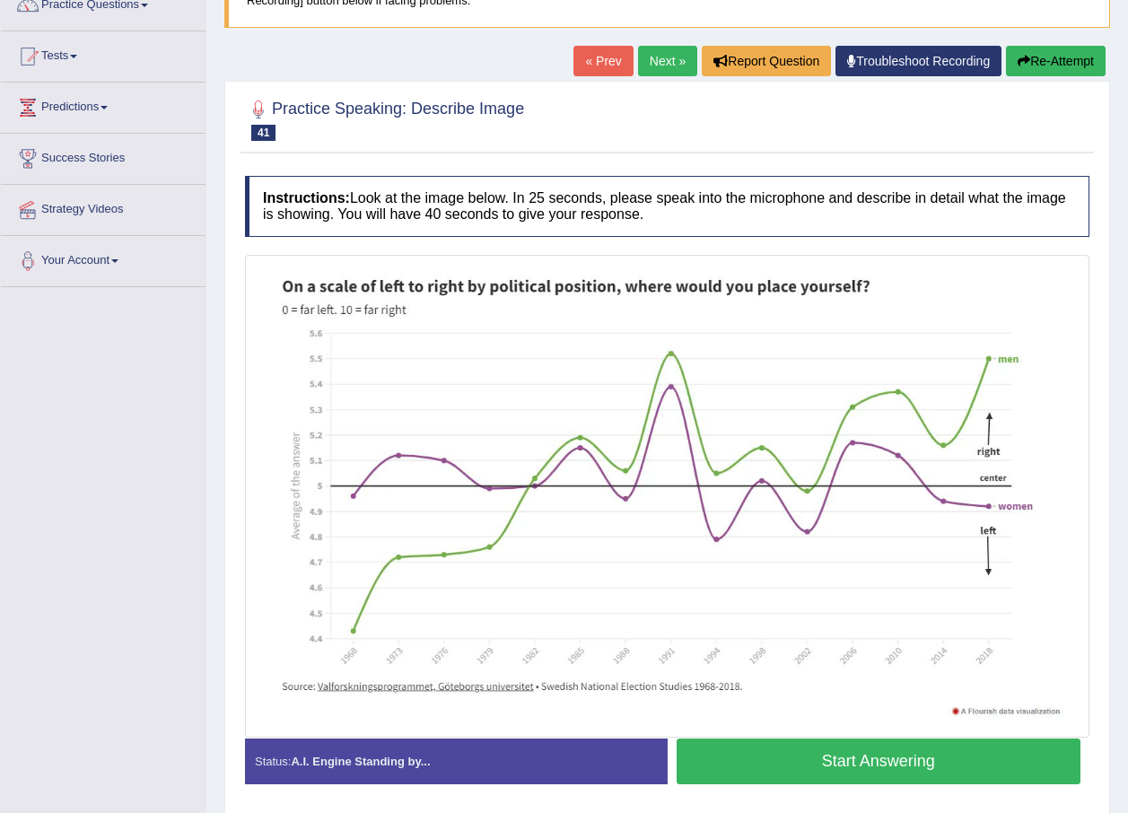
scroll to position [180, 0]
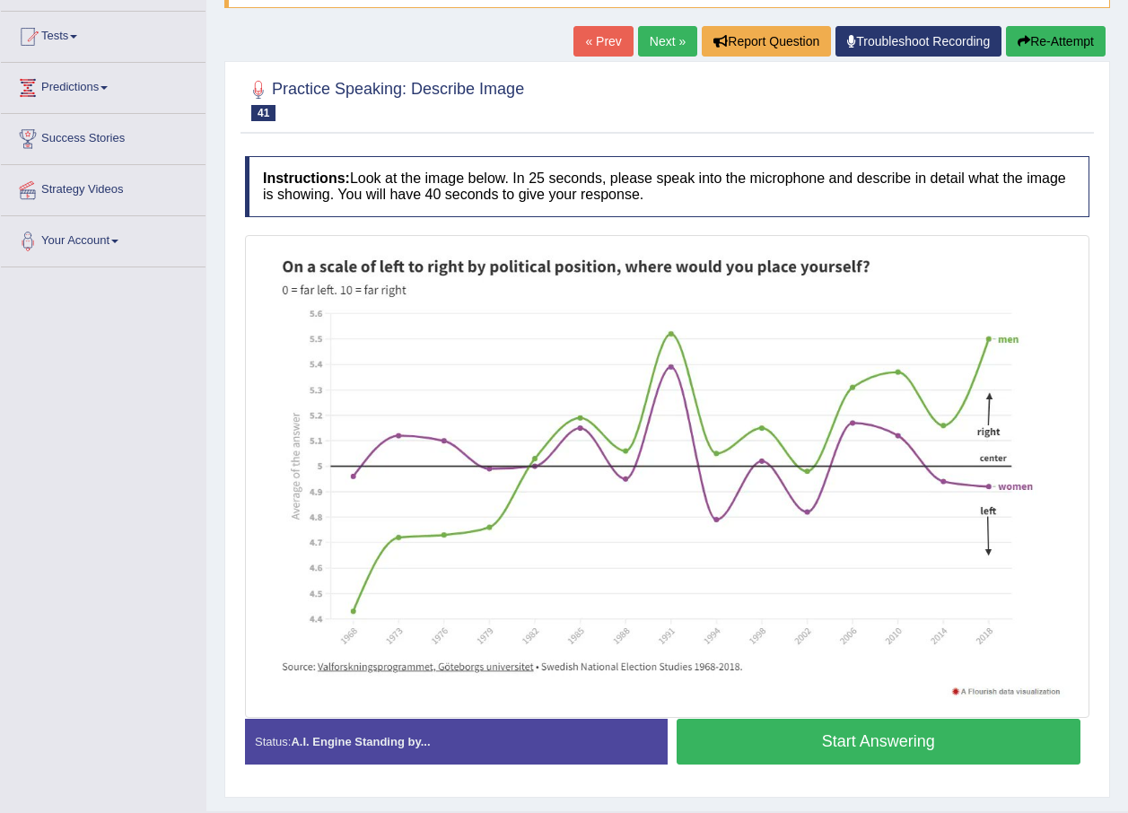
click at [660, 39] on link "Next »" at bounding box center [667, 41] width 59 height 31
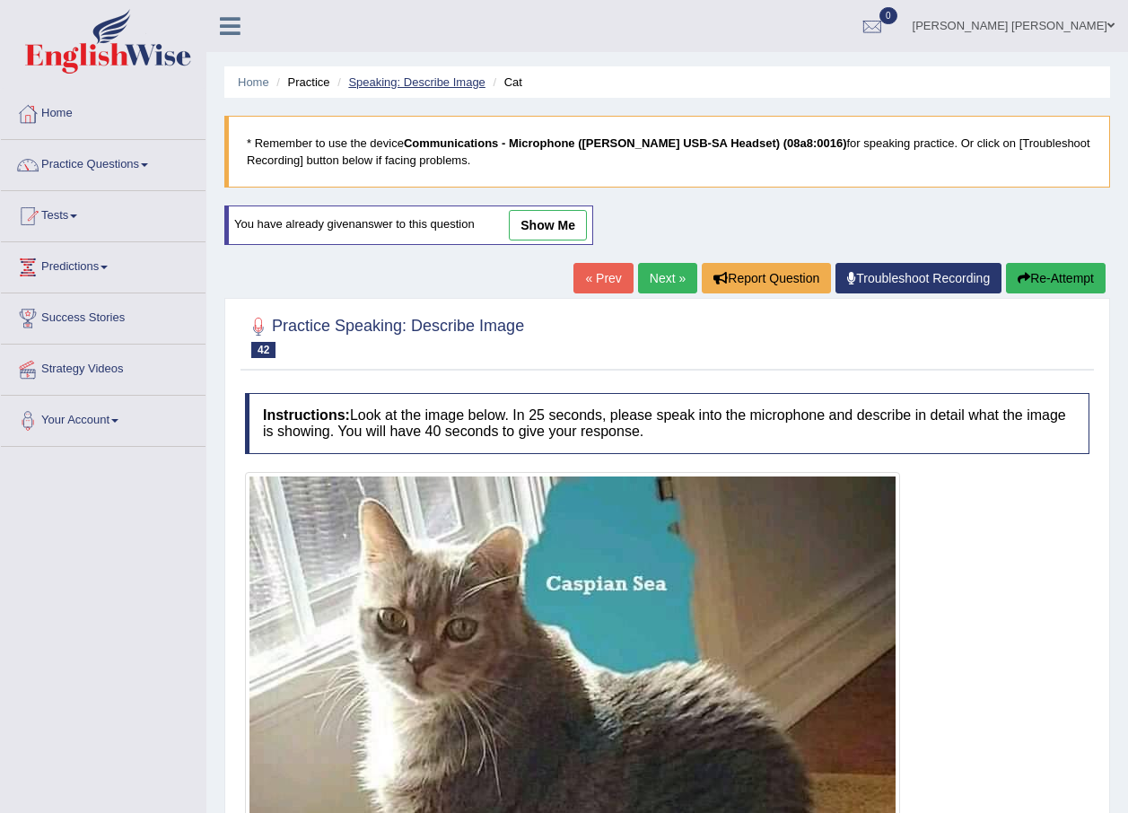
click at [451, 77] on link "Speaking: Describe Image" at bounding box center [416, 81] width 136 height 13
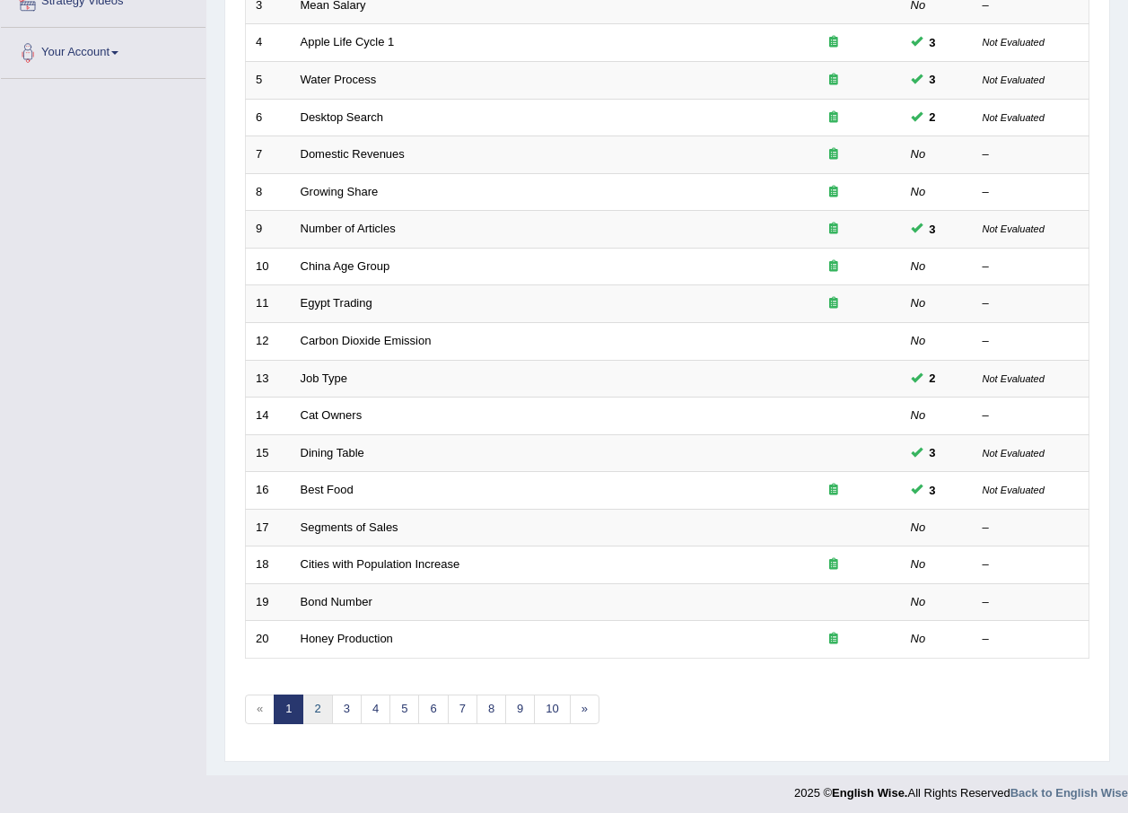
click at [312, 714] on link "2" at bounding box center [317, 710] width 30 height 30
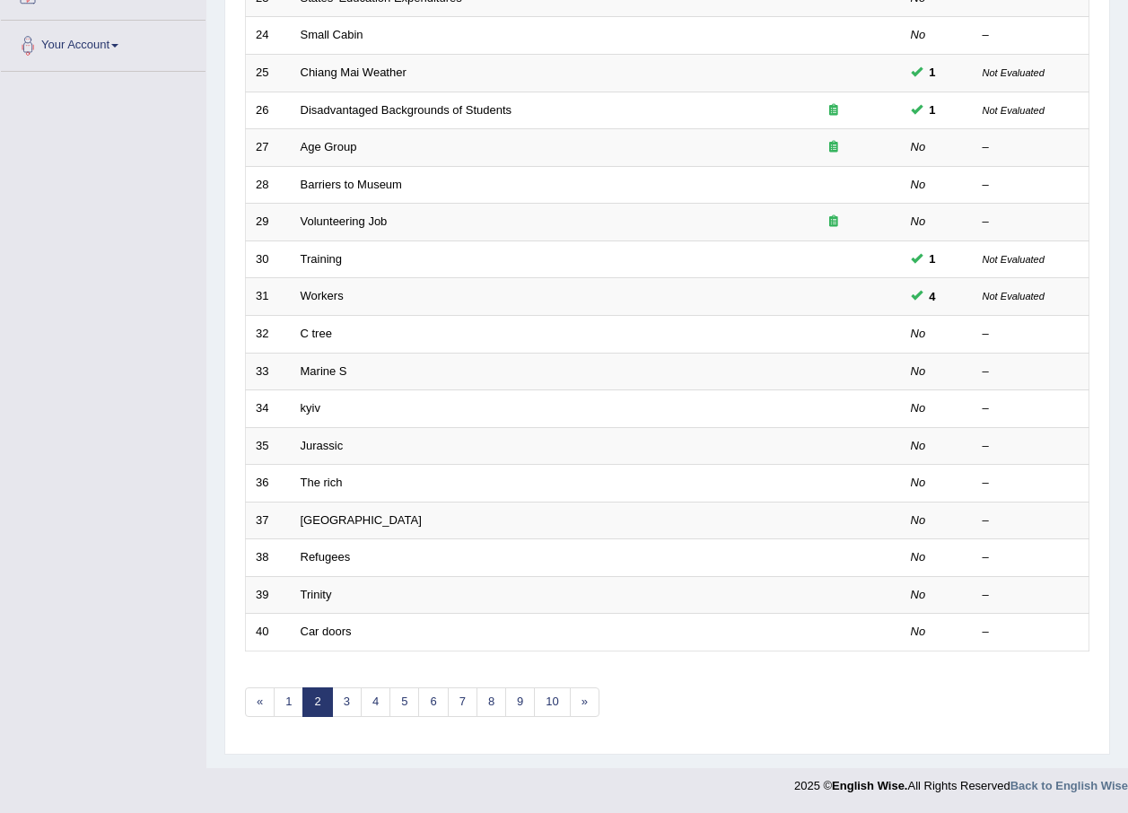
scroll to position [375, 0]
click at [381, 705] on link "4" at bounding box center [376, 703] width 30 height 30
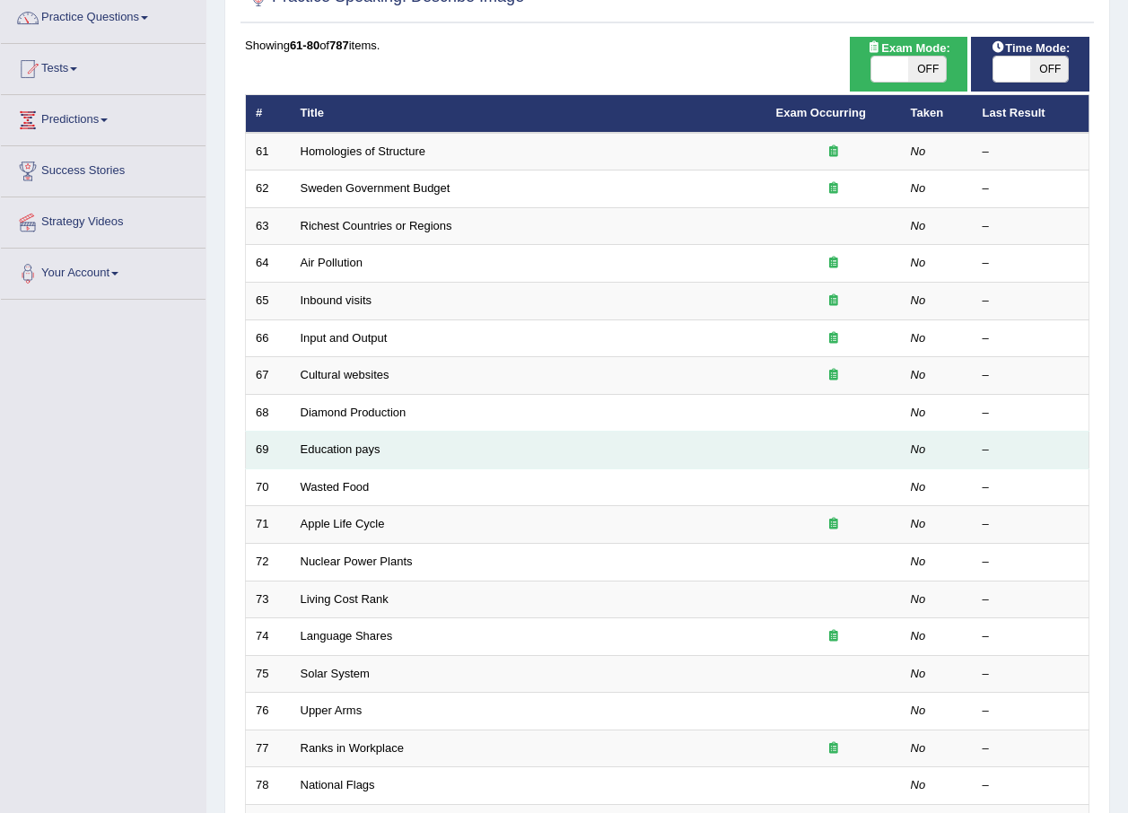
scroll to position [180, 0]
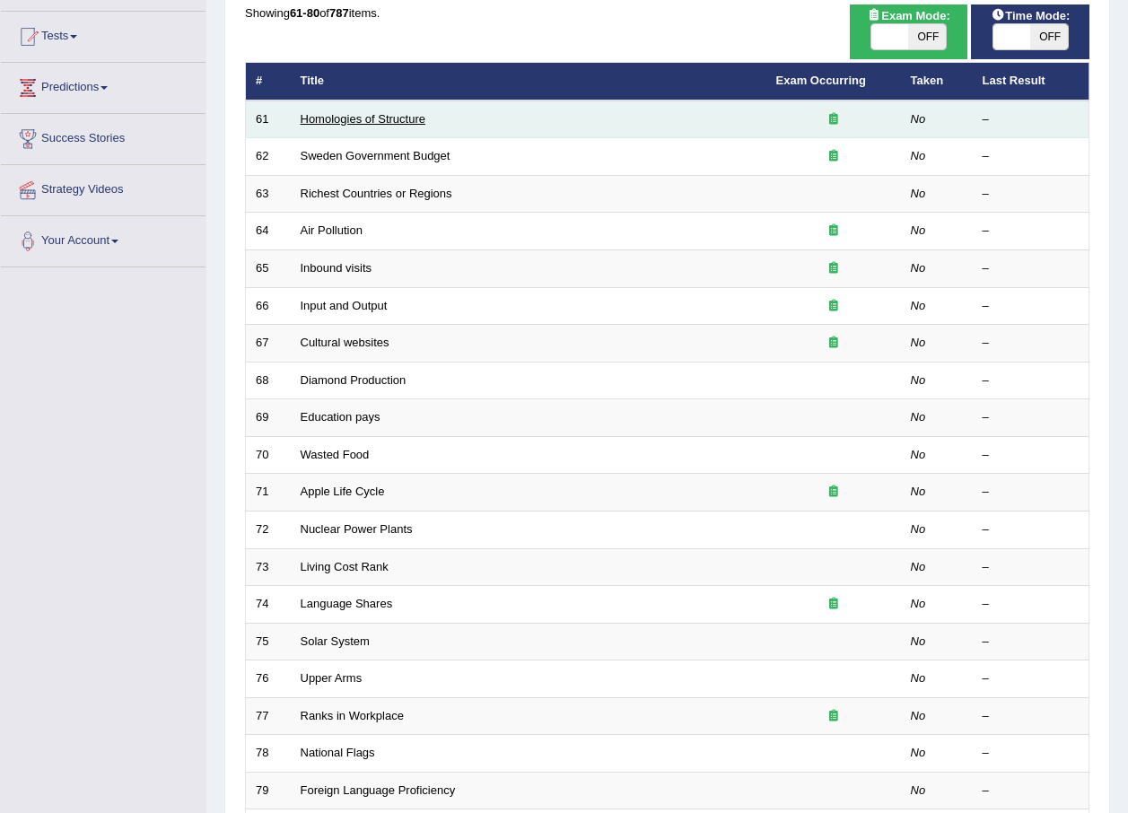
click at [352, 113] on link "Homologies of Structure" at bounding box center [363, 118] width 125 height 13
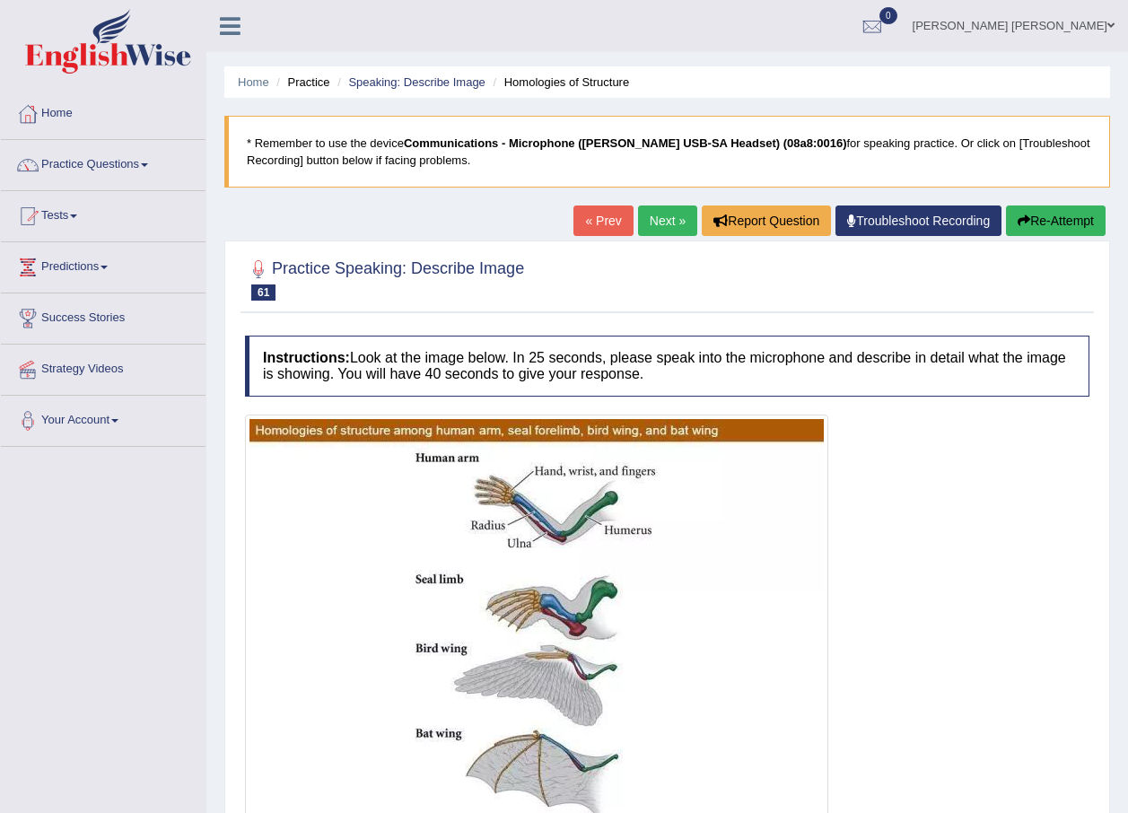
click at [665, 222] on link "Next »" at bounding box center [667, 221] width 59 height 31
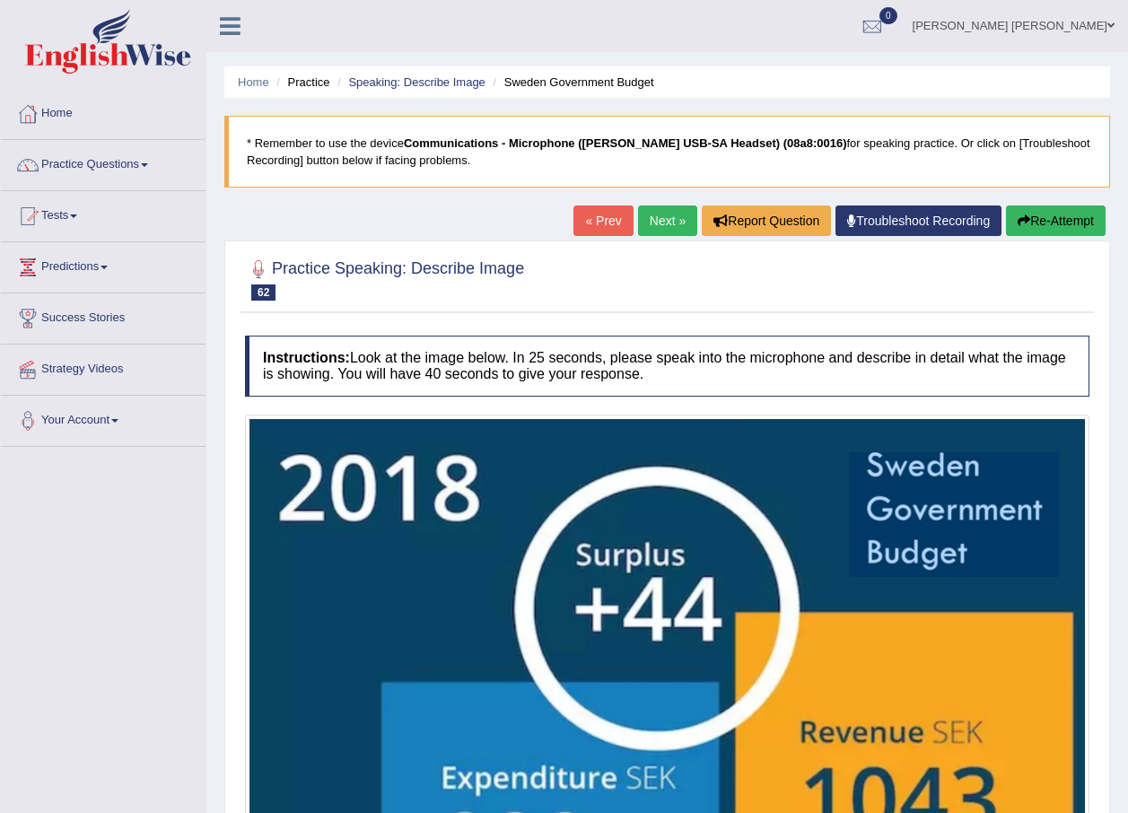
click at [661, 223] on link "Next »" at bounding box center [667, 221] width 59 height 31
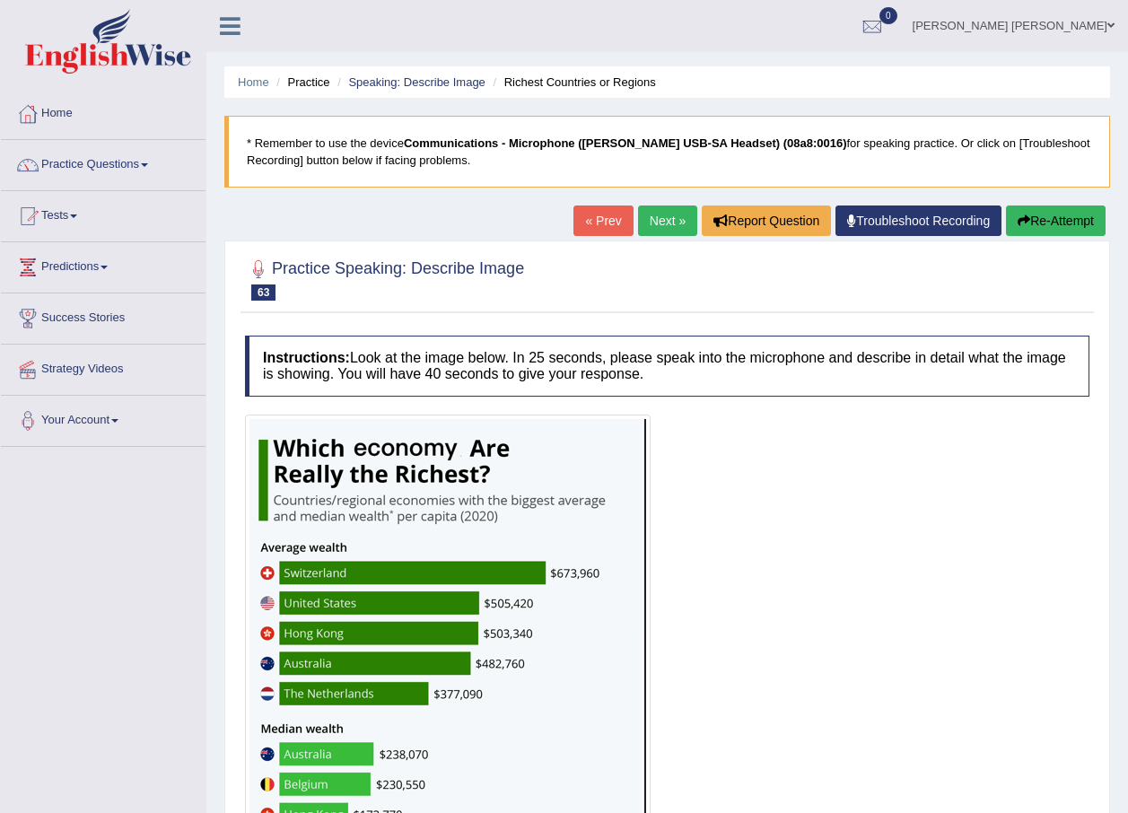
click at [660, 216] on link "Next »" at bounding box center [667, 221] width 59 height 31
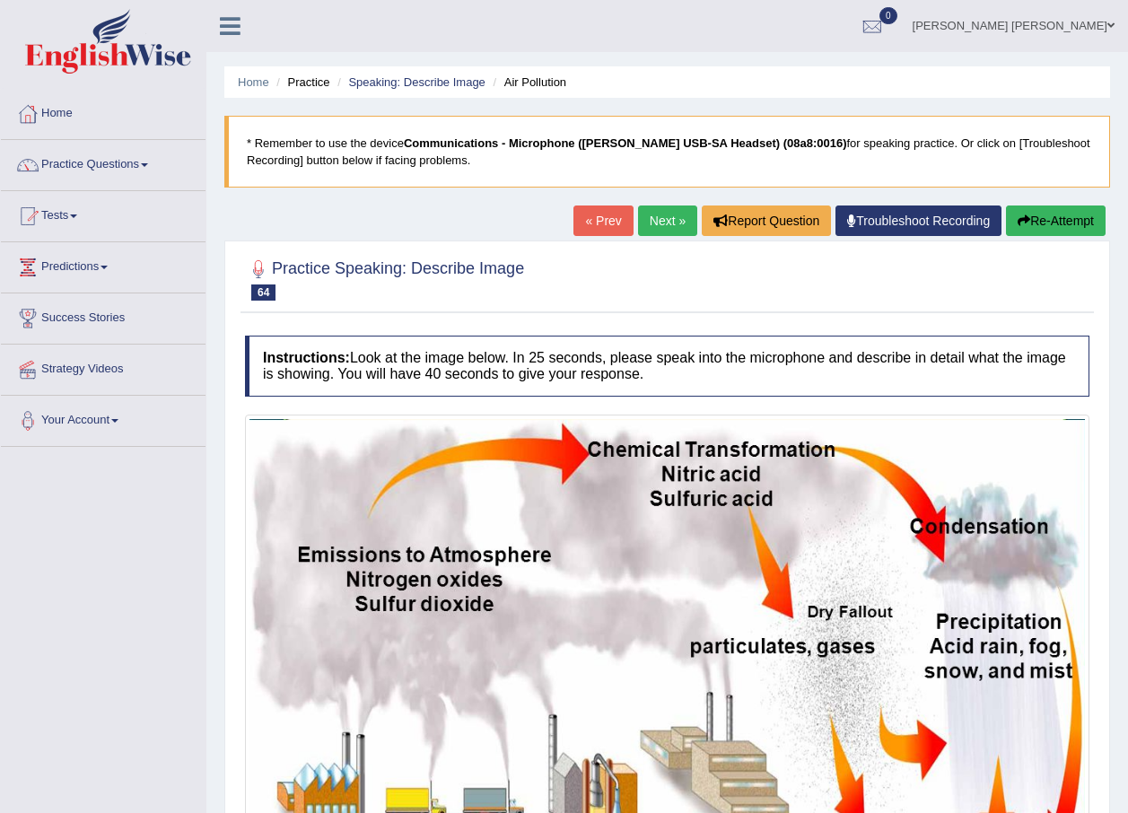
click at [672, 218] on link "Next »" at bounding box center [667, 221] width 59 height 31
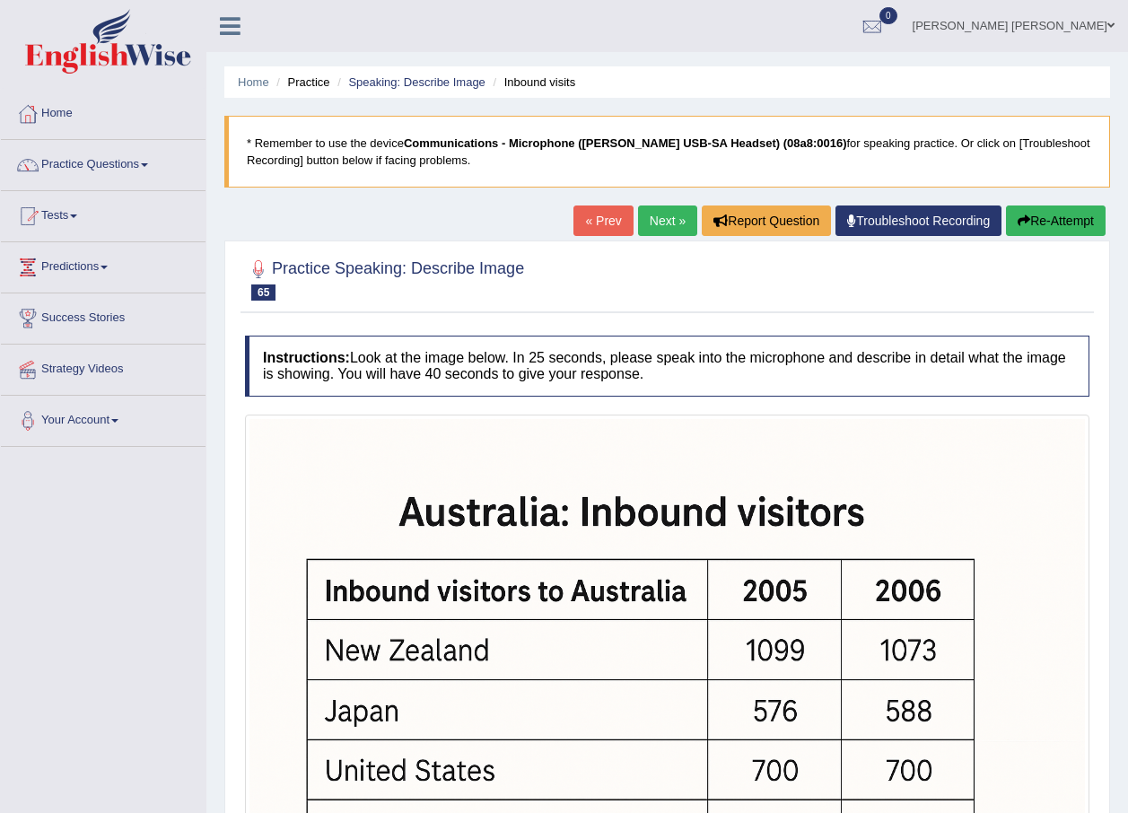
click at [662, 222] on link "Next »" at bounding box center [667, 221] width 59 height 31
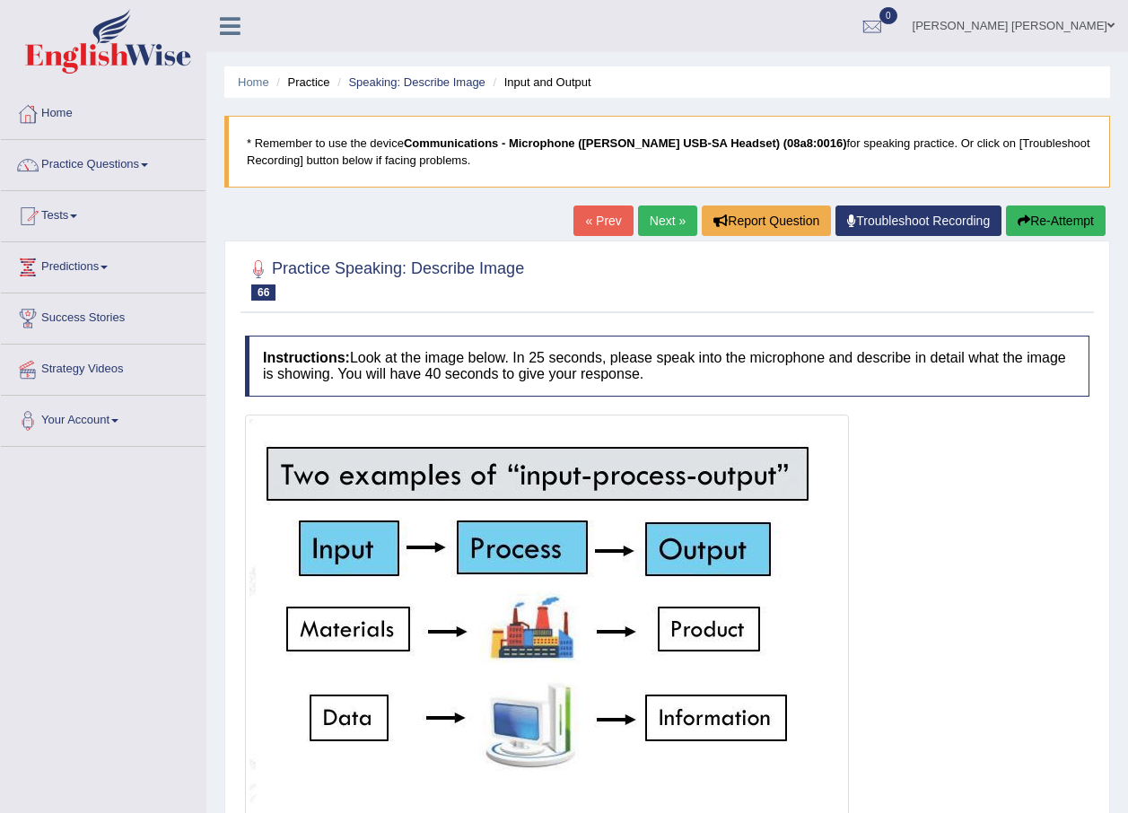
click at [664, 219] on link "Next »" at bounding box center [667, 221] width 59 height 31
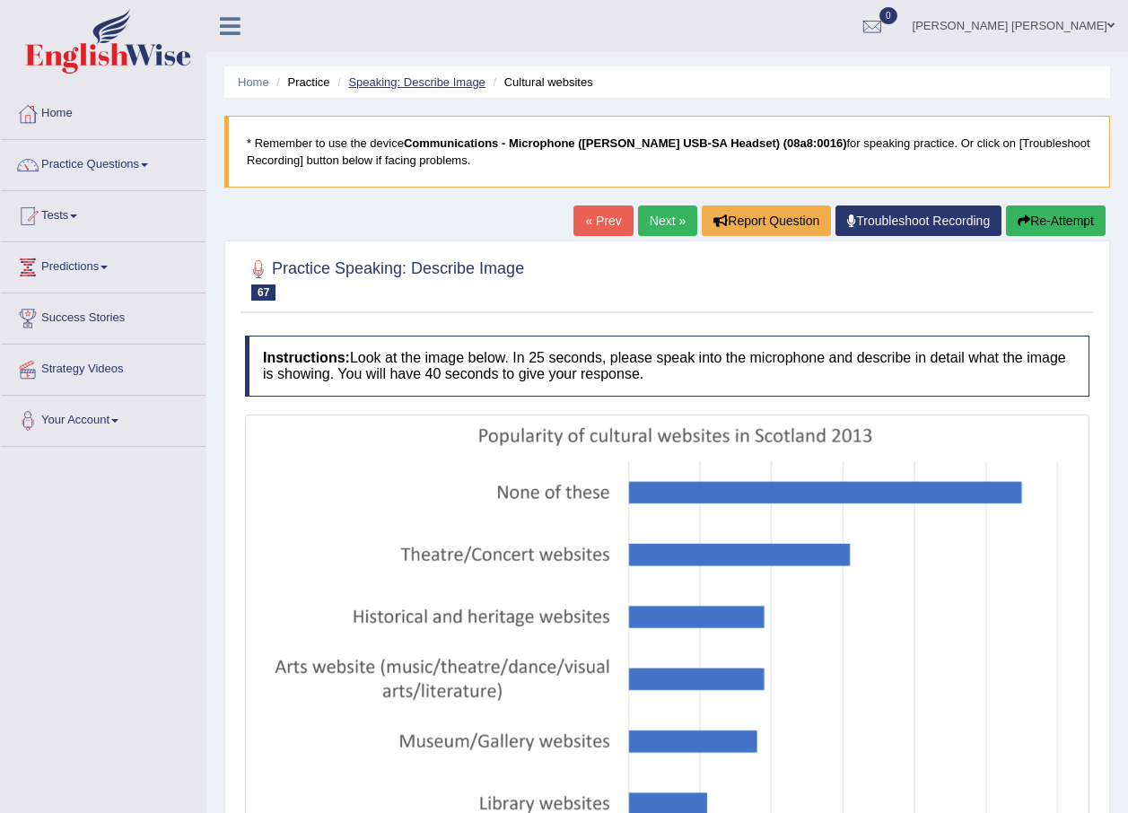
click at [392, 80] on link "Speaking: Describe Image" at bounding box center [416, 81] width 136 height 13
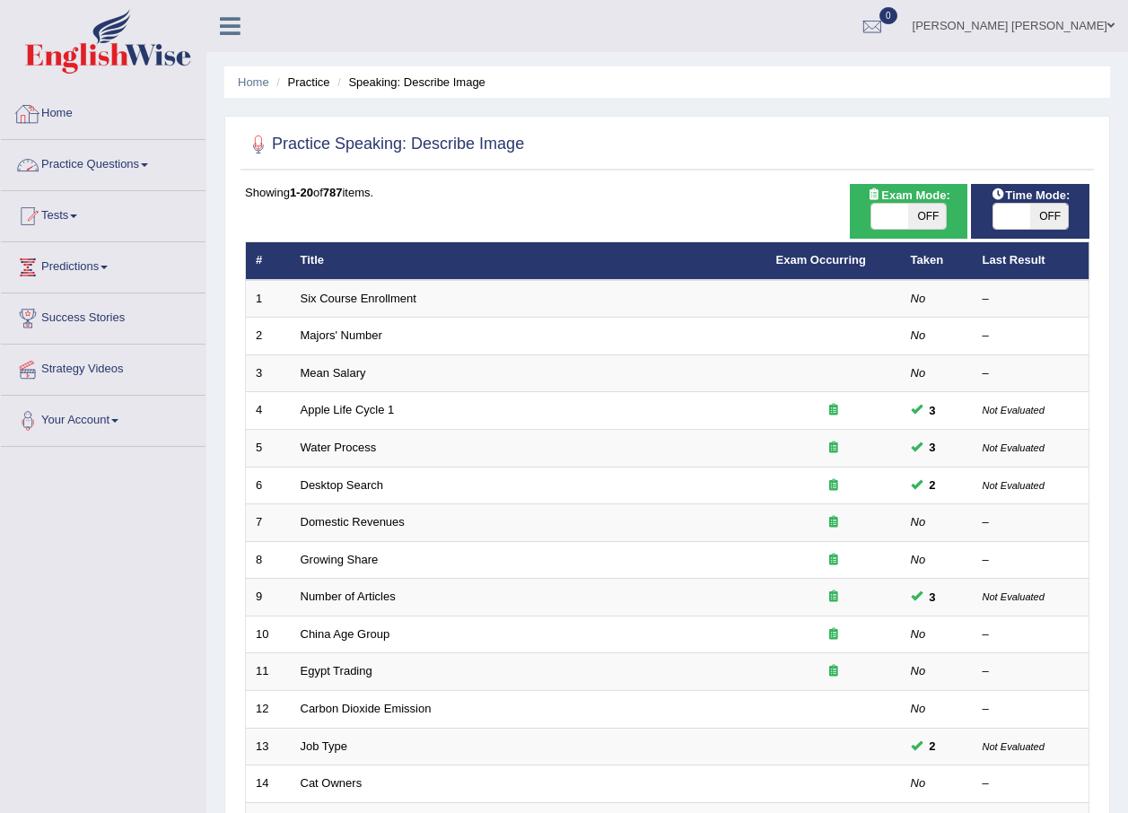
click at [70, 116] on link "Home" at bounding box center [103, 111] width 205 height 45
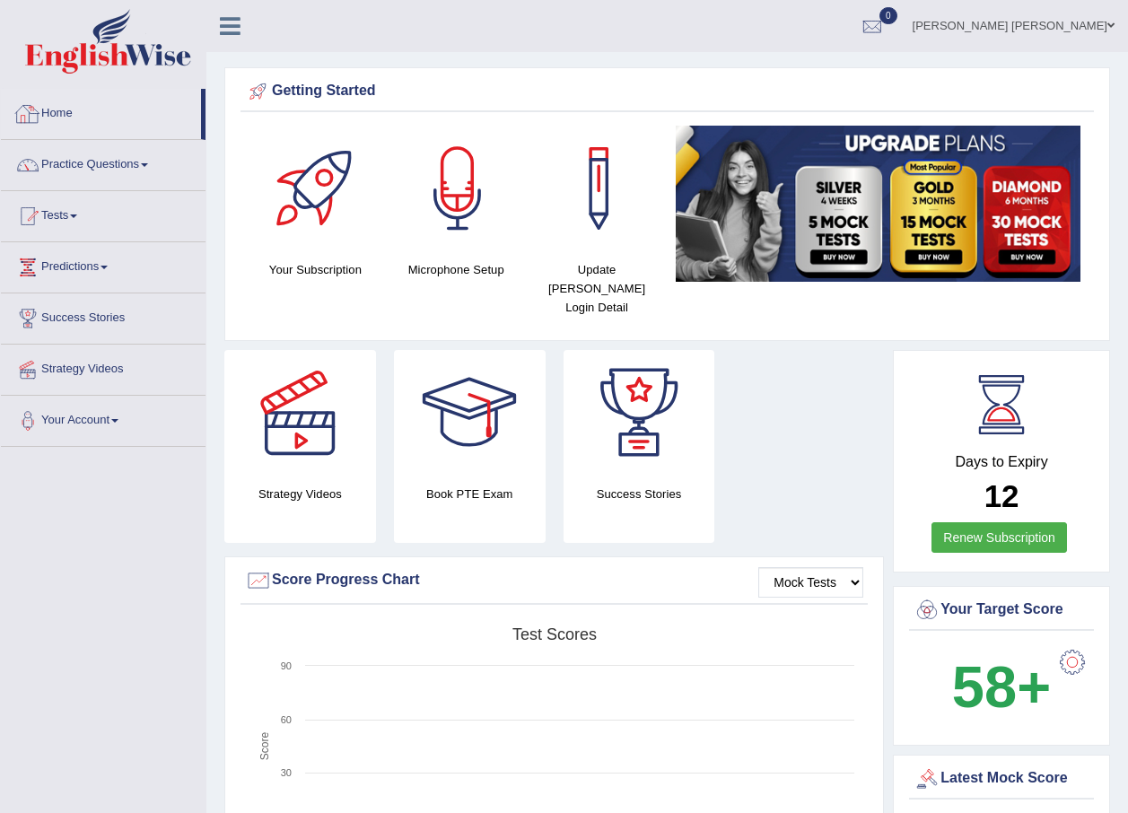
click at [86, 123] on link "Home" at bounding box center [101, 111] width 200 height 45
click at [67, 118] on link "Home" at bounding box center [101, 111] width 200 height 45
